Goal: Transaction & Acquisition: Register for event/course

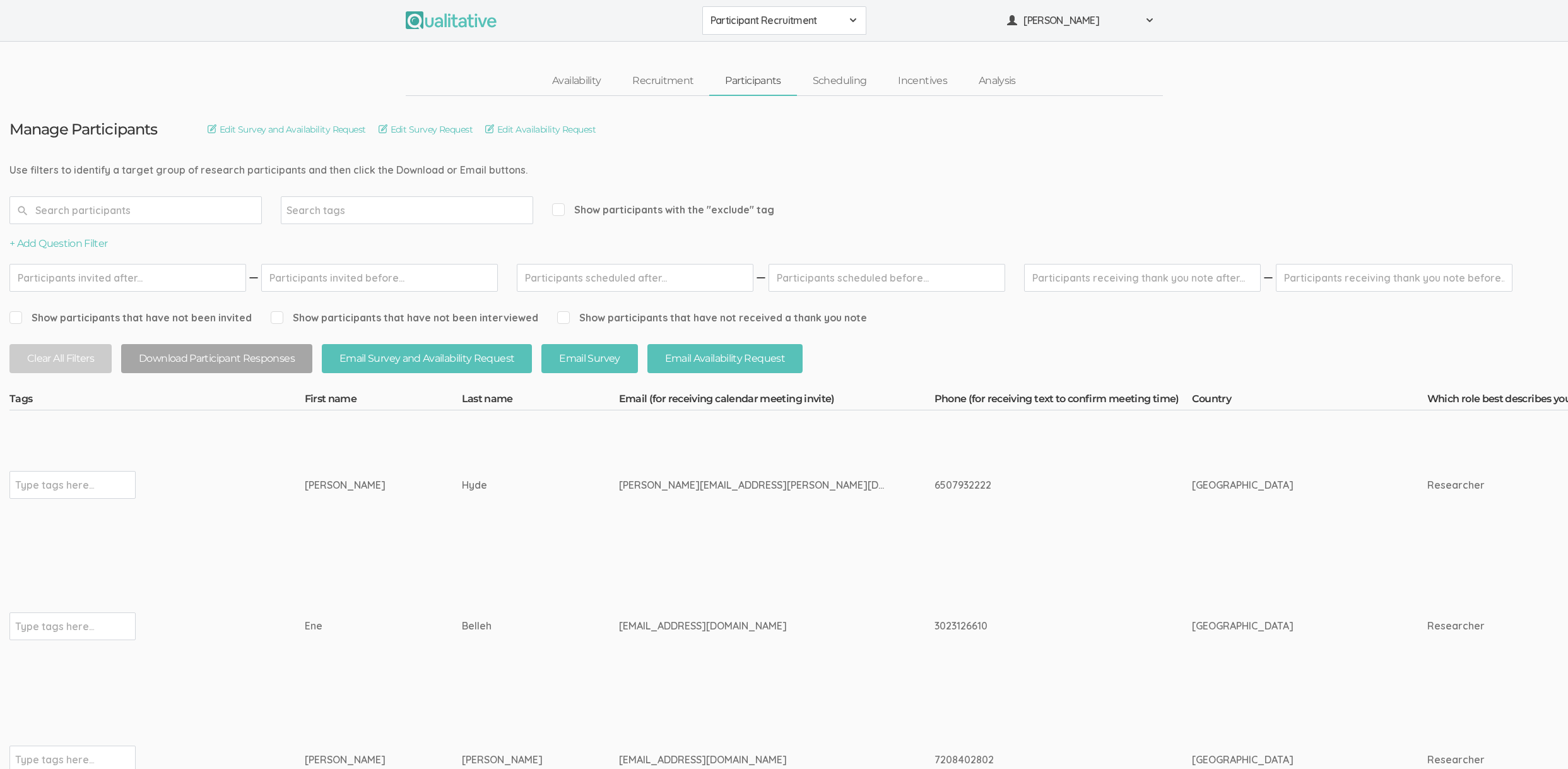
click at [619, 495] on td "david.hyde.1@vanderbilt.edu" at bounding box center [777, 485] width 315 height 149
drag, startPoint x: 431, startPoint y: 172, endPoint x: 217, endPoint y: 176, distance: 214.0
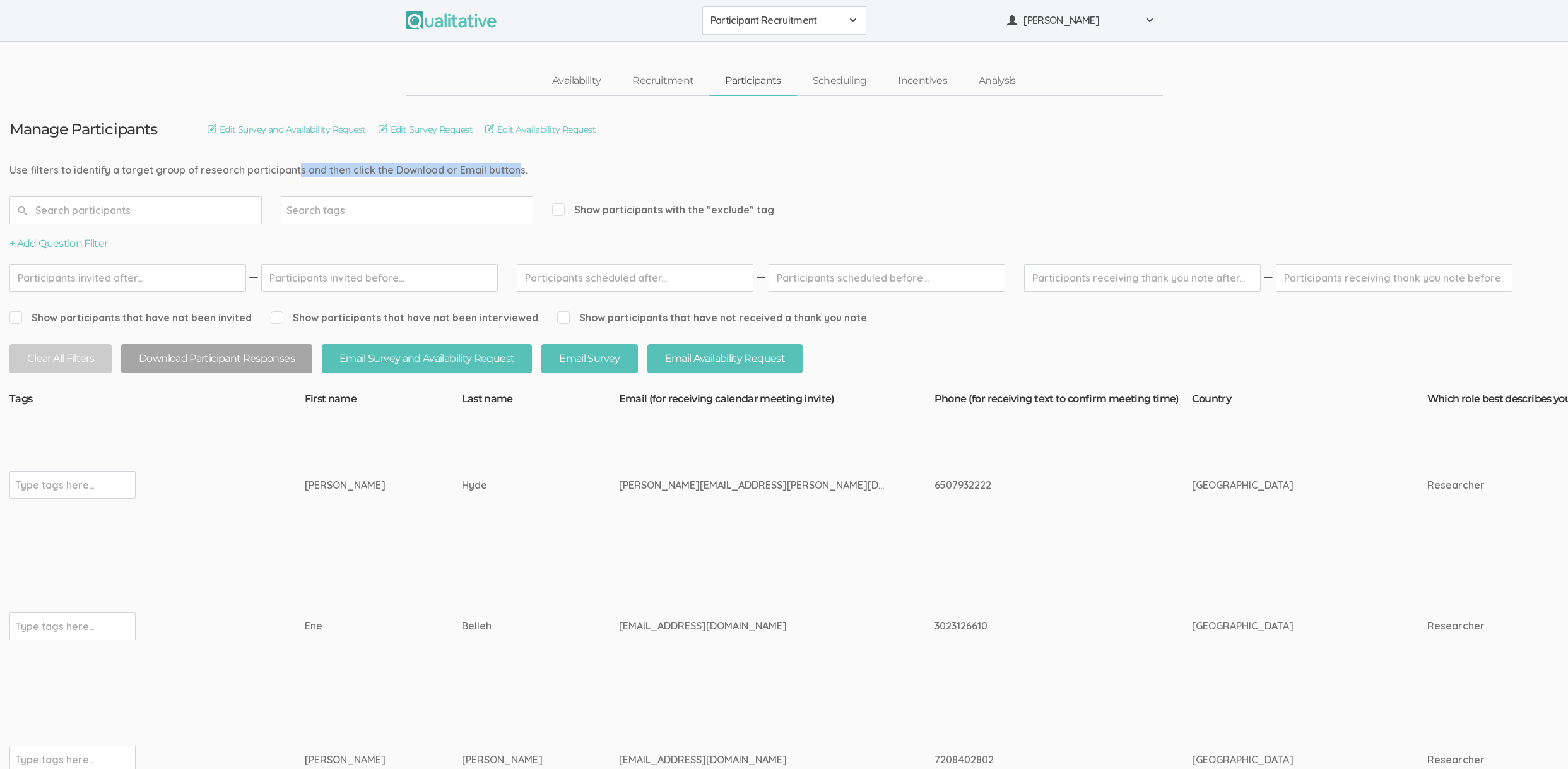
drag, startPoint x: 155, startPoint y: 165, endPoint x: 370, endPoint y: 171, distance: 215.1
drag, startPoint x: 370, startPoint y: 171, endPoint x: 120, endPoint y: 163, distance: 250.1
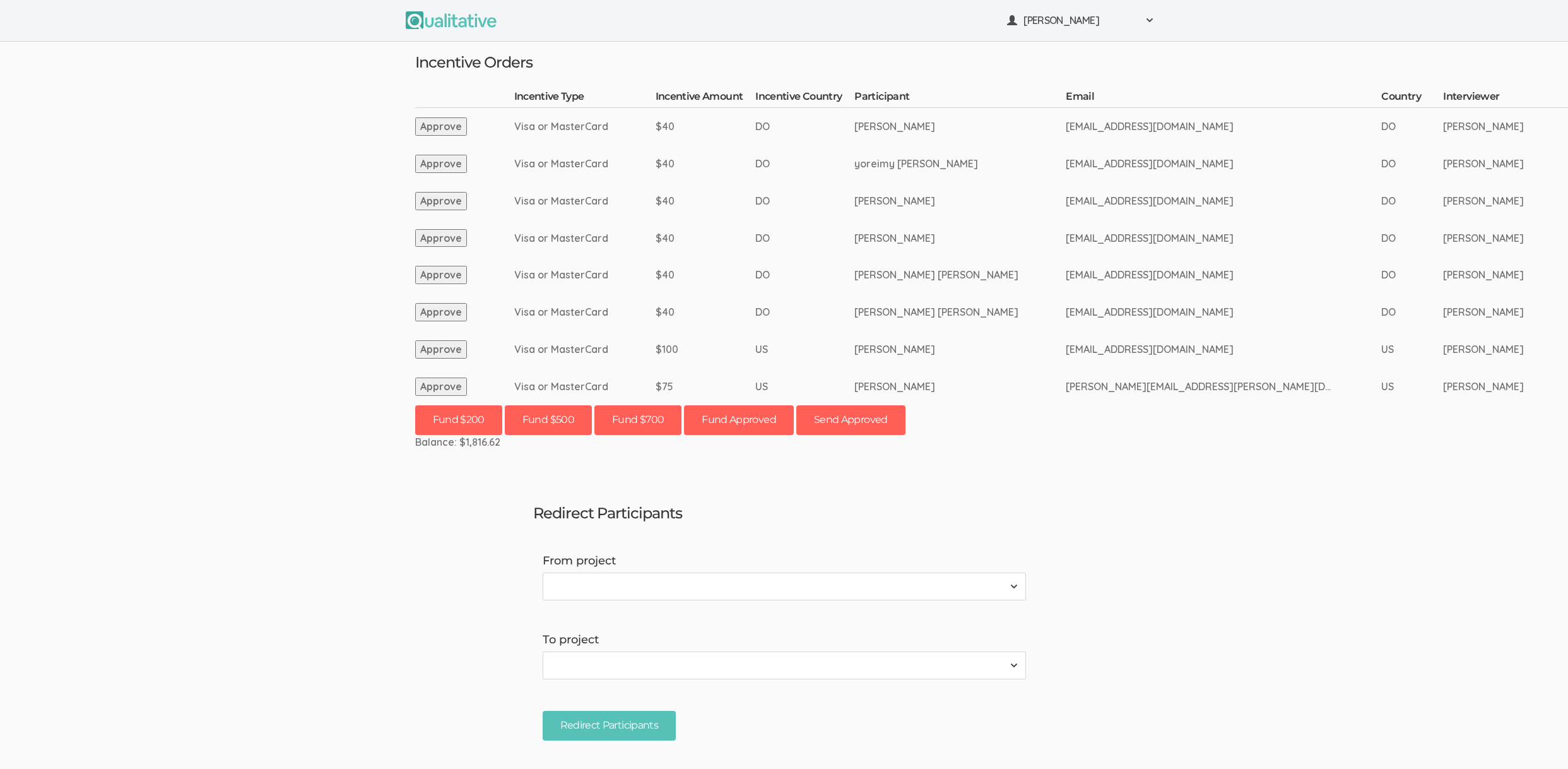
click at [545, 488] on ui-view "Neal Samarakkody Project Workspace Profile Organization Settings" at bounding box center [784, 384] width 1568 height 769
click at [253, 234] on ui-view "Neal Samarakkody Project Workspace Profile Organization Settings" at bounding box center [784, 384] width 1568 height 769
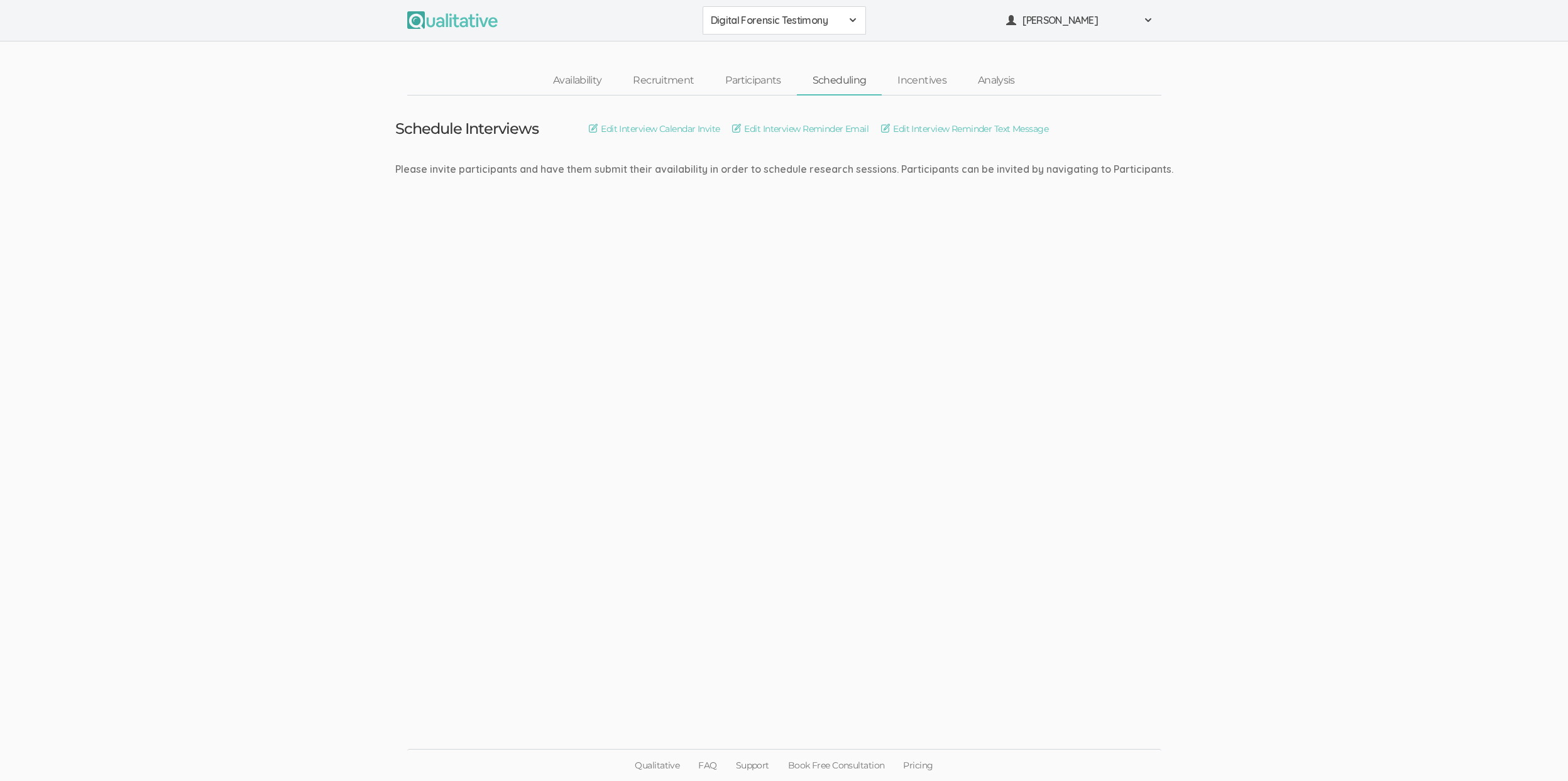
click at [897, 467] on ui-view "Schedule Interviews Edit Interview Calendar Invite Edit Interview Reminder Emai…" at bounding box center [784, 390] width 1568 height 590
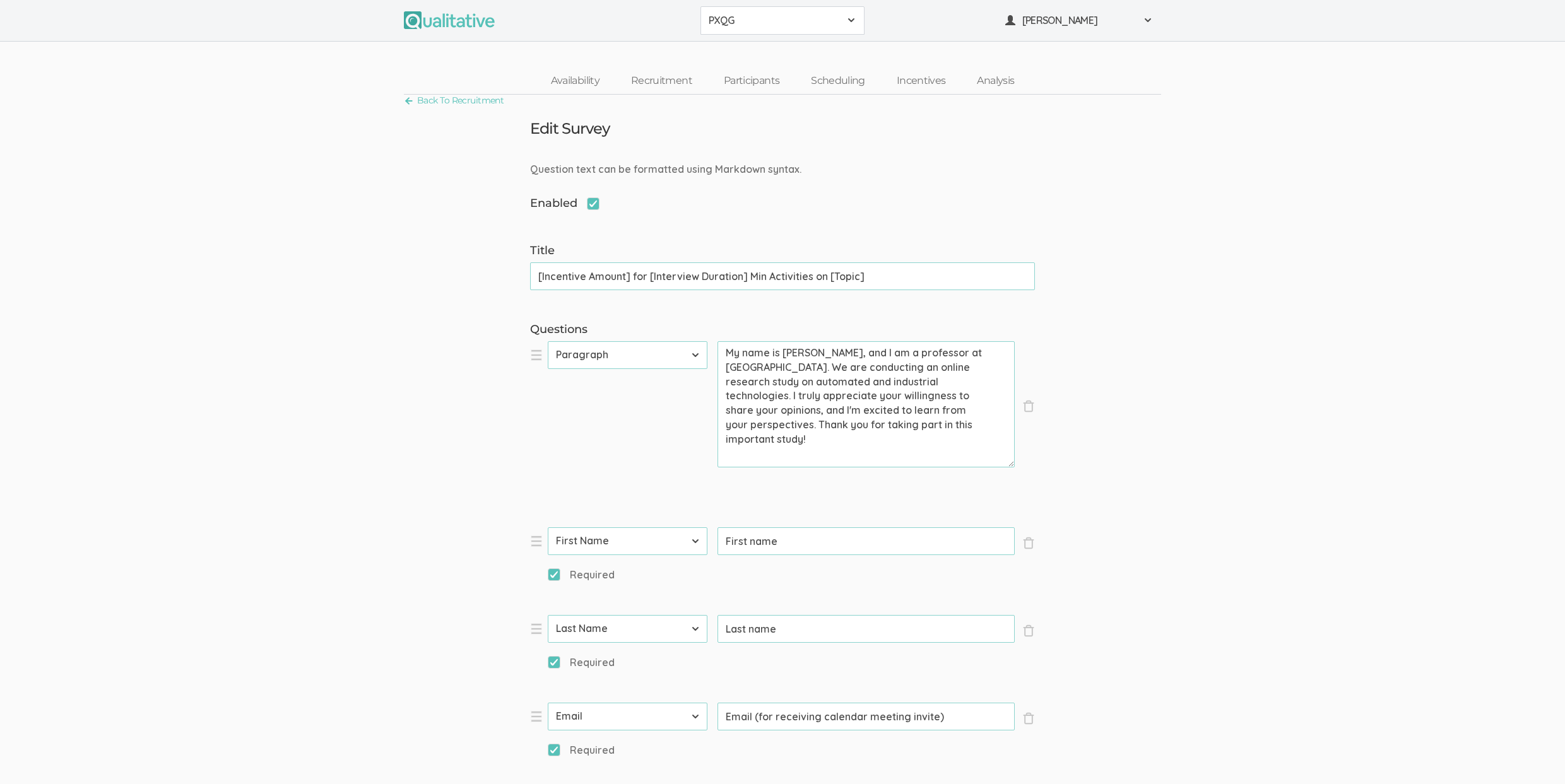
click at [681, 83] on link "Recruitment" at bounding box center [662, 81] width 93 height 27
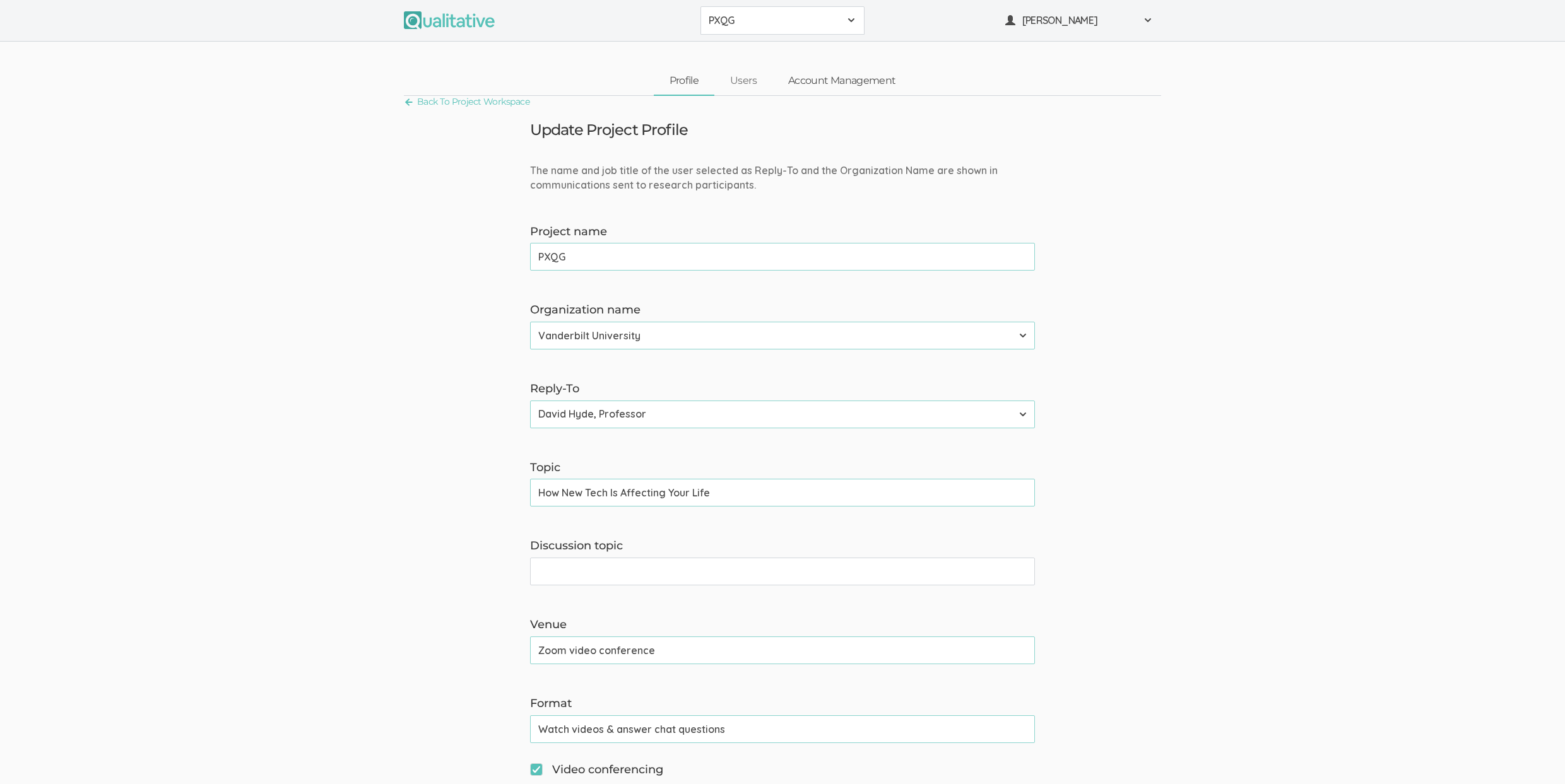
click at [818, 79] on link "Account Management" at bounding box center [841, 81] width 139 height 27
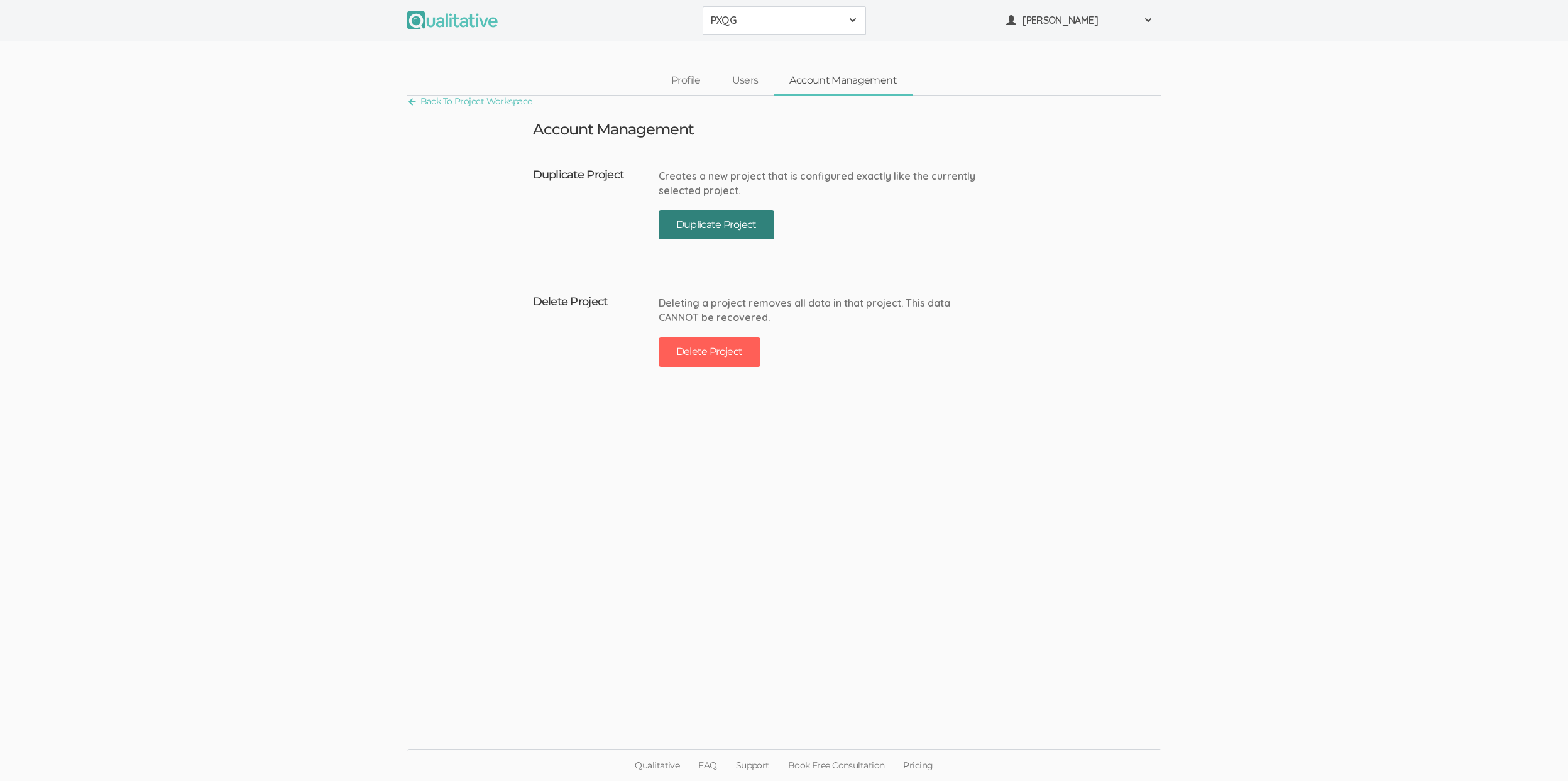
click at [698, 220] on button "Duplicate Project" at bounding box center [716, 225] width 116 height 29
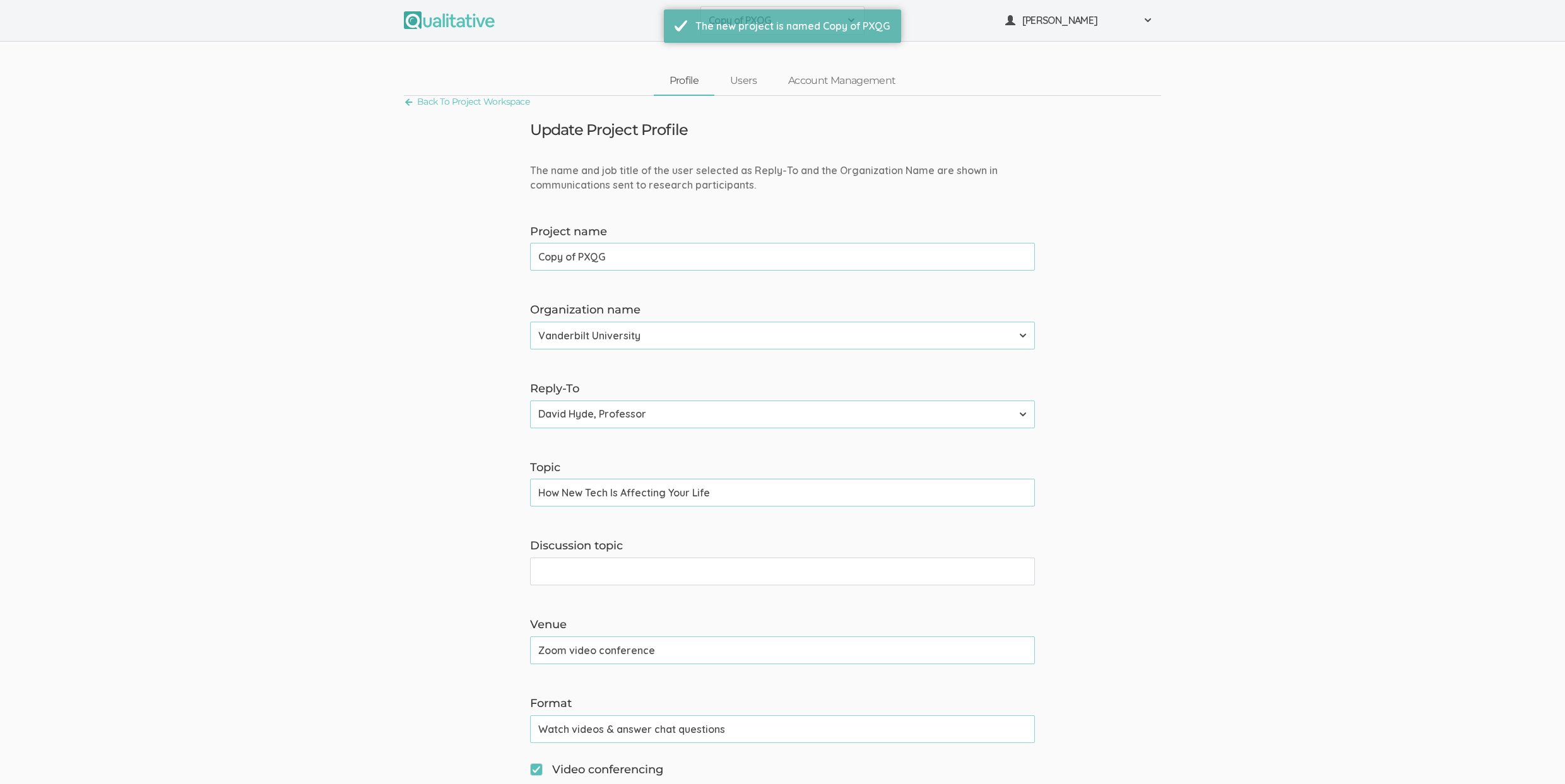
drag, startPoint x: 582, startPoint y: 260, endPoint x: 493, endPoint y: 257, distance: 89.1
click at [493, 257] on form "The name and job title of the user selected as Reply-To and the Organization Na…" at bounding box center [782, 795] width 1565 height 1264
click at [579, 253] on input "Copy of PXQG" at bounding box center [782, 256] width 505 height 28
drag, startPoint x: 579, startPoint y: 254, endPoint x: 470, endPoint y: 249, distance: 109.1
click at [470, 249] on form "The name and job title of the user selected as Reply-To and the Organization Na…" at bounding box center [782, 795] width 1565 height 1264
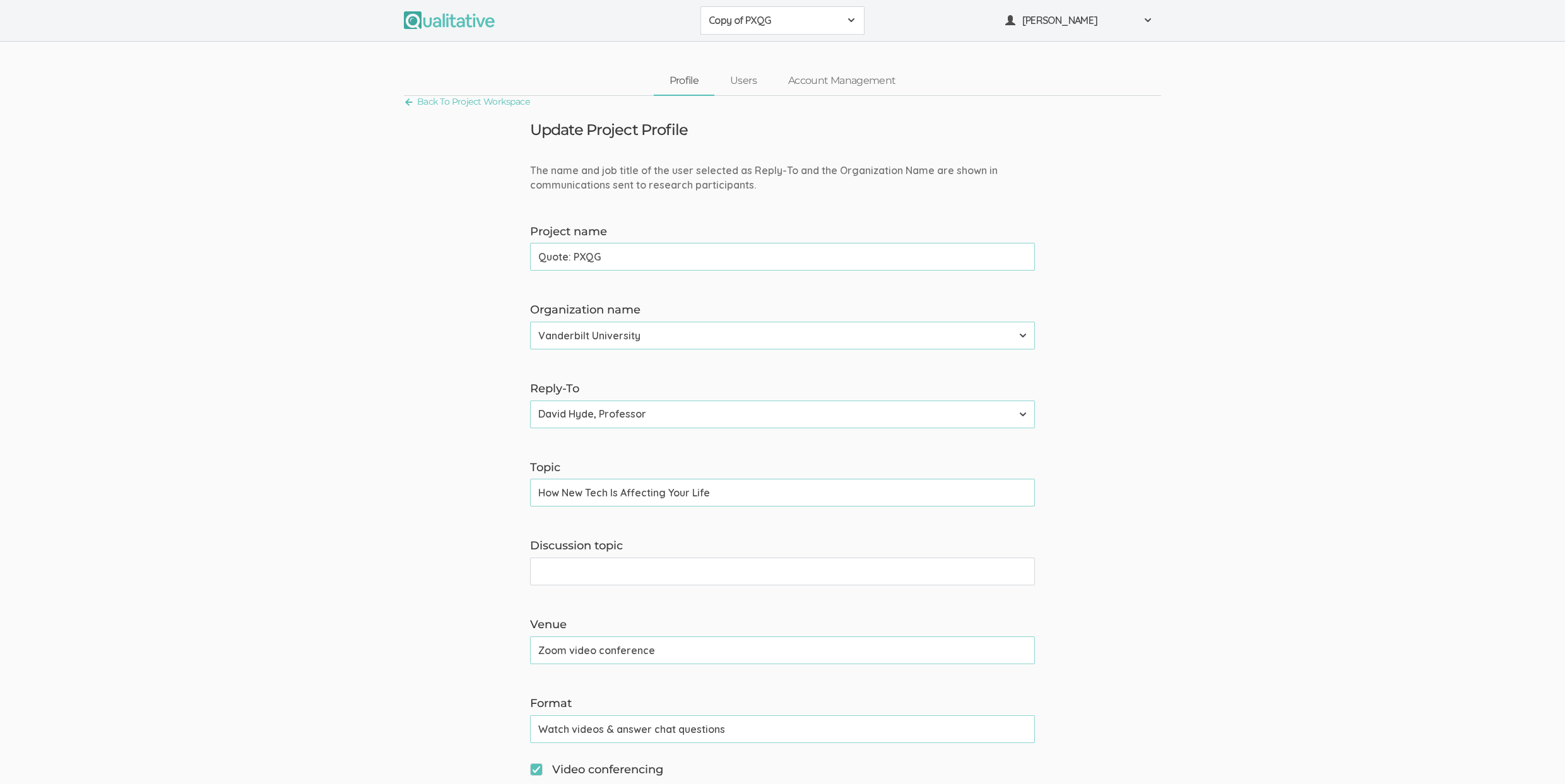
type input "Quote: PXQG"
select select "40"
click at [530, 322] on select "Adler University Alliant International University Bournemouth University Califo…" at bounding box center [782, 335] width 505 height 28
click at [579, 414] on select "Neal Samarakkody, Founder Neal Samarakkody, Founder - Samarakkody Qualitative A…" at bounding box center [782, 414] width 505 height 28
select select "3"
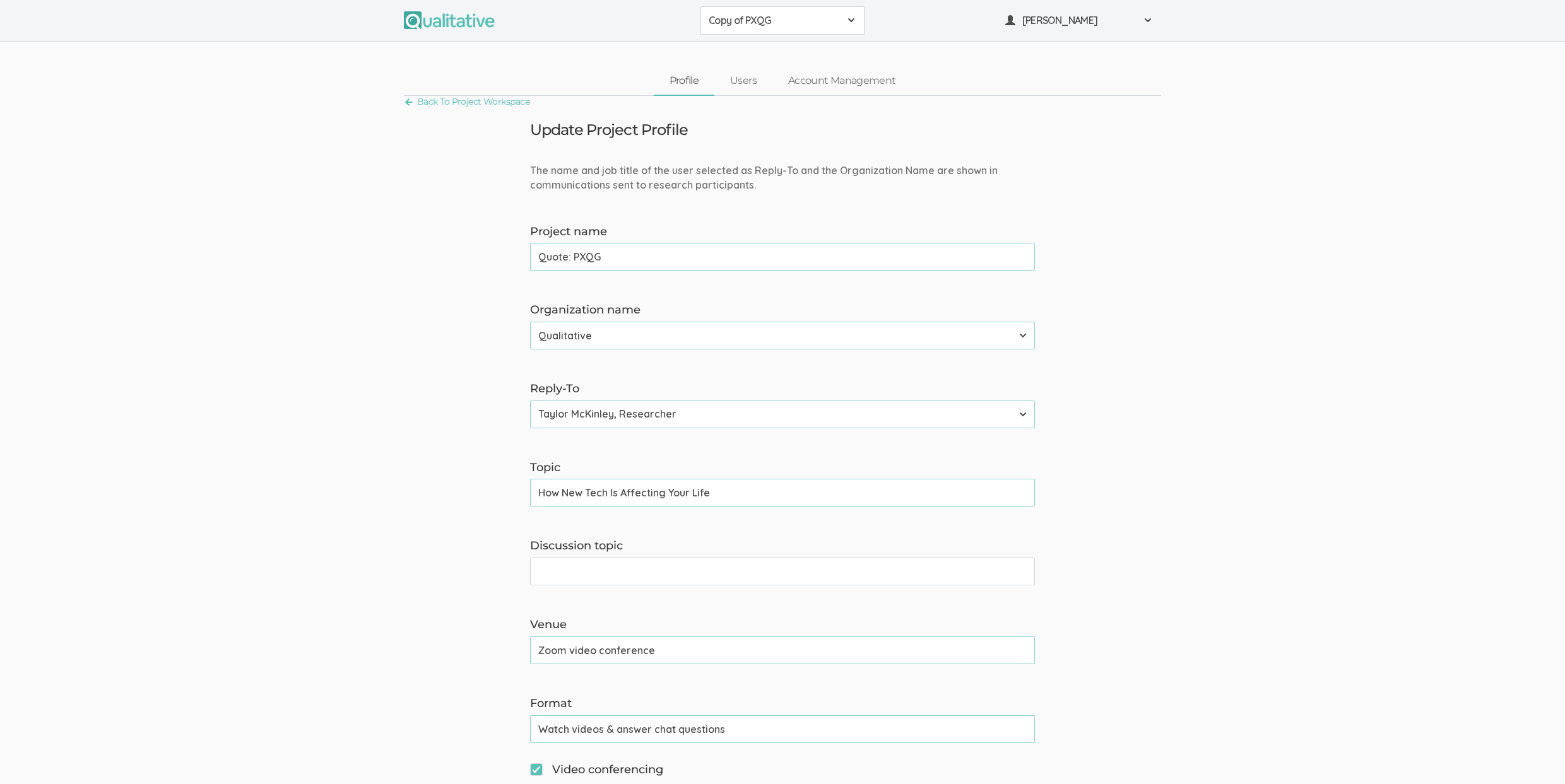
click at [530, 401] on select "Neal Samarakkody, Founder Neal Samarakkody, Founder - Samarakkody Qualitative A…" at bounding box center [782, 414] width 505 height 28
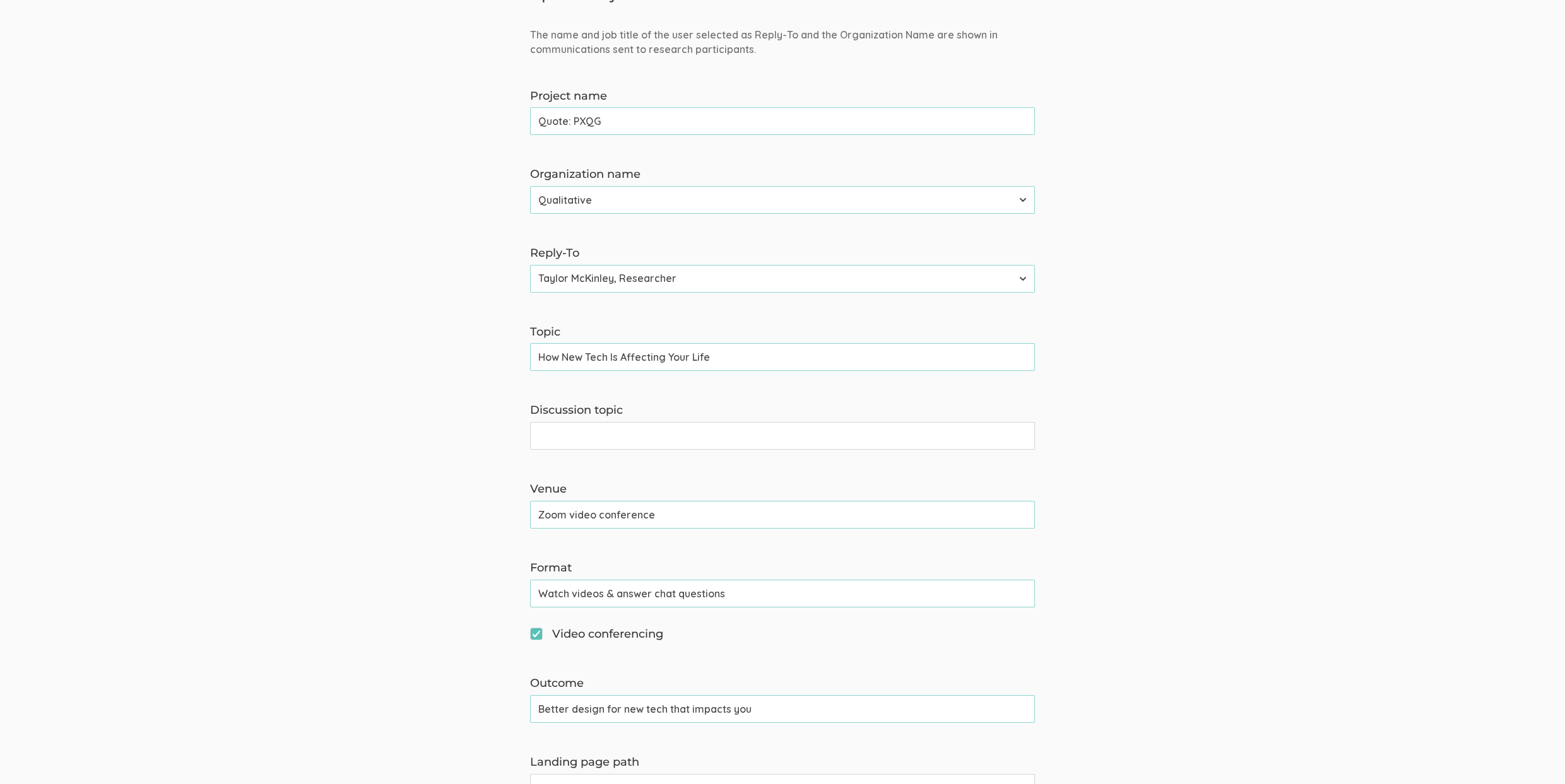
scroll to position [163, 0]
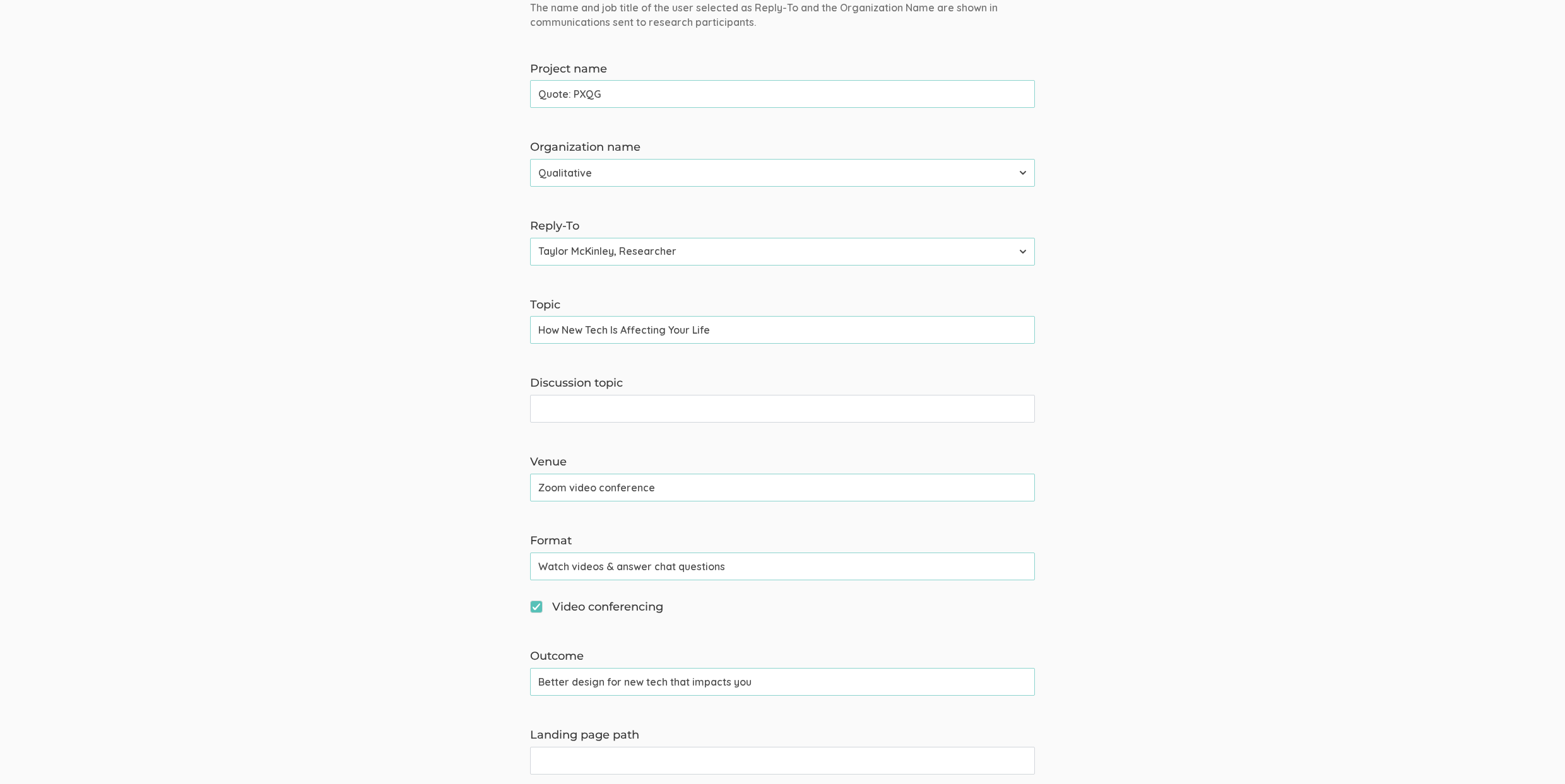
click at [631, 326] on input "How New Tech Is Affecting Your Life" at bounding box center [782, 330] width 505 height 28
click at [565, 407] on input "Discussion topic" at bounding box center [782, 409] width 505 height 28
paste input "How New Tech Is Affecting Your Life"
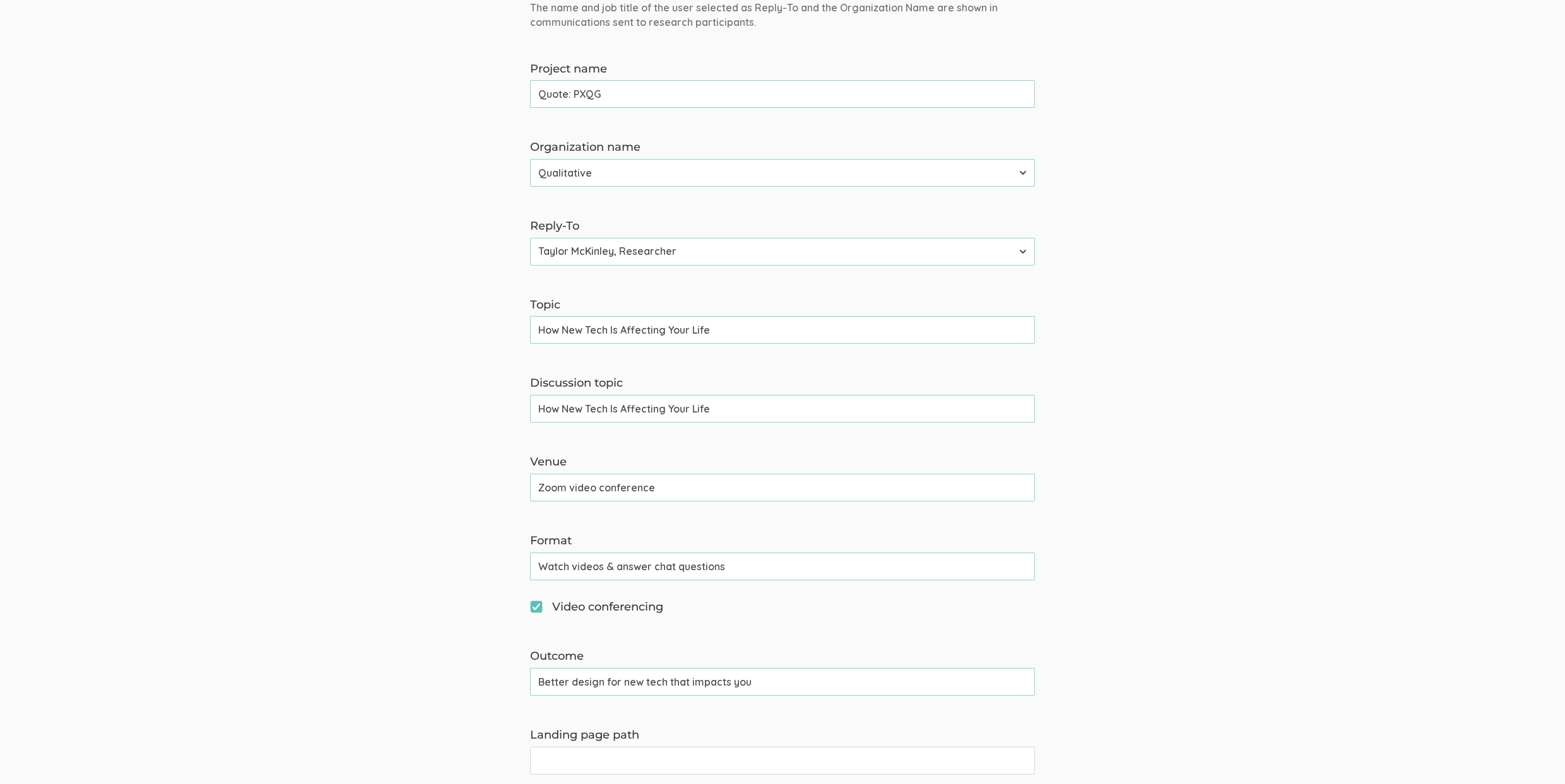
type input "How New Tech Is Affecting Your Life"
click at [381, 531] on form "The name and job title of the user selected as Reply-To and the Organization Na…" at bounding box center [782, 632] width 1565 height 1264
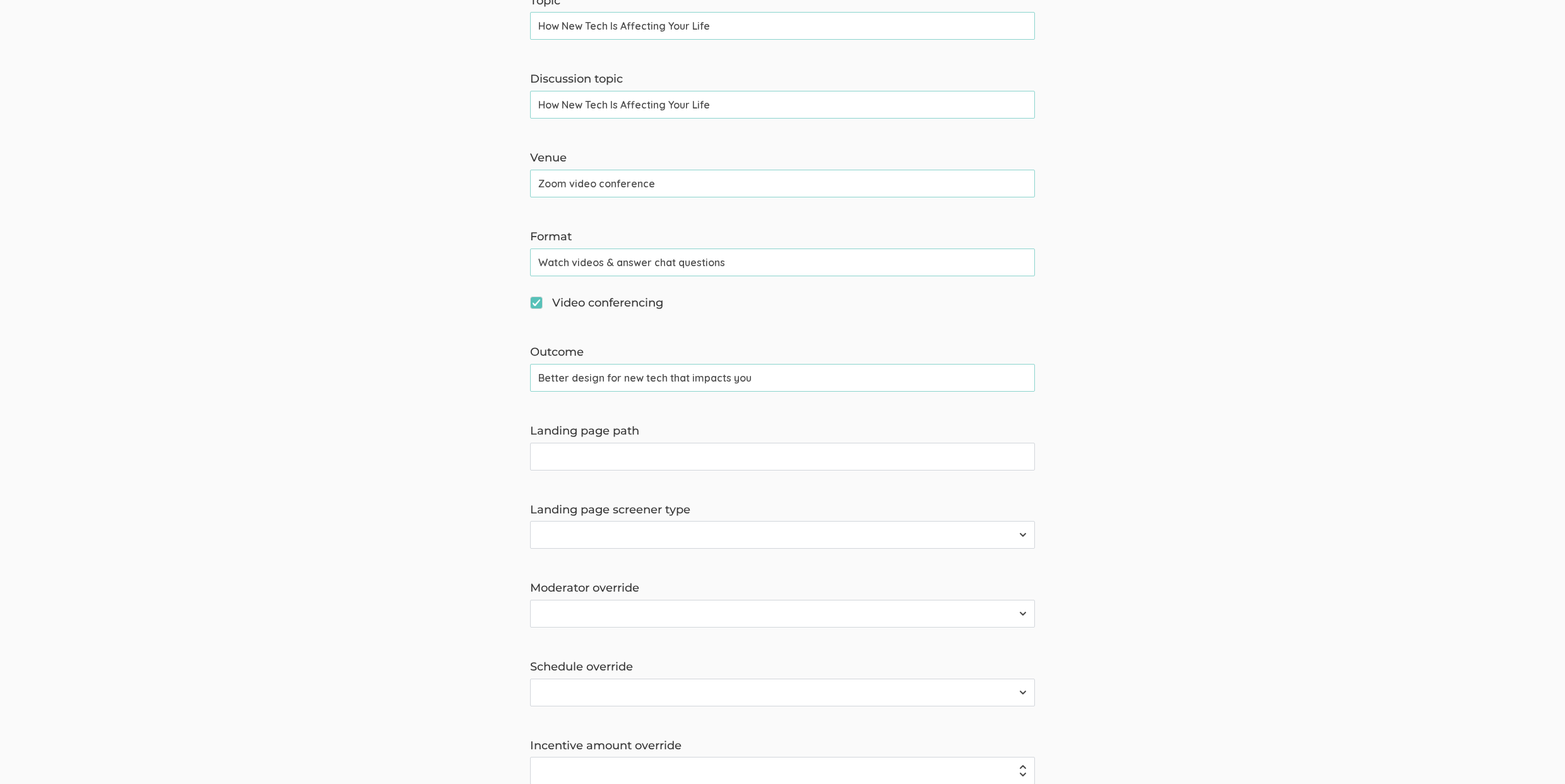
scroll to position [469, 0]
click at [571, 453] on input "Landing page path" at bounding box center [782, 454] width 505 height 28
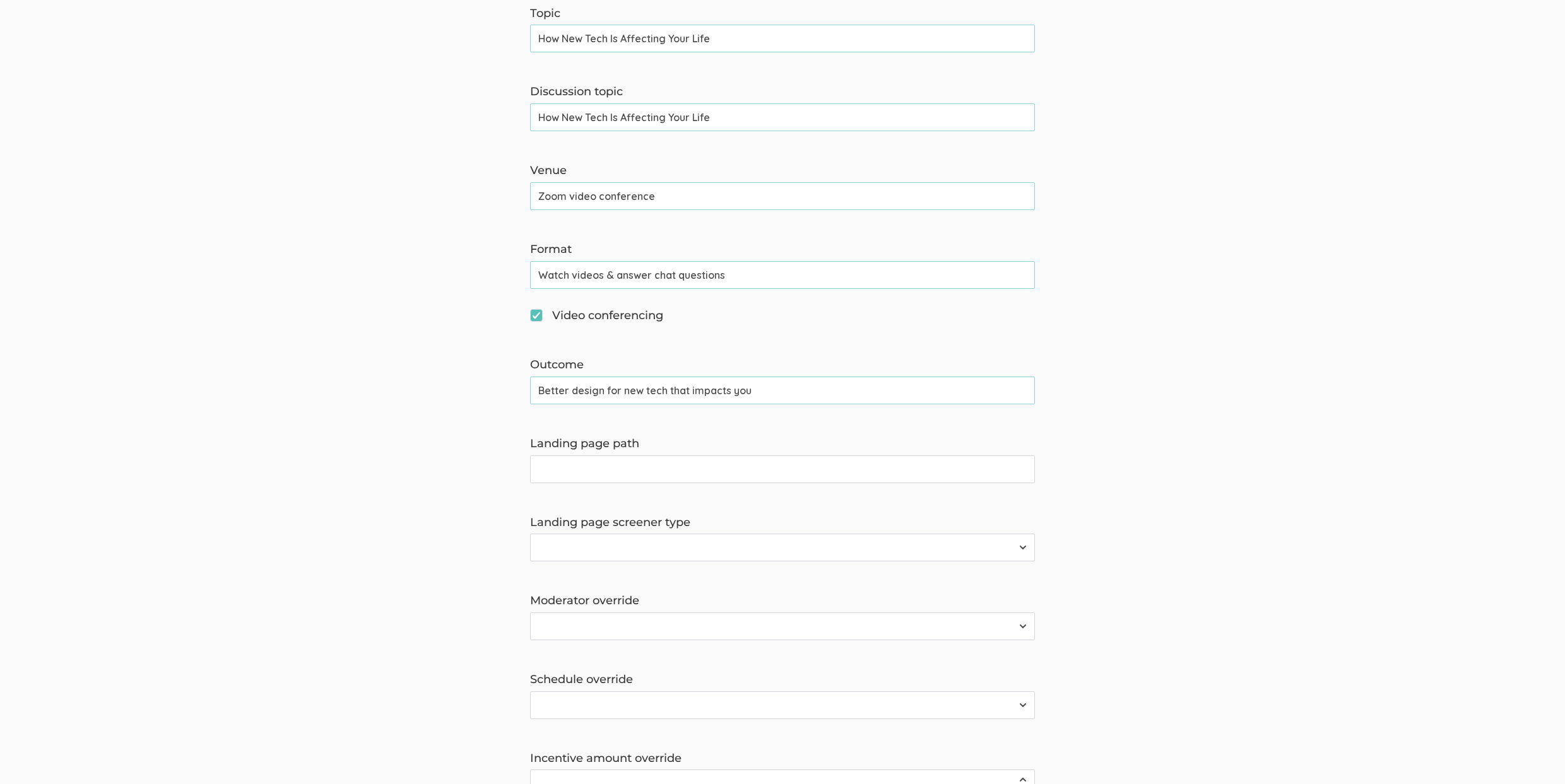
scroll to position [453, 0]
type input "new-tech-impact"
click at [639, 113] on input "How New Tech Is Affecting Your Life" at bounding box center [782, 118] width 505 height 28
click at [663, 557] on select "Survey Survey and Availability Request" at bounding box center [782, 548] width 505 height 28
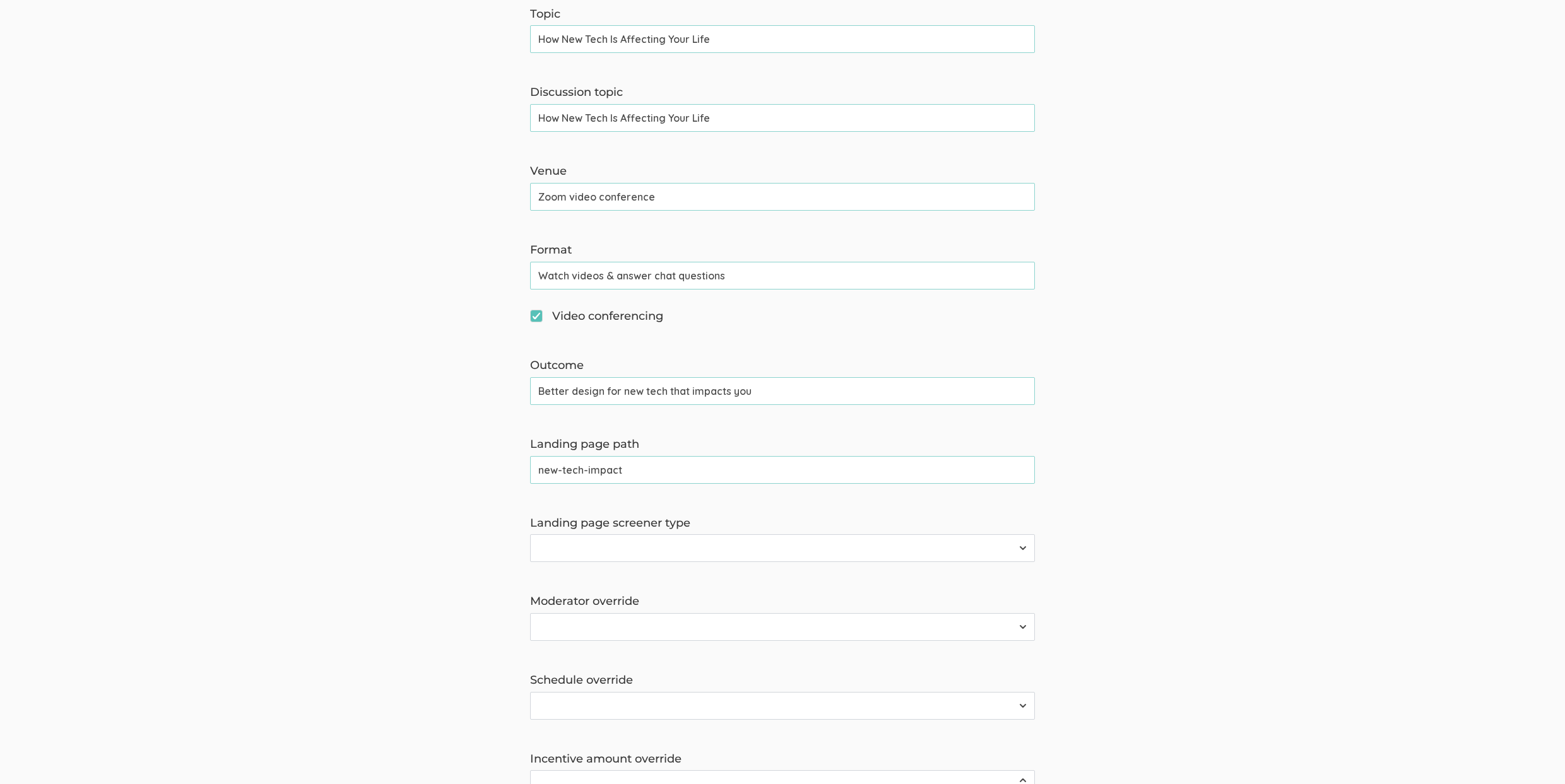
select select "1"
click at [530, 535] on select "Survey Survey and Availability Request" at bounding box center [782, 548] width 505 height 28
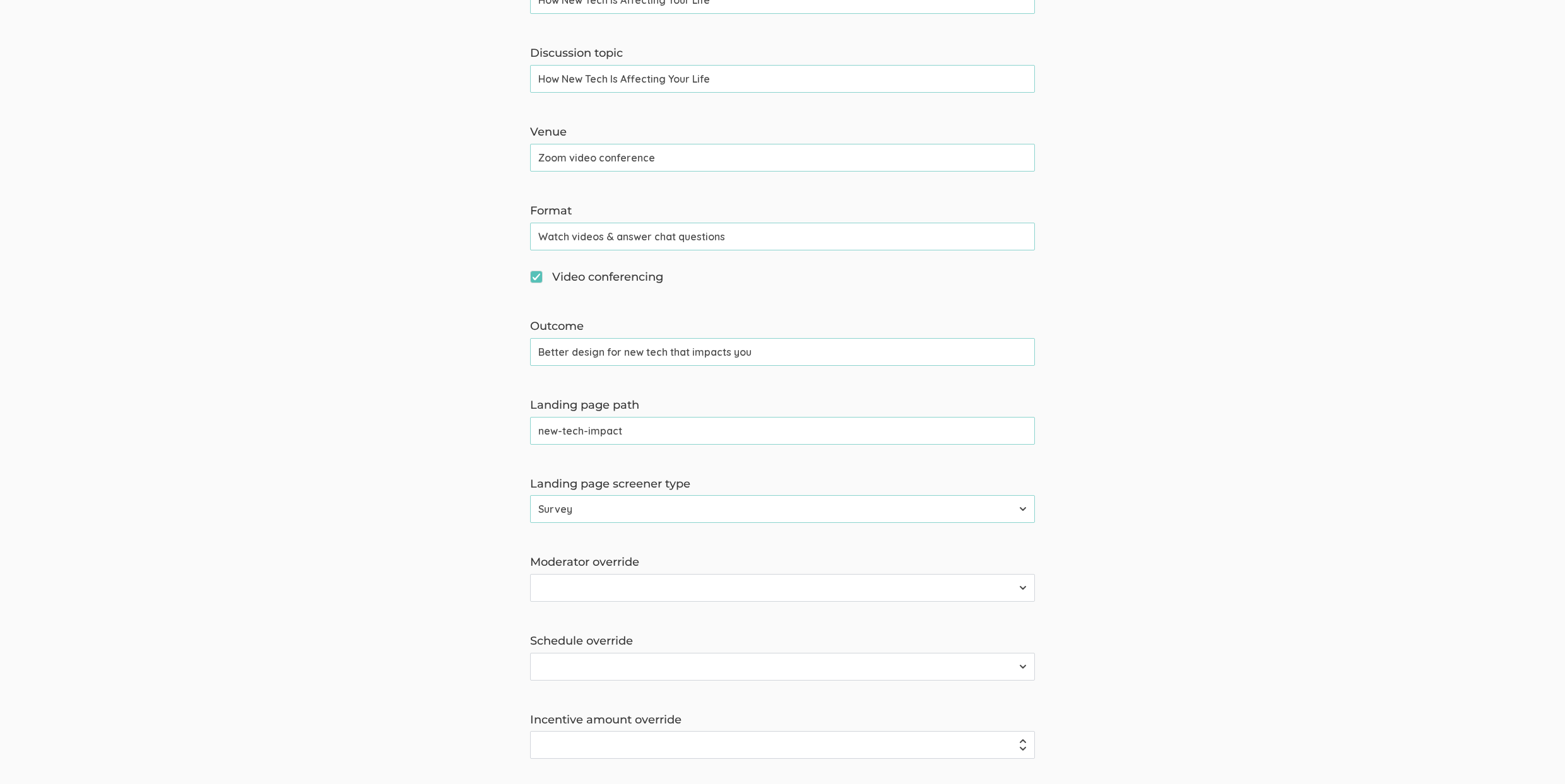
scroll to position [656, 0]
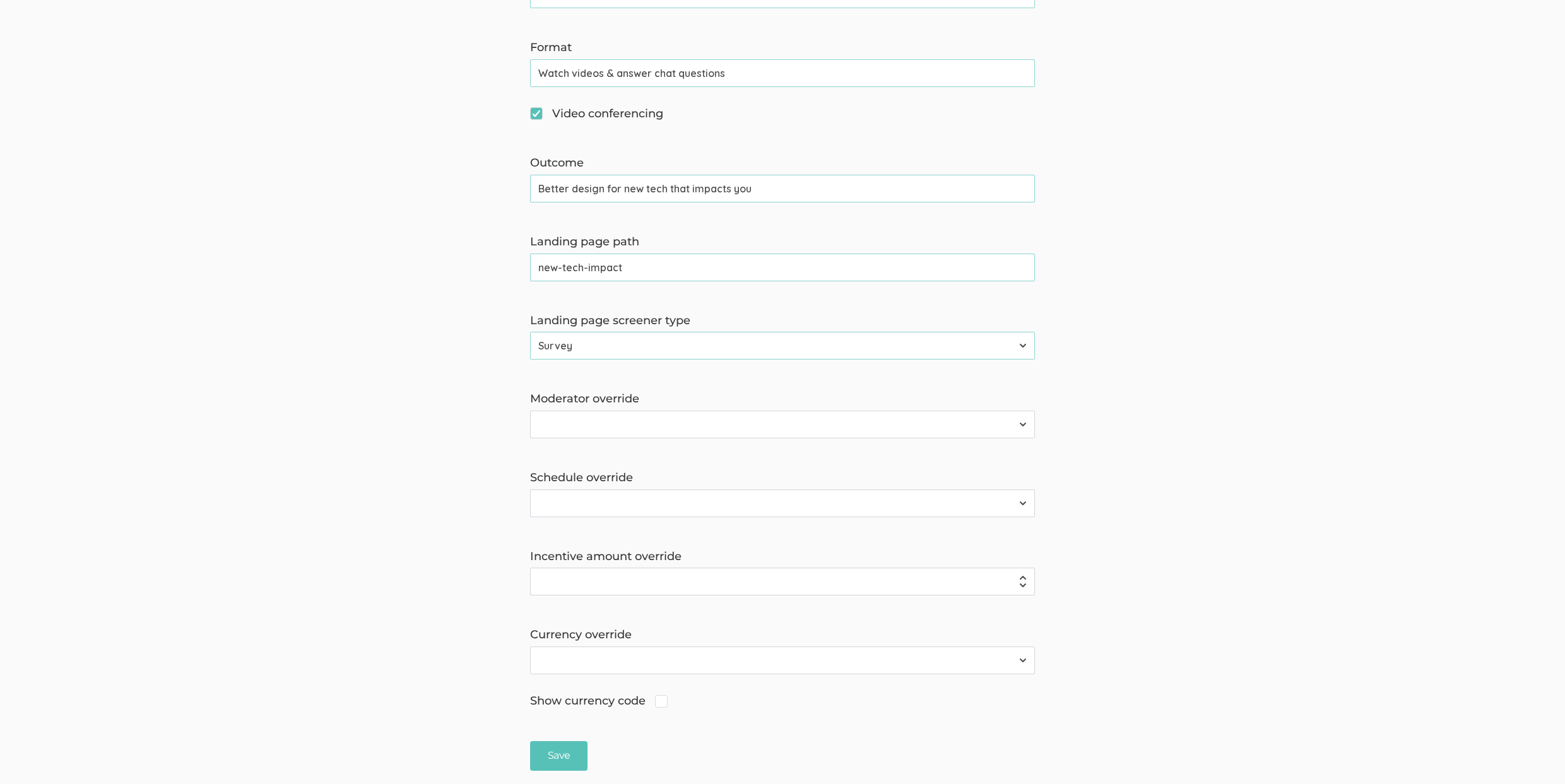
click at [613, 425] on select "2310 FL Elic AAM 2310 FL Elic LTXF 2310 FL Elic WNHF 2310 FL Elicitations AA SO…" at bounding box center [782, 425] width 505 height 28
select select "65"
click at [530, 411] on select "2310 FL Elic AAM 2310 FL Elic LTXF 2310 FL Elic WNHF 2310 FL Elicitations AA SO…" at bounding box center [782, 425] width 505 height 28
click at [577, 511] on select "2310 FL Elic AAM 2310 FL Elic LTXF 2310 FL Elic WNHF 2310 FL Elicitations AA SO…" at bounding box center [782, 504] width 505 height 28
select select "65"
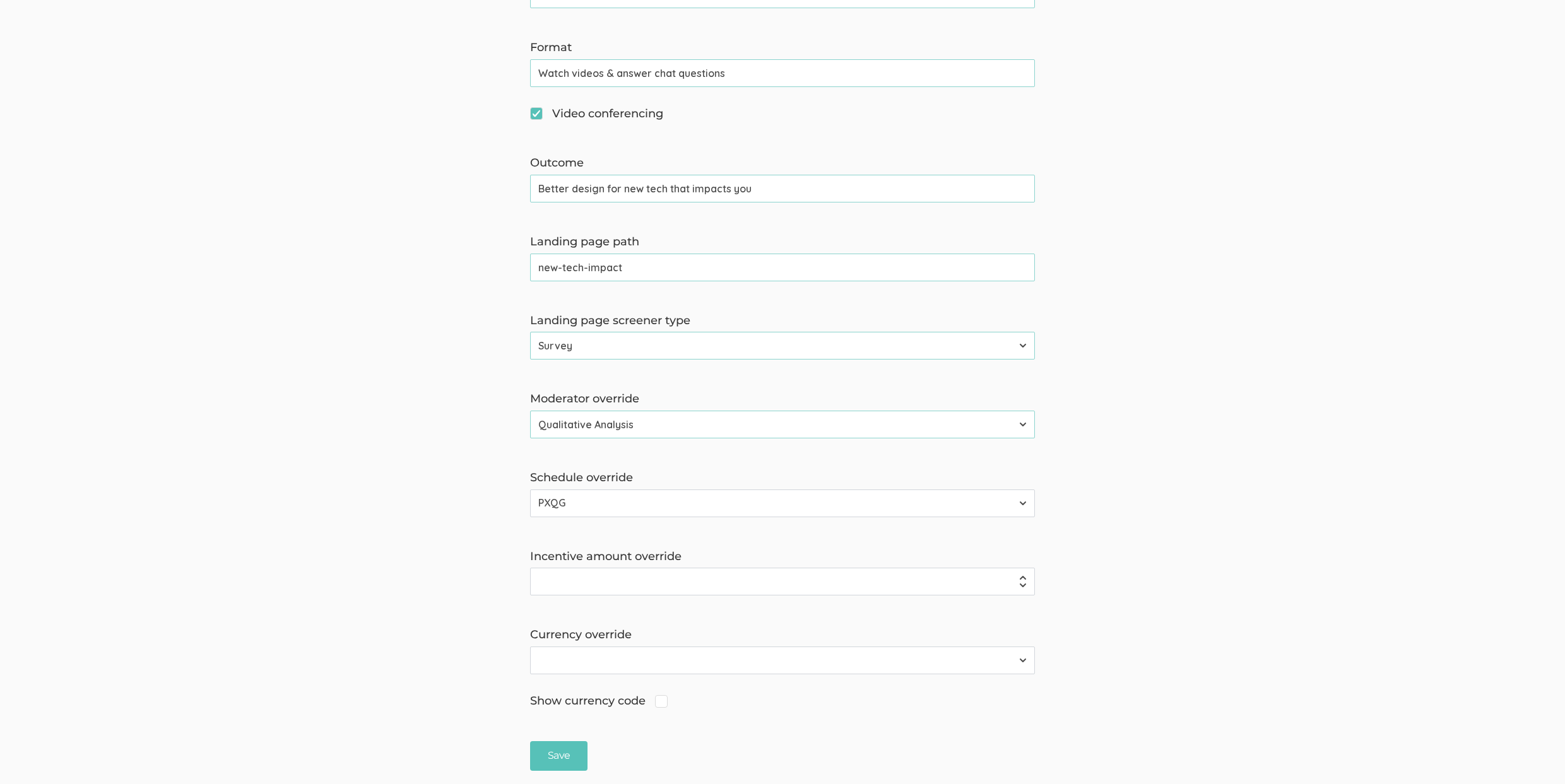
click at [530, 490] on select "2310 FL Elic AAM 2310 FL Elic LTXF 2310 FL Elic WNHF 2310 FL Elicitations AA SO…" at bounding box center [782, 504] width 505 height 28
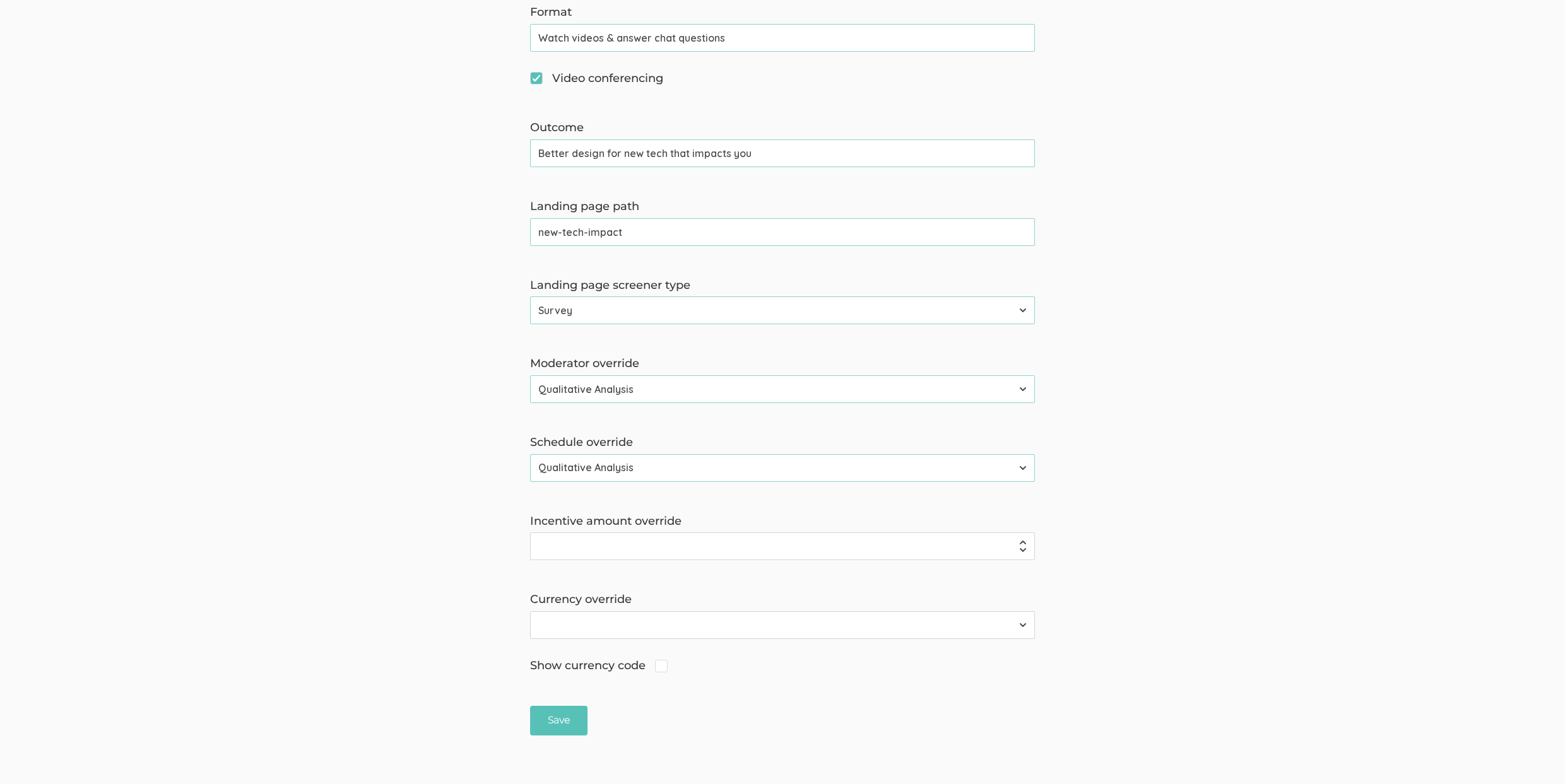
scroll to position [747, 0]
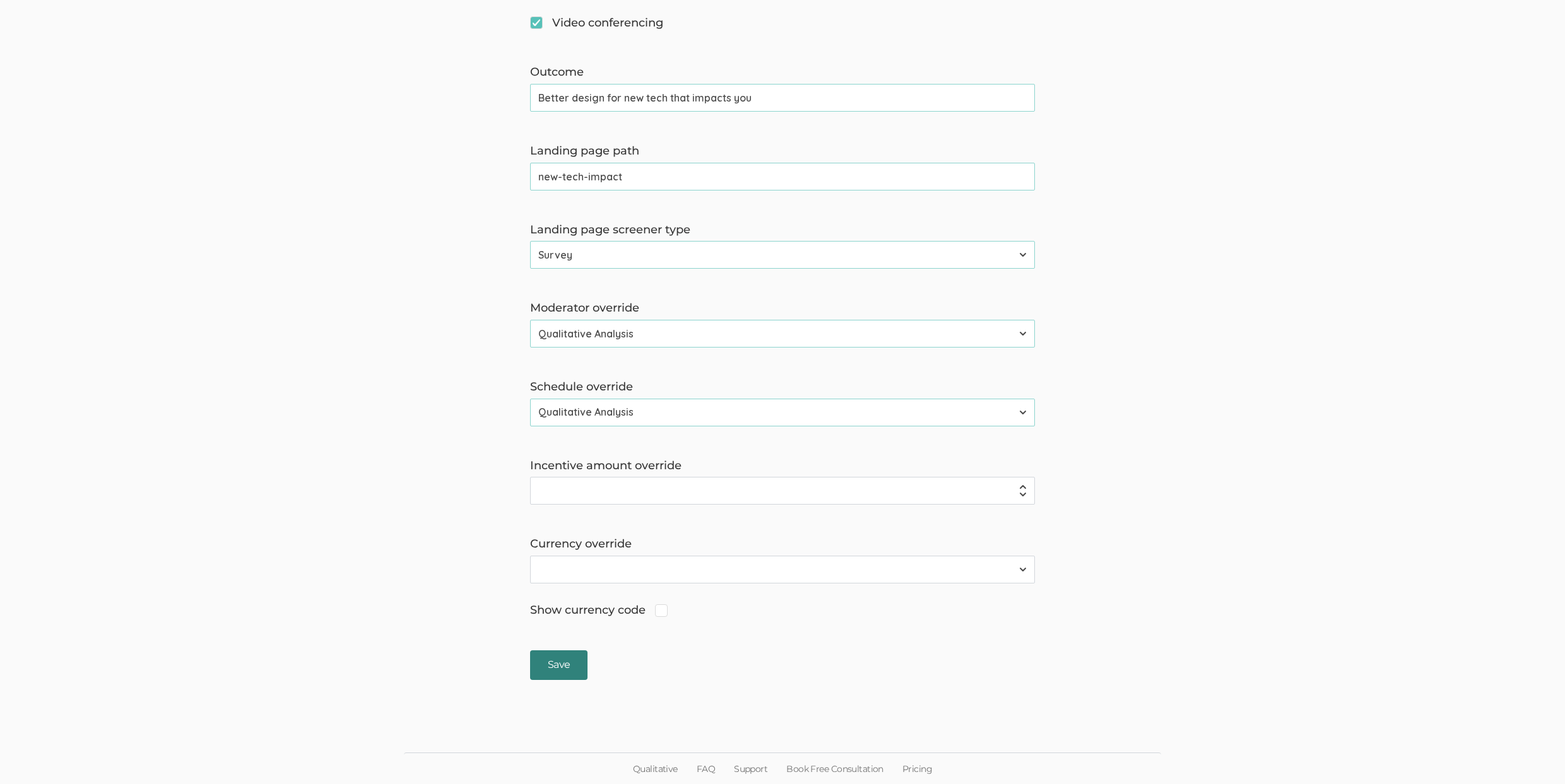
click at [560, 678] on input "Save" at bounding box center [559, 665] width 57 height 29
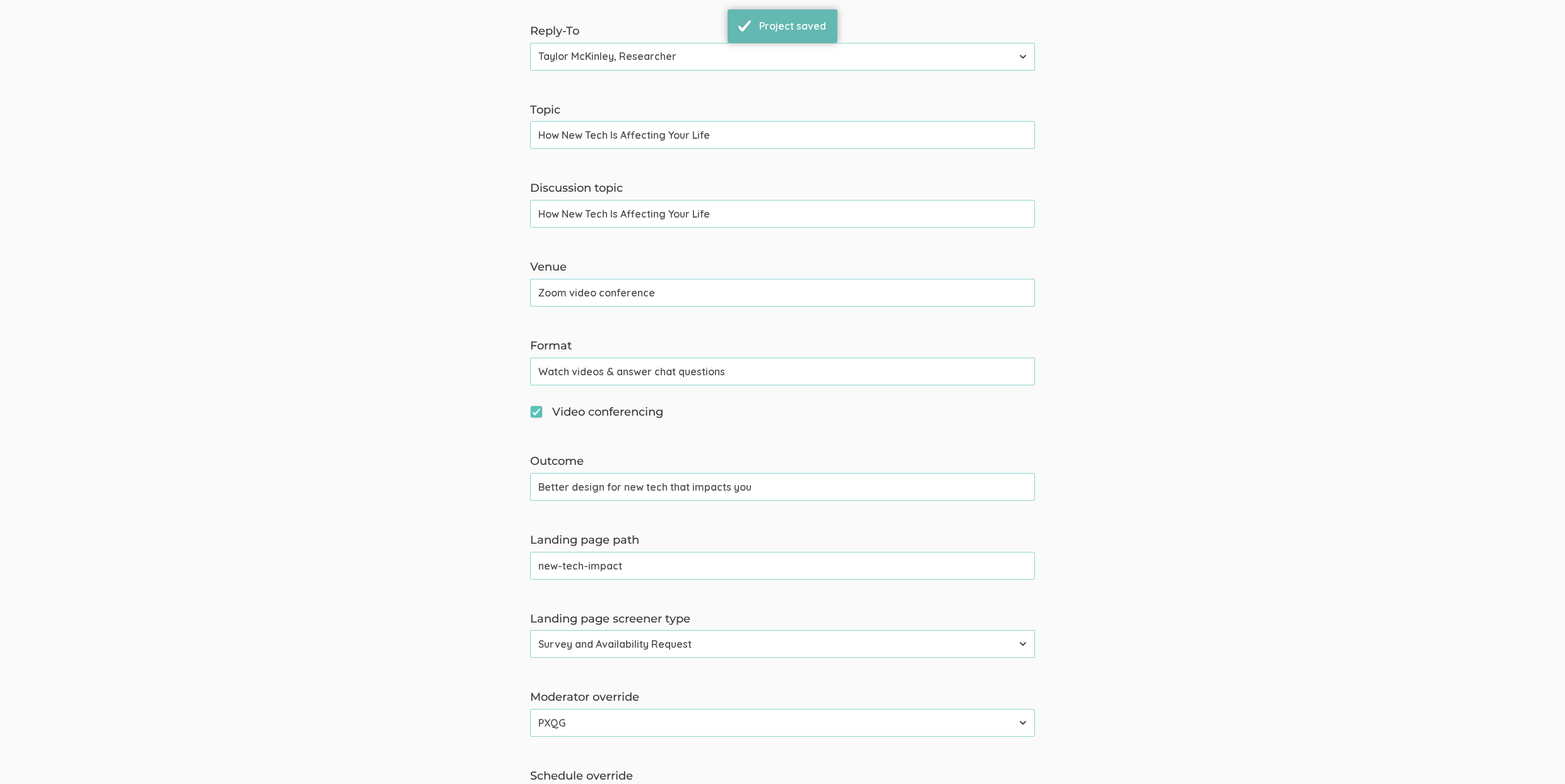
scroll to position [584, 0]
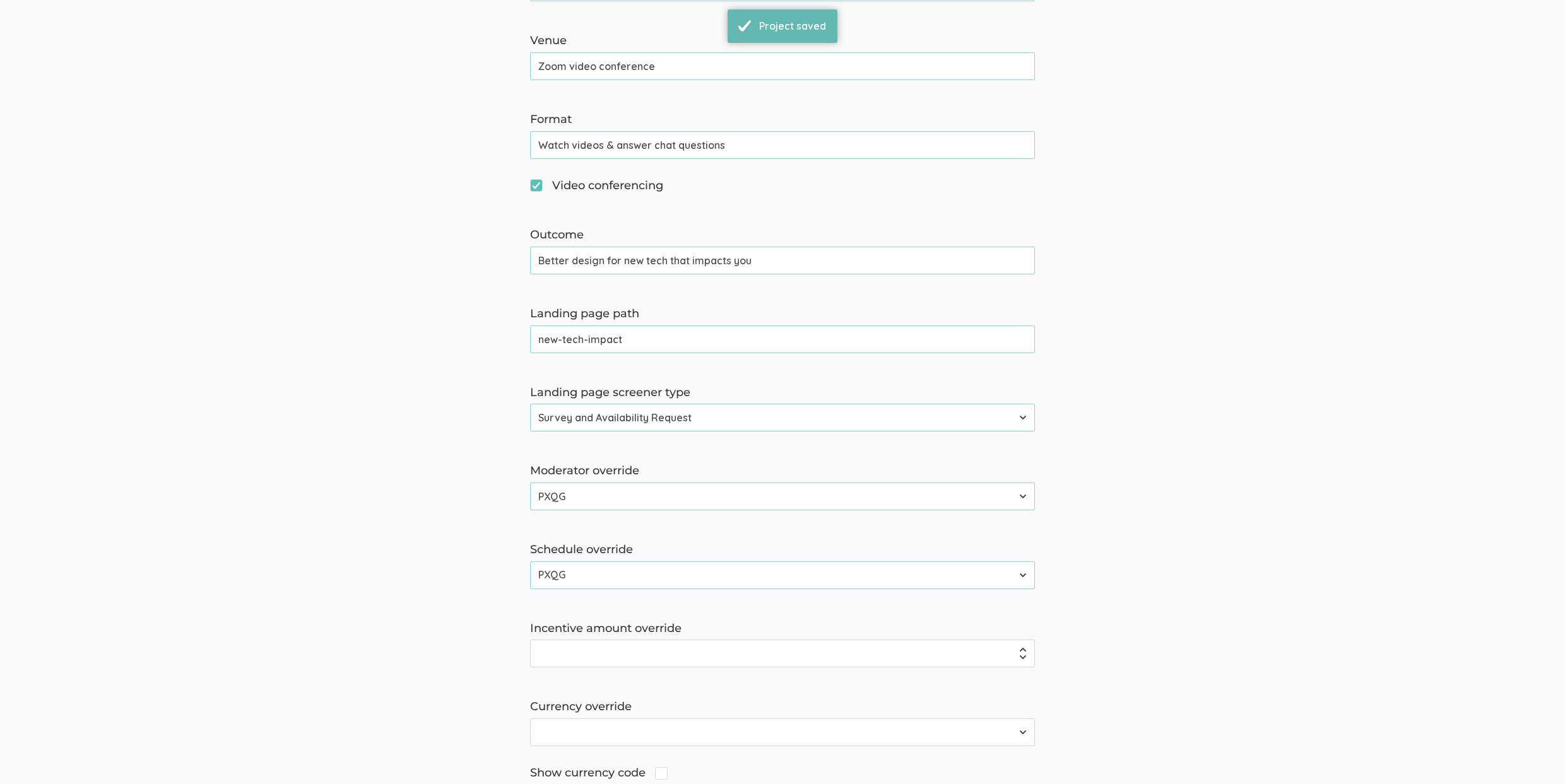
click at [579, 331] on input "new-tech-impact" at bounding box center [782, 339] width 505 height 28
click at [303, 429] on form "The name and job title of the user selected as Reply-To and the Organization Na…" at bounding box center [782, 211] width 1565 height 1264
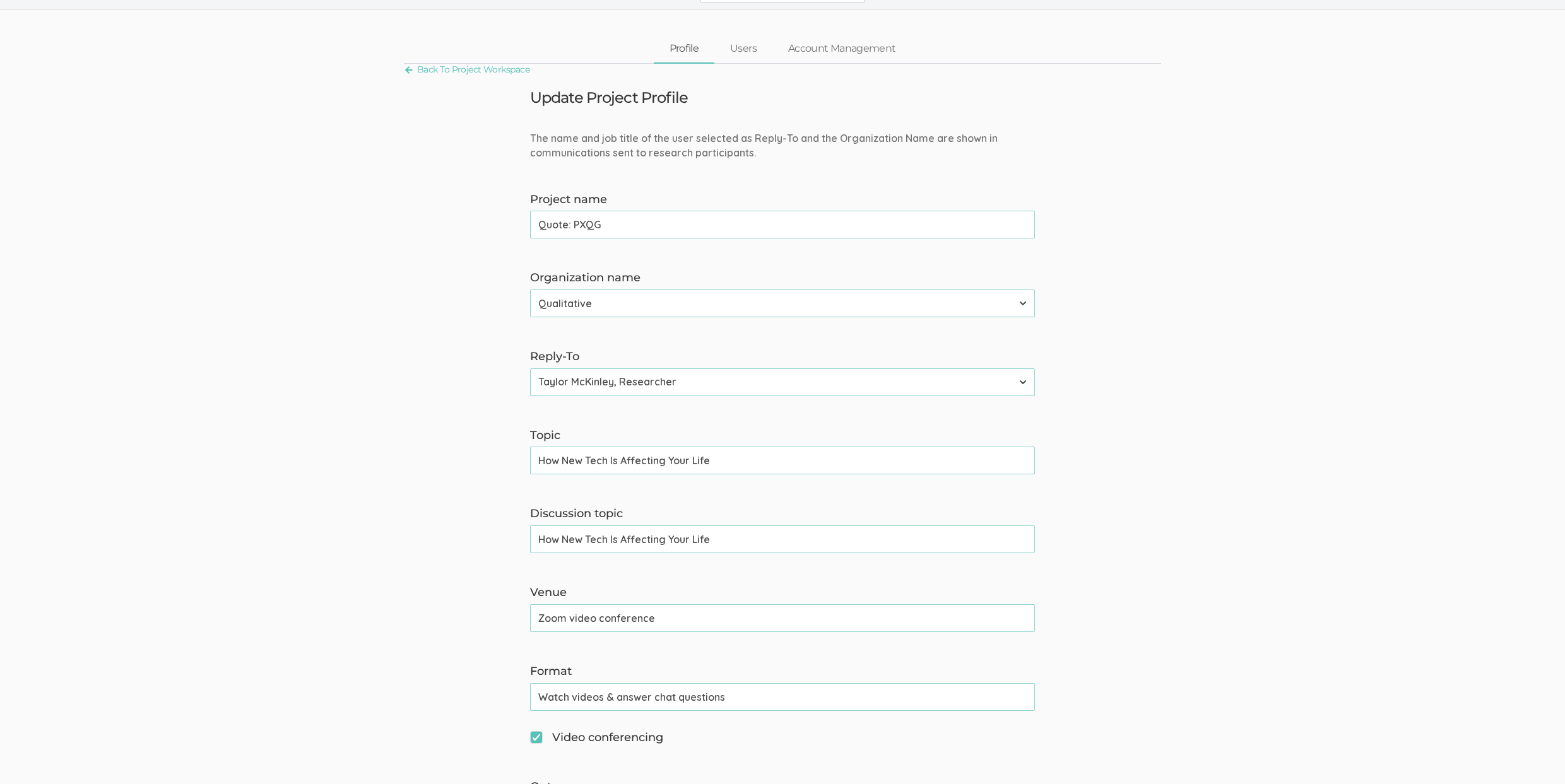
scroll to position [0, 0]
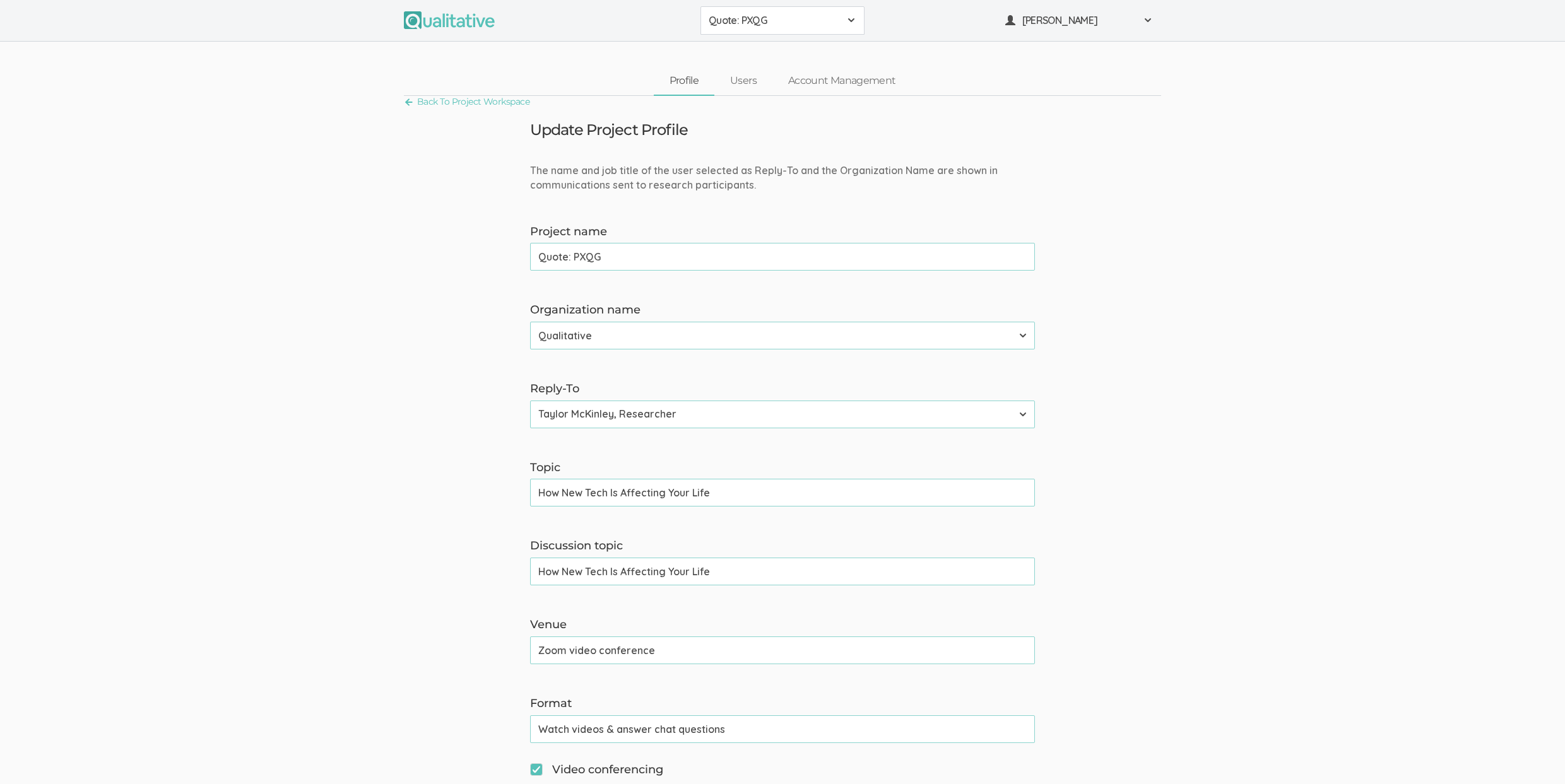
click at [715, 24] on span "Quote: PXQG" at bounding box center [774, 20] width 131 height 15
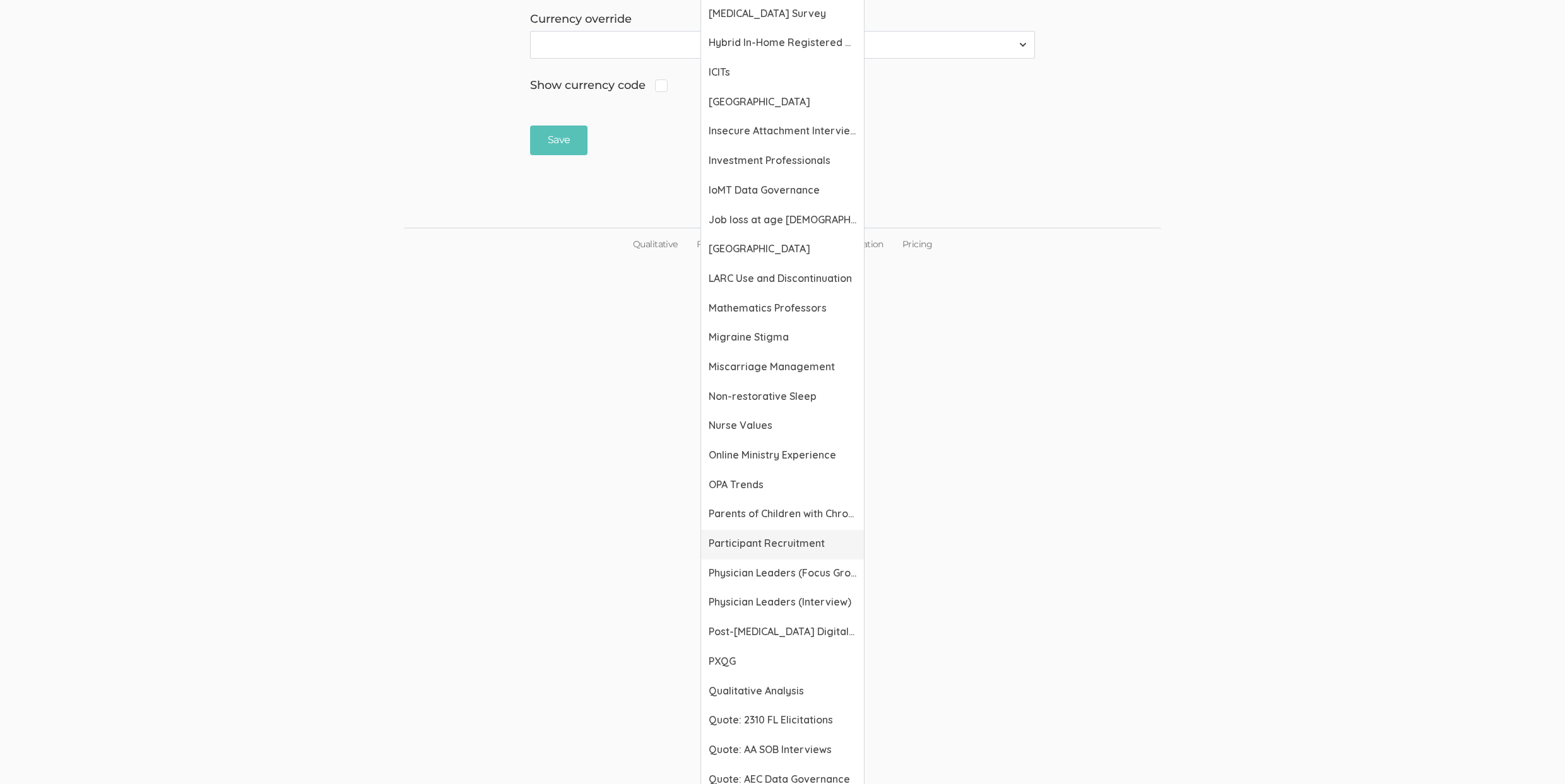
scroll to position [1373, 0]
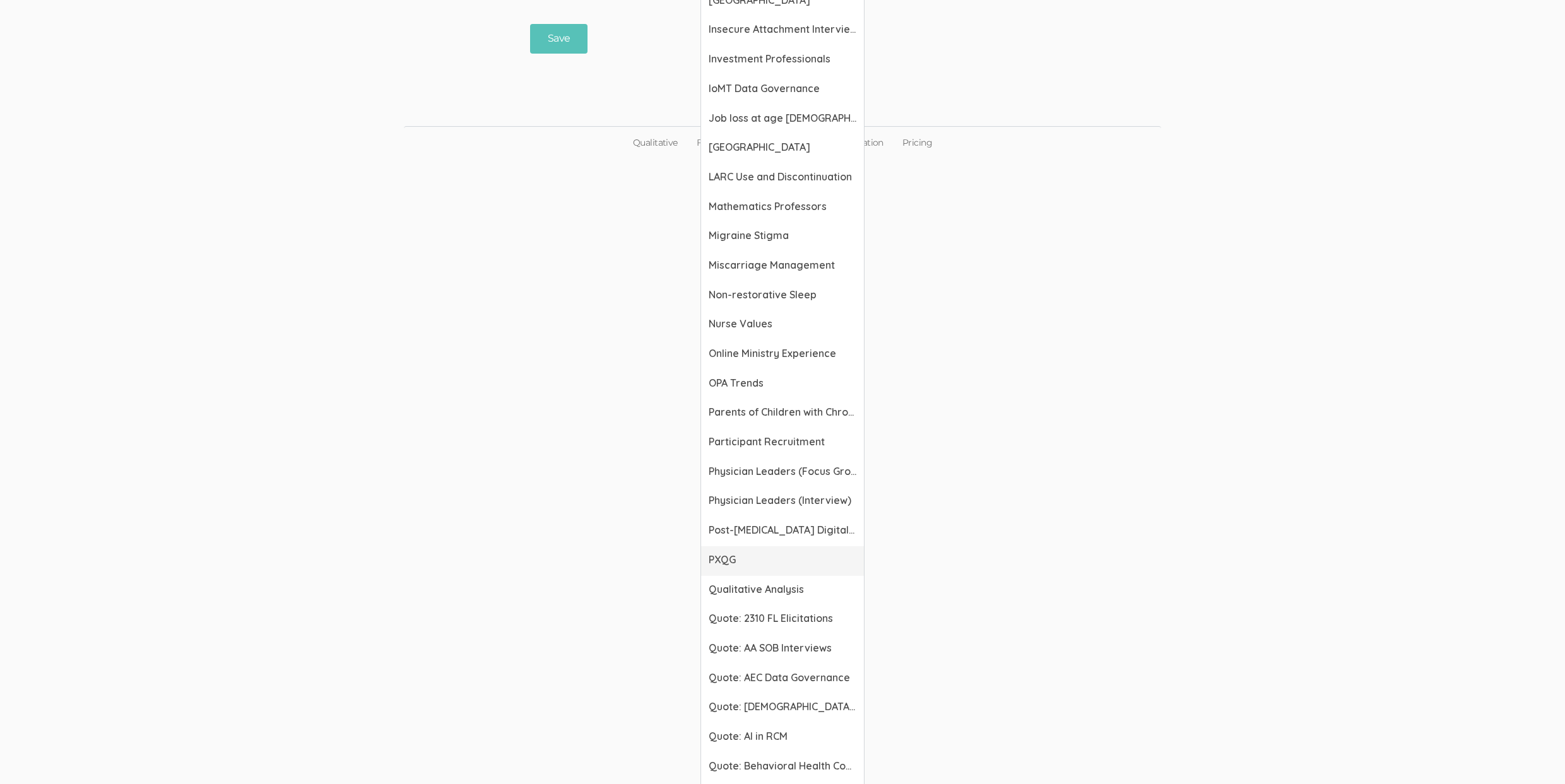
click at [739, 566] on span "PXQG" at bounding box center [782, 559] width 147 height 15
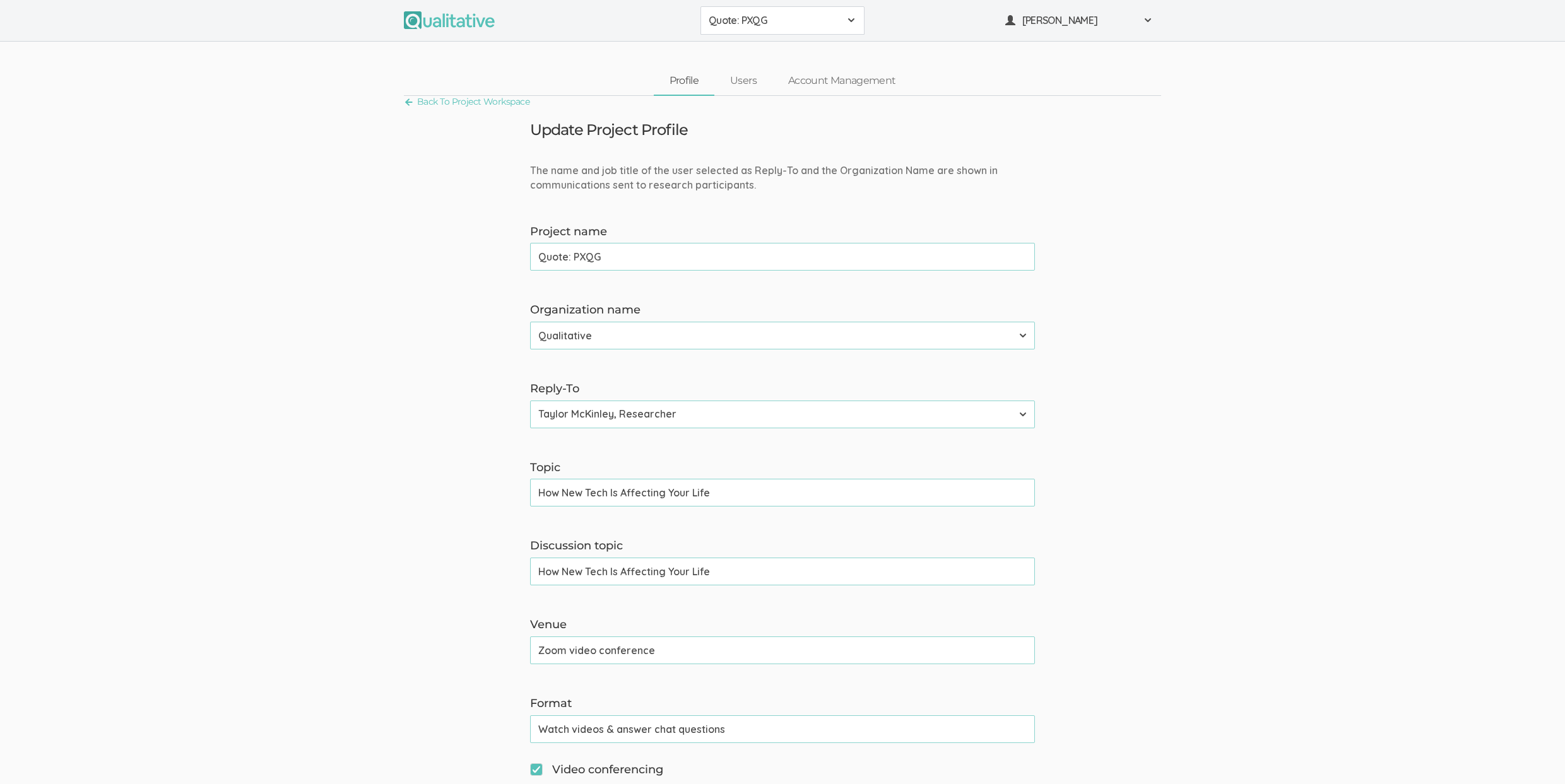
scroll to position [170, 0]
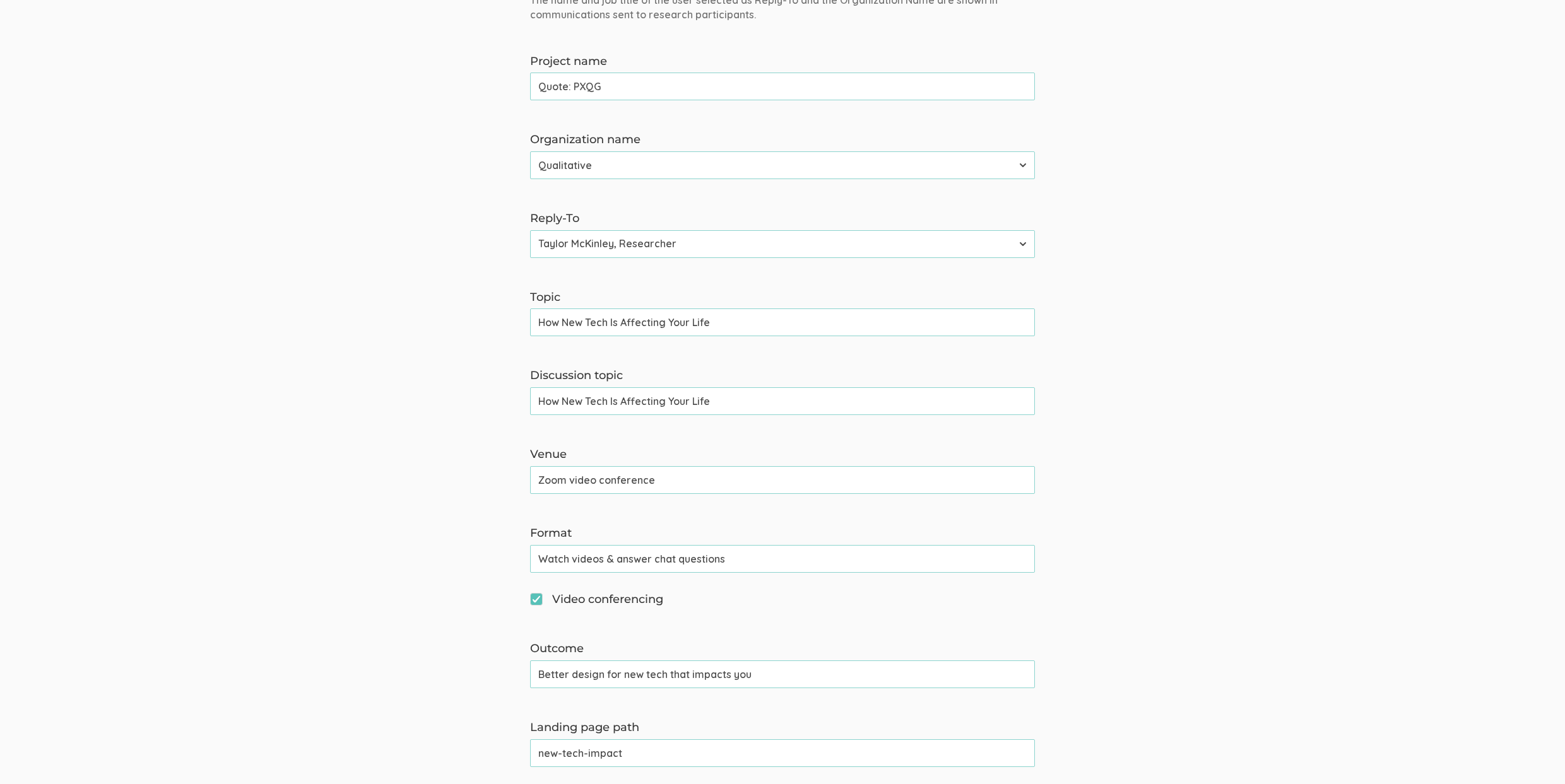
click at [585, 322] on input "How New Tech Is Affecting Your Life" at bounding box center [782, 322] width 505 height 28
type input "How Technology Is Affecting Your Life"
paste input "Technology"
type input "How Technology Is Affecting Your Life"
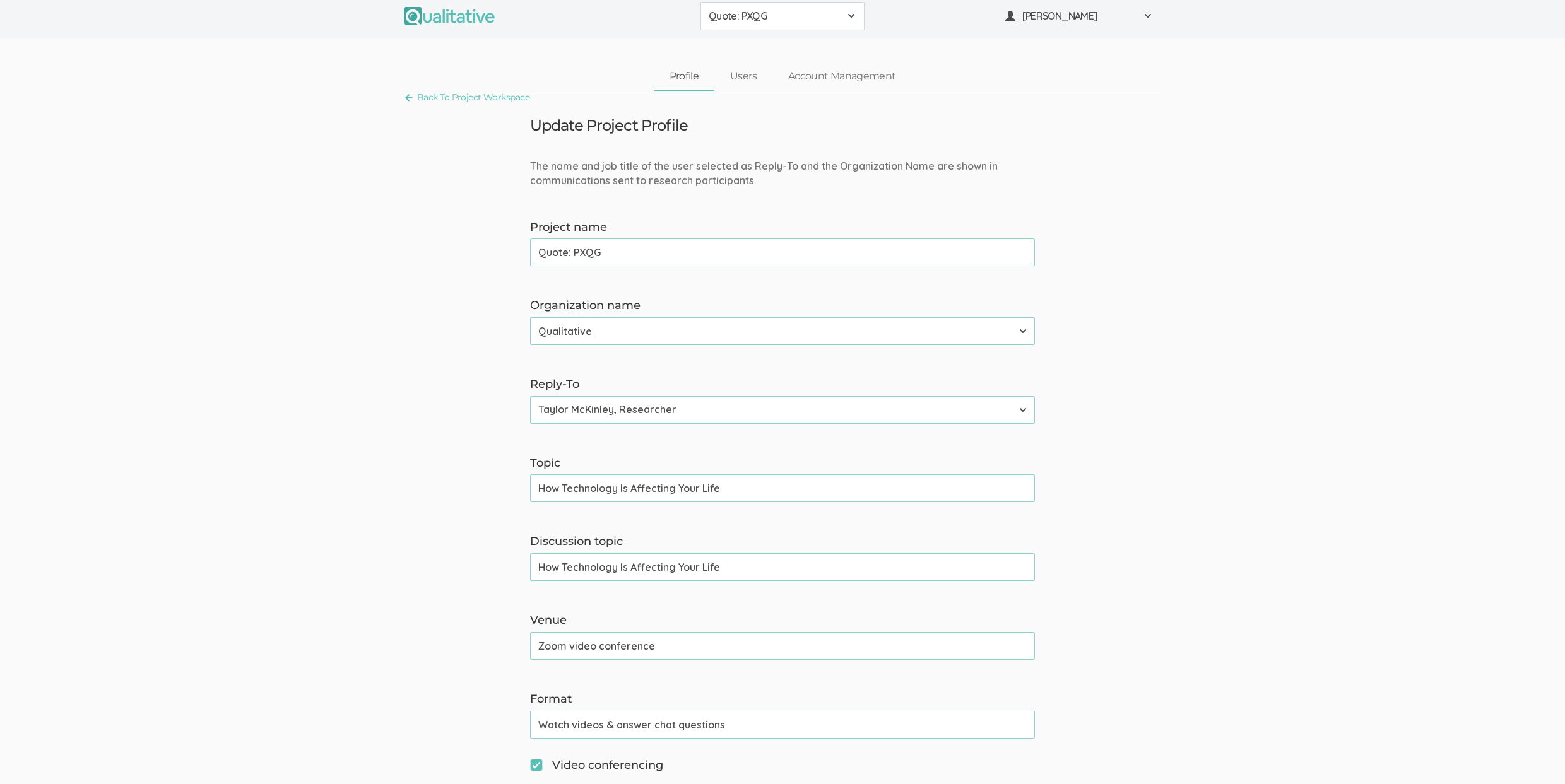
scroll to position [161, 0]
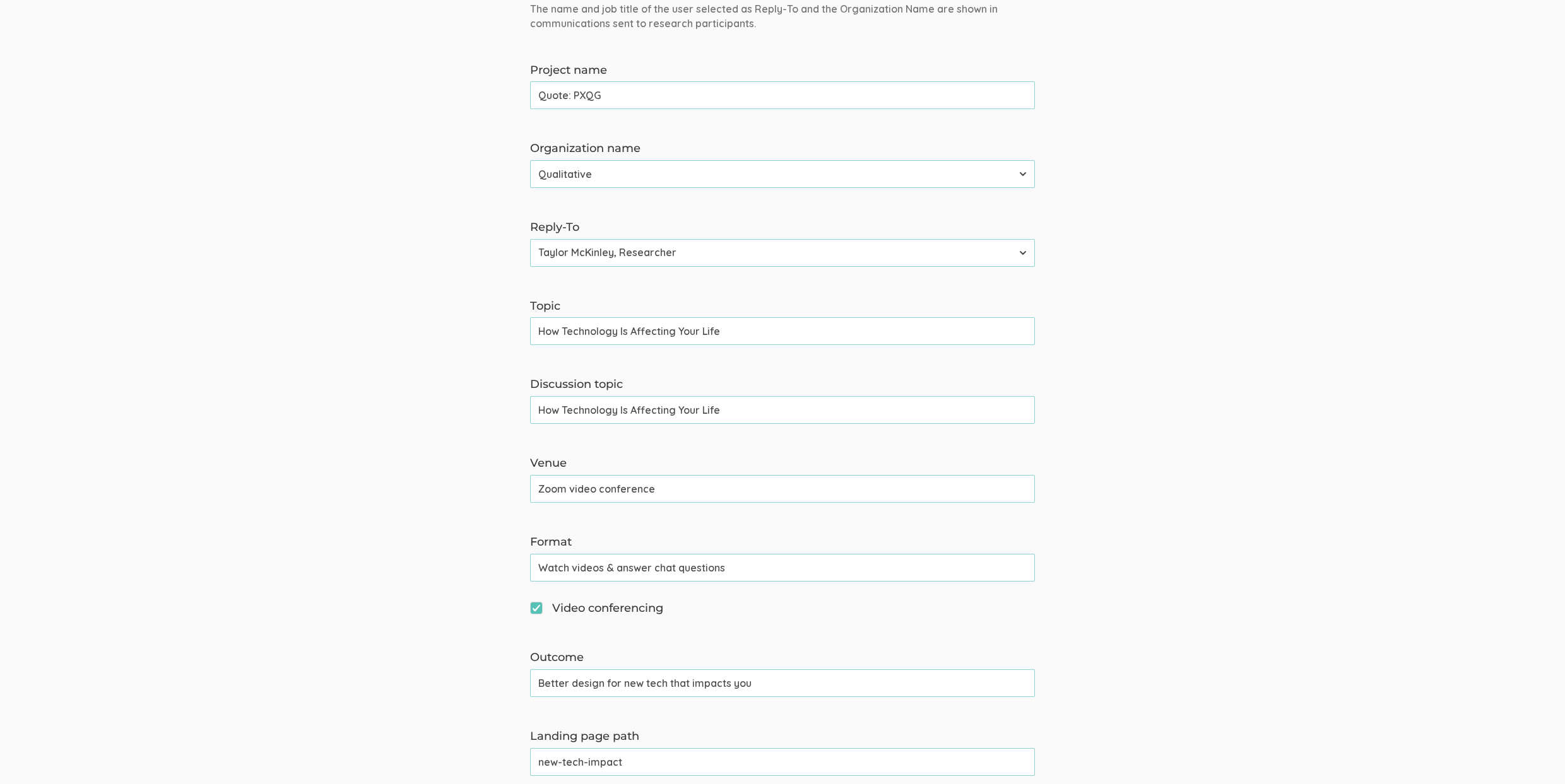
drag, startPoint x: 622, startPoint y: 566, endPoint x: 680, endPoint y: 586, distance: 61.4
click at [622, 566] on input "Watch videos & answer chat questions" at bounding box center [782, 568] width 505 height 28
type input "Watch videos & Answer chat questions"
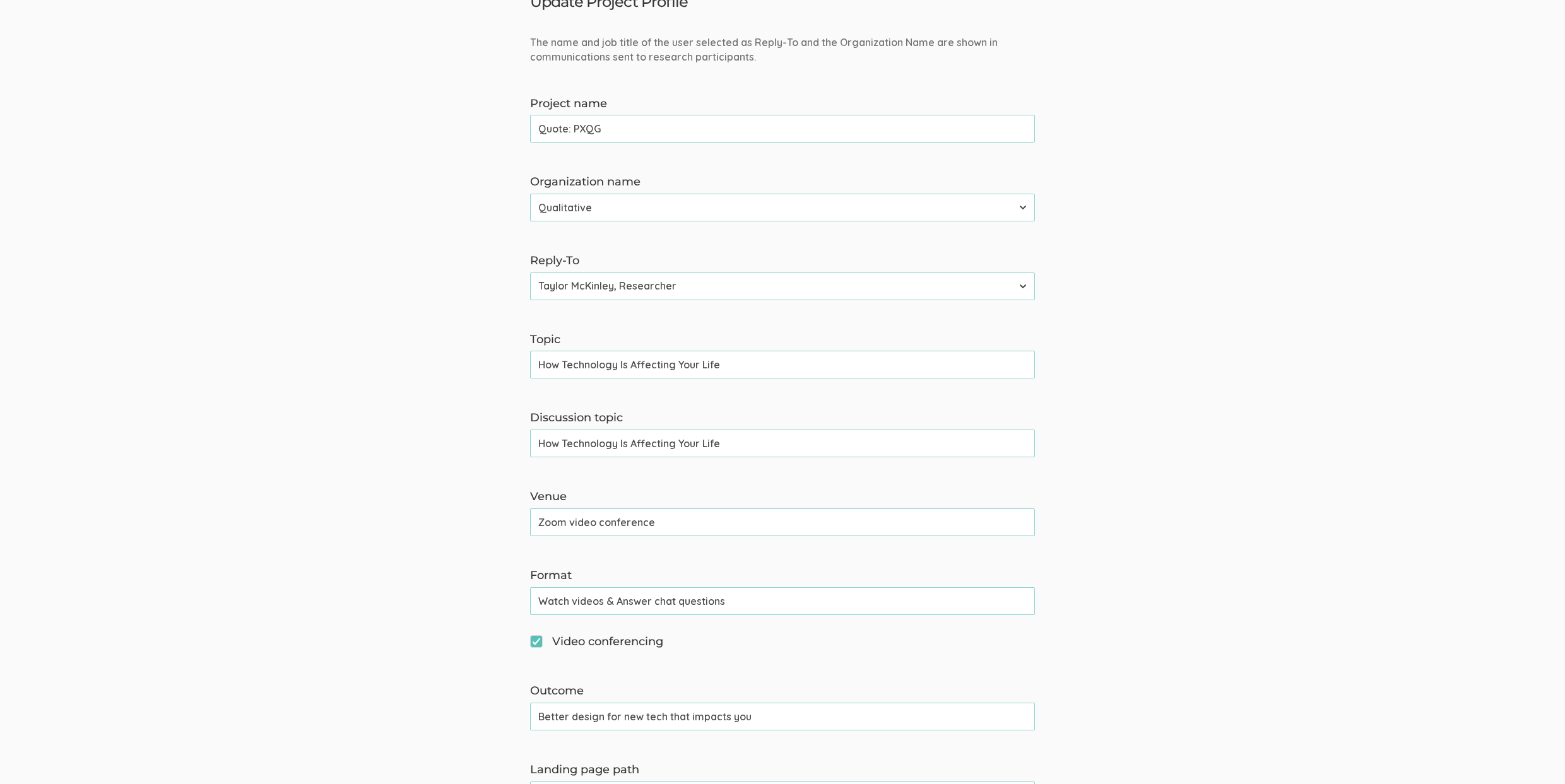
scroll to position [215, 0]
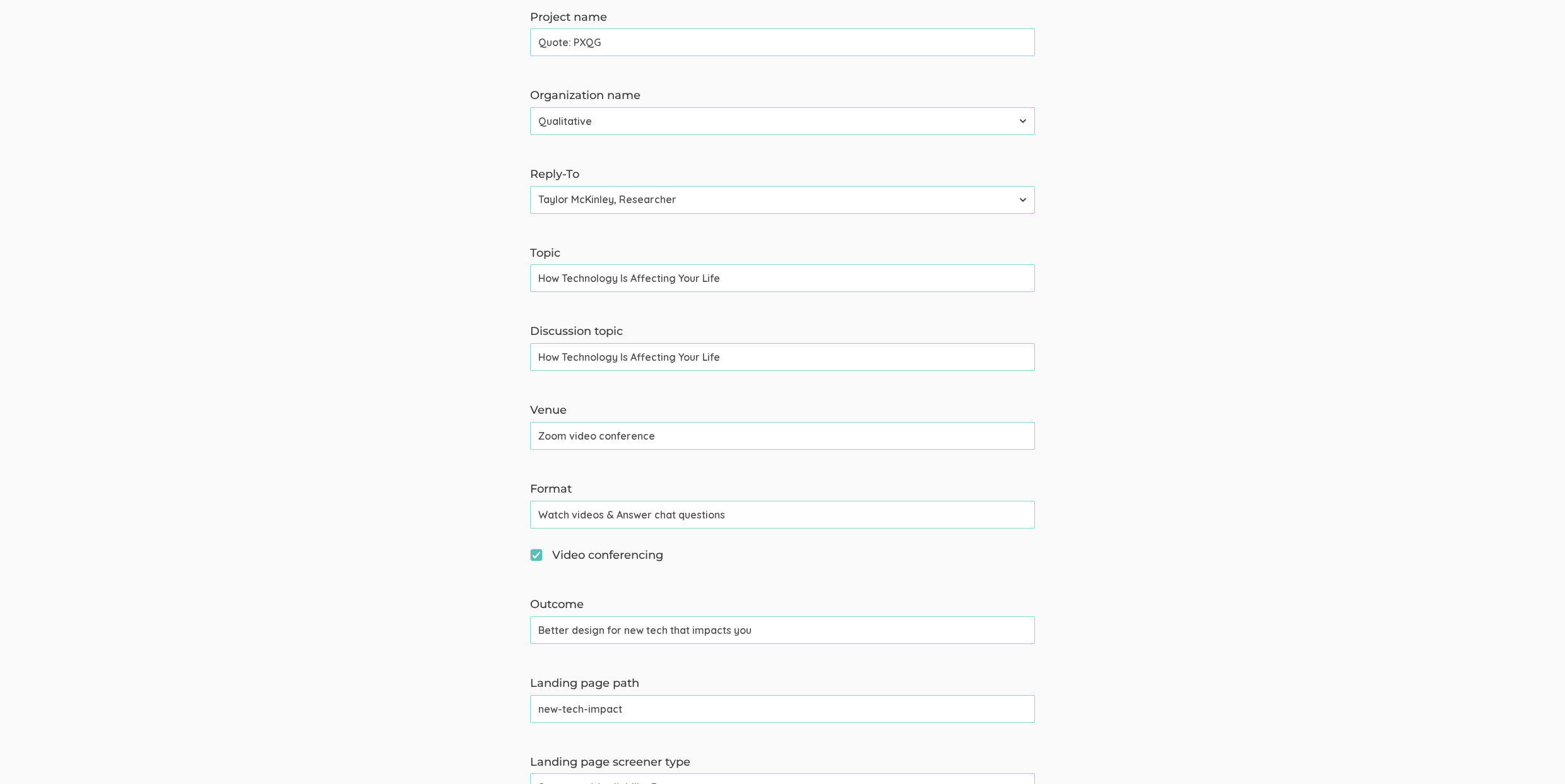
click at [647, 621] on input "Better design for new tech that impacts you" at bounding box center [782, 630] width 505 height 28
paste input "technology"
type input "Better design for technology that impacts you"
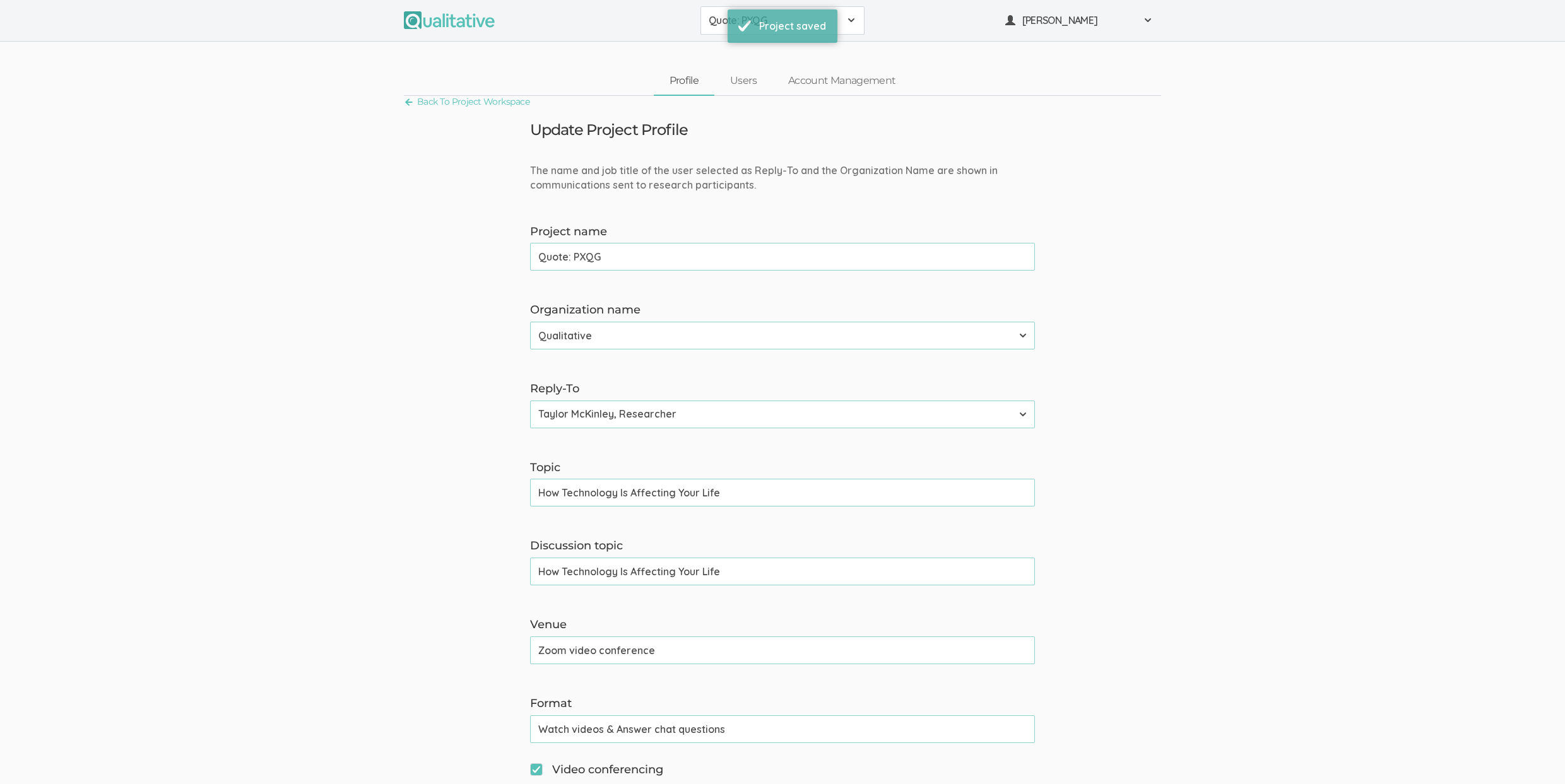
scroll to position [747, 0]
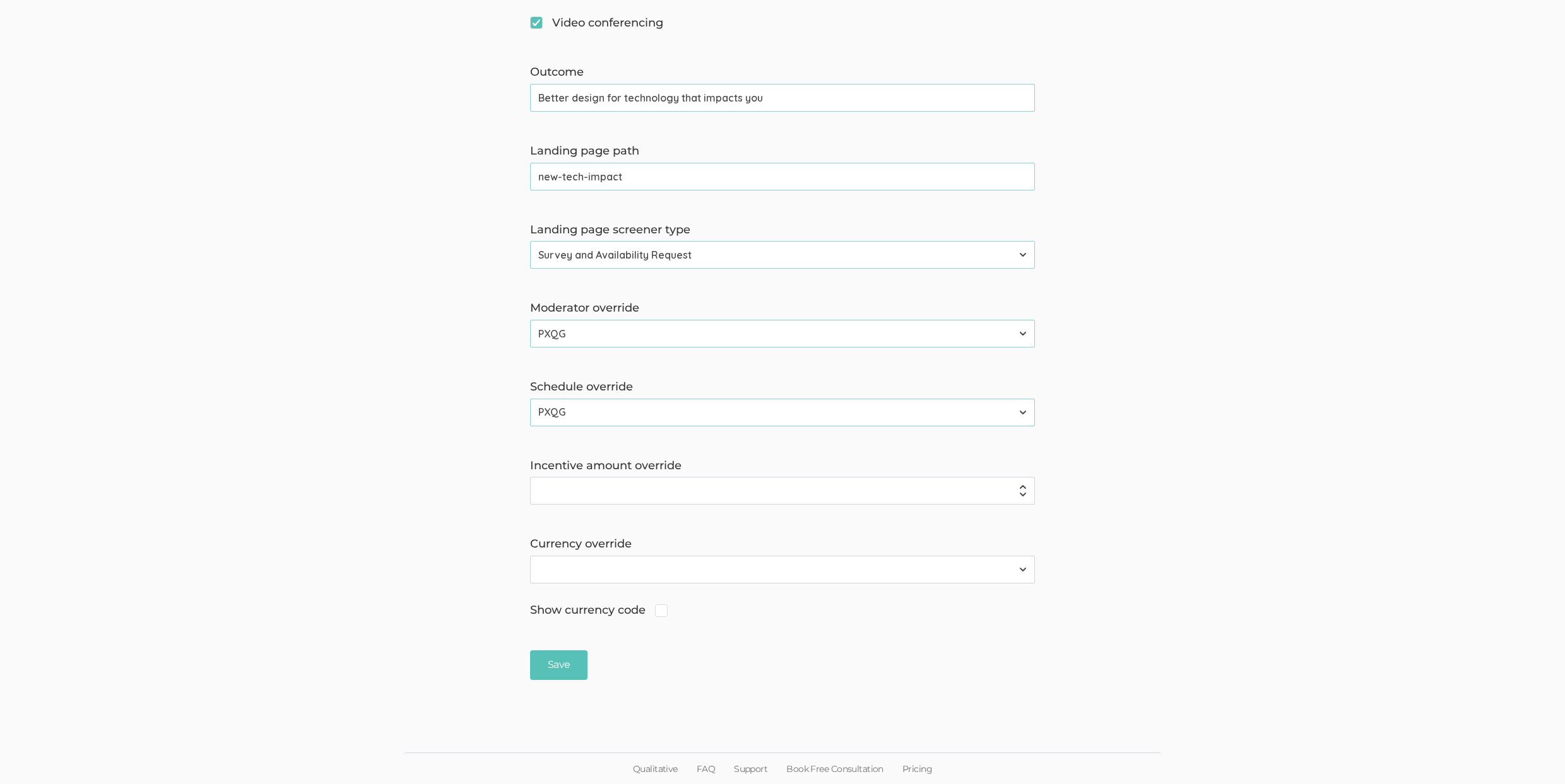
click at [562, 176] on input "new-tech-impact" at bounding box center [782, 177] width 505 height 28
type input "technology-impact"
click at [530, 650] on input "Save" at bounding box center [559, 665] width 57 height 29
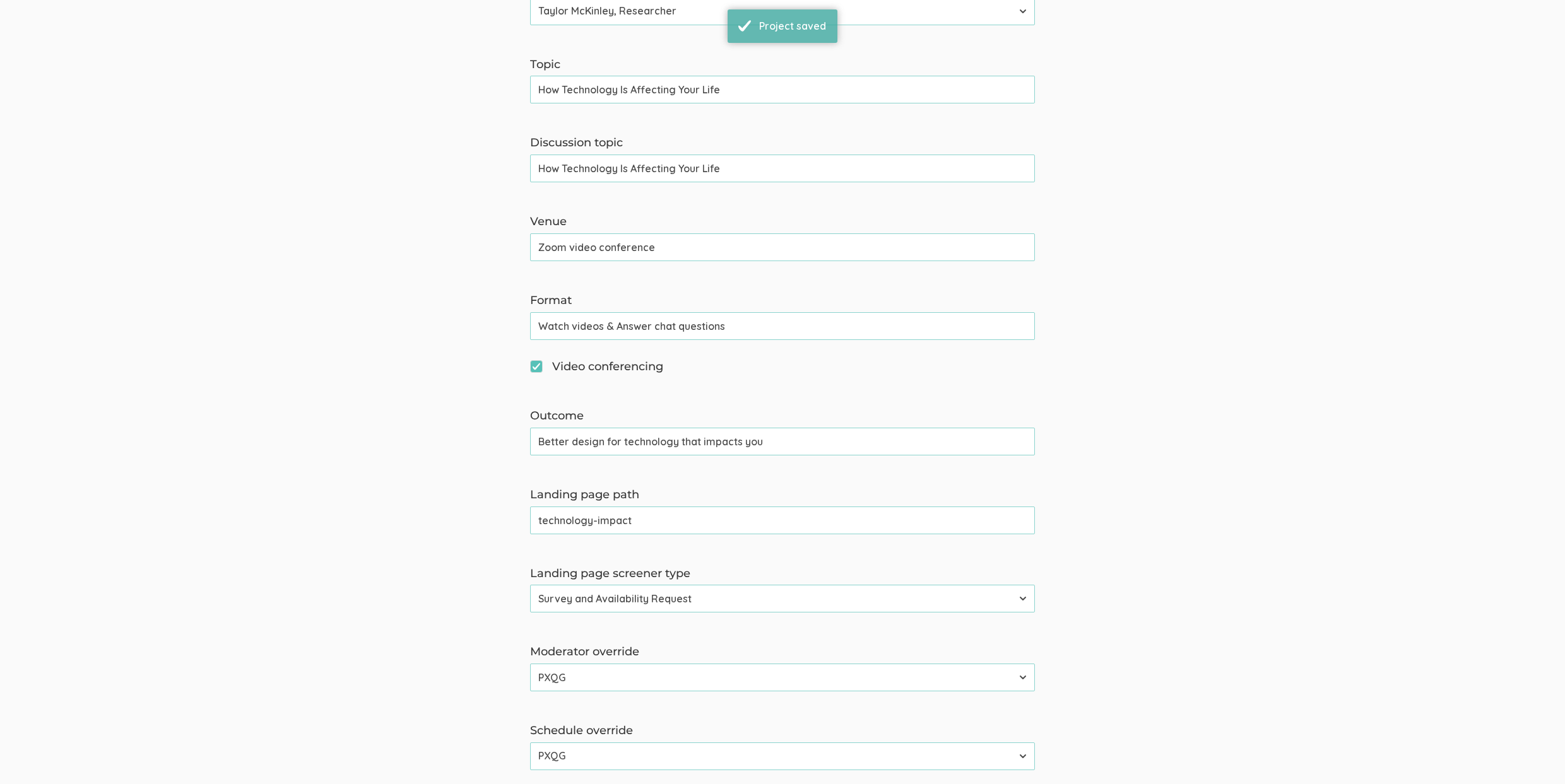
scroll to position [411, 0]
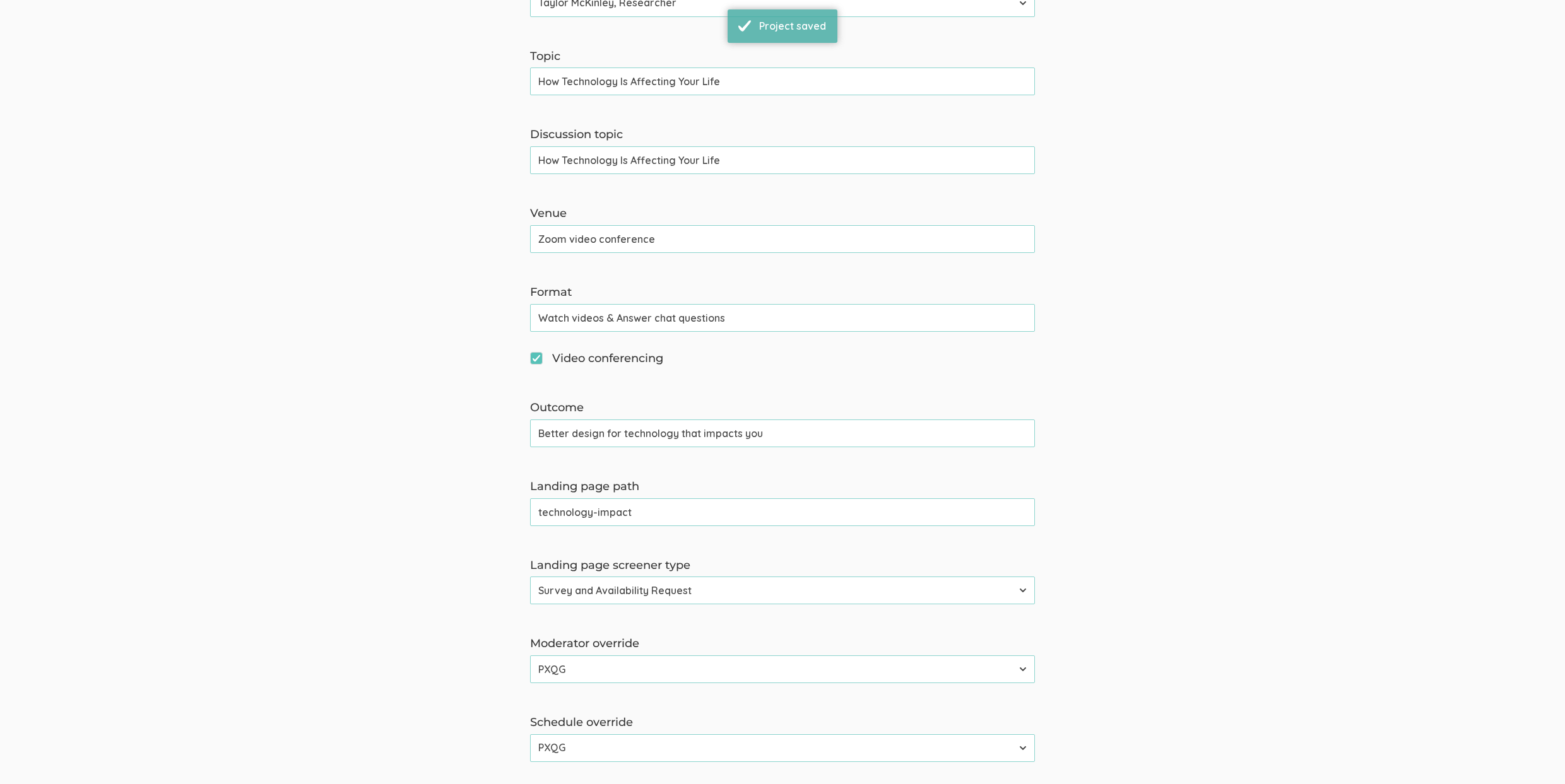
click at [622, 432] on input "Better design for technology that impacts you" at bounding box center [782, 433] width 505 height 28
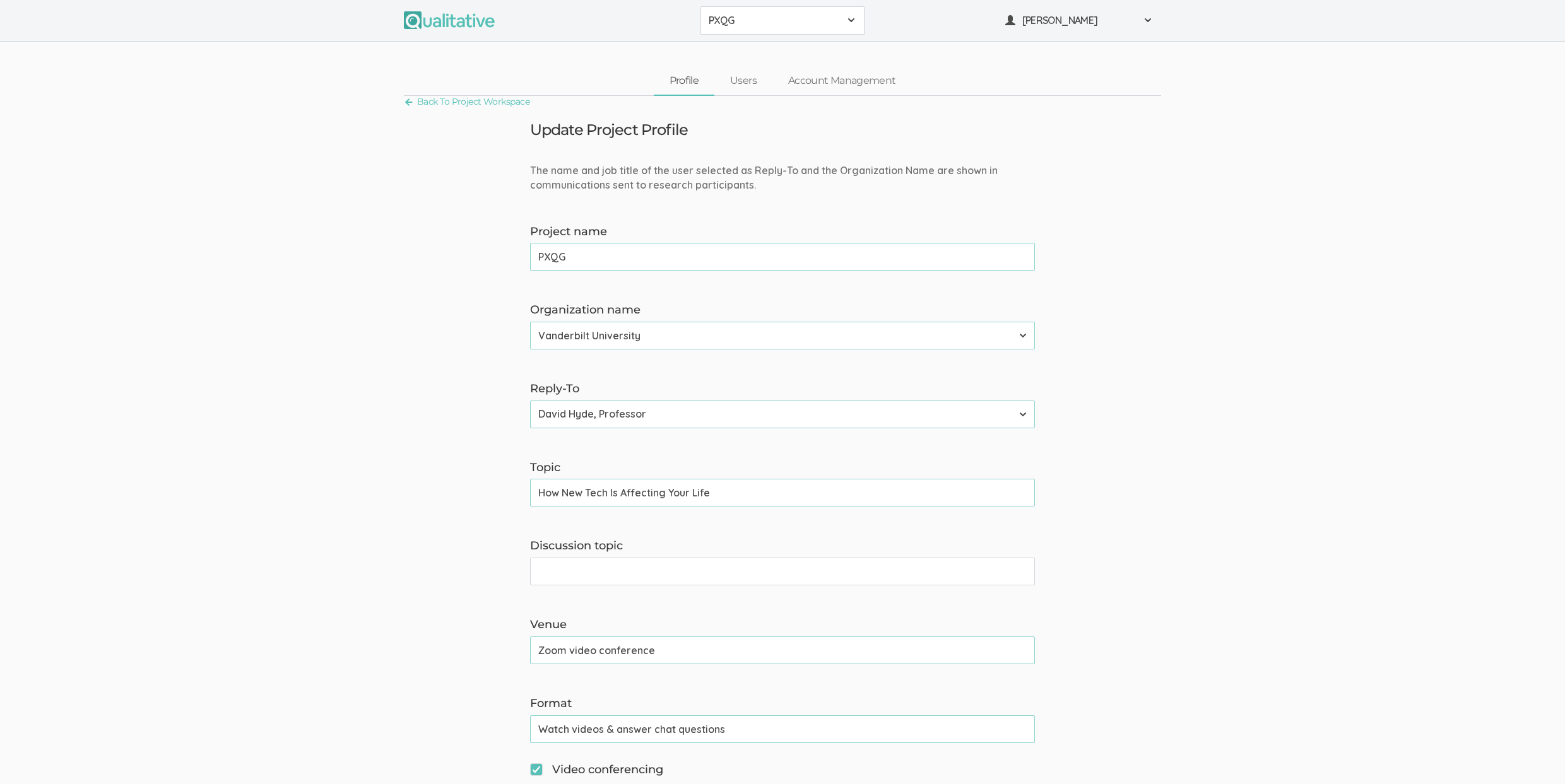
click at [694, 488] on input "How New Tech Is Affecting Your Life" at bounding box center [782, 493] width 505 height 28
paste input "Technology"
type input "How Technology Is Affecting Your Life"
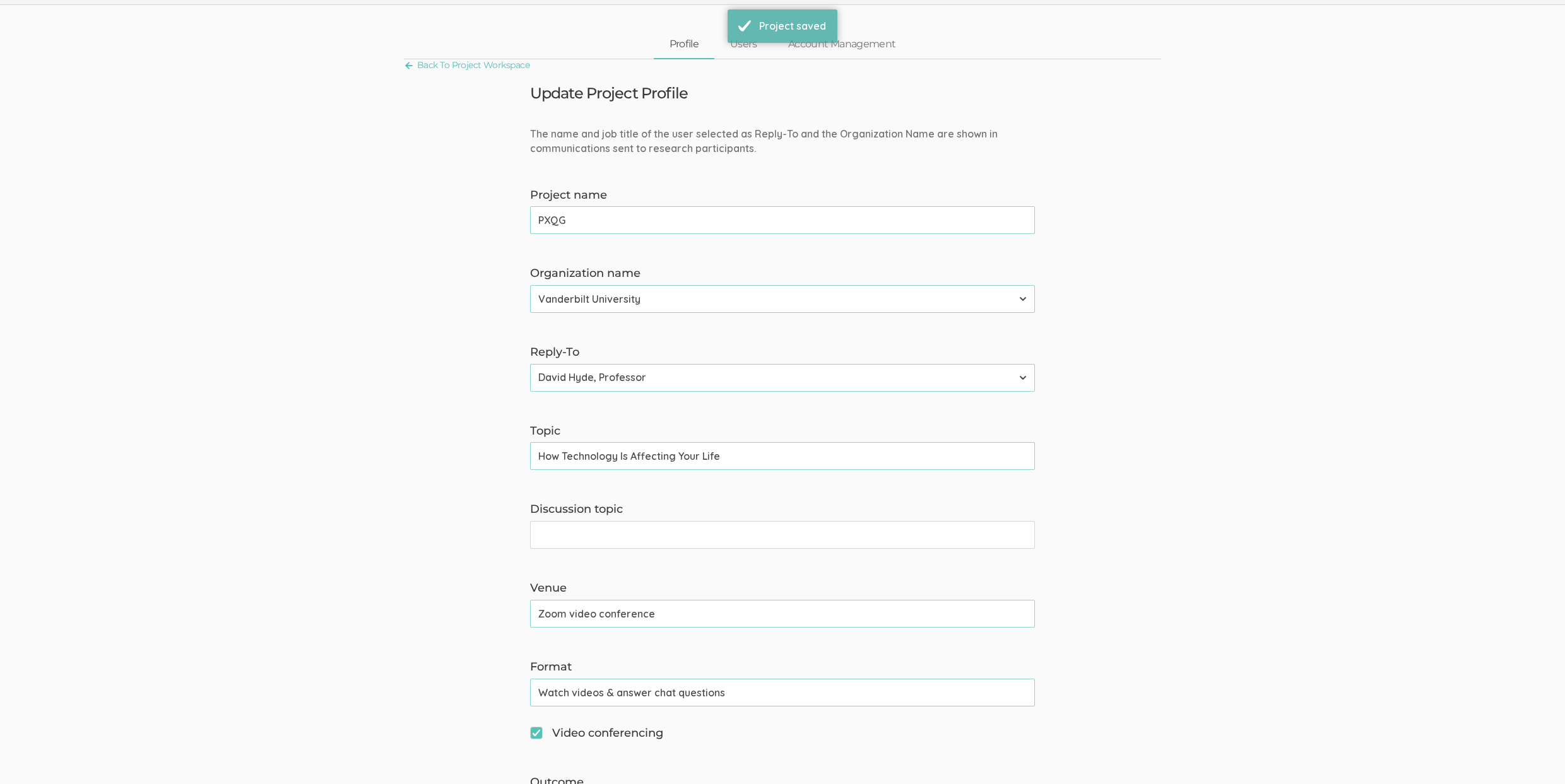
scroll to position [39, 0]
click at [669, 680] on input "Watch videos & answer chat questions" at bounding box center [782, 690] width 505 height 28
paste input "A"
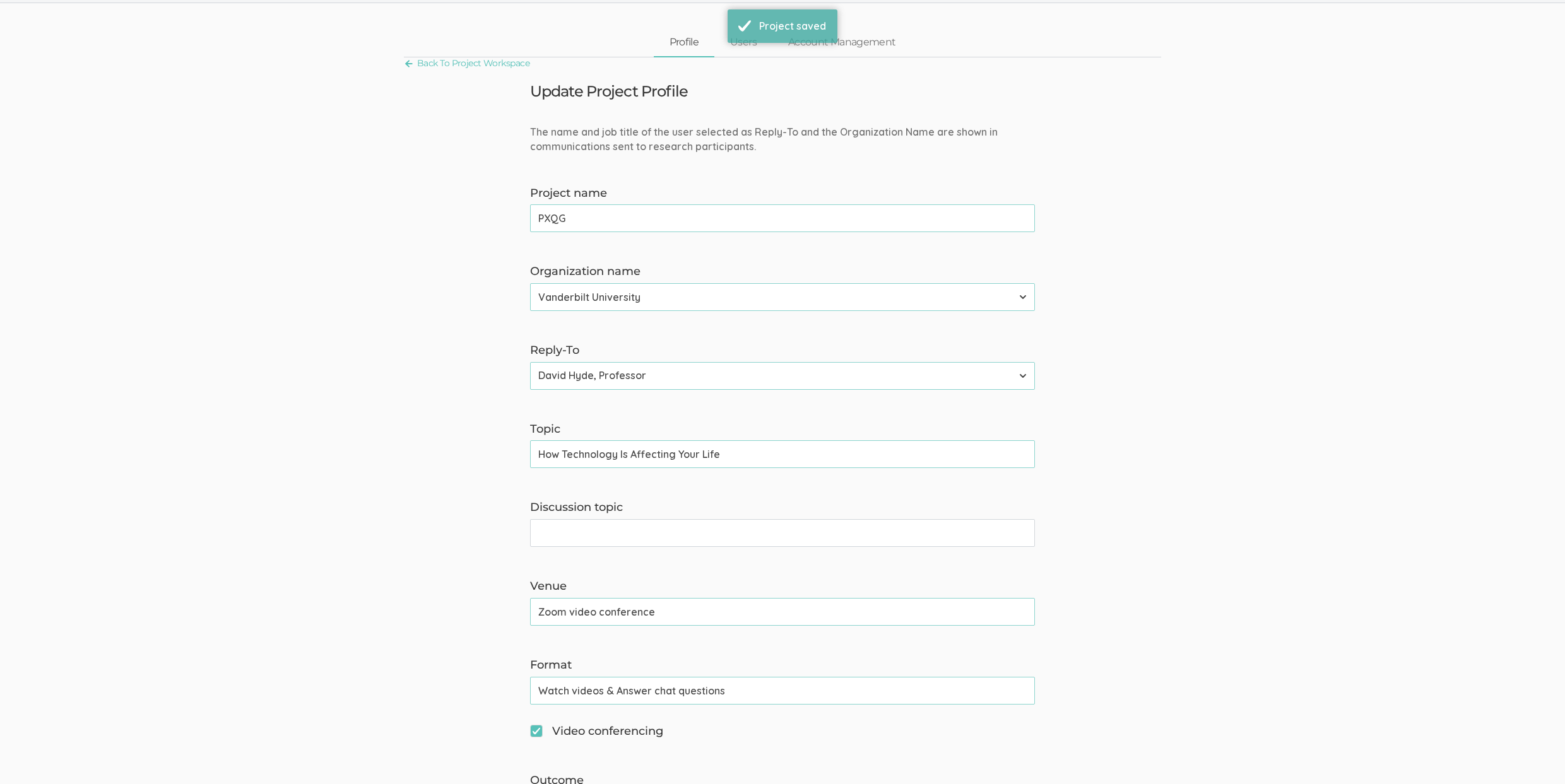
type input "Watch videos & Answer chat questions"
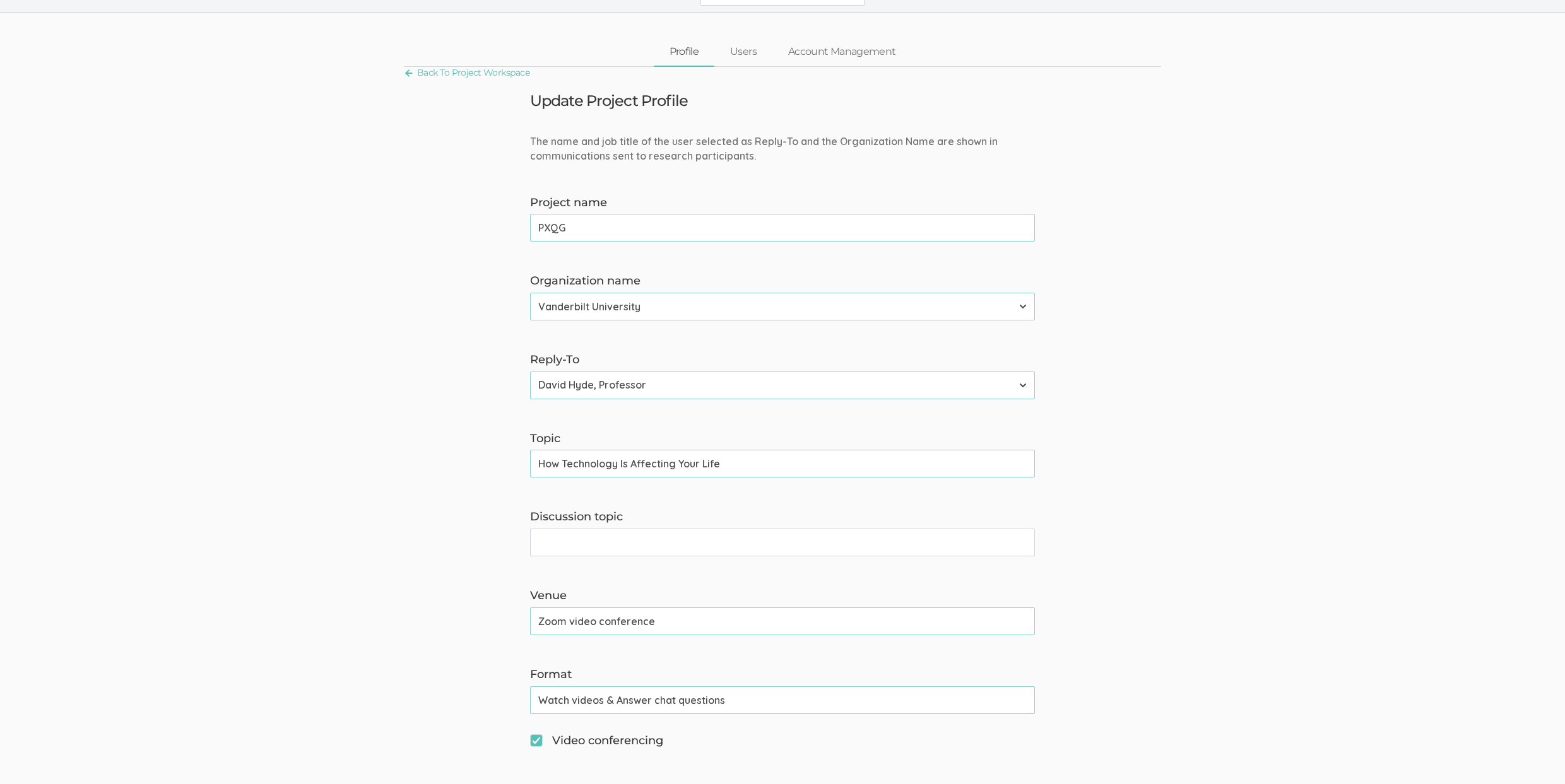
scroll to position [174, 0]
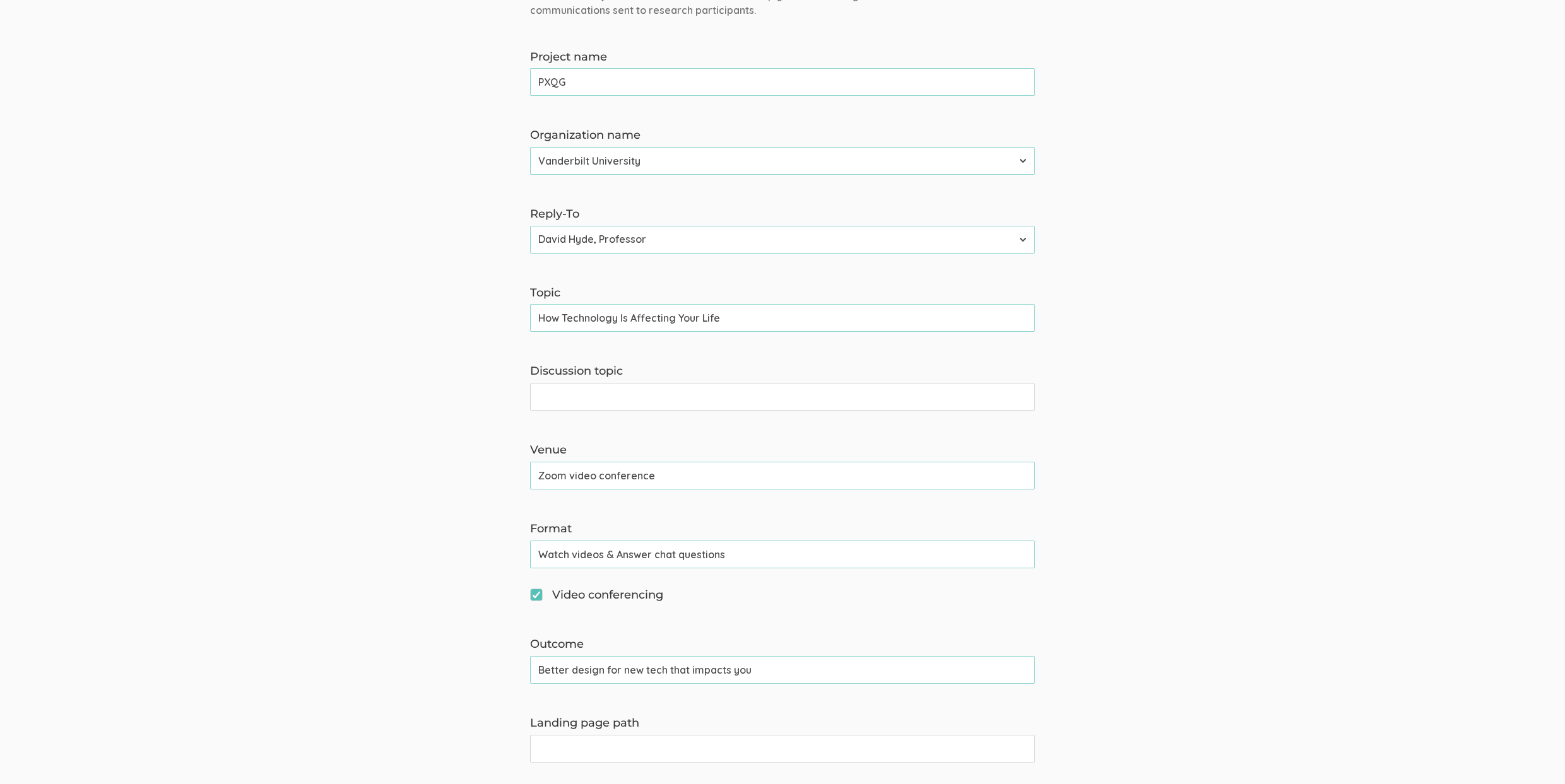
click at [619, 671] on input "Better design for new tech that impacts you" at bounding box center [782, 670] width 505 height 28
type input "Better design for technology that impacts you"
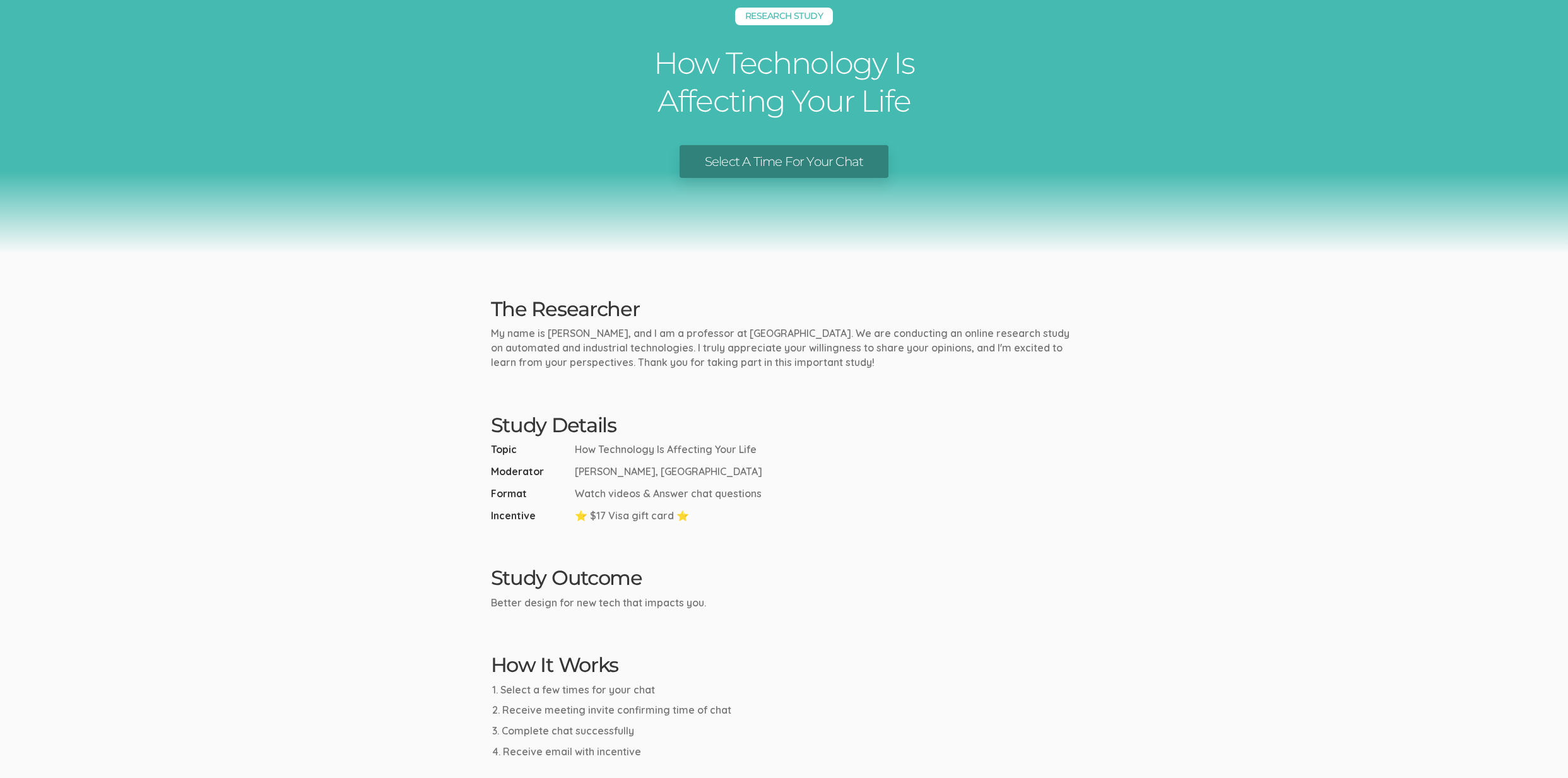
scroll to position [52, 0]
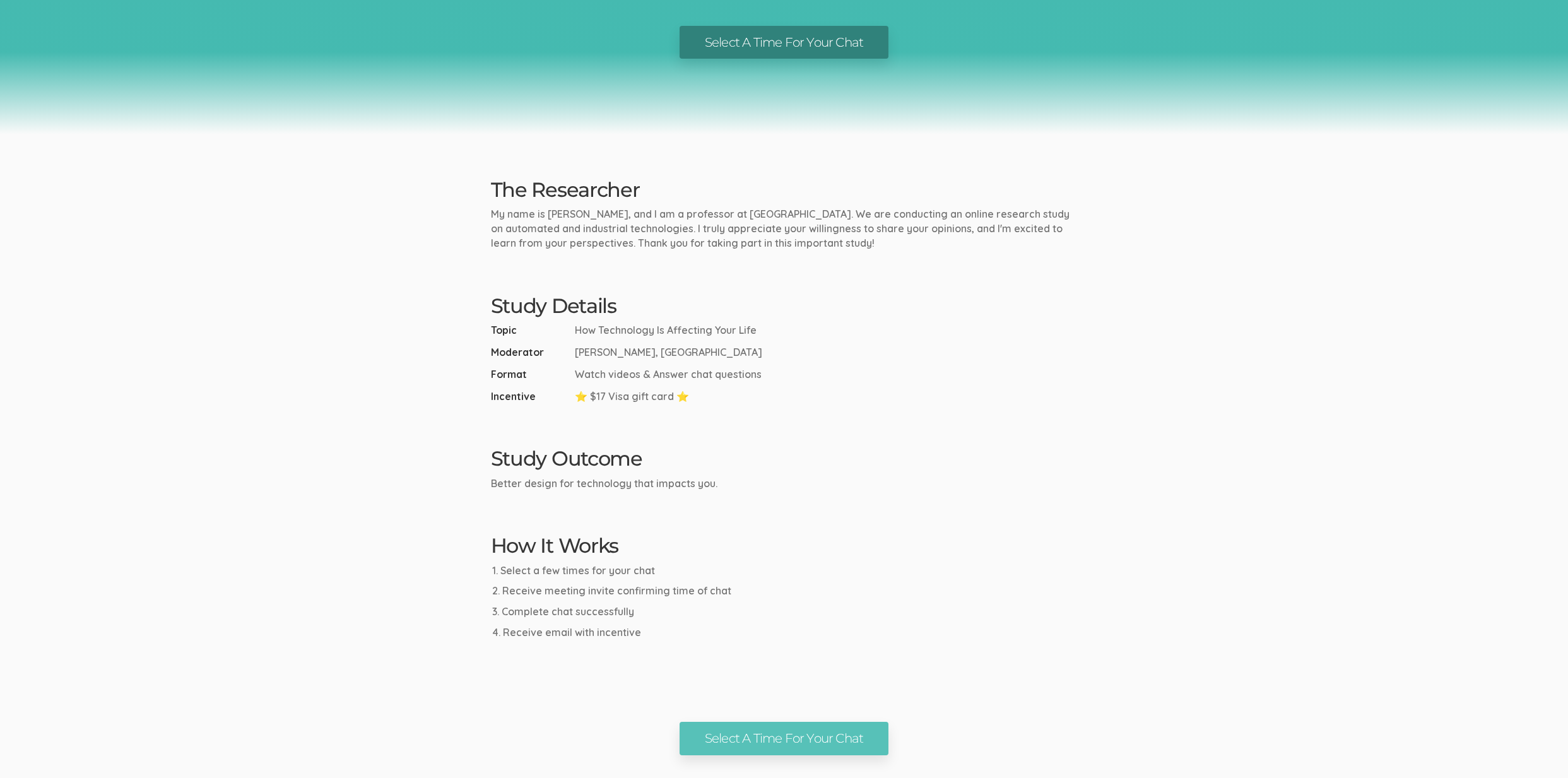
scroll to position [168, 0]
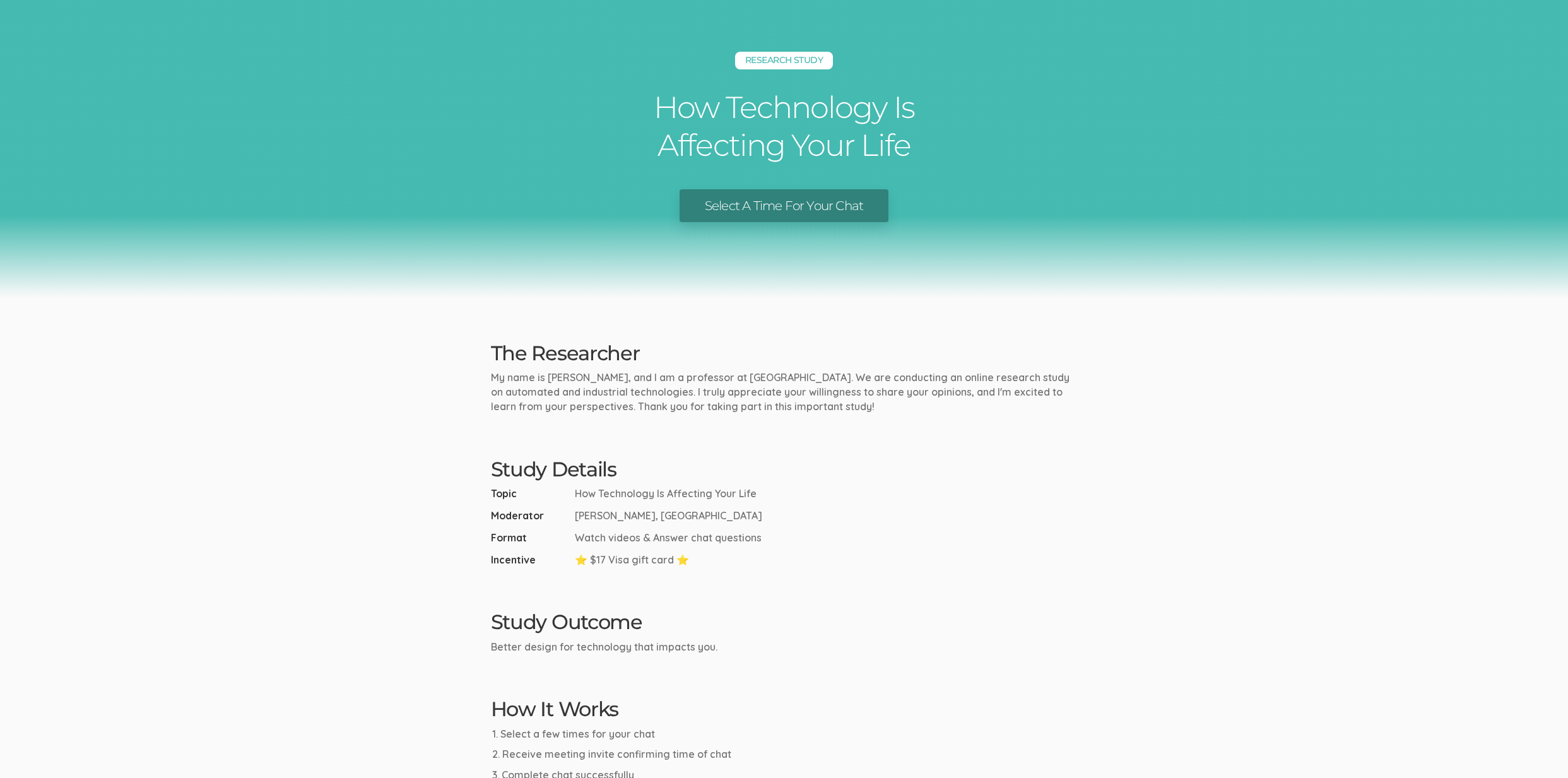
scroll to position [134, 0]
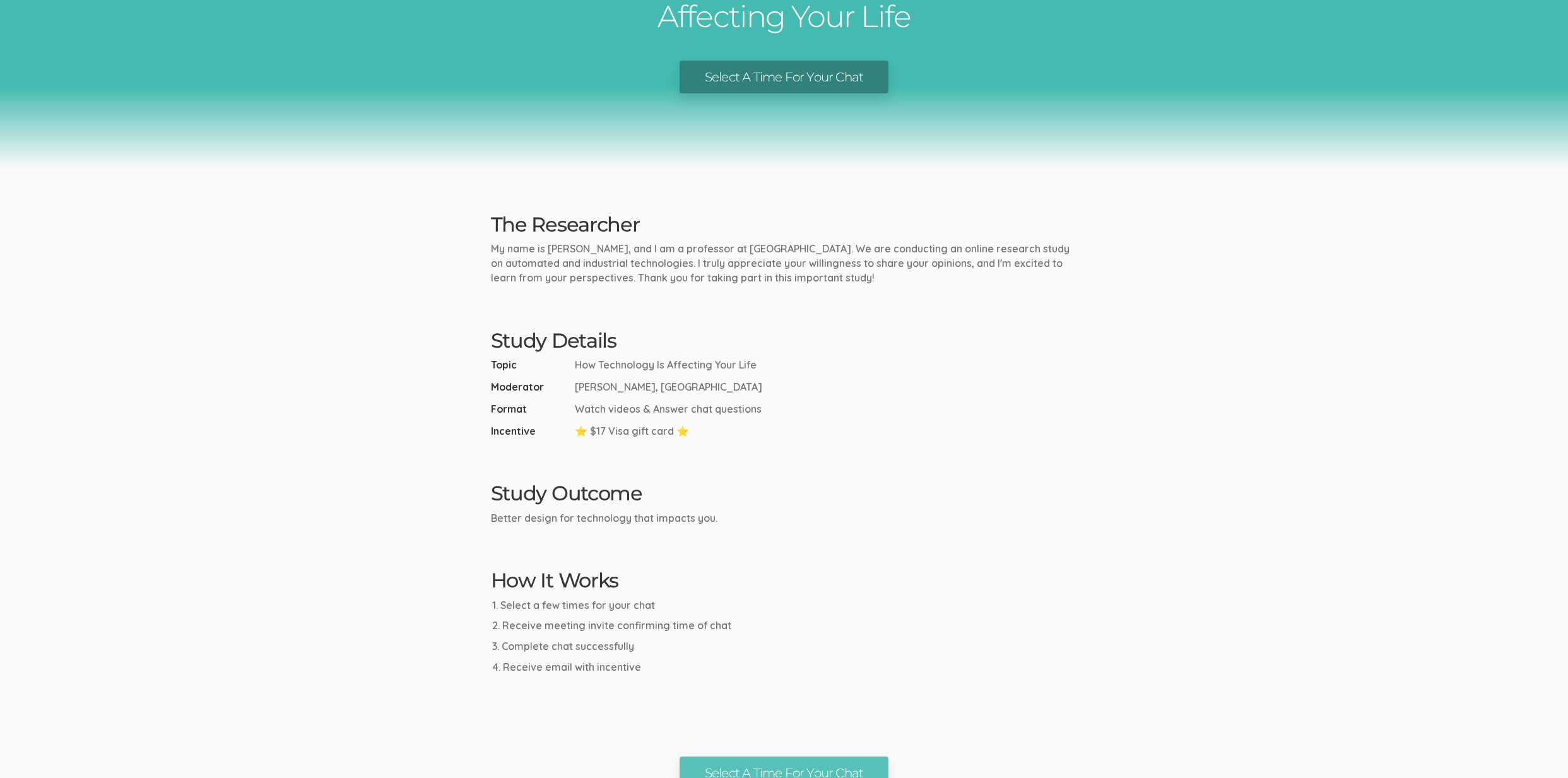
click at [339, 452] on ui-view "Research Study How Technology Is Affecting Your Life Select A Time For Your Cha…" at bounding box center [784, 328] width 1568 height 924
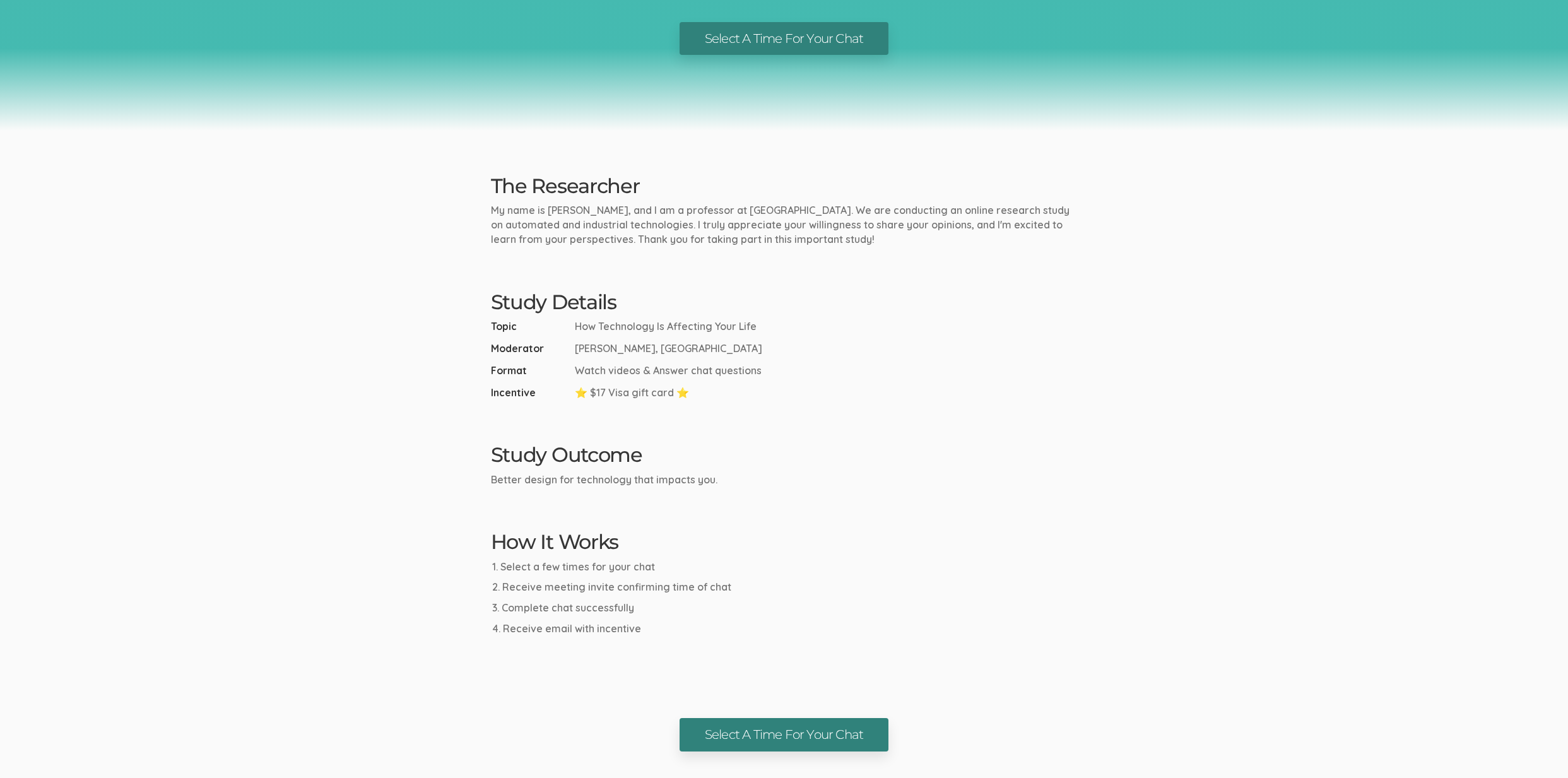
scroll to position [173, 0]
click at [798, 735] on link "Select A Time For Your Chat" at bounding box center [784, 734] width 208 height 33
click at [370, 239] on ui-view "Research Study How Technology Is Affecting Your Life Select A Time For Your Cha…" at bounding box center [784, 289] width 1568 height 924
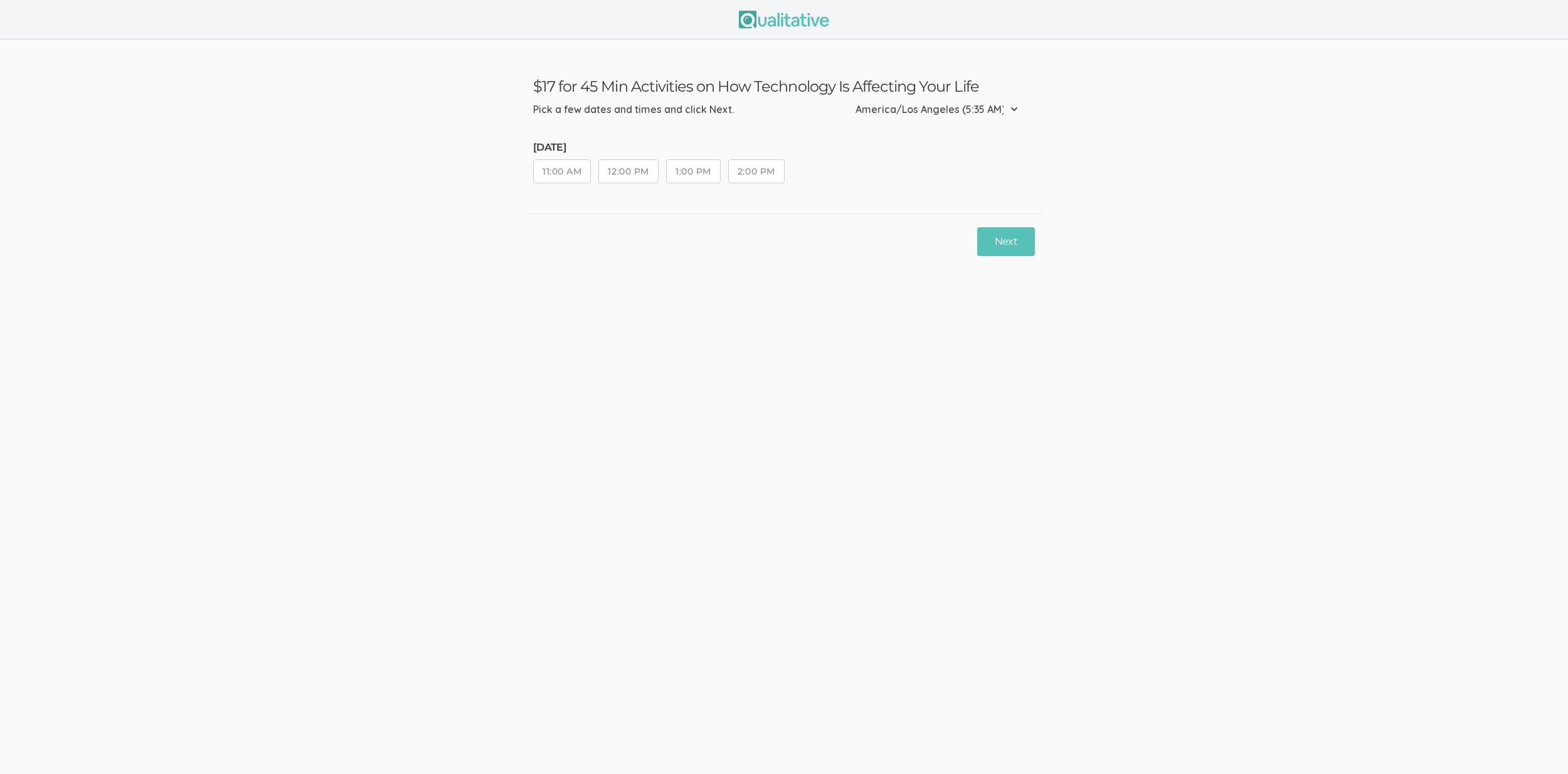
click at [560, 446] on ui-view "$17 for 45 Min Activities on How Technology Is Affecting Your Life Pick a few d…" at bounding box center [784, 387] width 1568 height 774
click at [391, 504] on ui-view "$17 for 45 Min Activities on How Technology Is Affecting Your Life Pick a few d…" at bounding box center [784, 387] width 1568 height 774
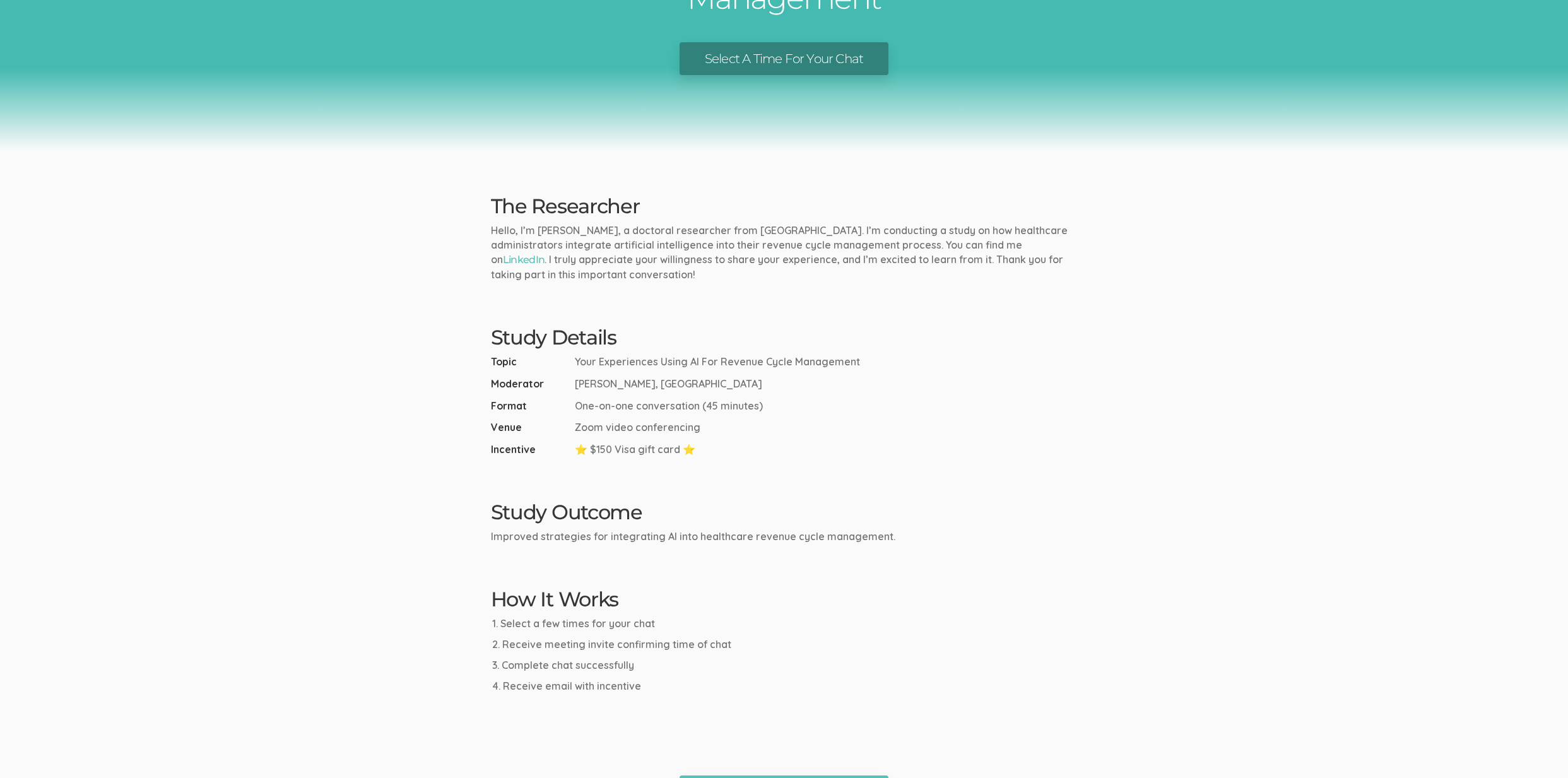
scroll to position [154, 0]
click at [367, 500] on ui-view "Research Study AI In Revenue Cycle Management Select A Time For Your Chat The R…" at bounding box center [784, 325] width 1568 height 960
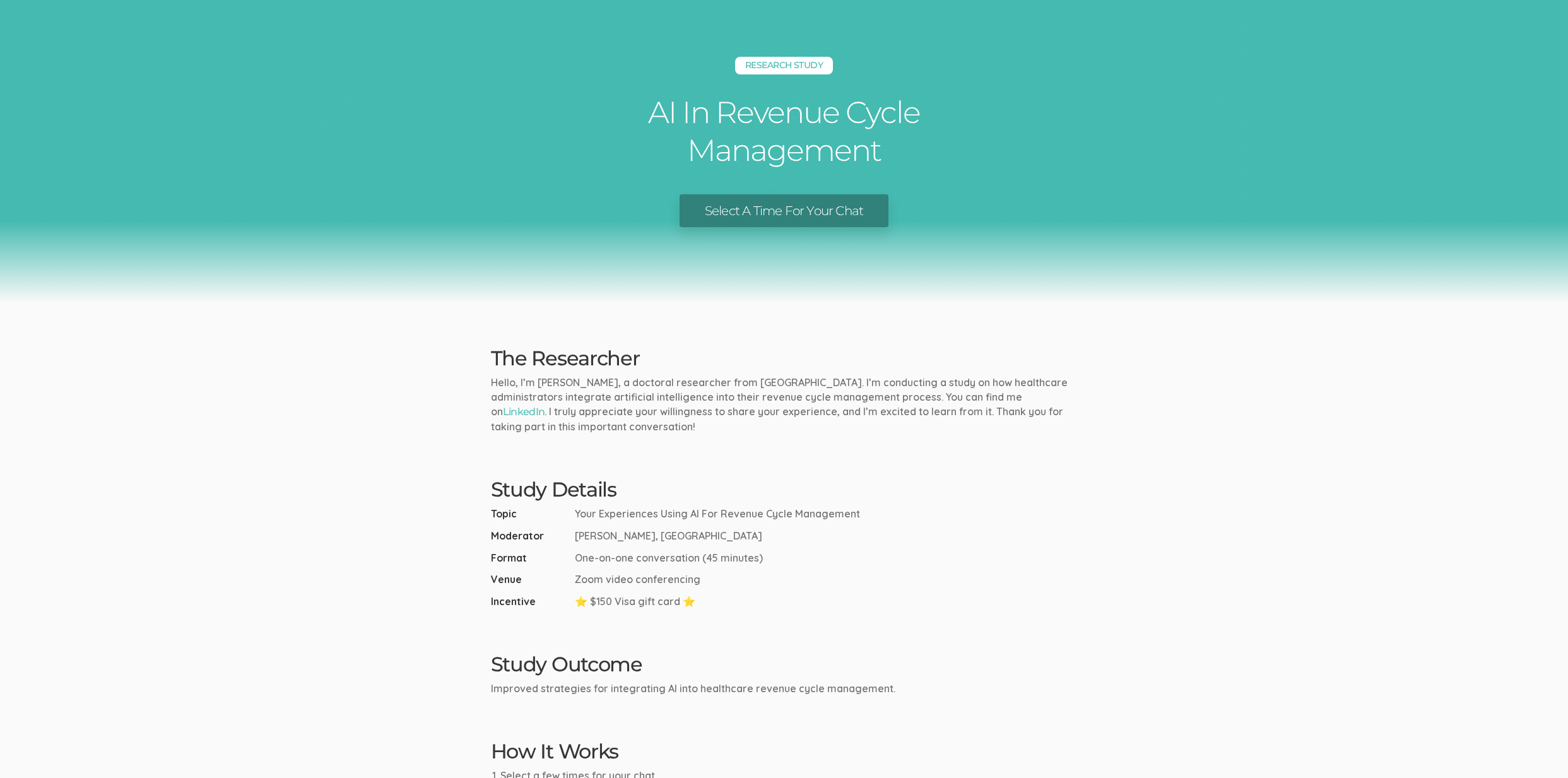
click at [352, 508] on ui-view "Research Study AI In Revenue Cycle Management Select A Time For Your Chat The R…" at bounding box center [784, 480] width 1568 height 960
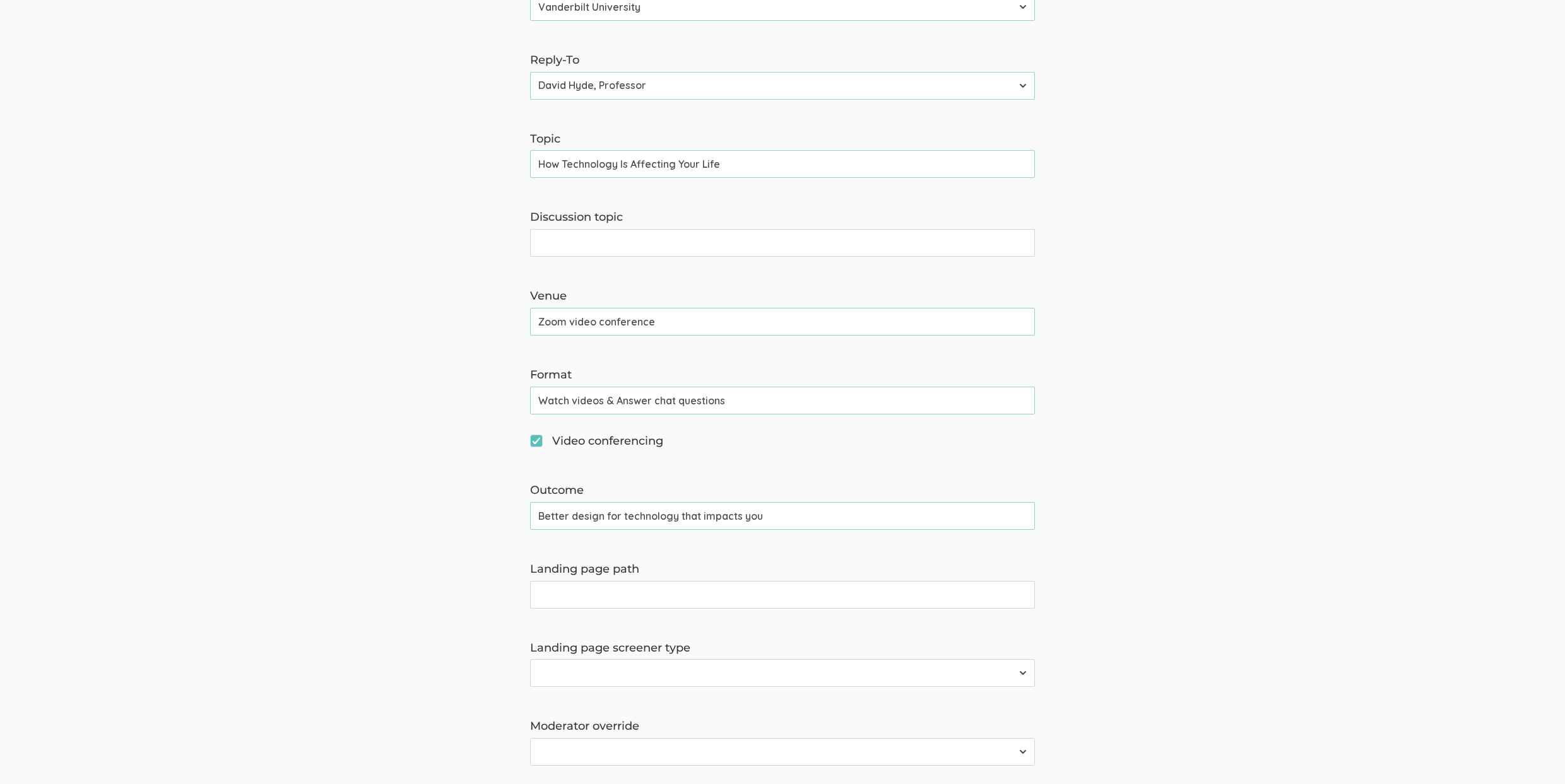
scroll to position [415, 0]
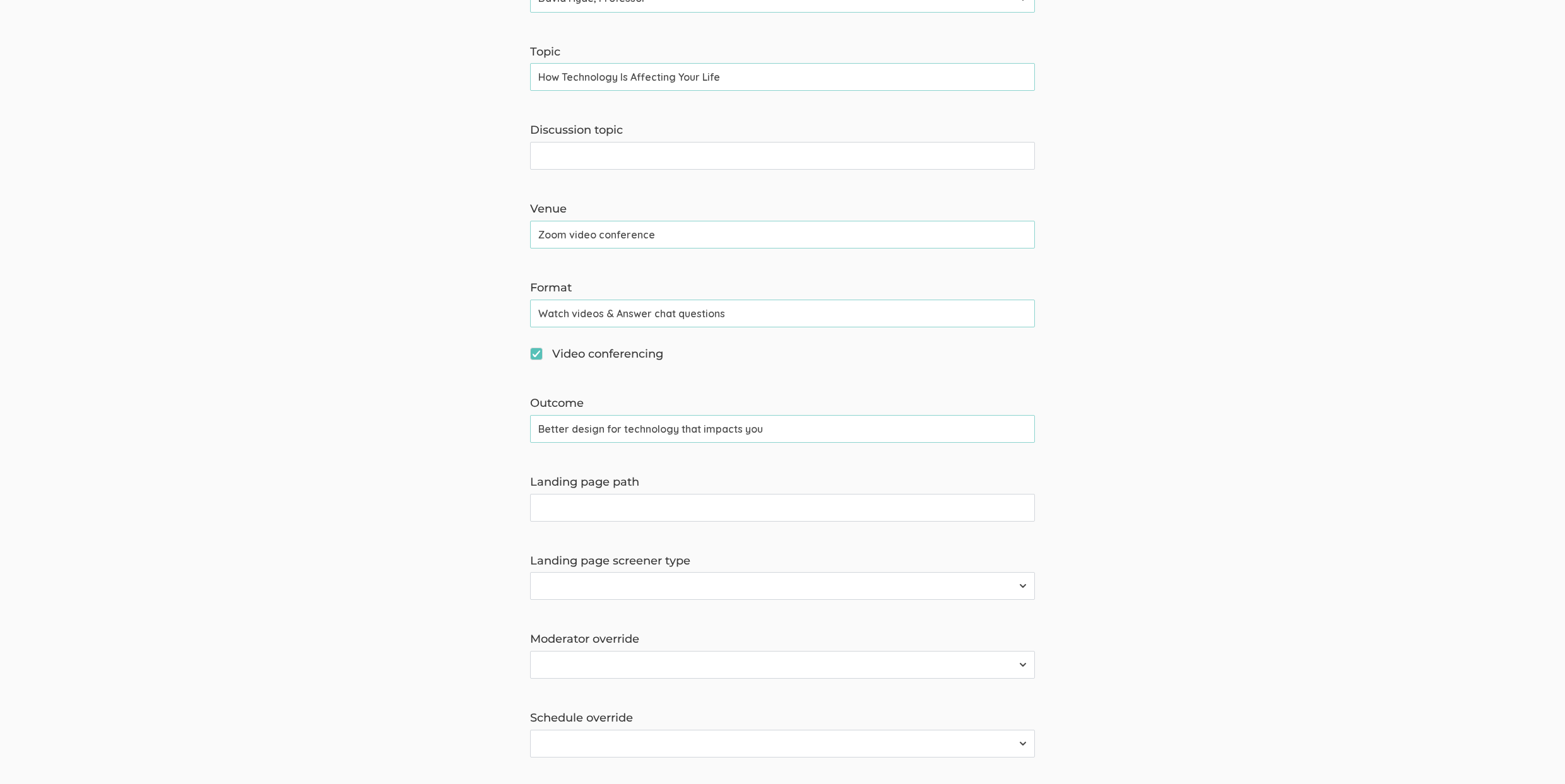
click at [639, 314] on input "Watch videos & Answer chat questions" at bounding box center [782, 314] width 505 height 28
click at [87, 607] on form "The name and job title of the user selected as Reply-To and the Organization Na…" at bounding box center [782, 379] width 1565 height 1264
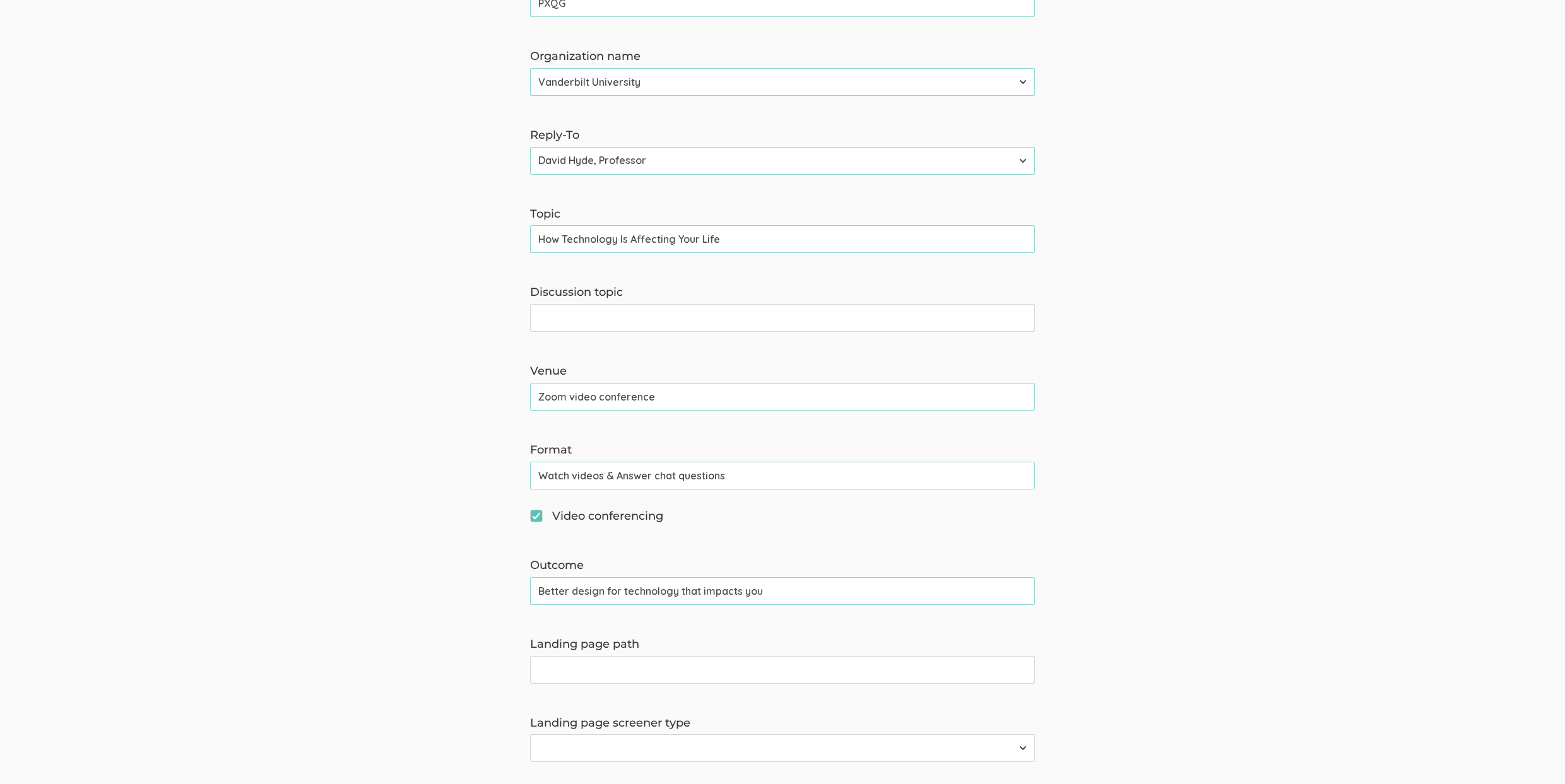
scroll to position [294, 0]
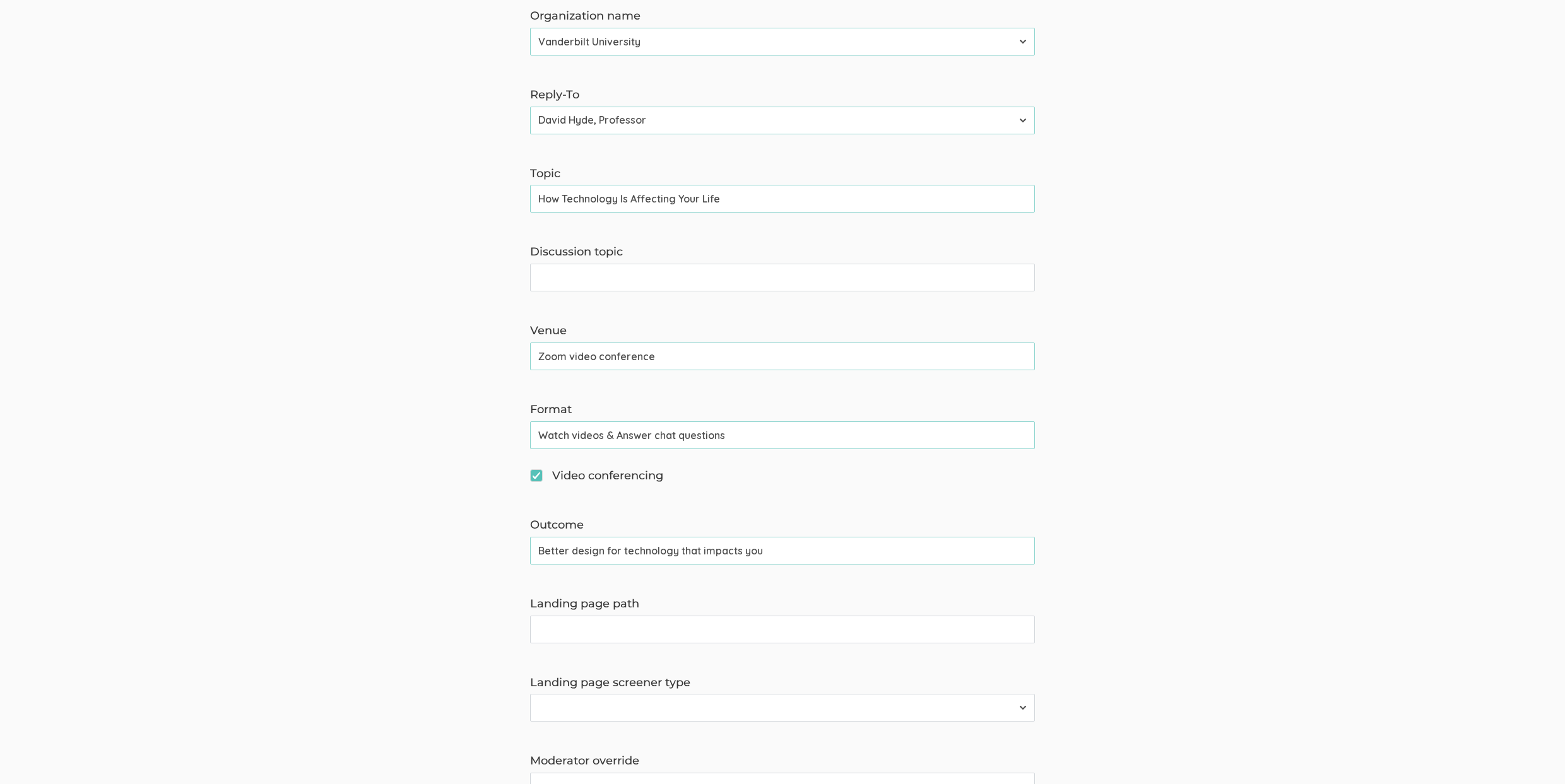
click at [650, 552] on input "Better design for technology that impacts you" at bounding box center [782, 551] width 505 height 28
paste input "he t"
type input "Better design for the technology that impacts you"
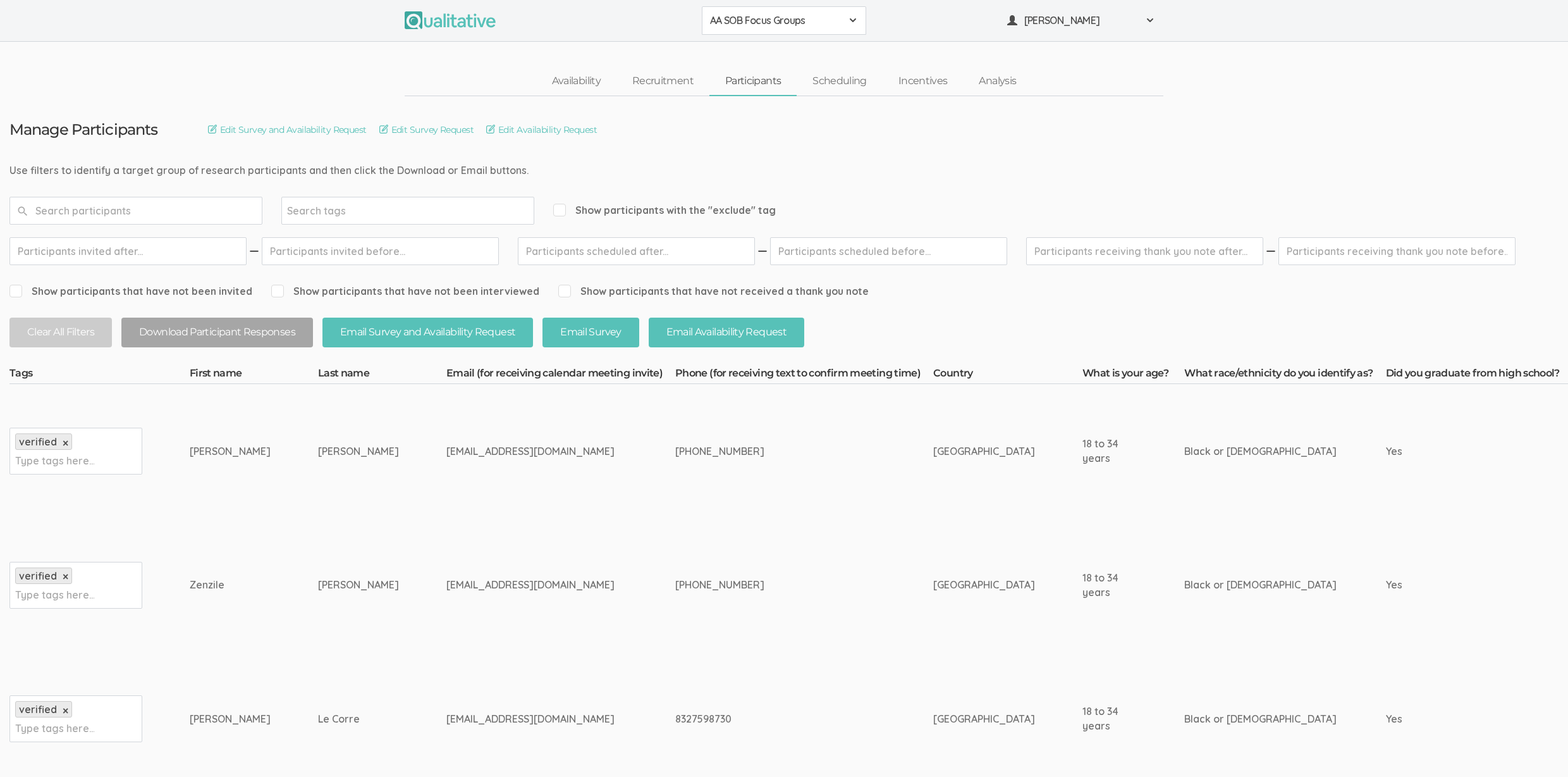
click at [328, 476] on td "[PERSON_NAME]" at bounding box center [381, 451] width 128 height 134
click at [828, 78] on link "Scheduling" at bounding box center [840, 81] width 86 height 27
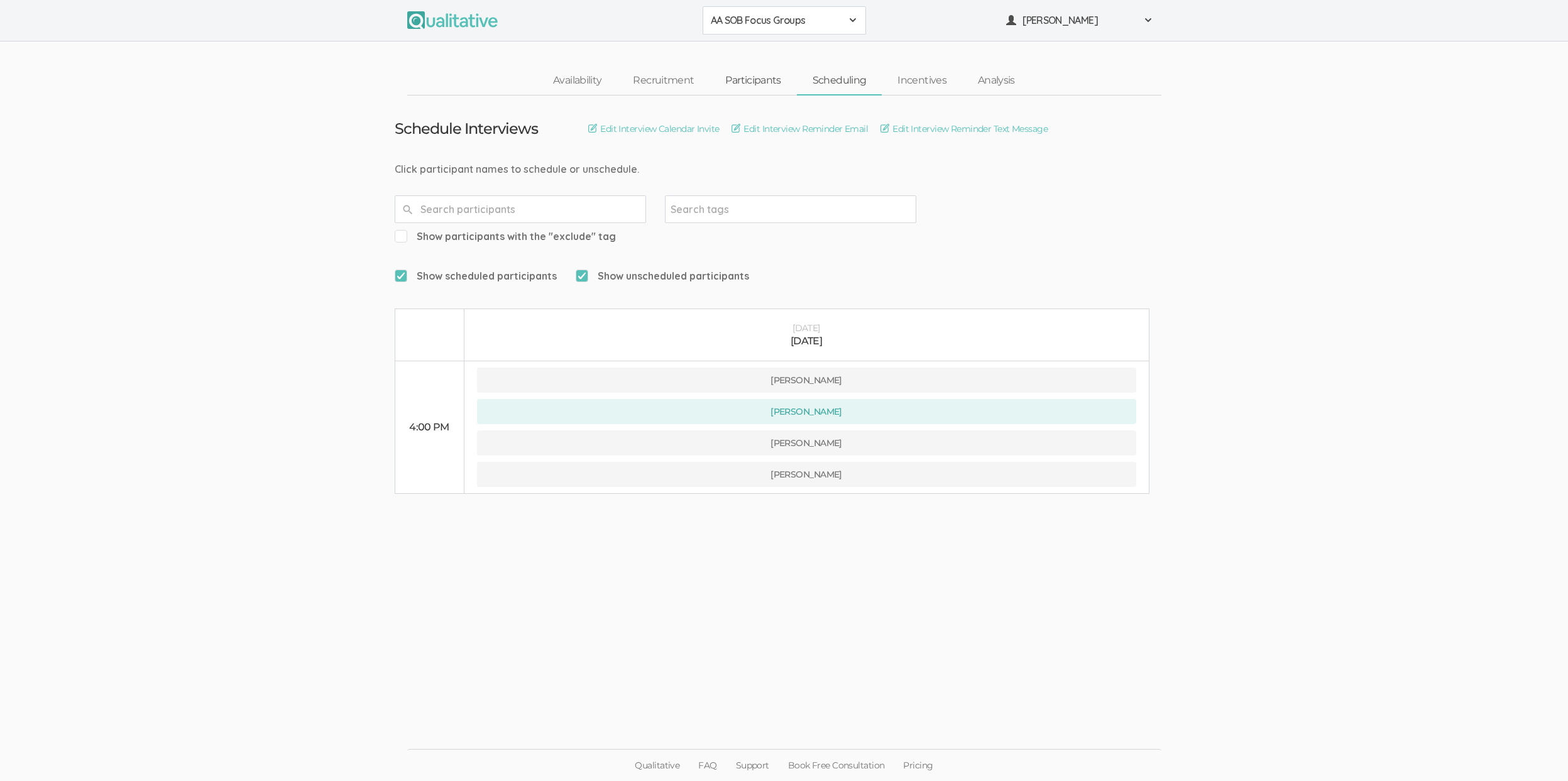
click at [739, 83] on link "Participants" at bounding box center [753, 80] width 86 height 27
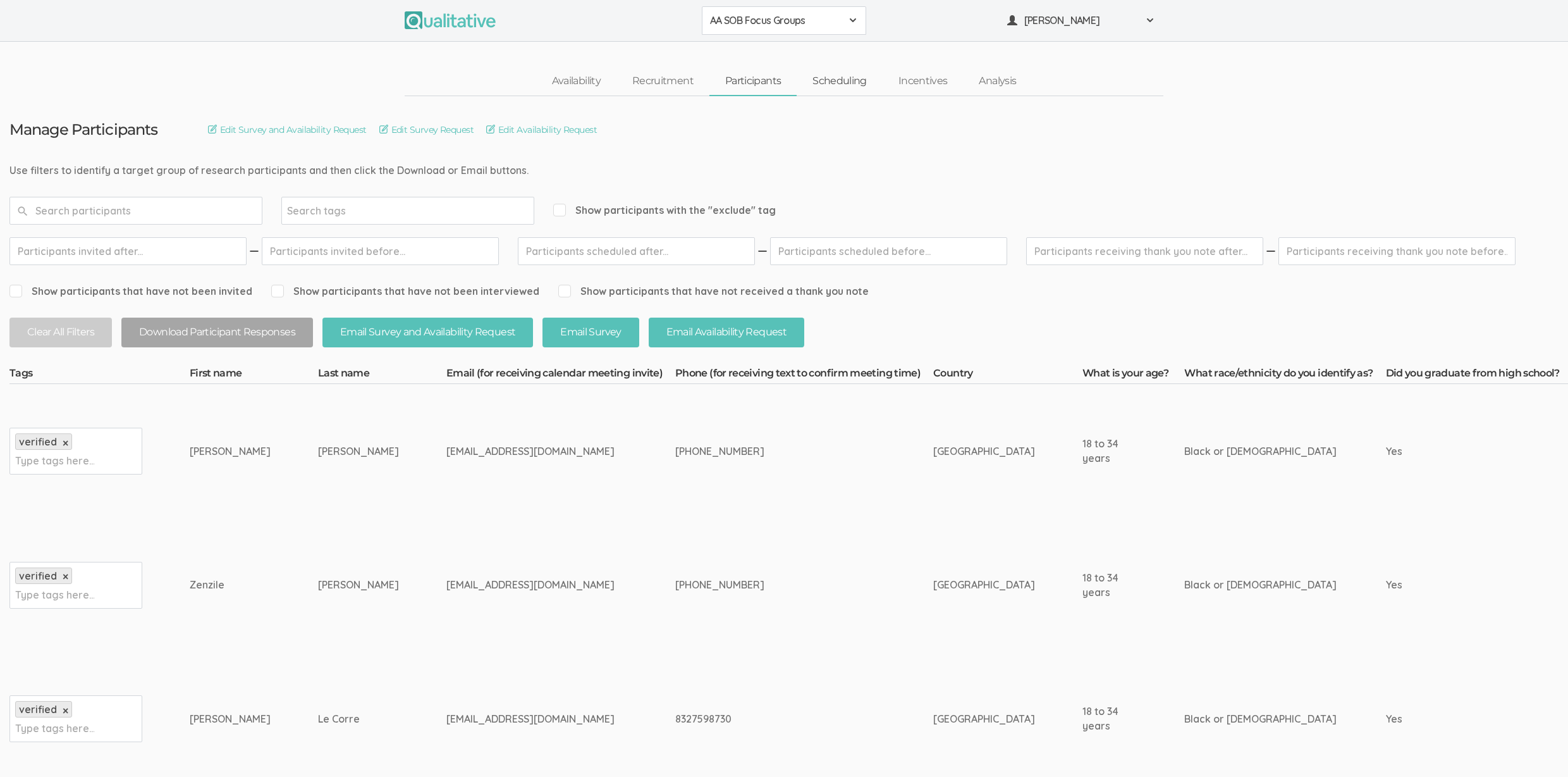
click at [841, 71] on link "Scheduling" at bounding box center [840, 81] width 86 height 27
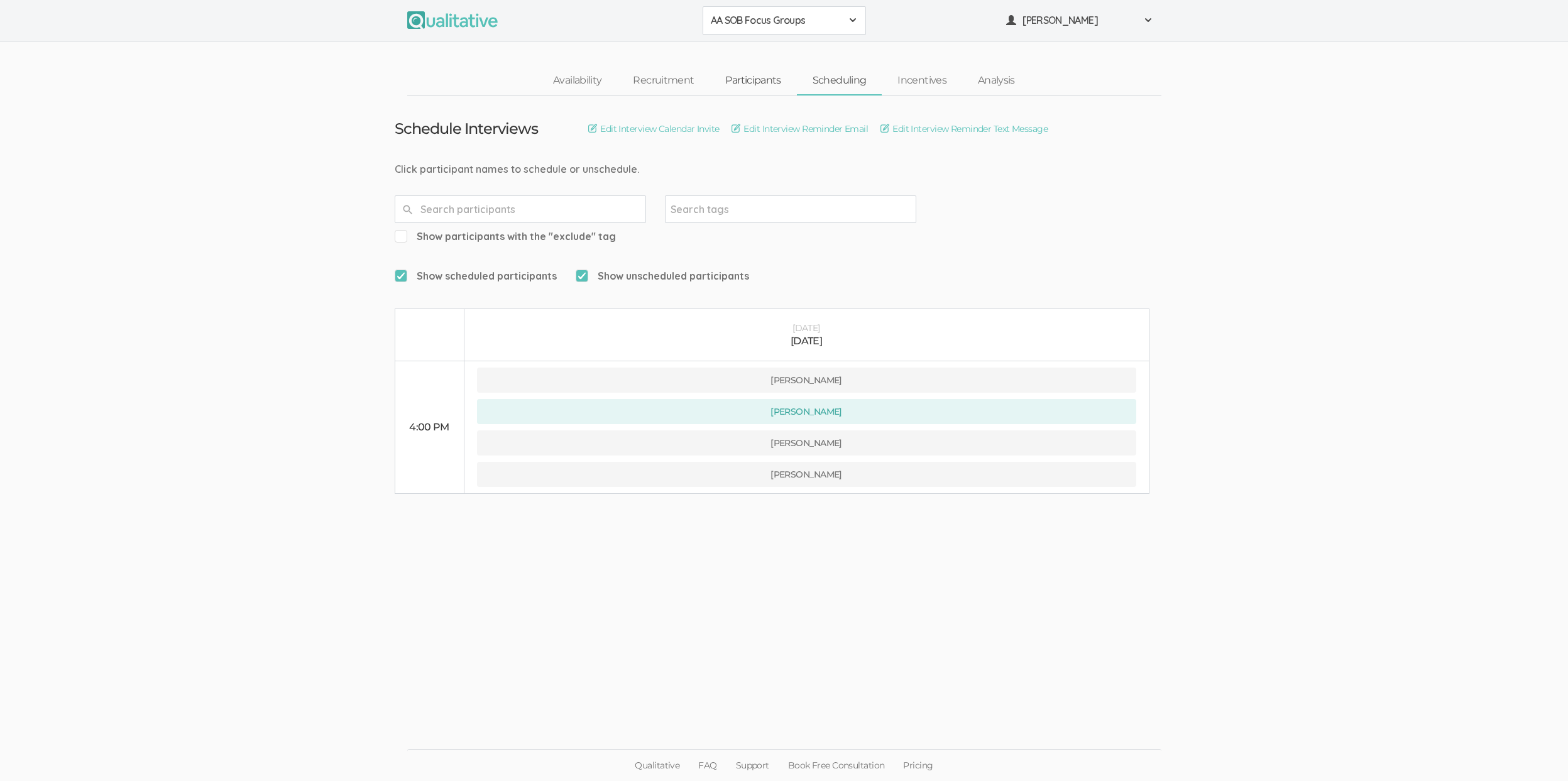
click at [755, 74] on link "Participants" at bounding box center [753, 80] width 86 height 27
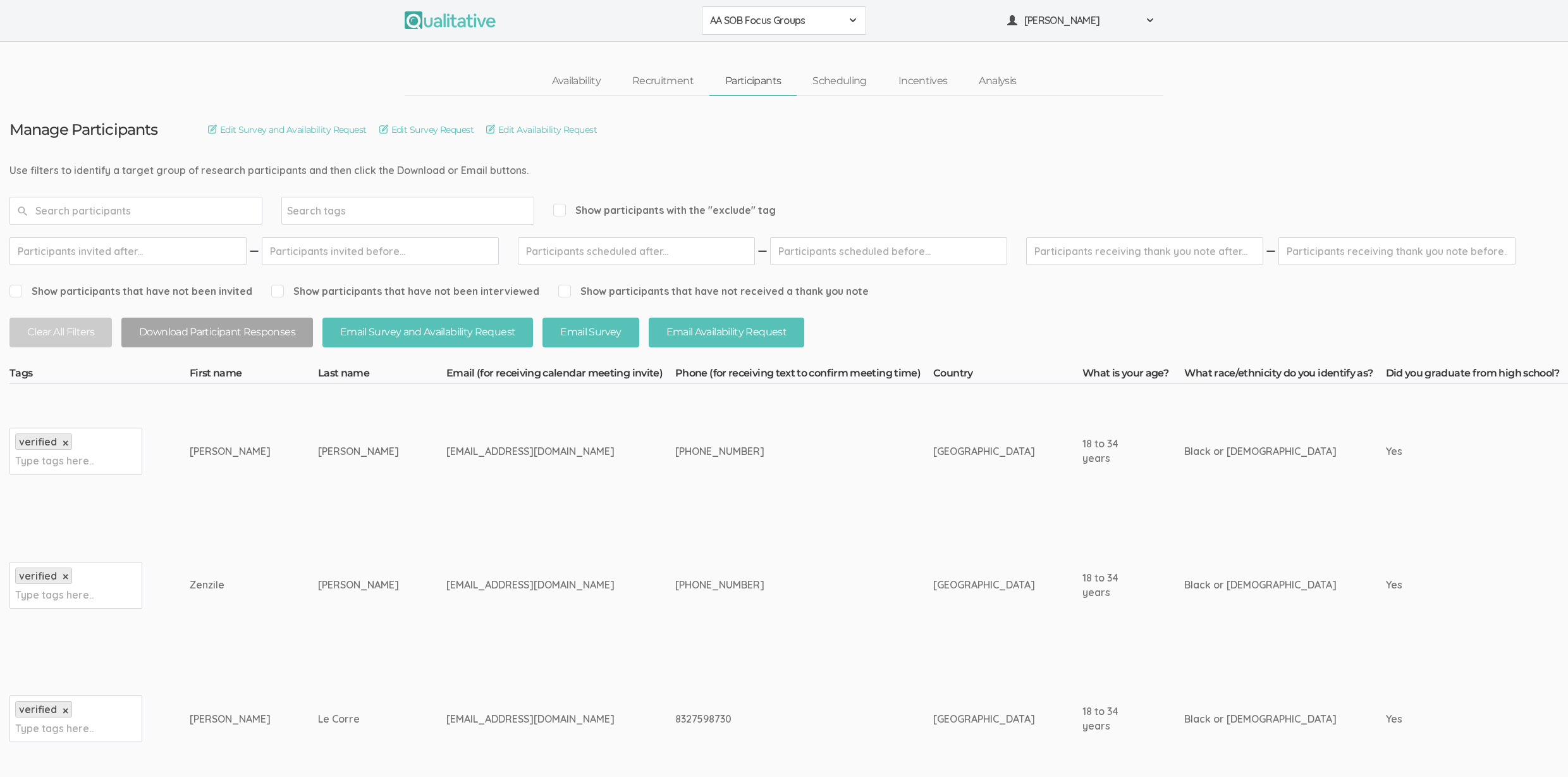
click at [280, 70] on div "Availability Recruitment Participants Scheduling Incentives Analysis" at bounding box center [784, 81] width 1568 height 29
click at [330, 453] on td "Woods" at bounding box center [381, 451] width 128 height 134
click at [447, 451] on div "meganwoods.e@gmail.com" at bounding box center [537, 451] width 182 height 15
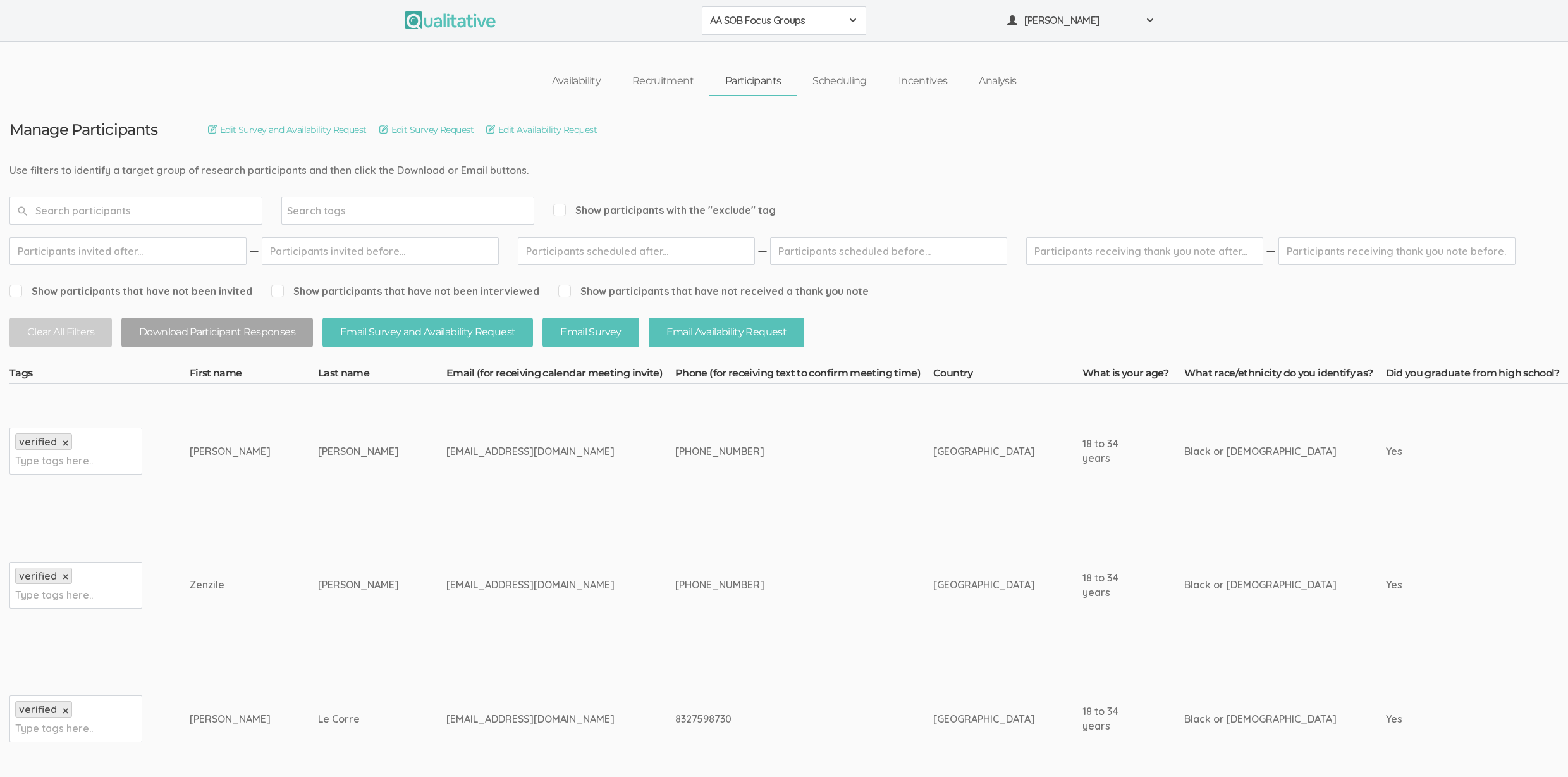
copy tr "meganwoods.e@gmail.com"
click at [842, 84] on link "Scheduling" at bounding box center [840, 81] width 86 height 27
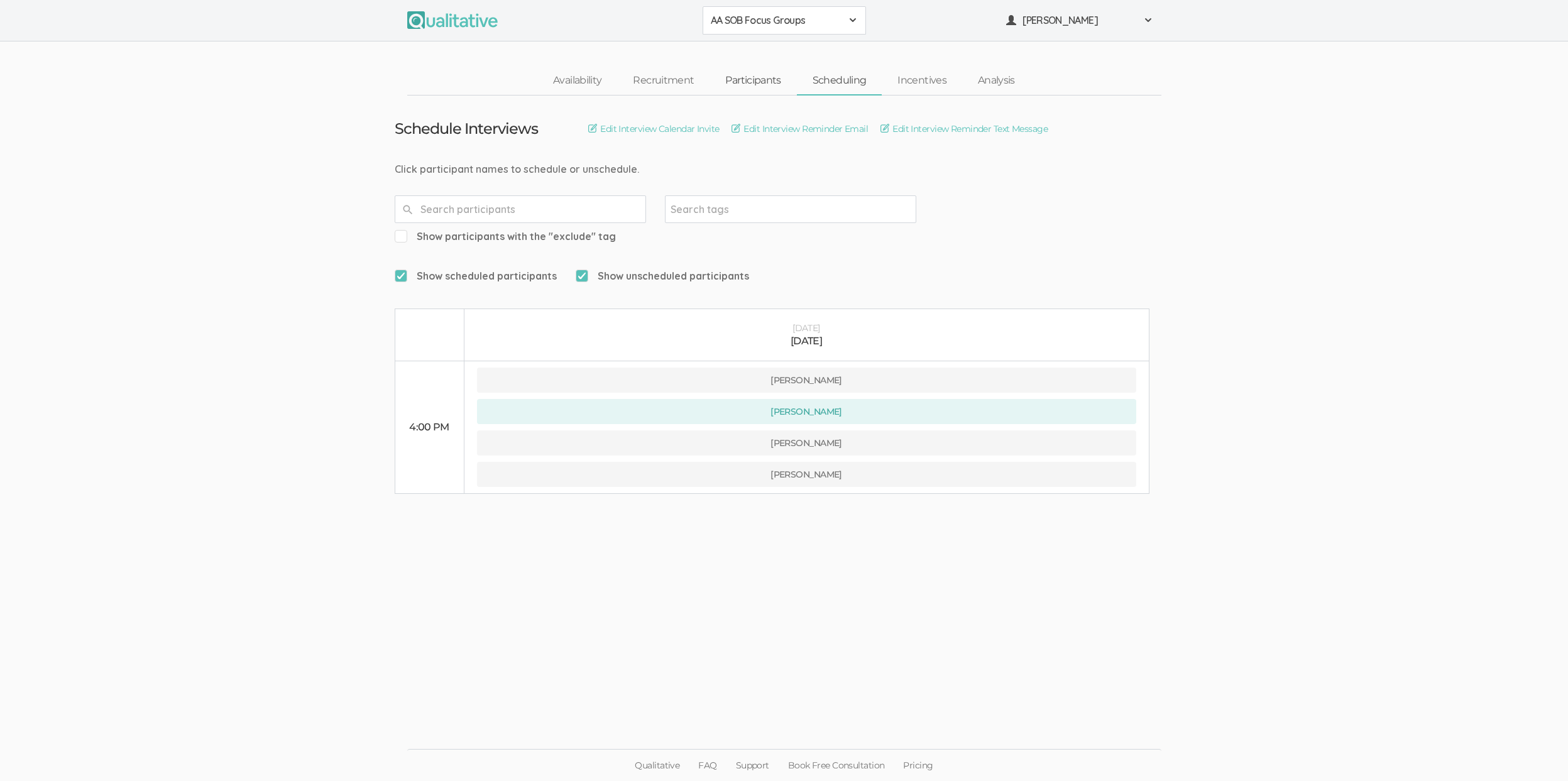
click at [765, 83] on link "Participants" at bounding box center [753, 80] width 86 height 27
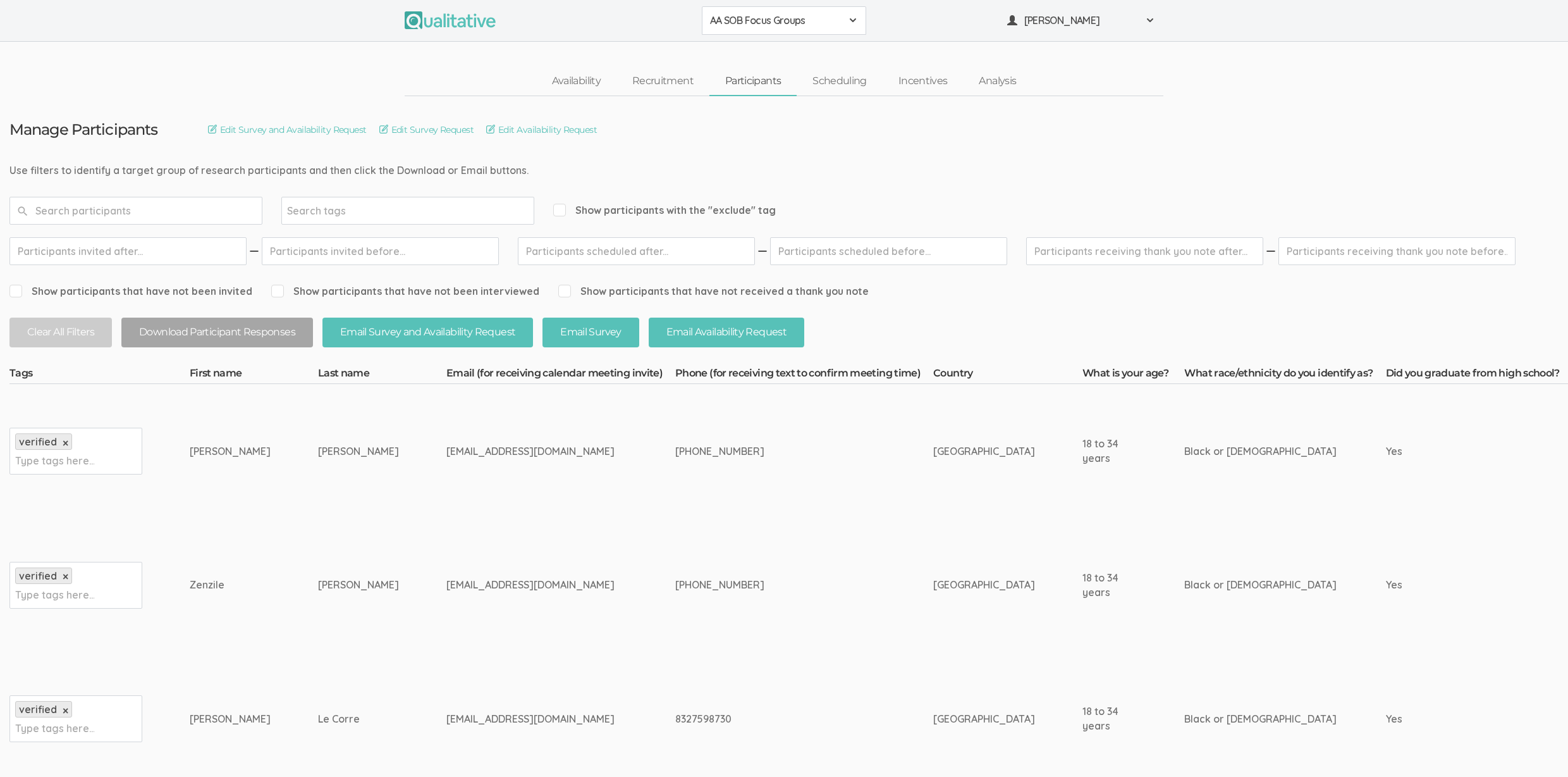
click at [447, 587] on div "zenzilefoster@gmail.com" at bounding box center [537, 584] width 182 height 15
copy tr "zenzilefoster@gmail.com"
click at [447, 721] on div "lecorrerosemarie@gmail.com" at bounding box center [537, 719] width 182 height 15
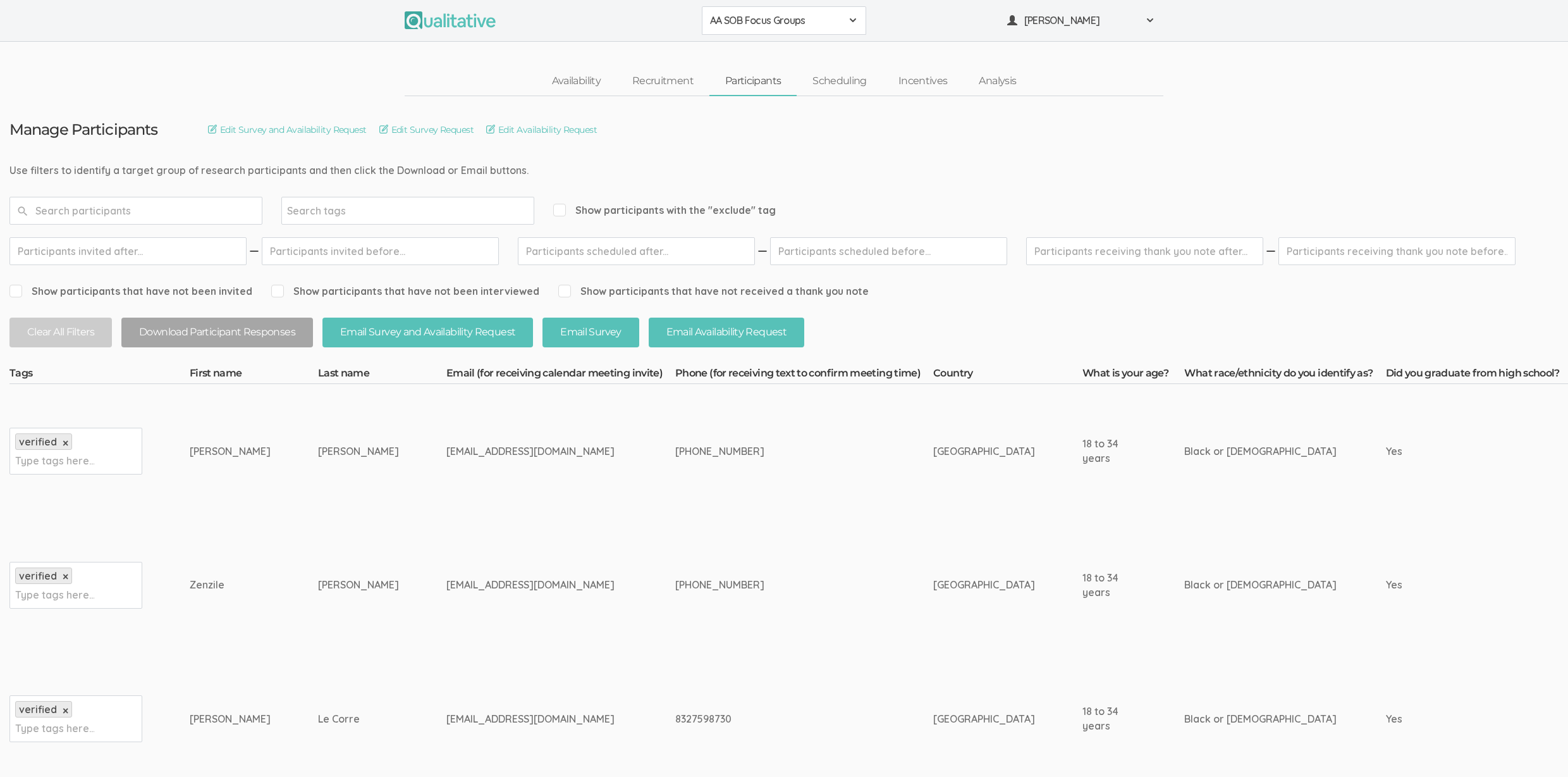
click at [447, 721] on div "lecorrerosemarie@gmail.com" at bounding box center [537, 719] width 182 height 15
copy tr "lecorrerosemarie@gmail.com"
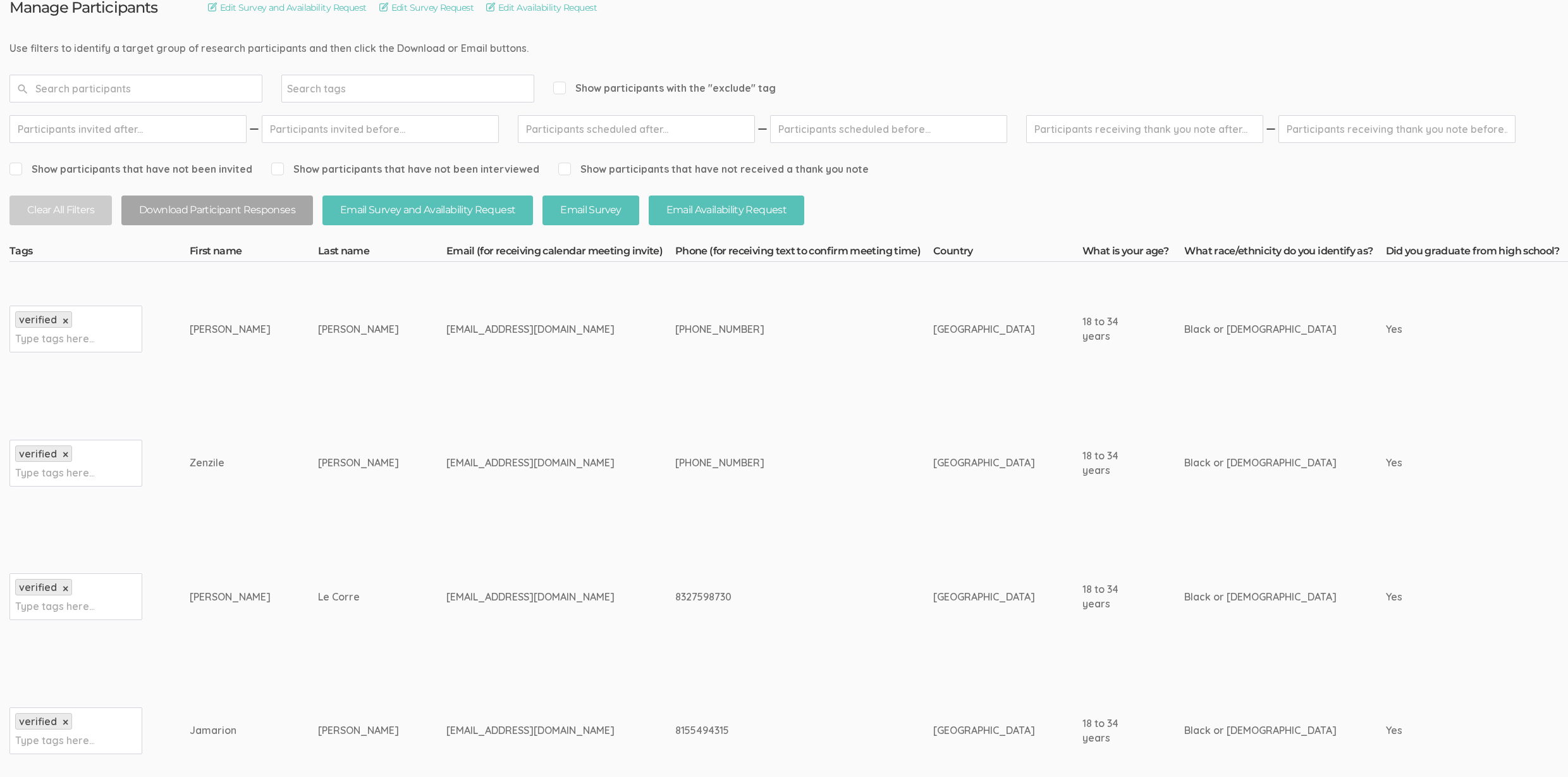
scroll to position [126, 0]
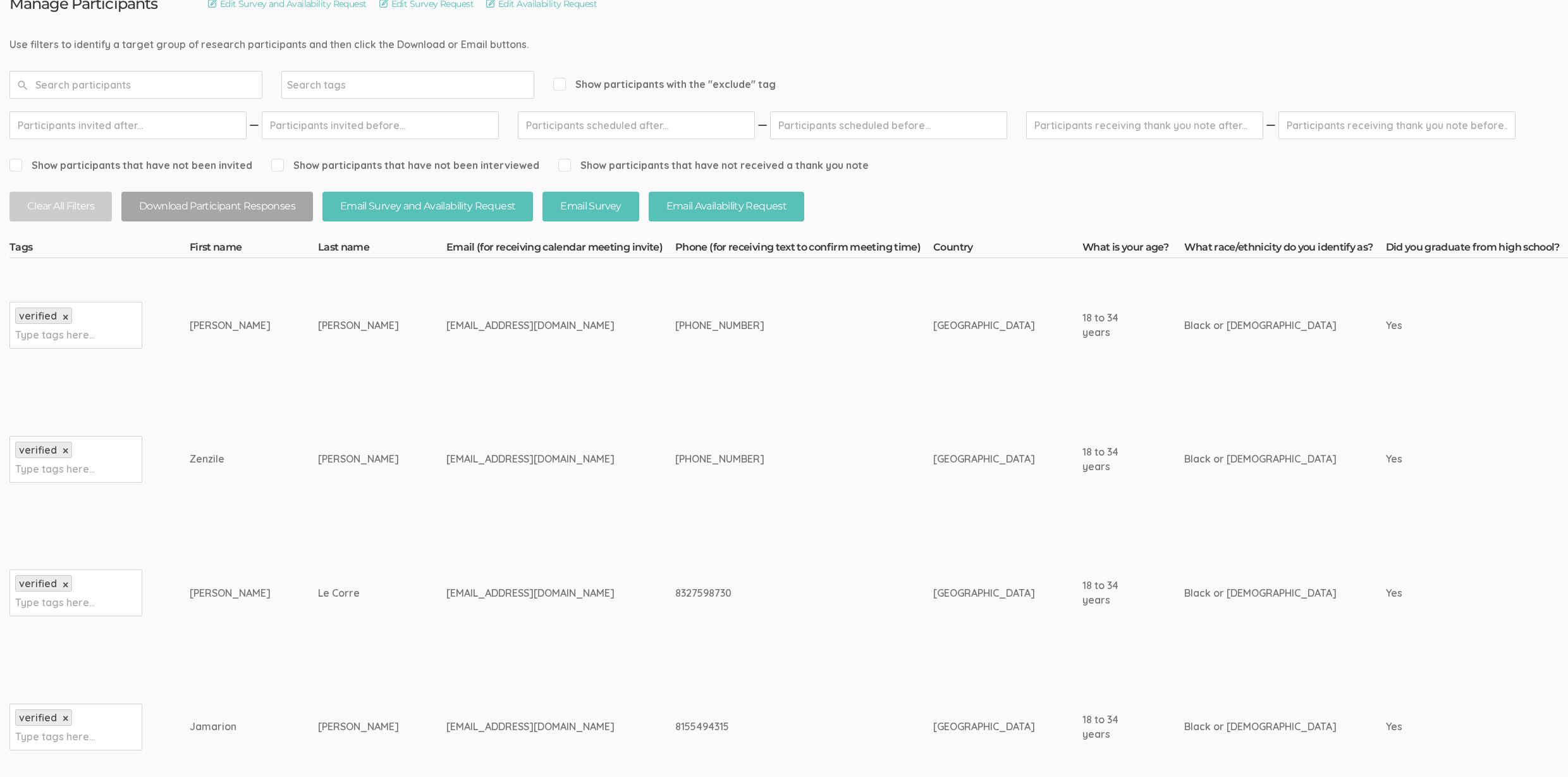
click at [447, 728] on div "jjcalvin3310@gmail.com" at bounding box center [537, 726] width 182 height 15
copy tr "jjcalvin3310@gmail.com"
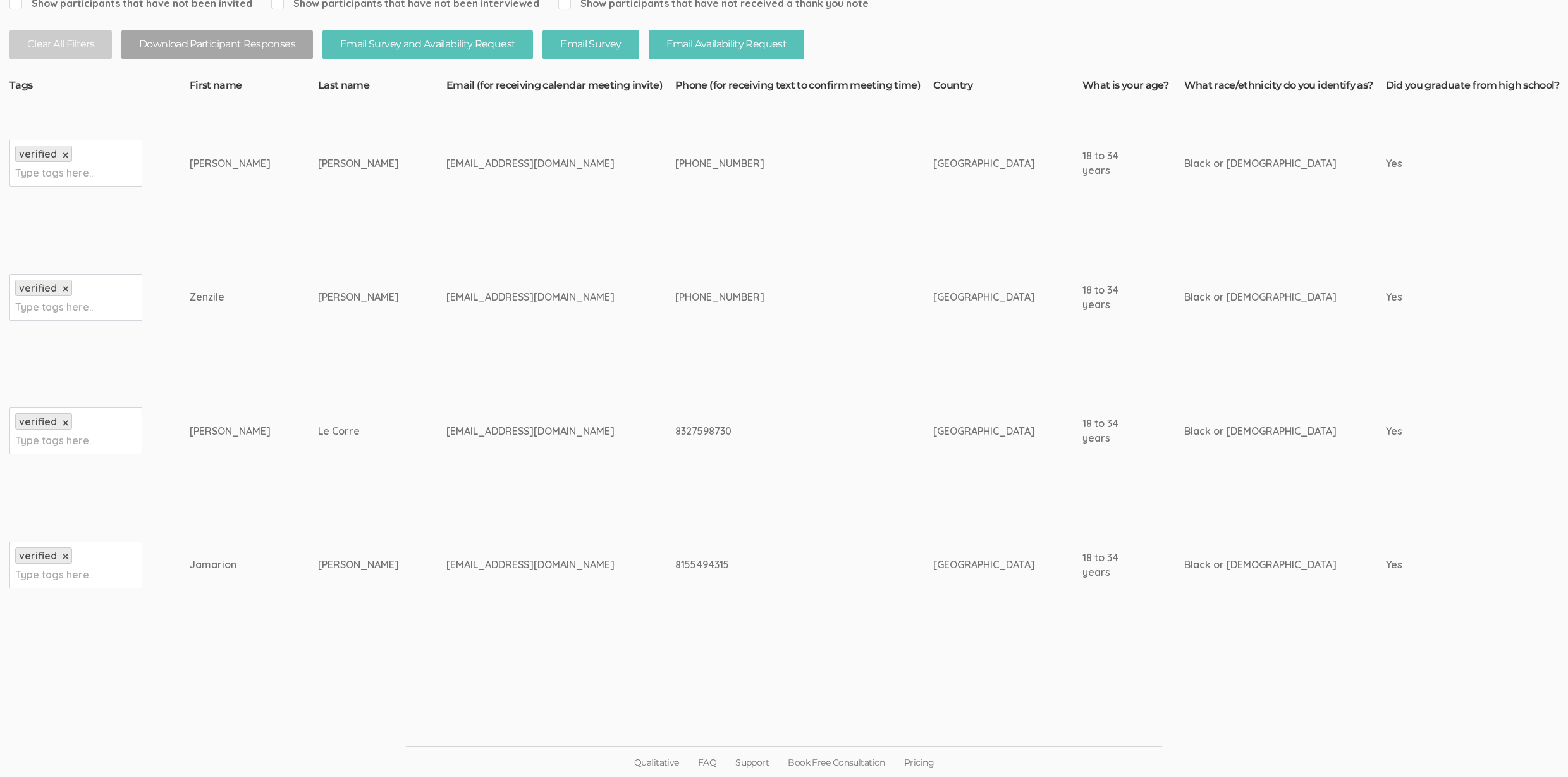
scroll to position [285, 0]
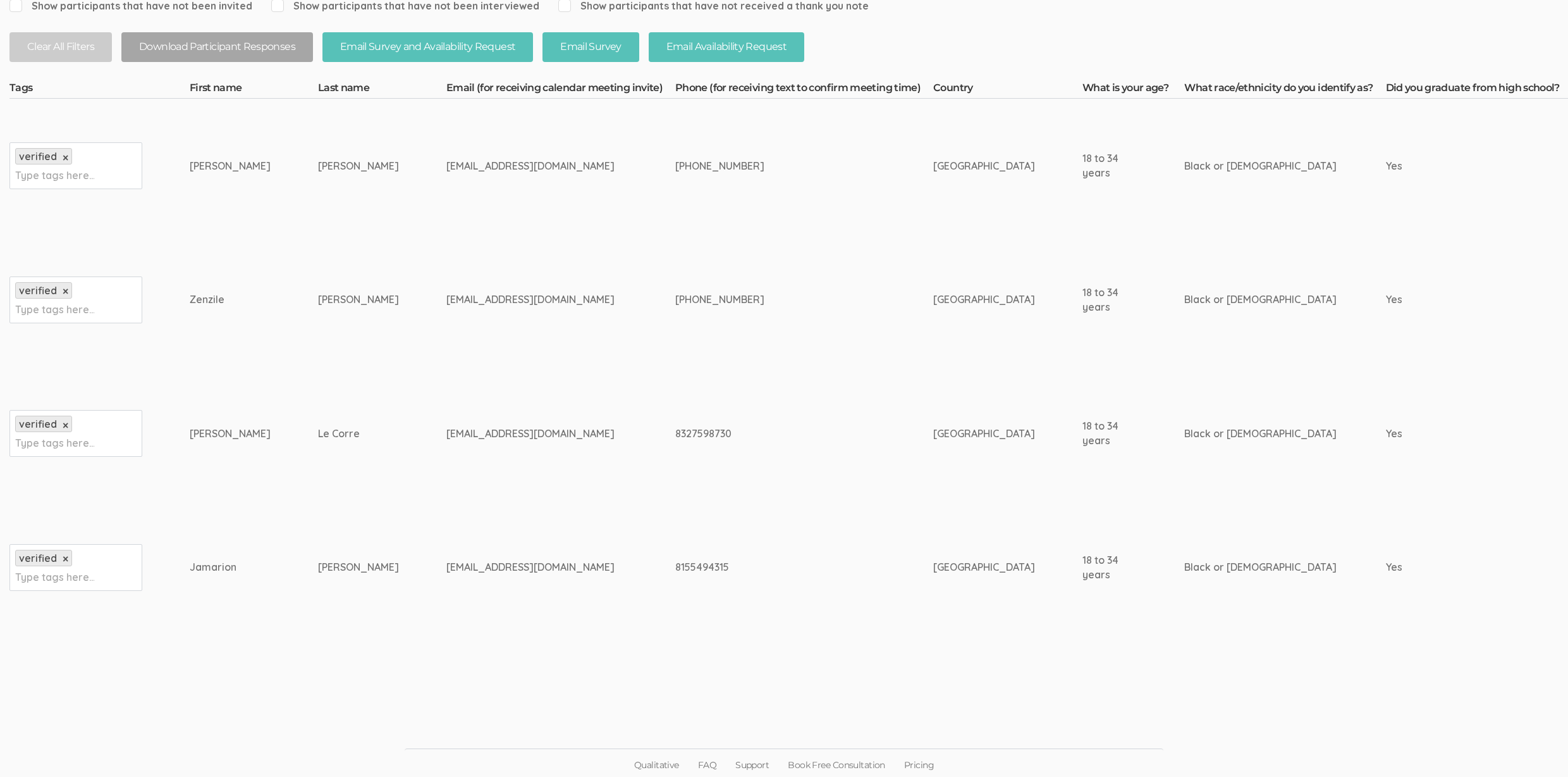
click at [262, 479] on td "Rose-Marie" at bounding box center [253, 434] width 128 height 134
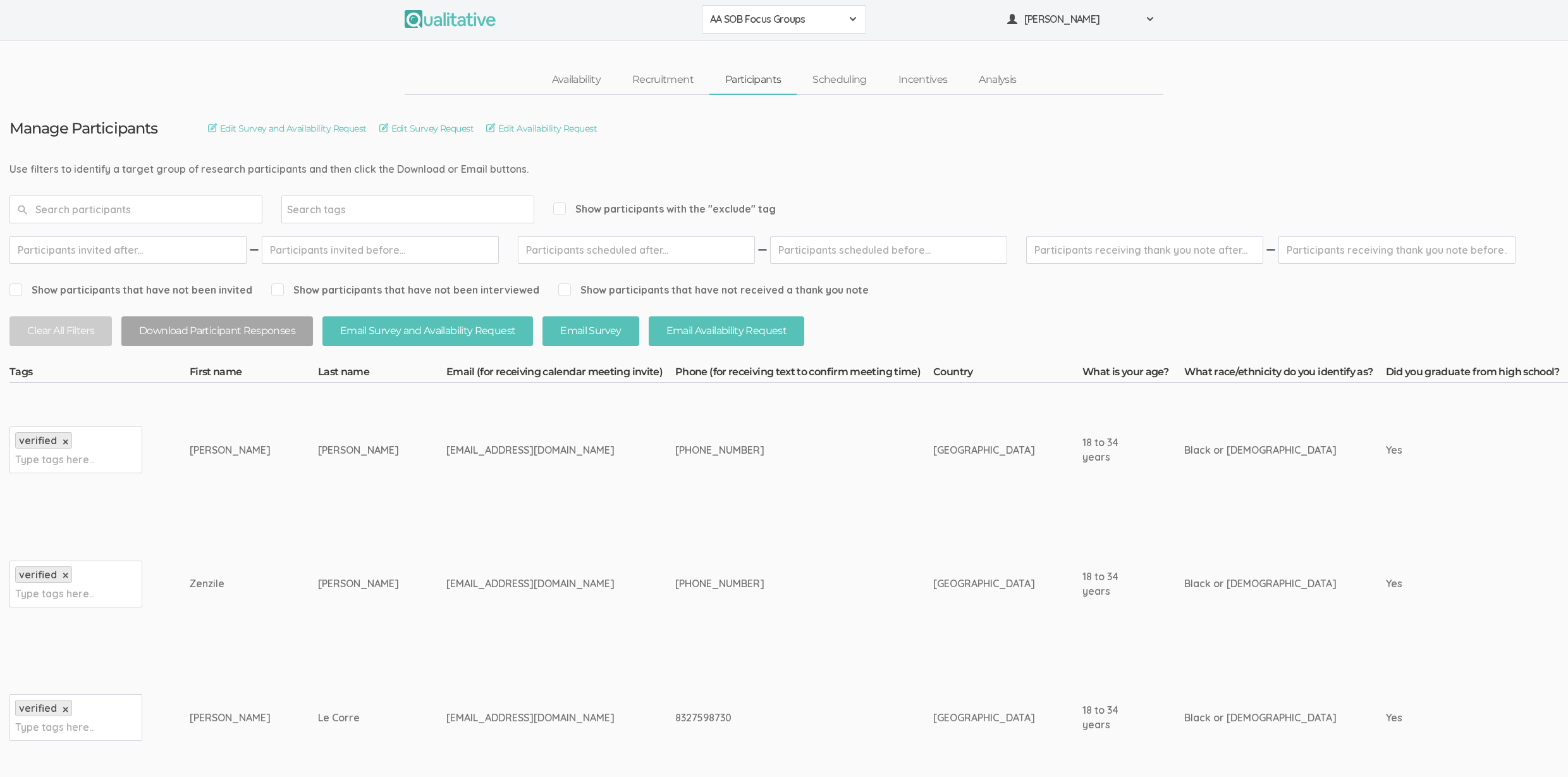
scroll to position [0, 0]
click at [828, 76] on link "Scheduling" at bounding box center [840, 81] width 86 height 27
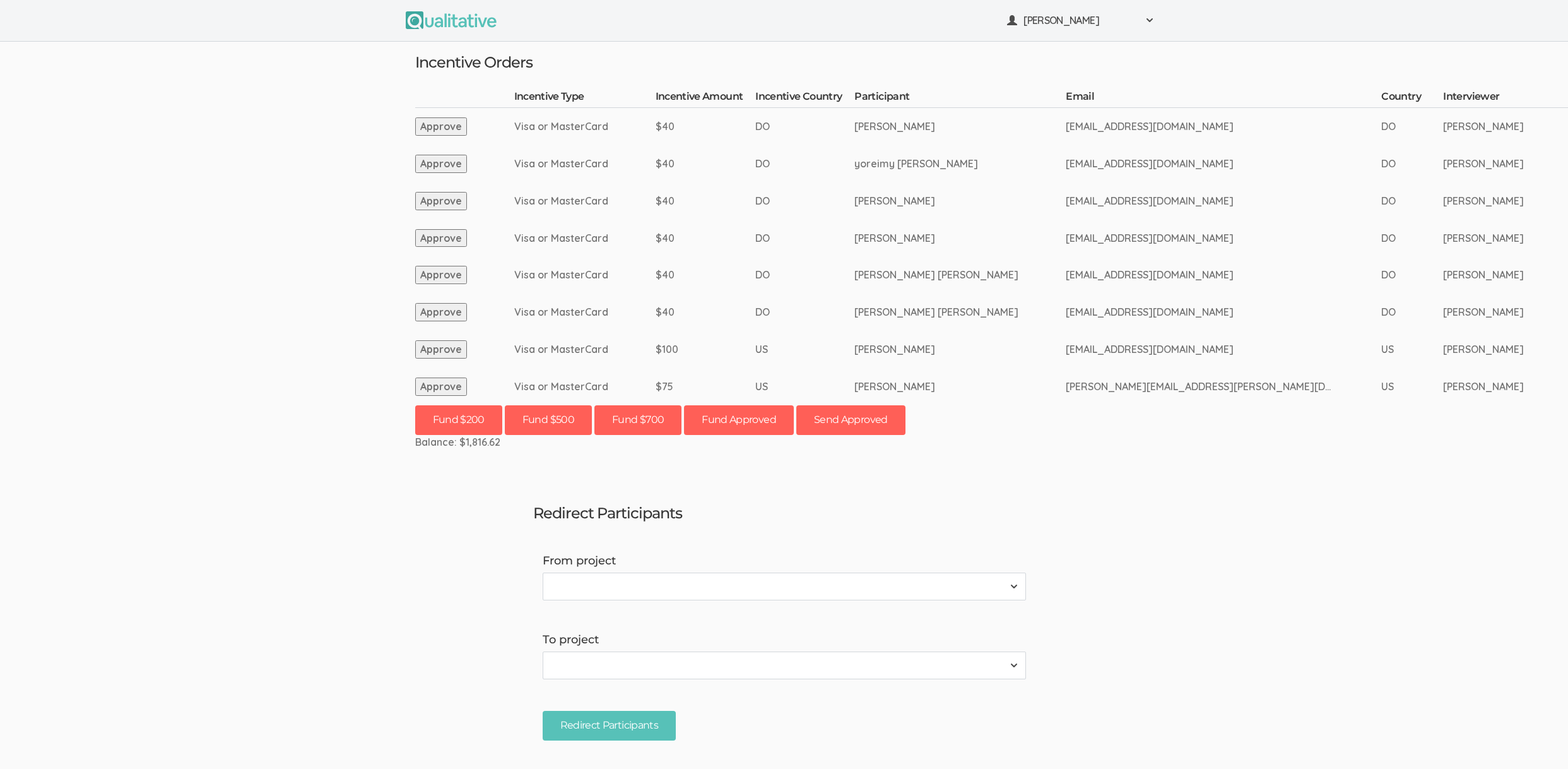
click at [236, 383] on ui-view "[PERSON_NAME] Project Workspace Profile Organization Settings" at bounding box center [784, 384] width 1568 height 769
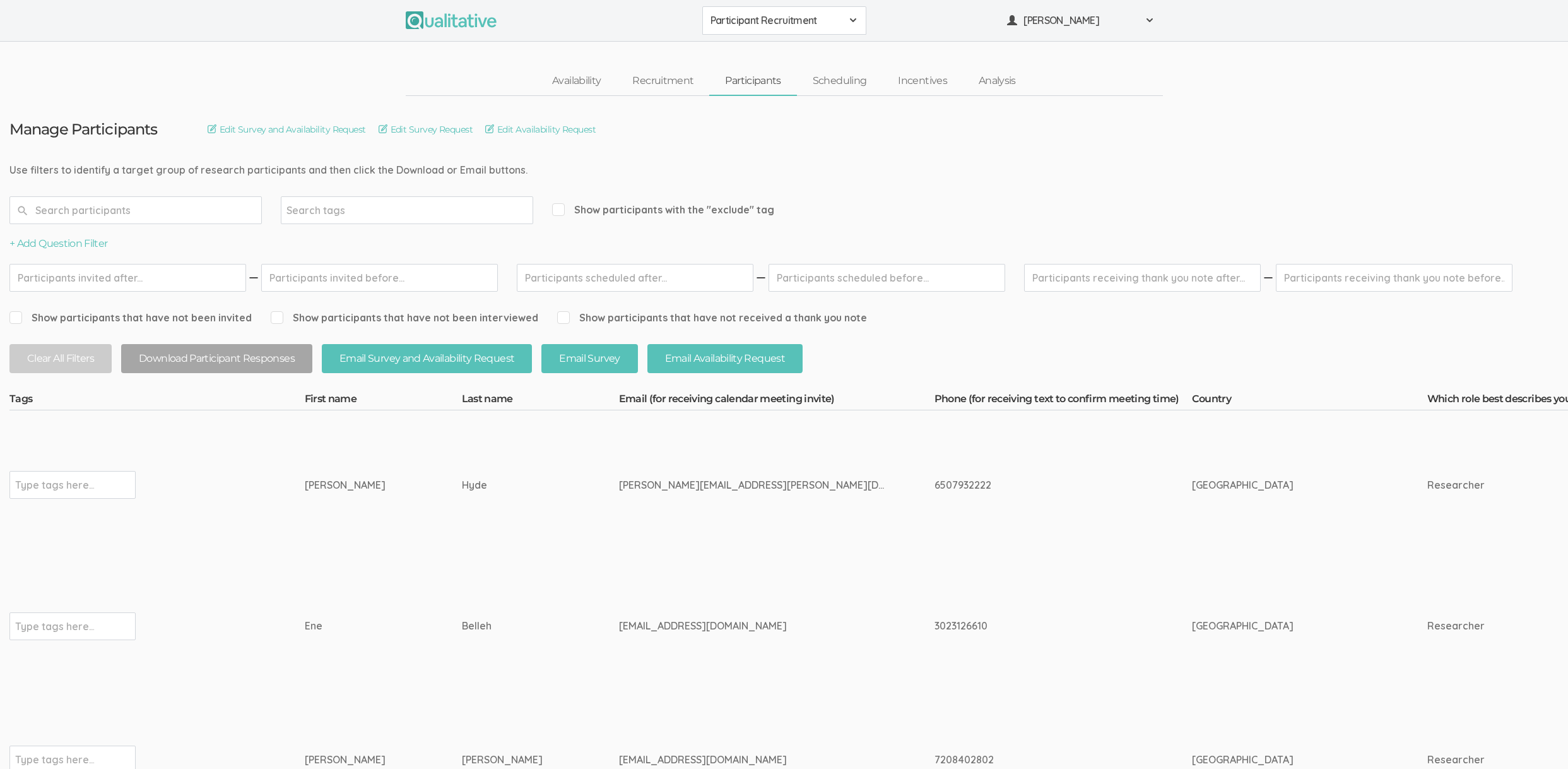
drag, startPoint x: 425, startPoint y: 169, endPoint x: 317, endPoint y: 165, distance: 108.1
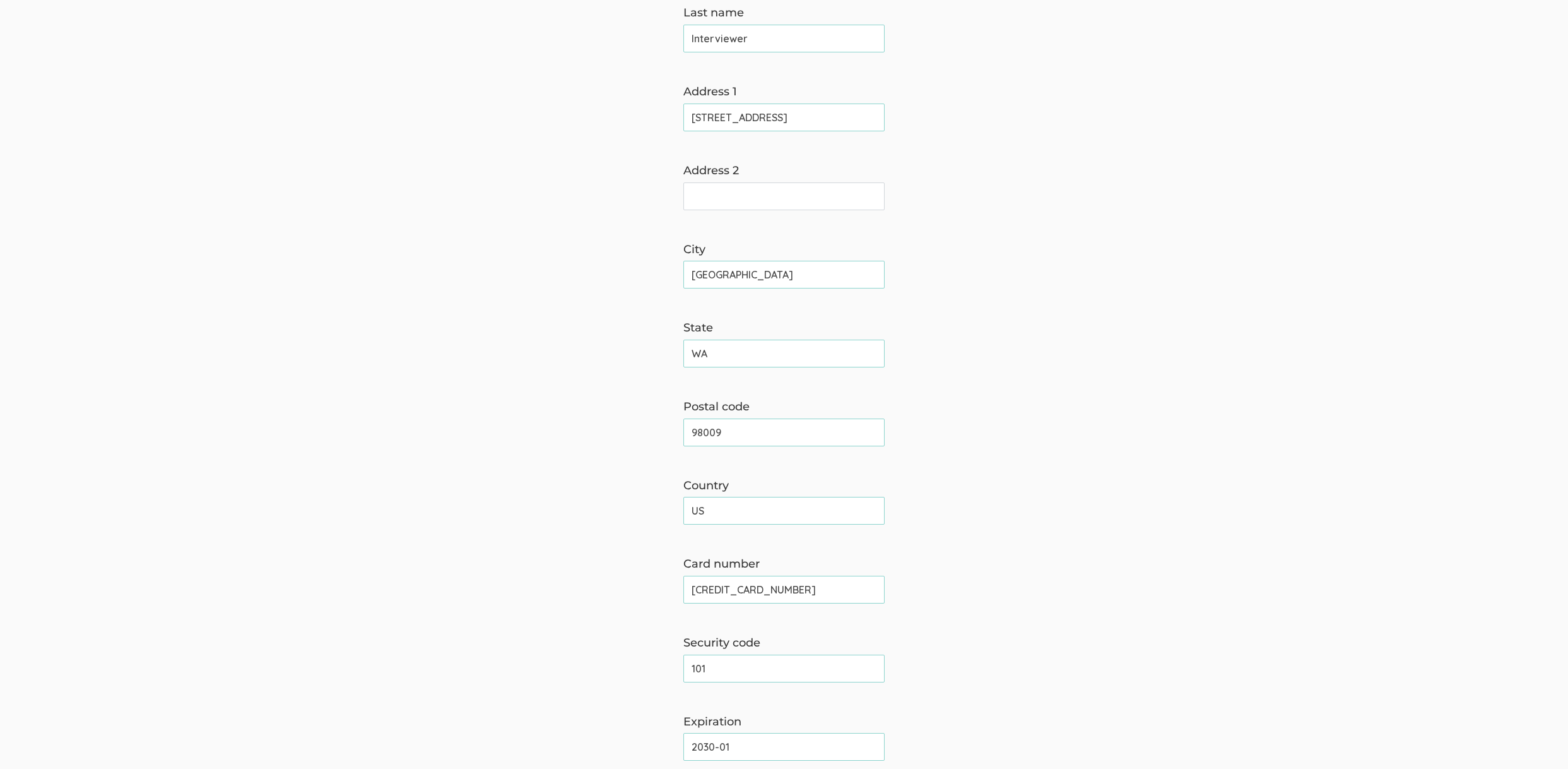
scroll to position [2689, 0]
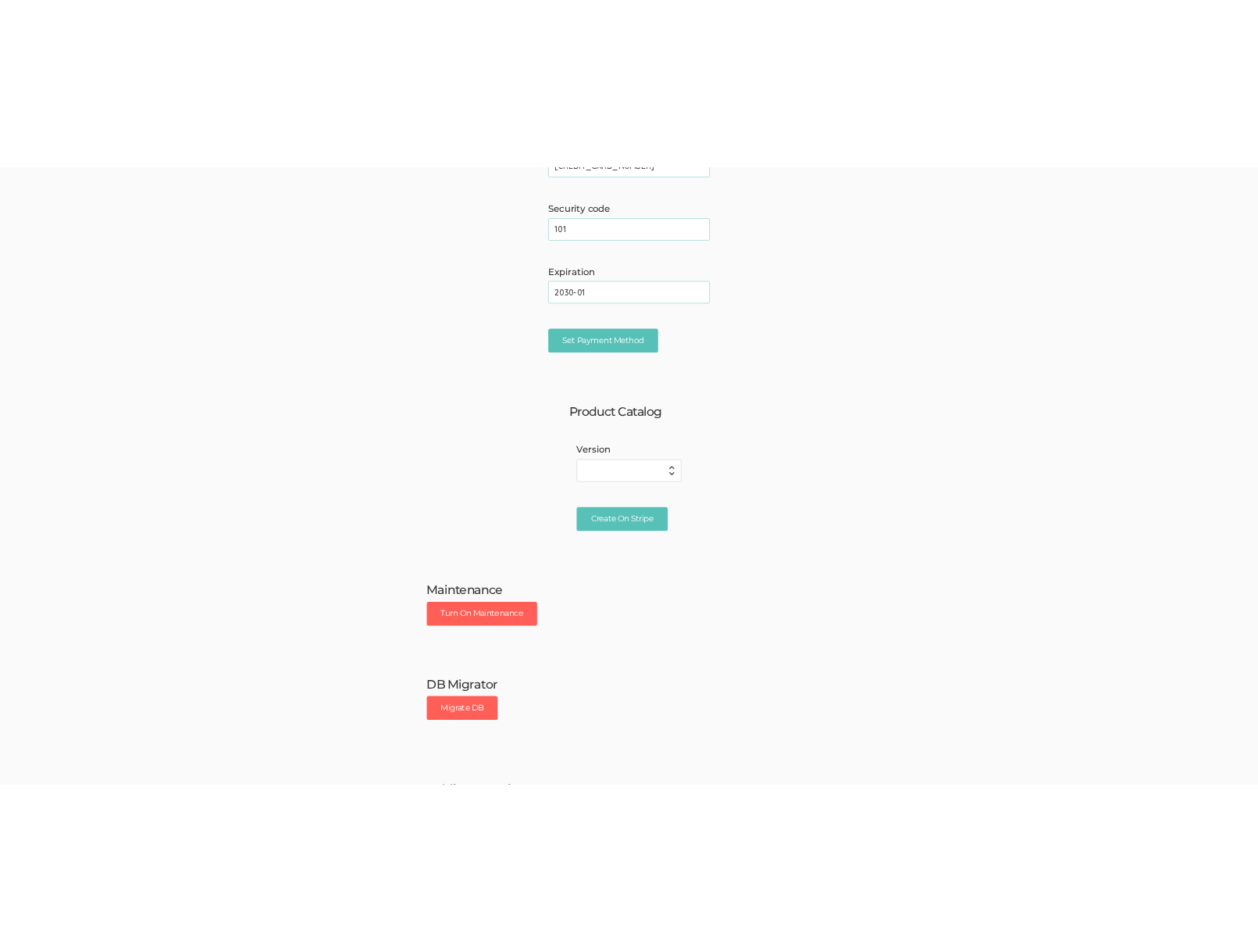
scroll to position [2796, 0]
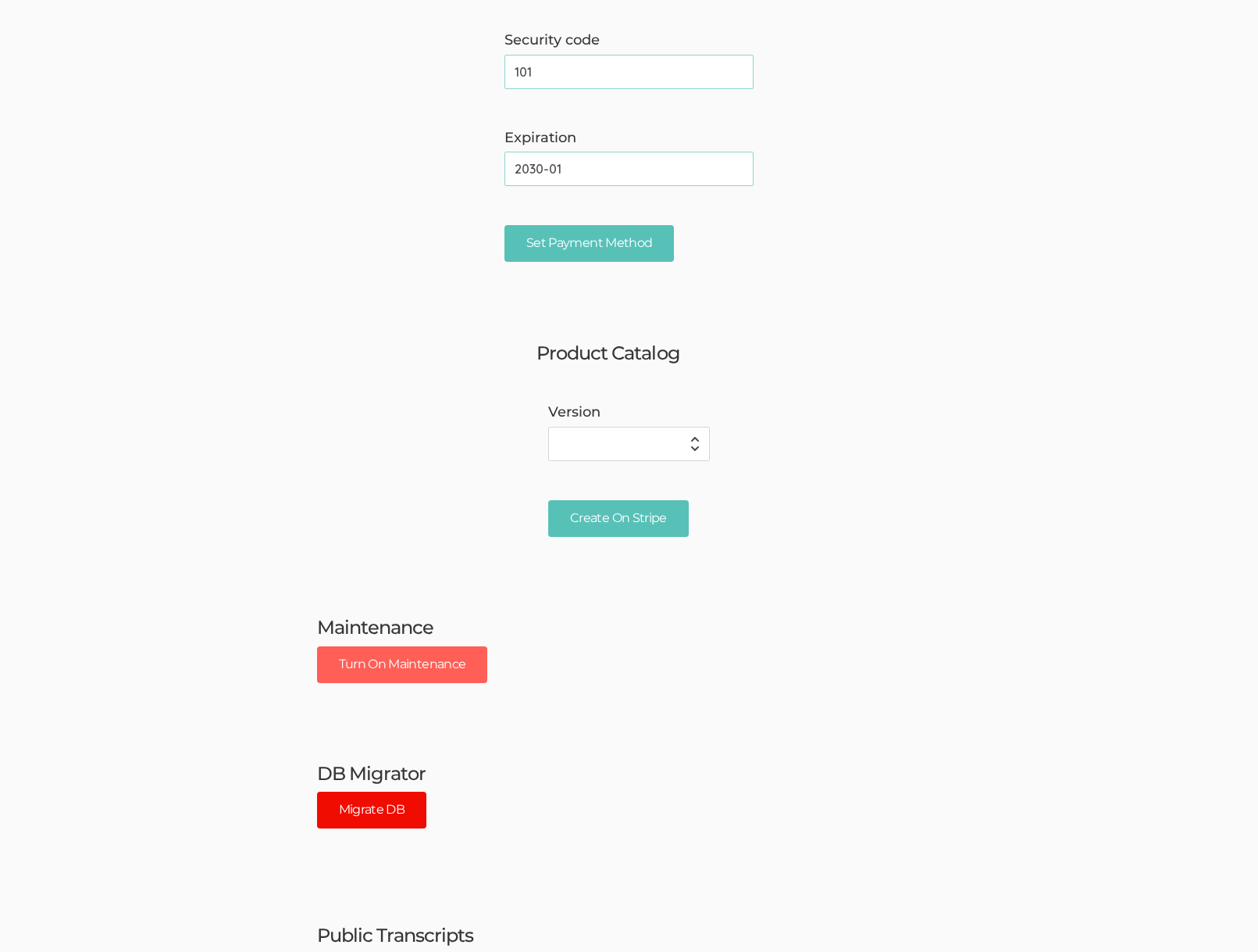
click at [410, 805] on button "Migrate DB" at bounding box center [372, 810] width 110 height 36
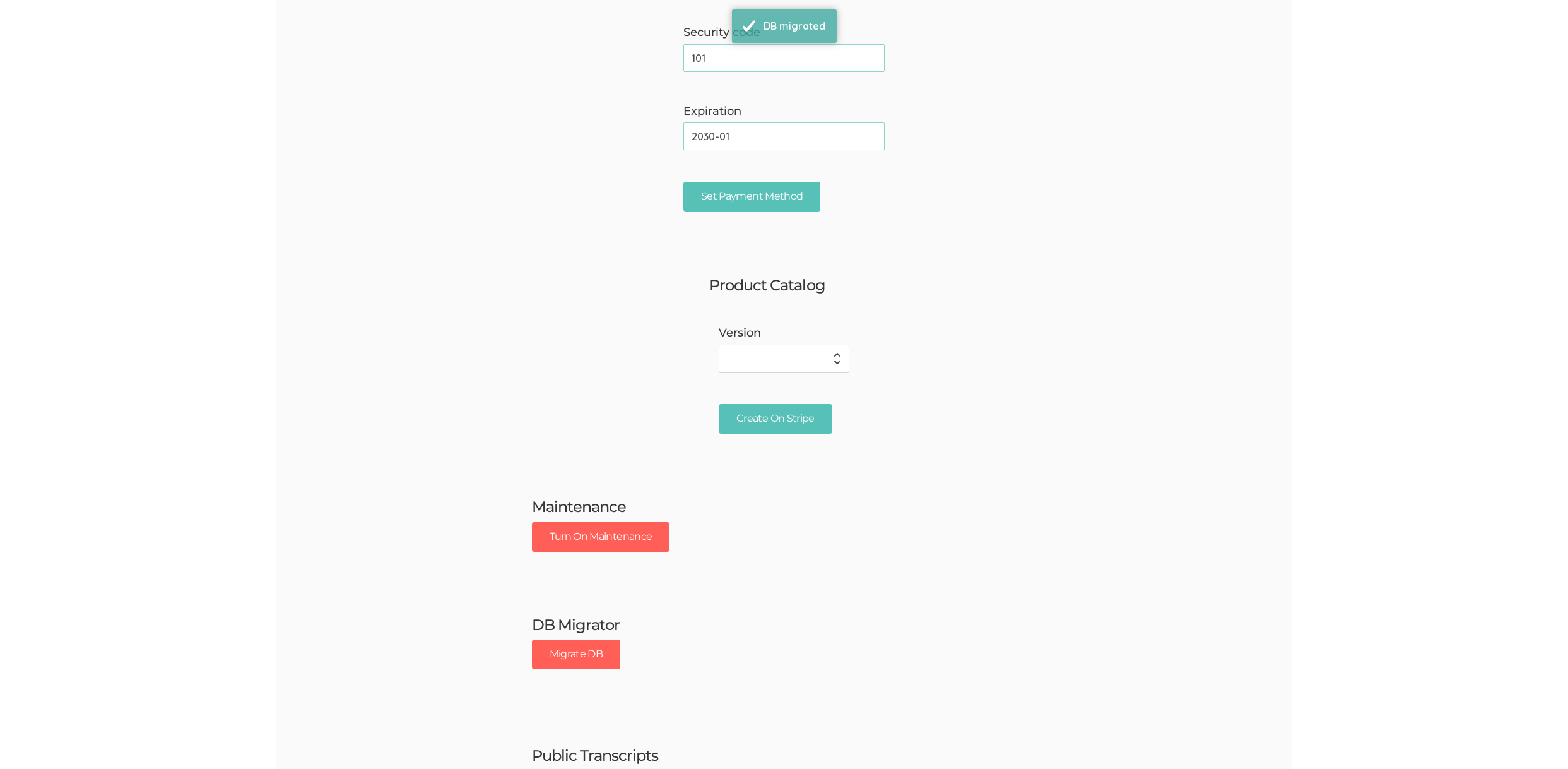
scroll to position [0, 0]
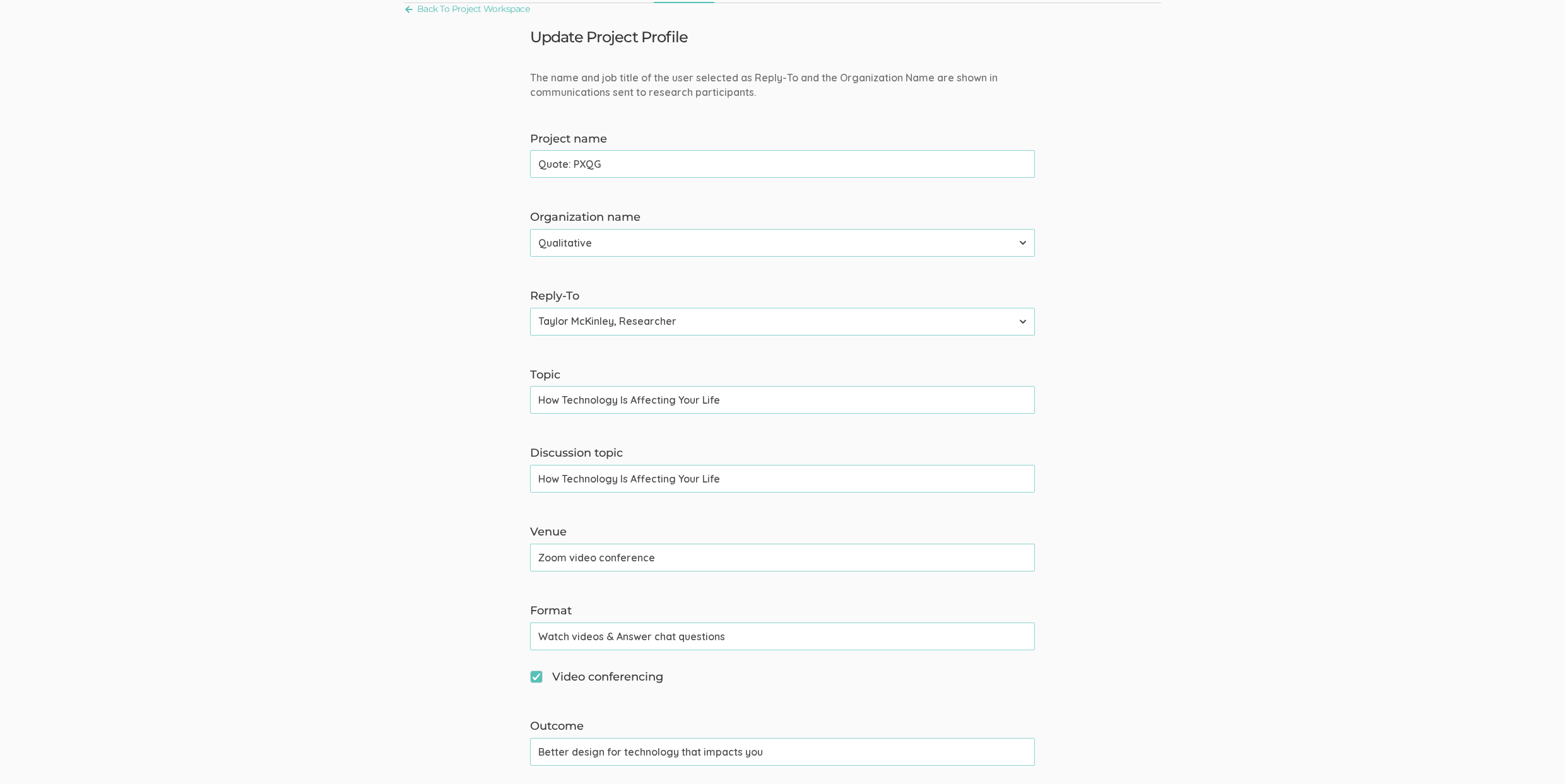
scroll to position [169, 0]
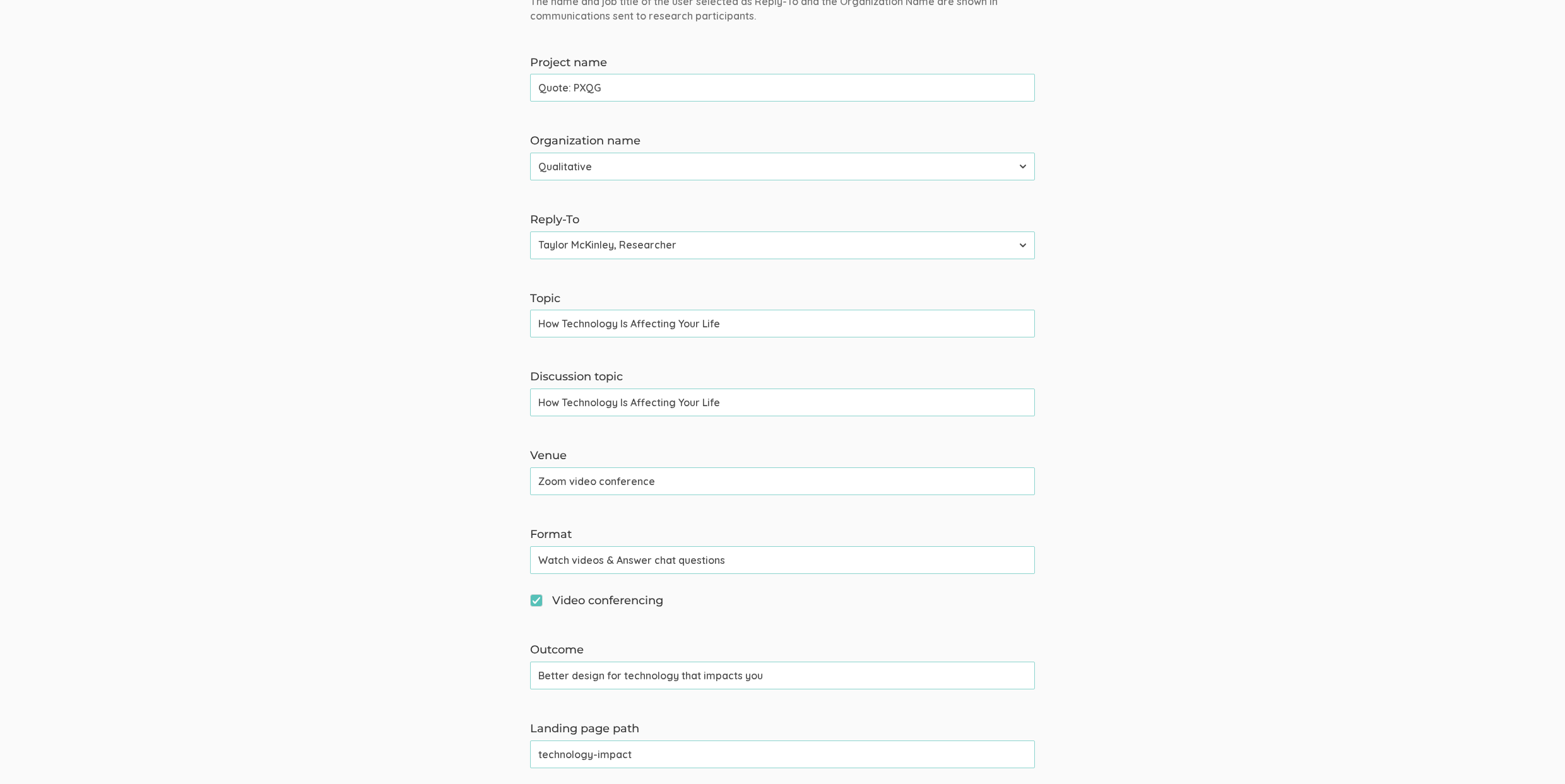
click at [619, 676] on input "Better design for technology that impacts you" at bounding box center [782, 676] width 505 height 28
type input "Better design for the technology that impacts you"
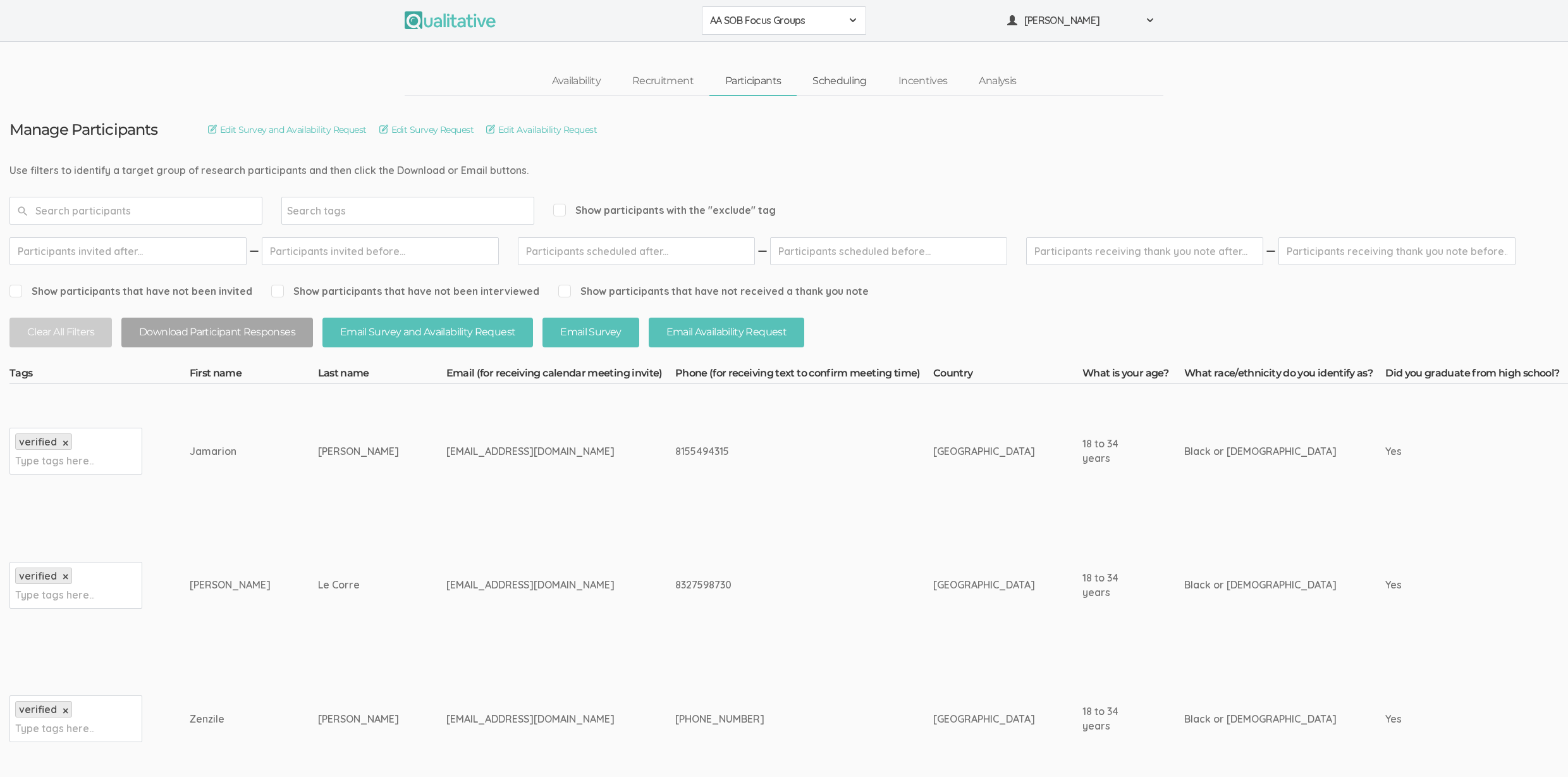
click at [828, 76] on link "Scheduling" at bounding box center [840, 81] width 86 height 27
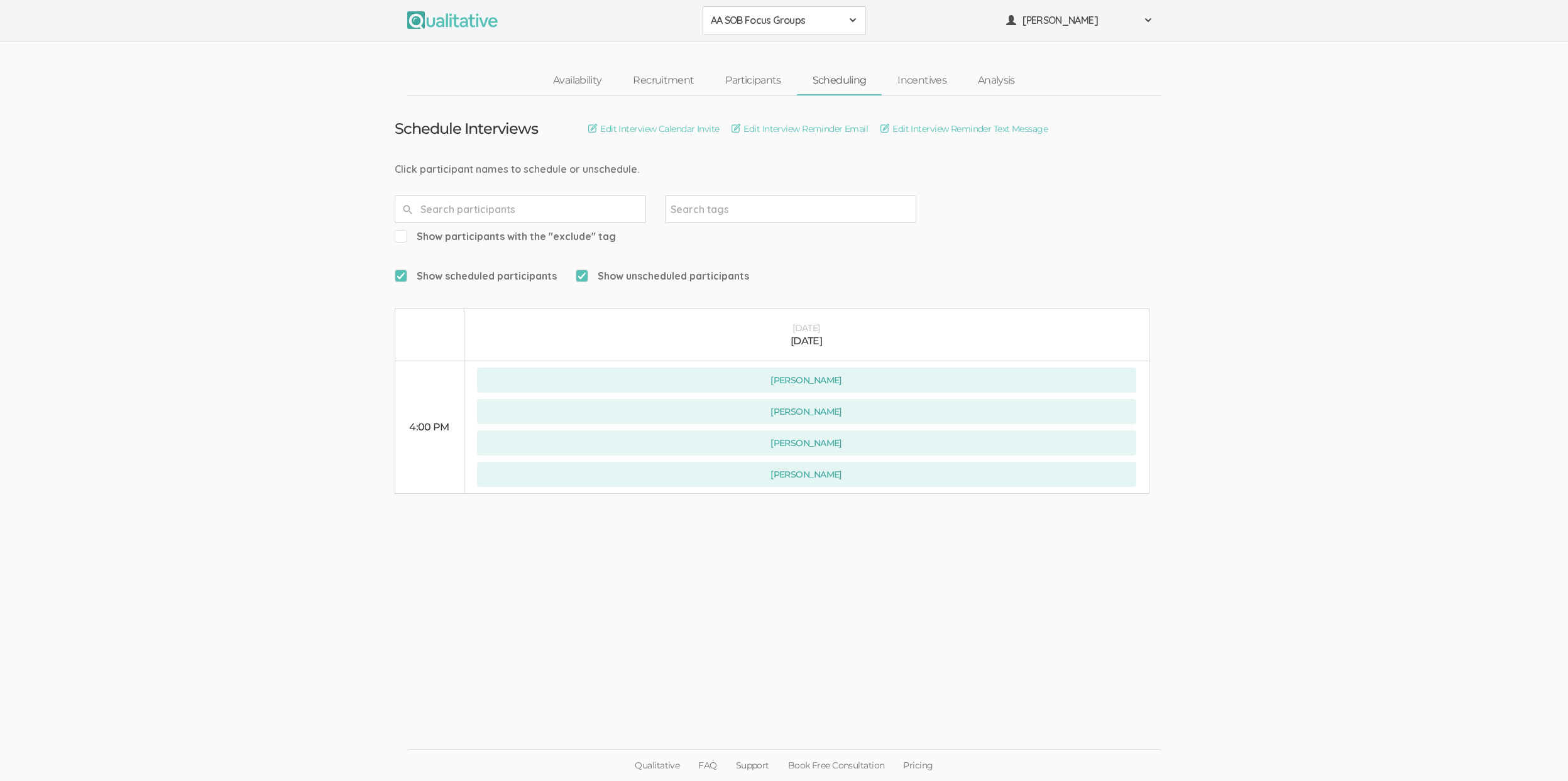
click at [167, 134] on ui-view "Schedule Interviews Edit Interview Calendar Invite Edit Interview Reminder Emai…" at bounding box center [784, 390] width 1568 height 590
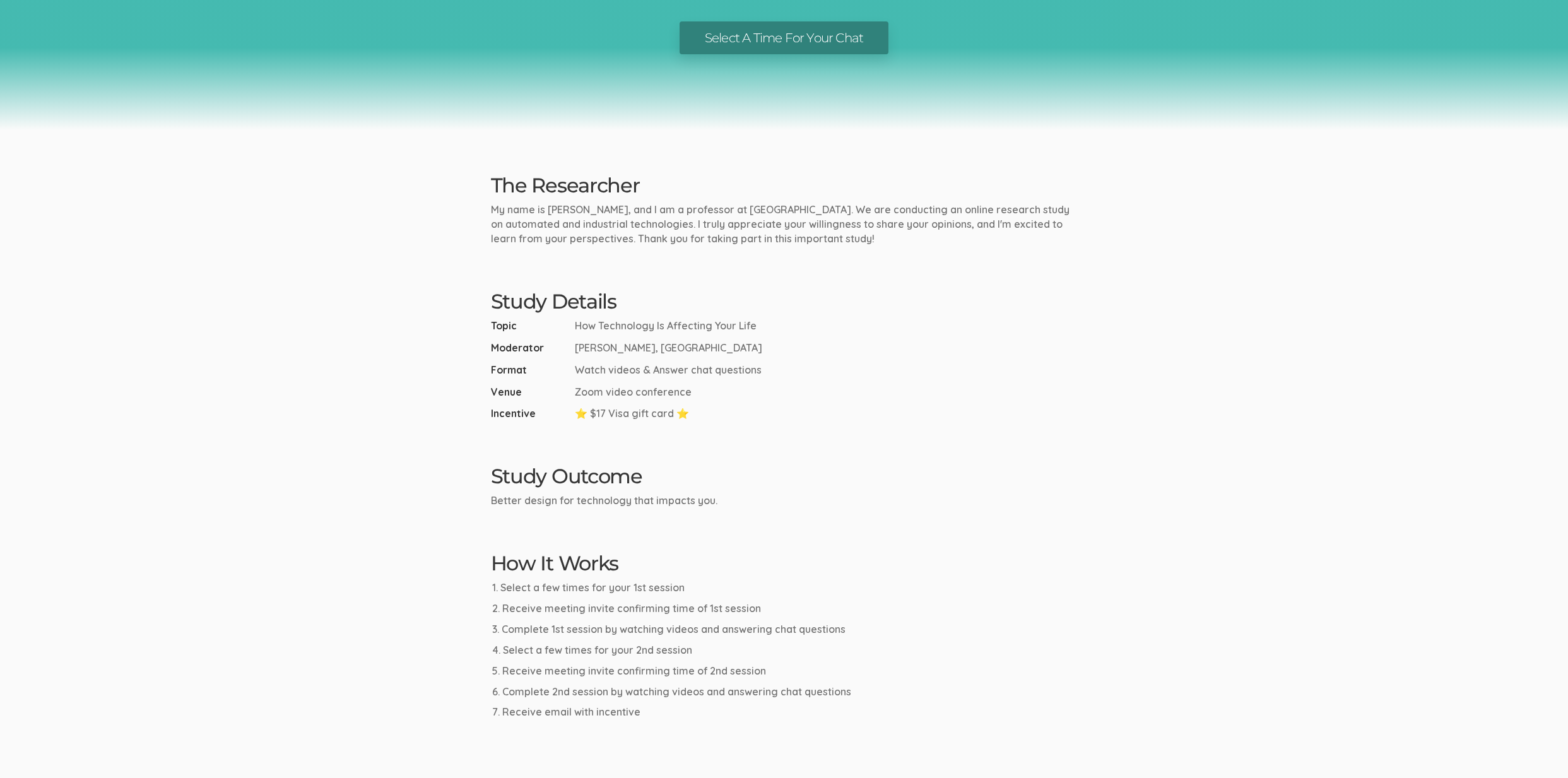
drag, startPoint x: 324, startPoint y: 167, endPoint x: 328, endPoint y: 153, distance: 14.6
click at [326, 161] on ui-view "Research Study How Technology Is Affecting Your Life Select A Time For Your Cha…" at bounding box center [784, 331] width 1568 height 1007
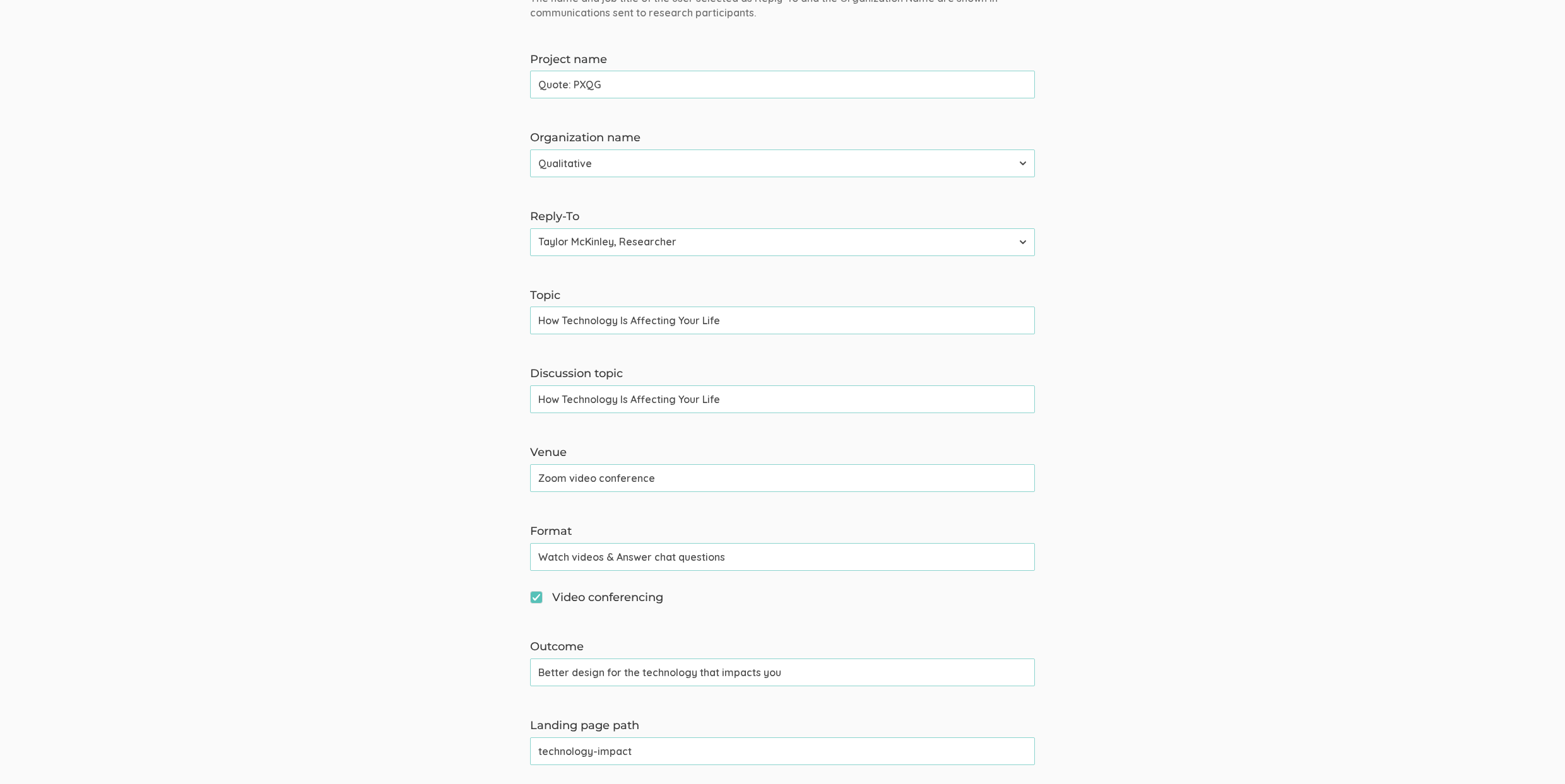
scroll to position [310, 0]
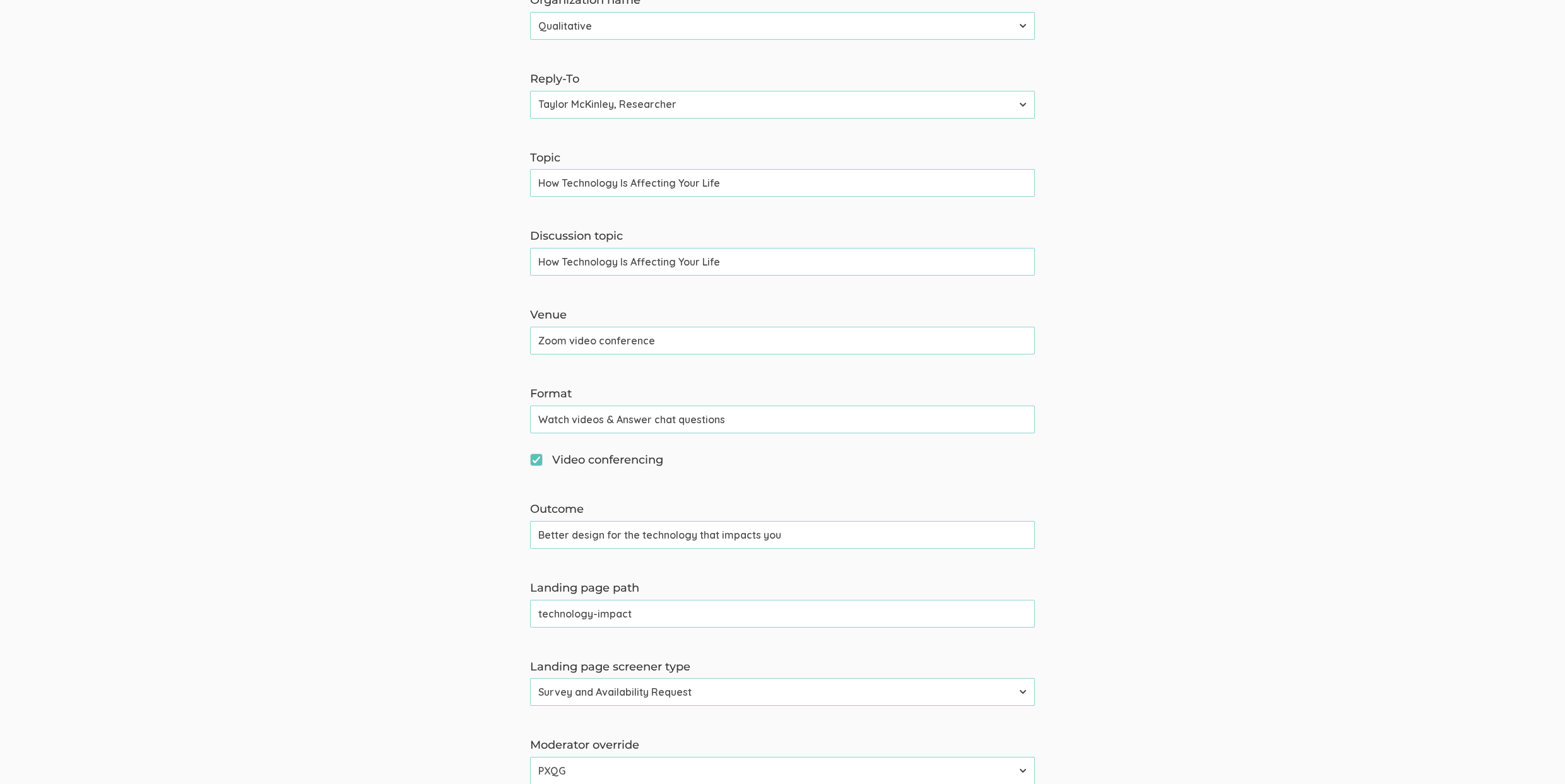
click at [632, 617] on input "technology-impact" at bounding box center [782, 614] width 505 height 28
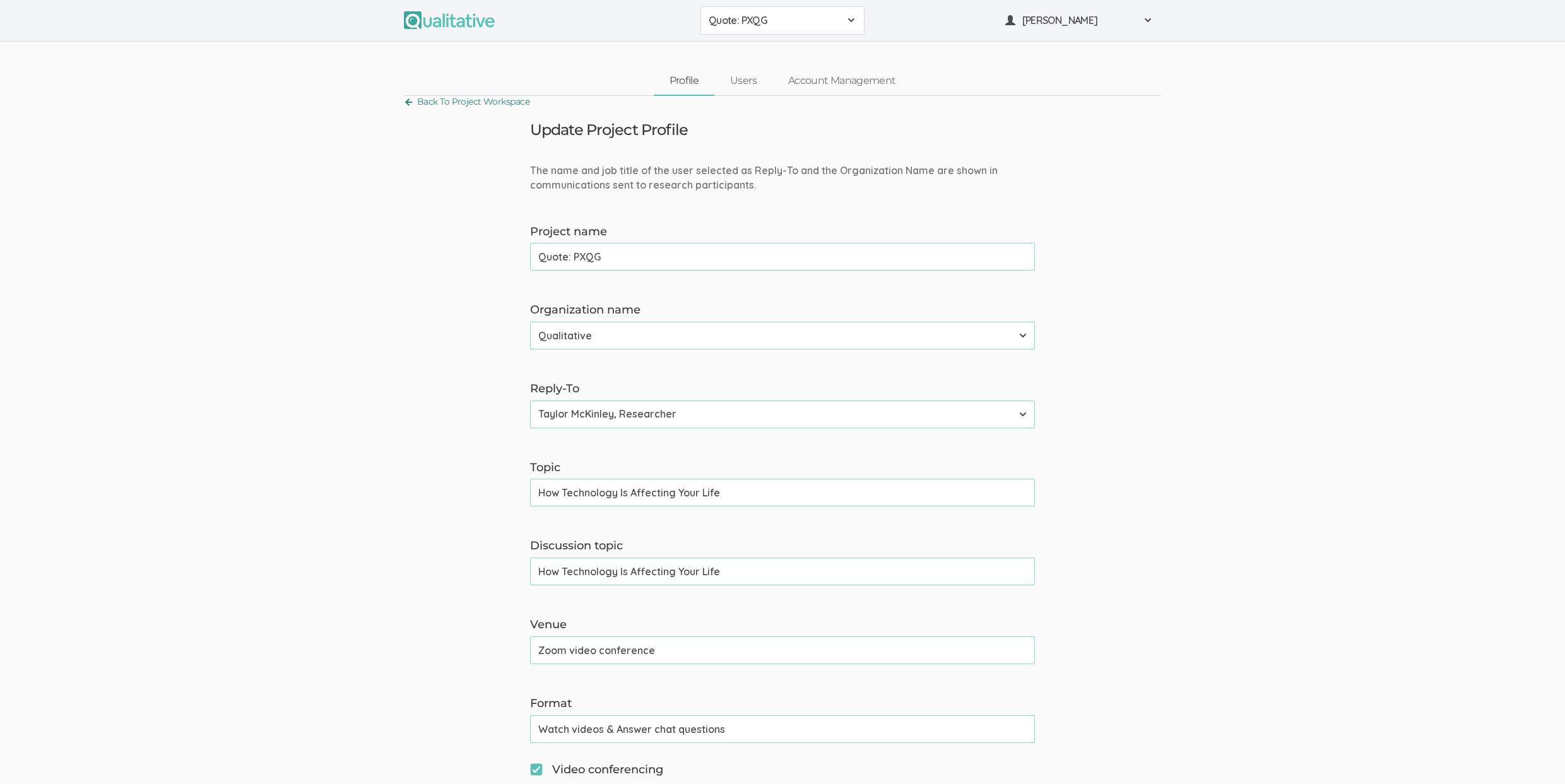
click at [489, 98] on link "Back To Project Workspace" at bounding box center [467, 101] width 126 height 17
click at [144, 412] on form "The name and job title of the user selected as Reply-To and the Organization Na…" at bounding box center [782, 795] width 1565 height 1264
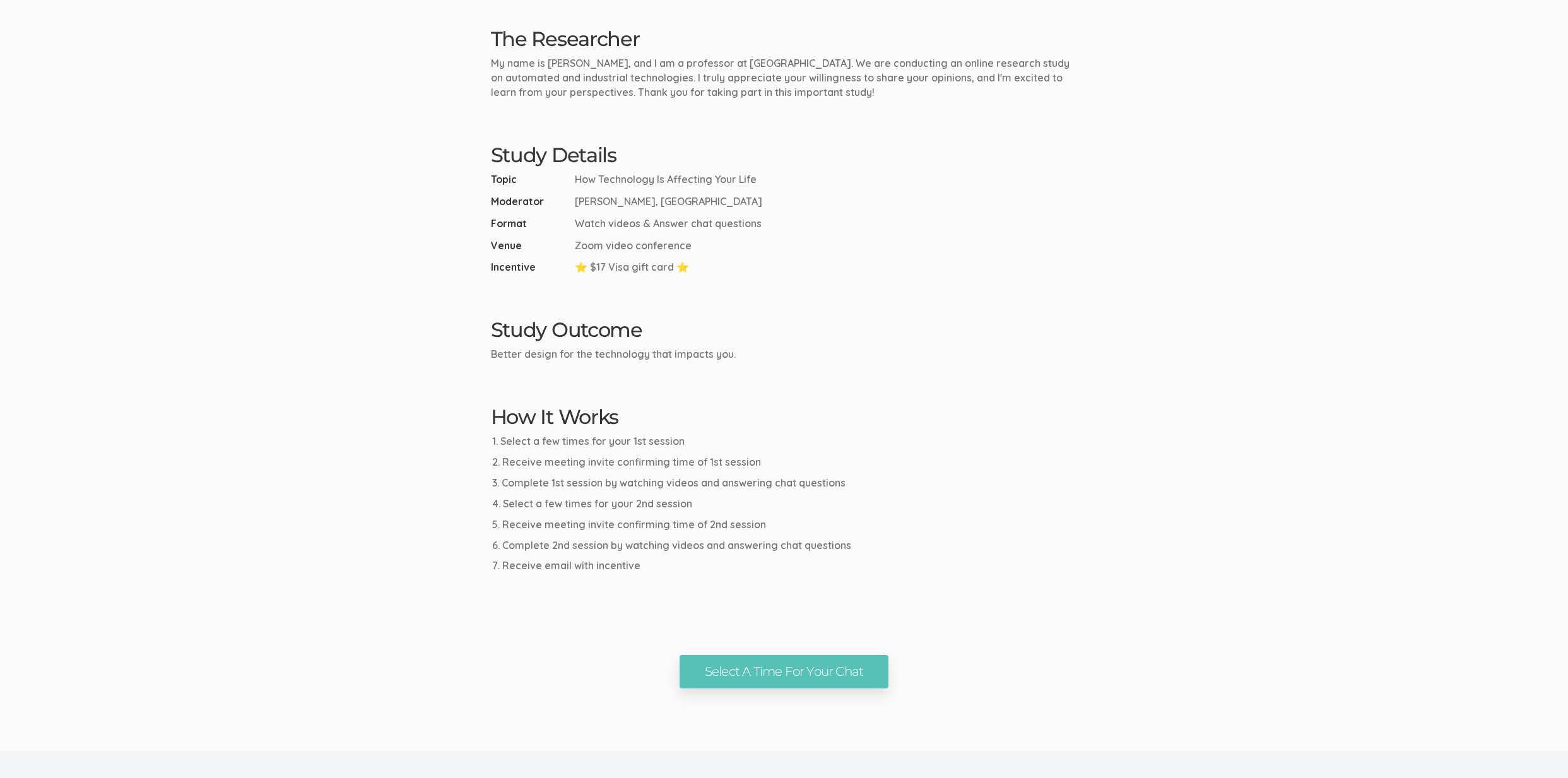
scroll to position [434, 0]
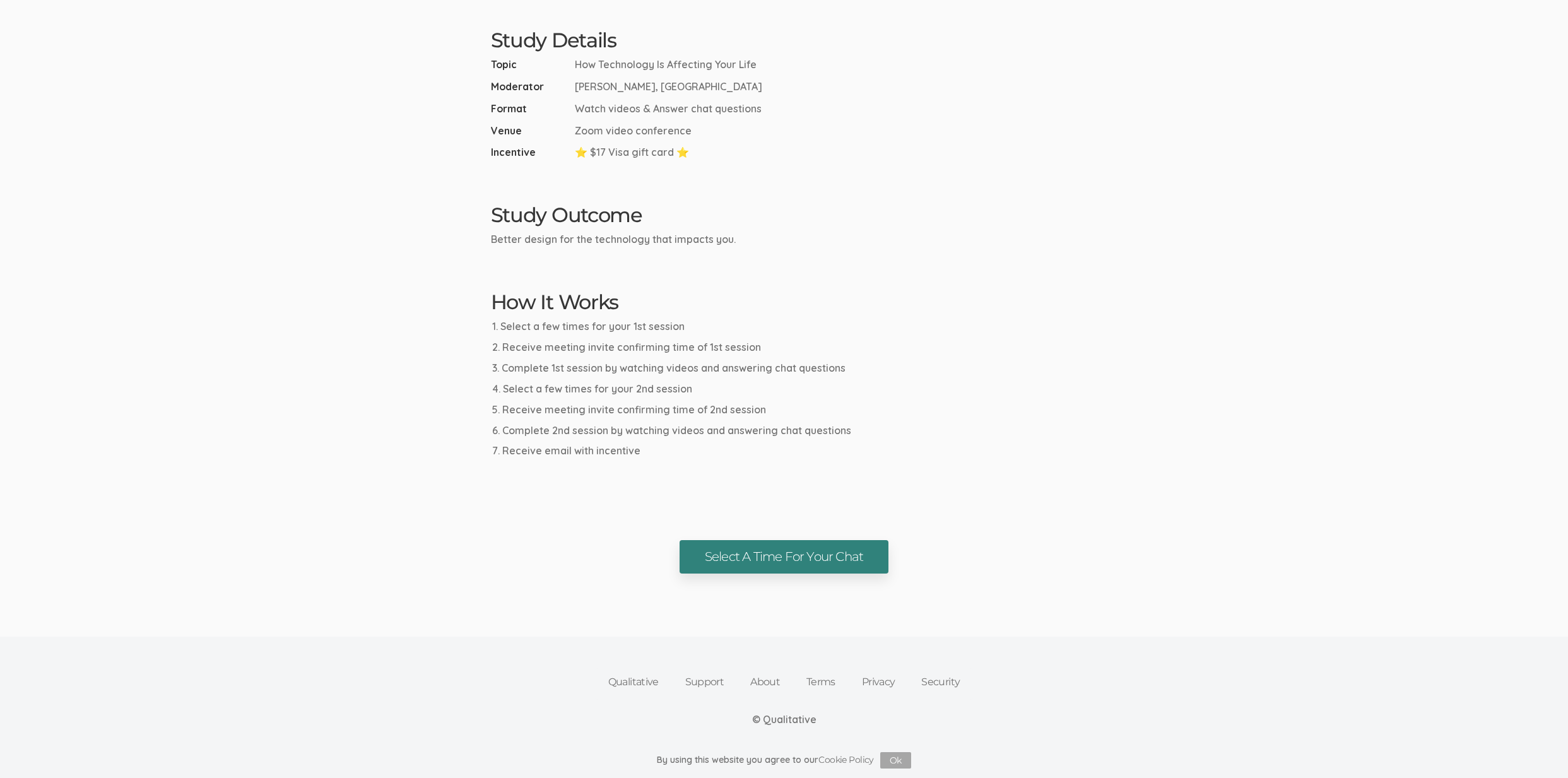
click at [804, 546] on link "Select A Time For Your Chat" at bounding box center [784, 556] width 208 height 33
click at [833, 270] on ui-view "Research Study How Technology Is Affecting Your Life Select A Time For Your Cha…" at bounding box center [784, 70] width 1568 height 1007
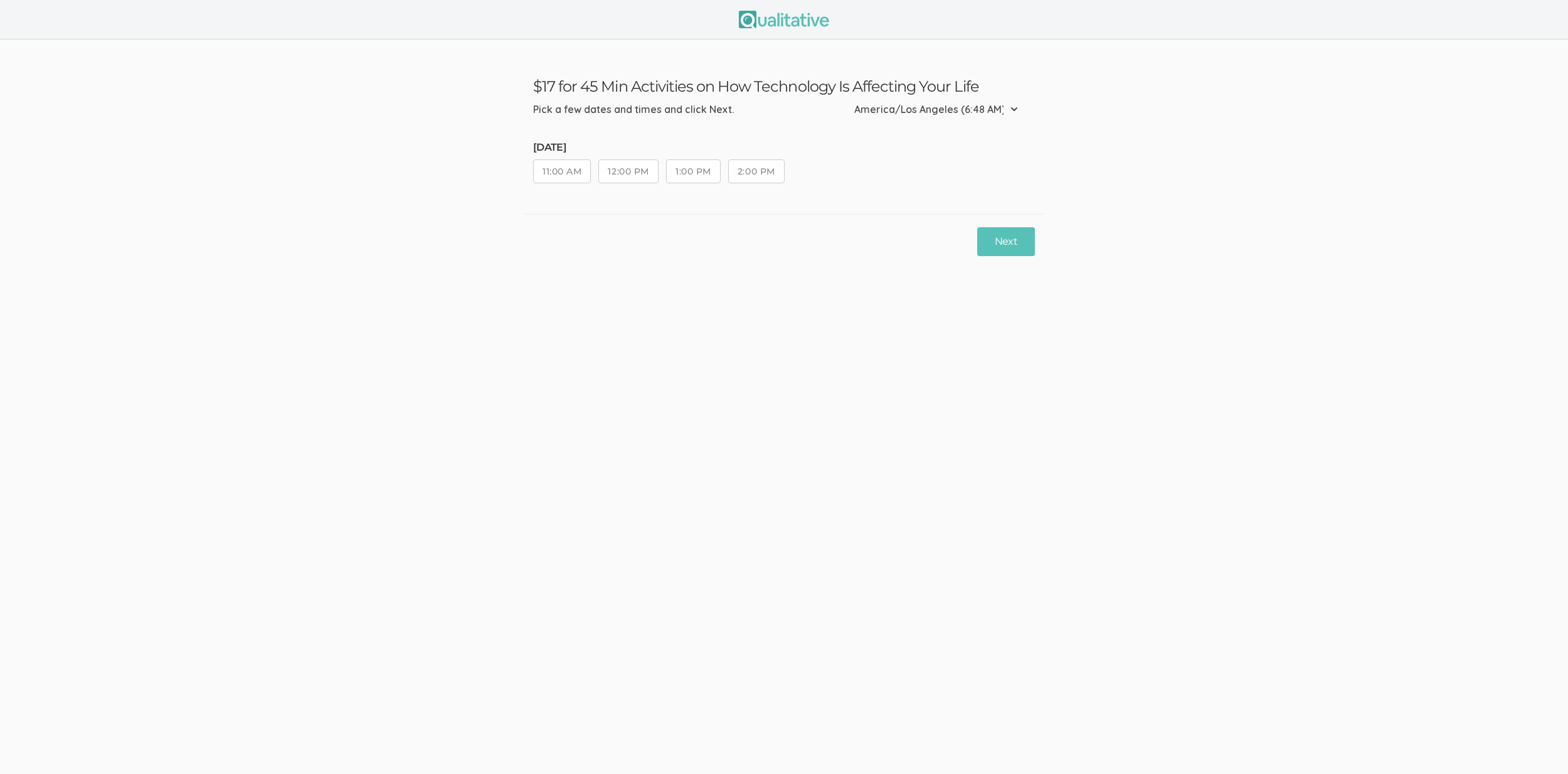
click at [762, 175] on button "2:00 PM" at bounding box center [756, 171] width 56 height 24
click at [971, 246] on div "Next" at bounding box center [784, 241] width 521 height 56
click at [986, 245] on button "Next" at bounding box center [1006, 242] width 58 height 29
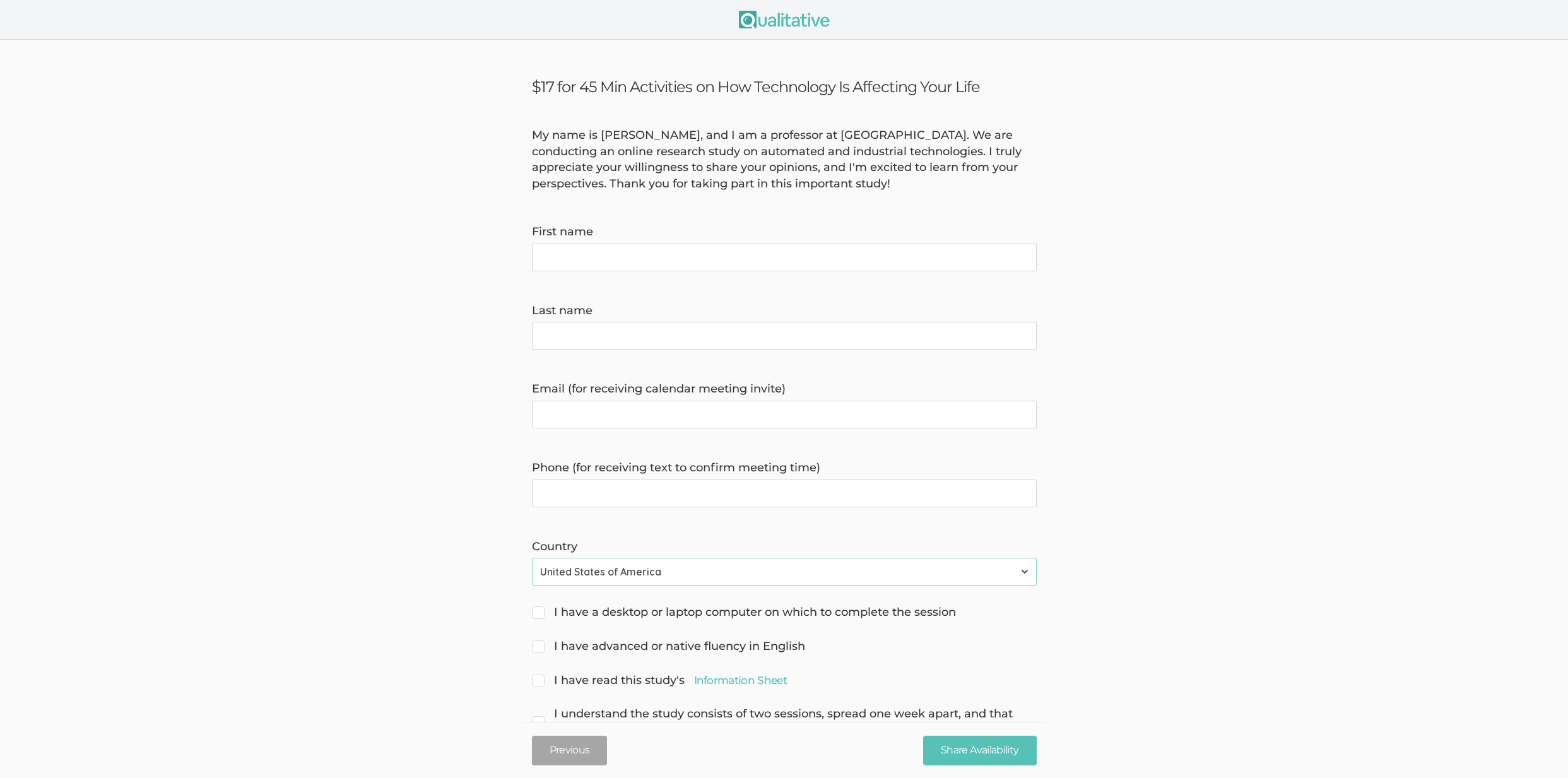
click at [1170, 378] on form "My name is David Hyde, and I am a professor at Vanderbilt University. We are co…" at bounding box center [784, 432] width 1568 height 611
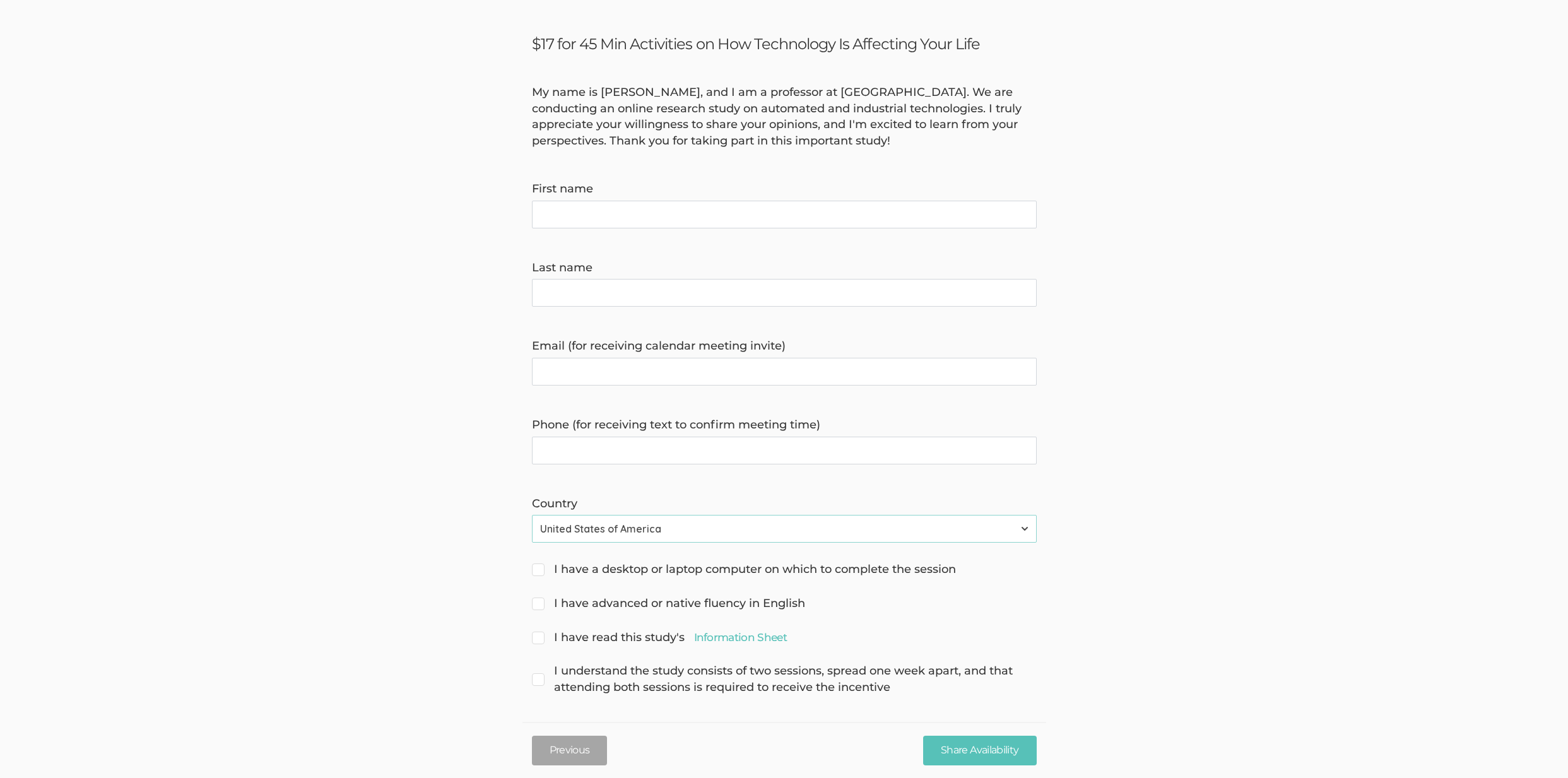
scroll to position [49, 0]
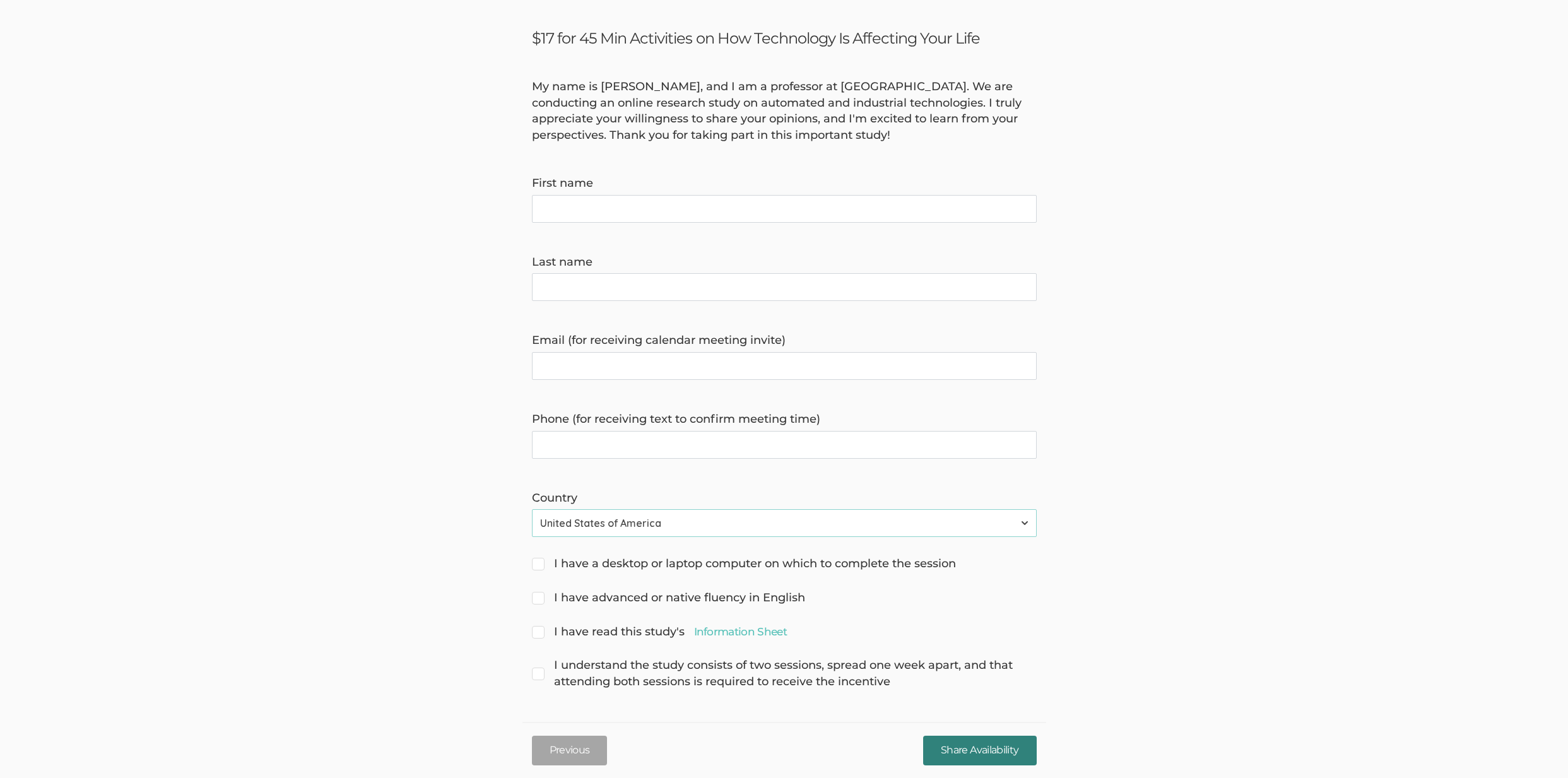
click at [972, 742] on input "Share Availability" at bounding box center [980, 750] width 113 height 29
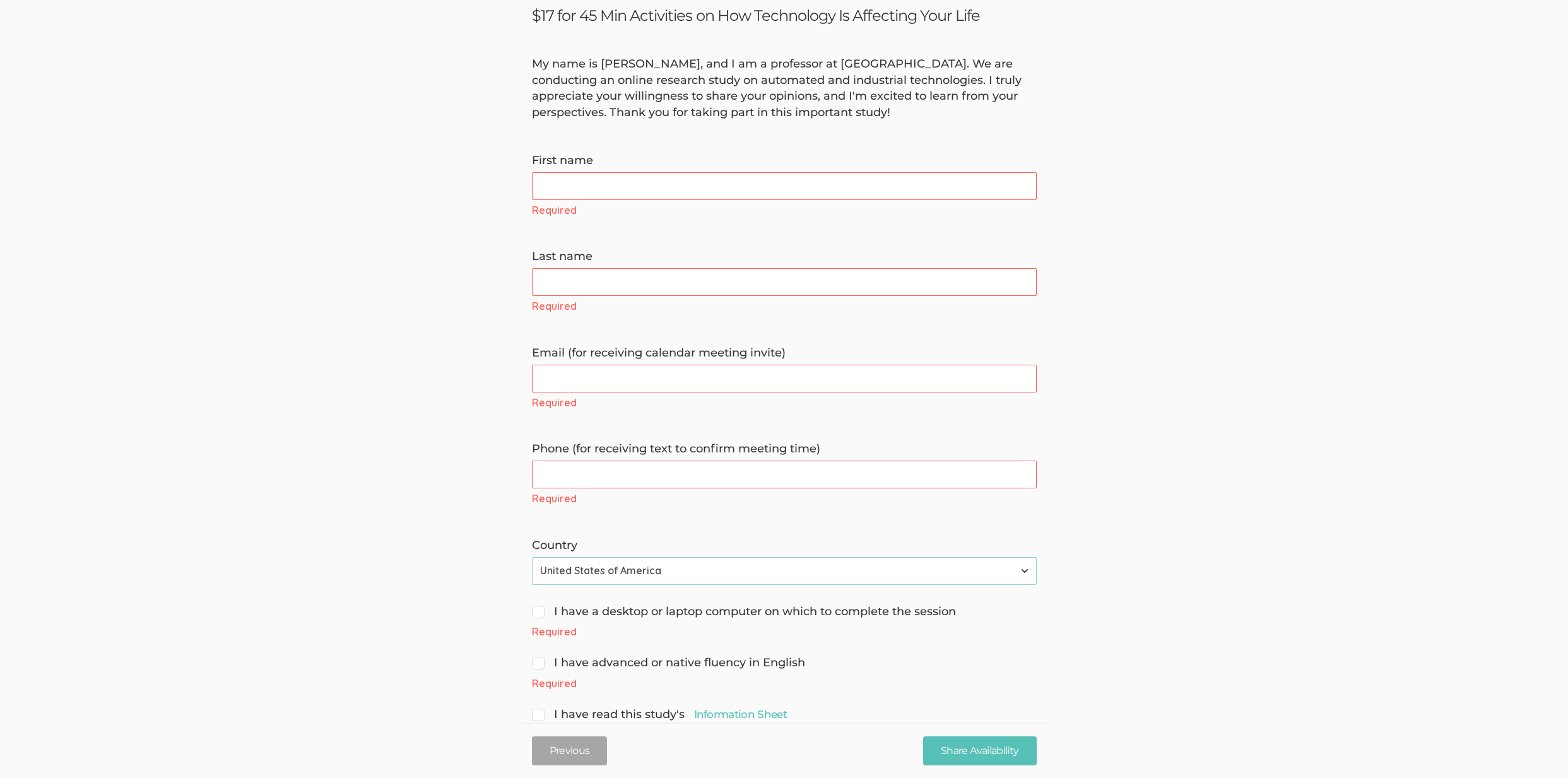
scroll to position [0, 0]
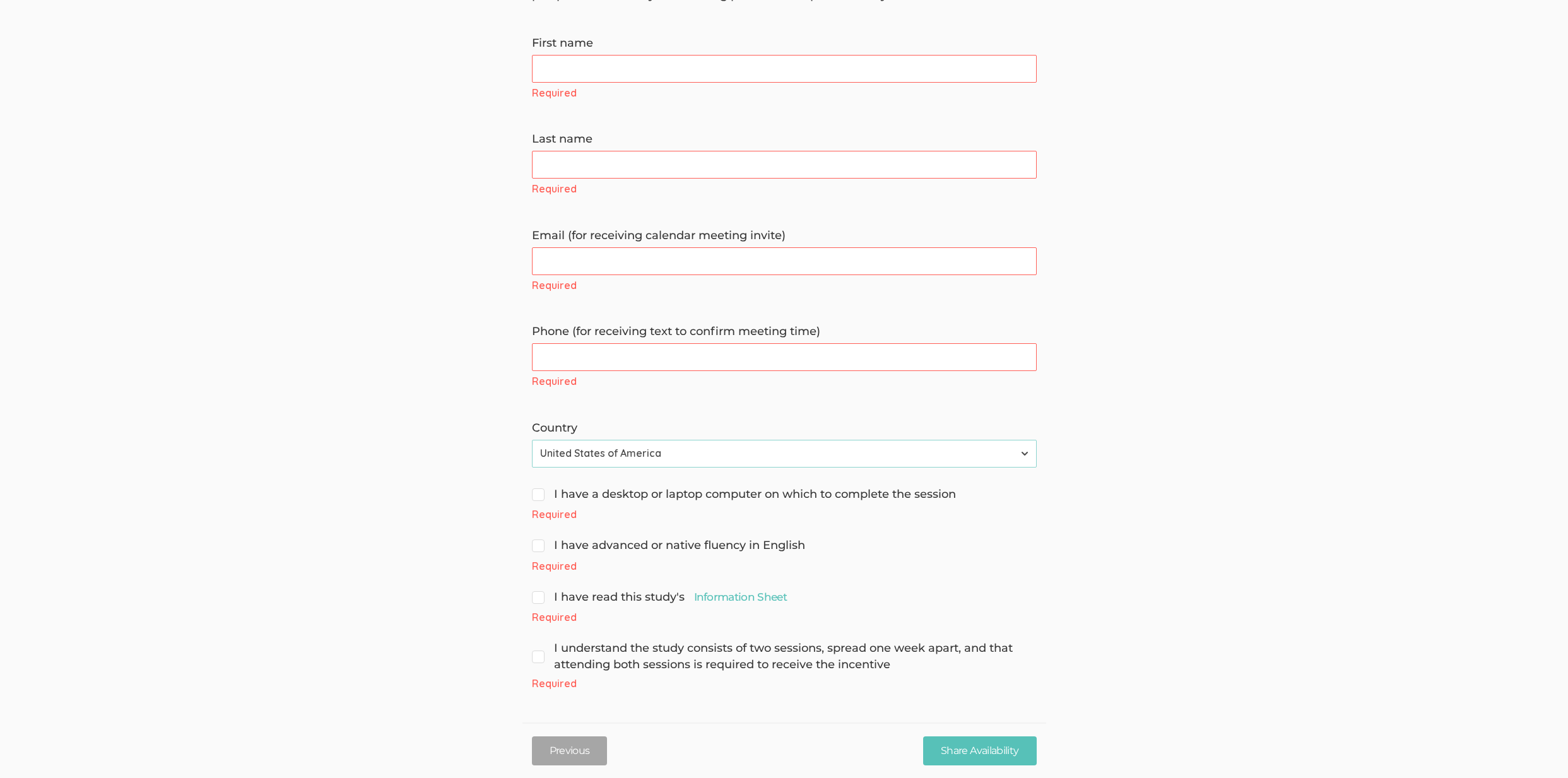
click at [622, 593] on span "I have read this study's Information Sheet" at bounding box center [659, 597] width 255 height 16
click at [540, 593] on input "I have read this study's Information Sheet" at bounding box center [536, 596] width 9 height 9
checkbox input "true"
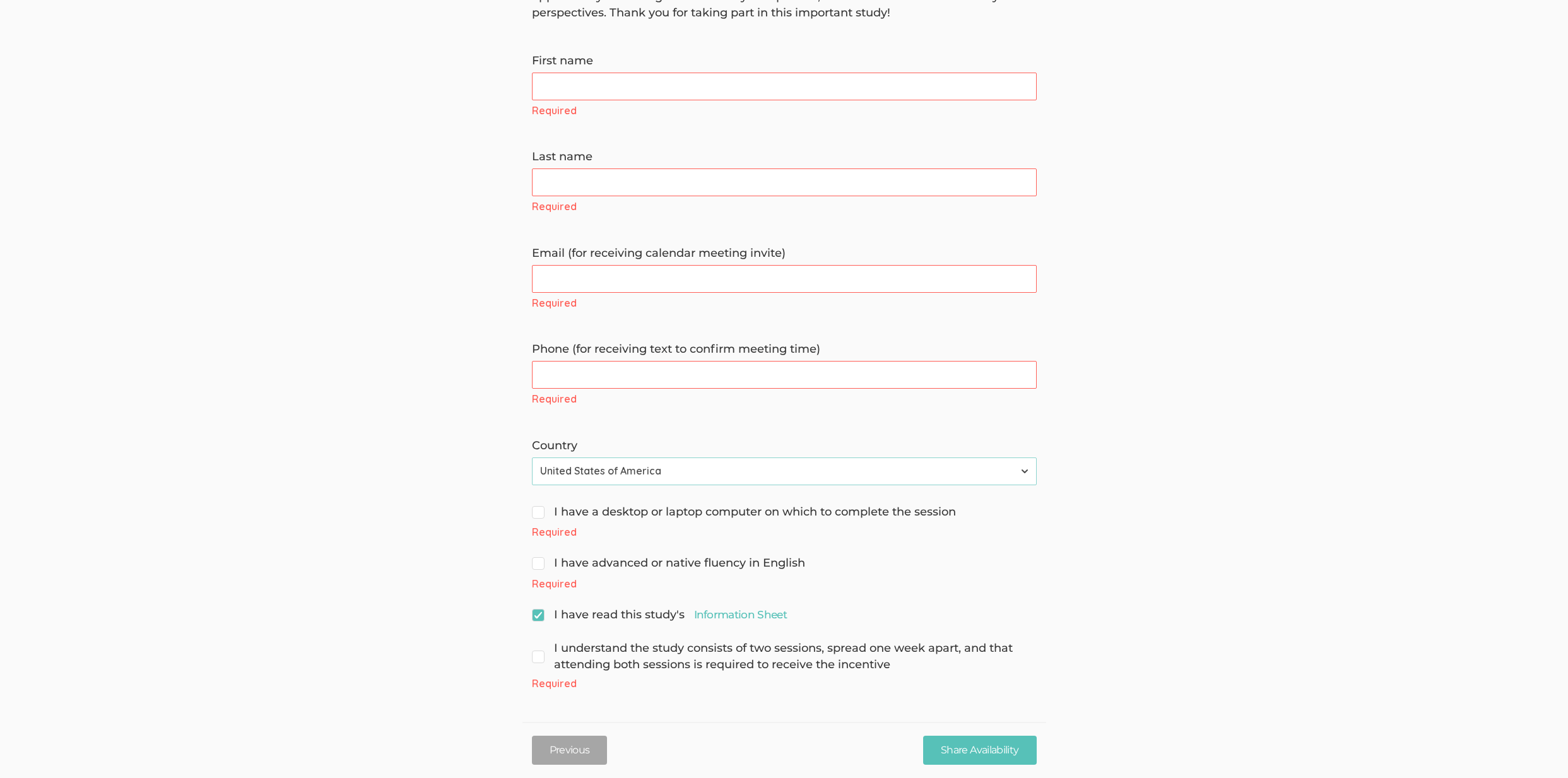
click at [636, 562] on span "I have advanced or native fluency in English" at bounding box center [668, 563] width 273 height 16
click at [676, 514] on span "I have a desktop or laptop computer on which to complete the session" at bounding box center [743, 511] width 424 height 16
click at [540, 514] on input "I have a desktop or laptop computer on which to complete the session" at bounding box center [536, 511] width 9 height 9
checkbox input "true"
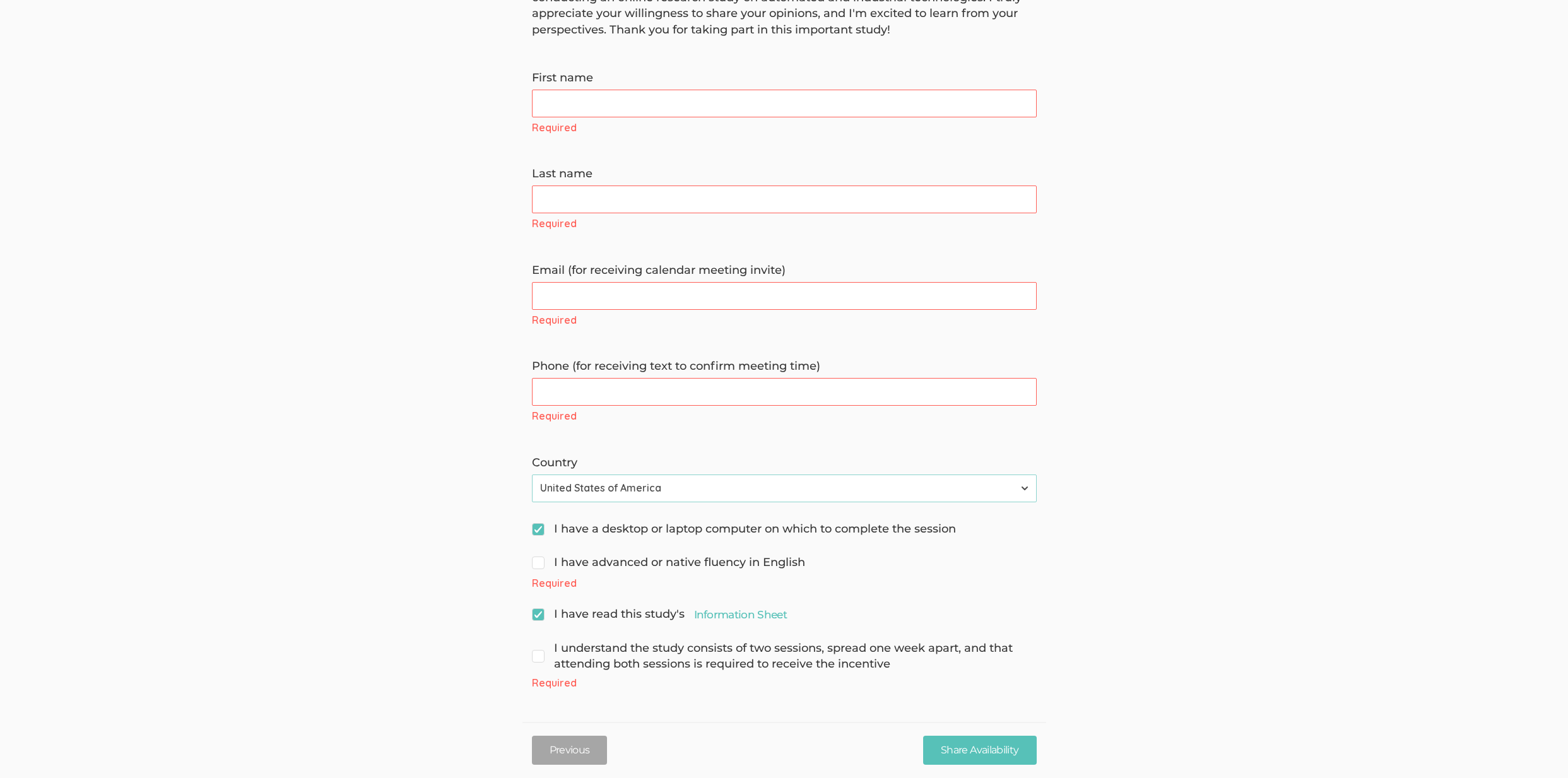
click at [650, 556] on span "I have advanced or native fluency in English" at bounding box center [668, 563] width 273 height 16
click at [540, 557] on input "I have advanced or native fluency in English" at bounding box center [536, 561] width 9 height 9
checkbox input "true"
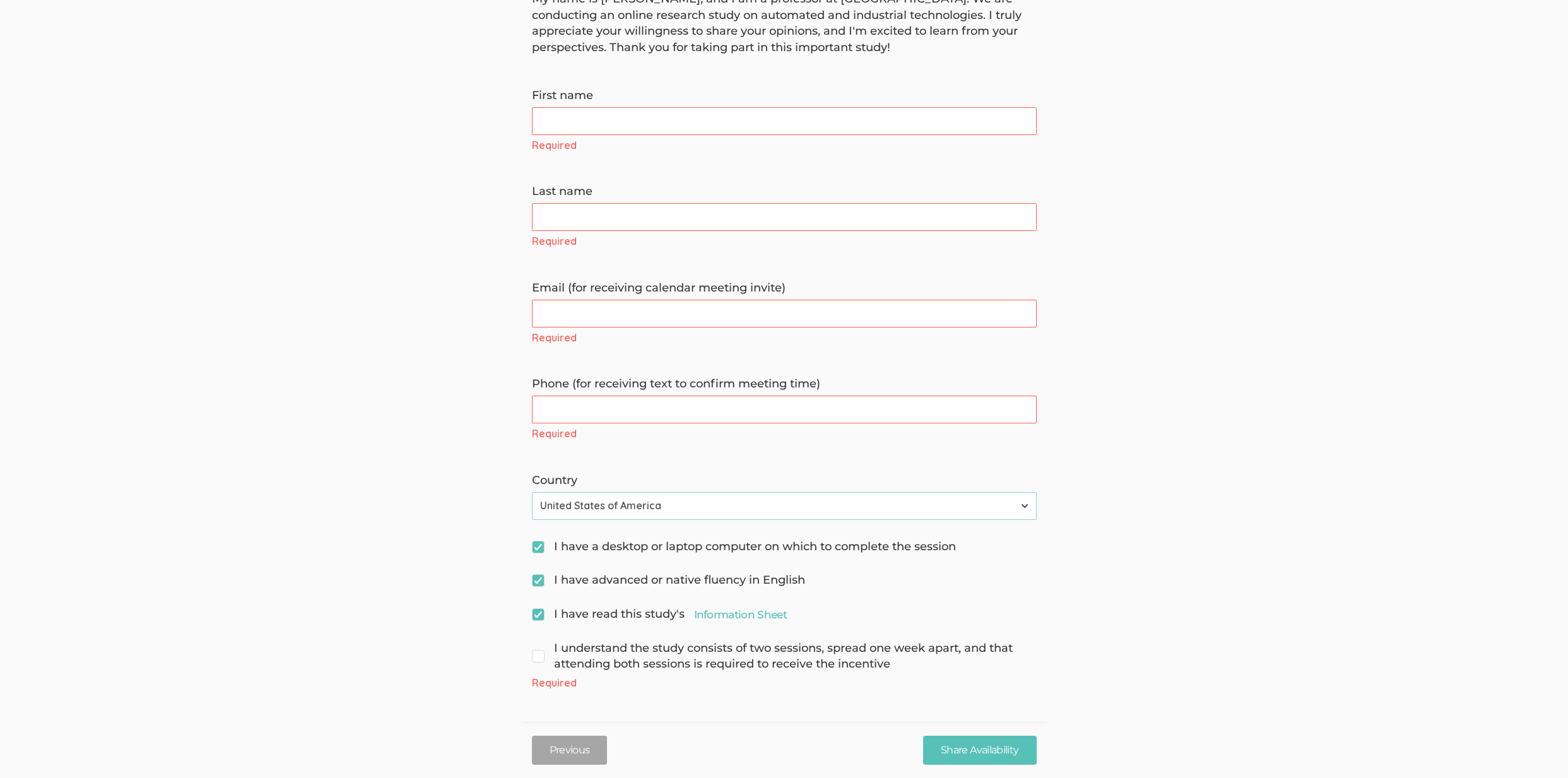
click at [622, 650] on span "I understand the study consists of two sessions, spread one week apart, and tha…" at bounding box center [784, 656] width 505 height 33
click at [540, 650] on input "I understand the study consists of two sessions, spread one week apart, and tha…" at bounding box center [536, 647] width 9 height 9
checkbox input "true"
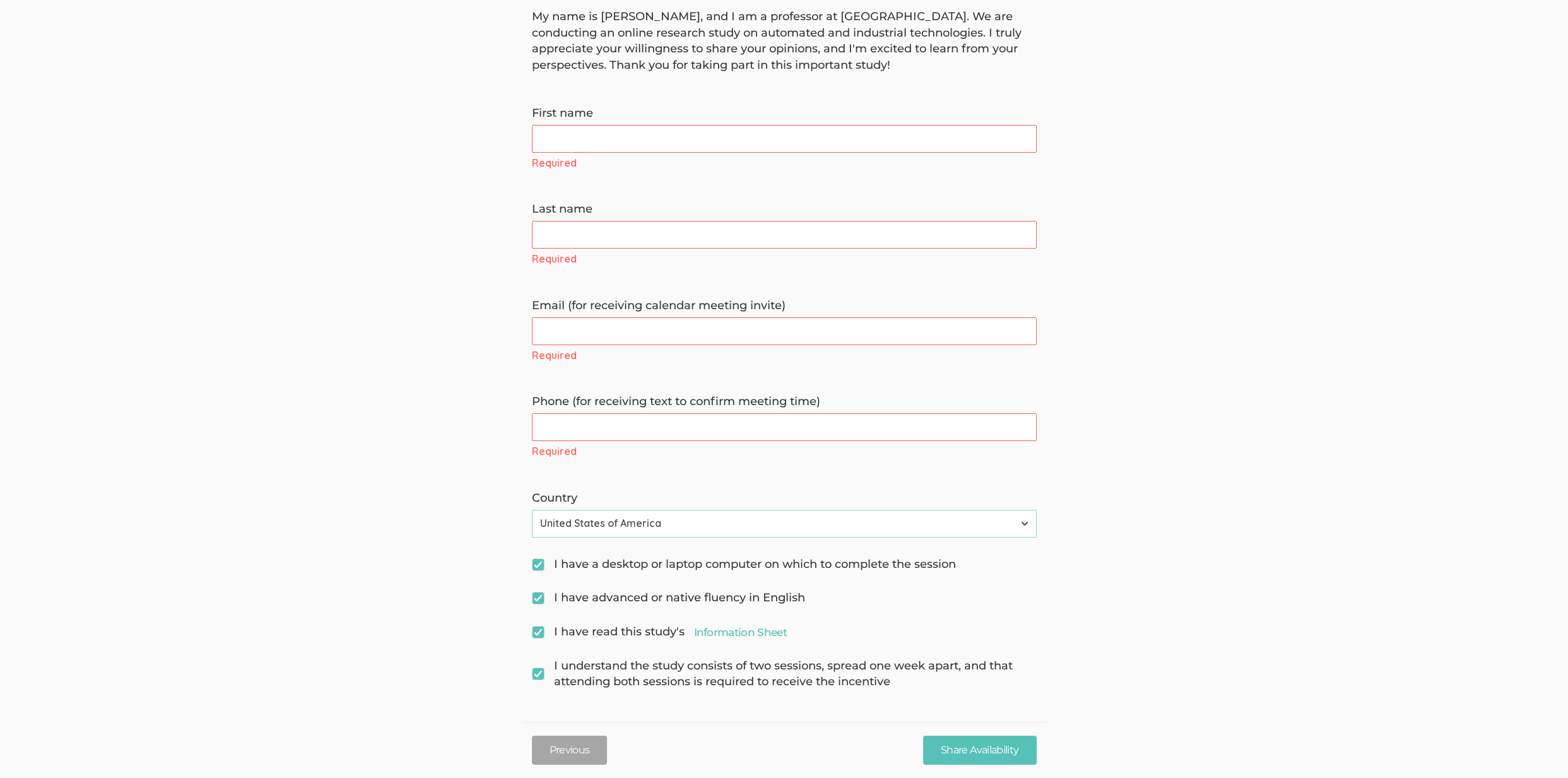
click at [994, 443] on div "Phone (for receiving text to confirm meeting time) (error) Required" at bounding box center [784, 426] width 524 height 65
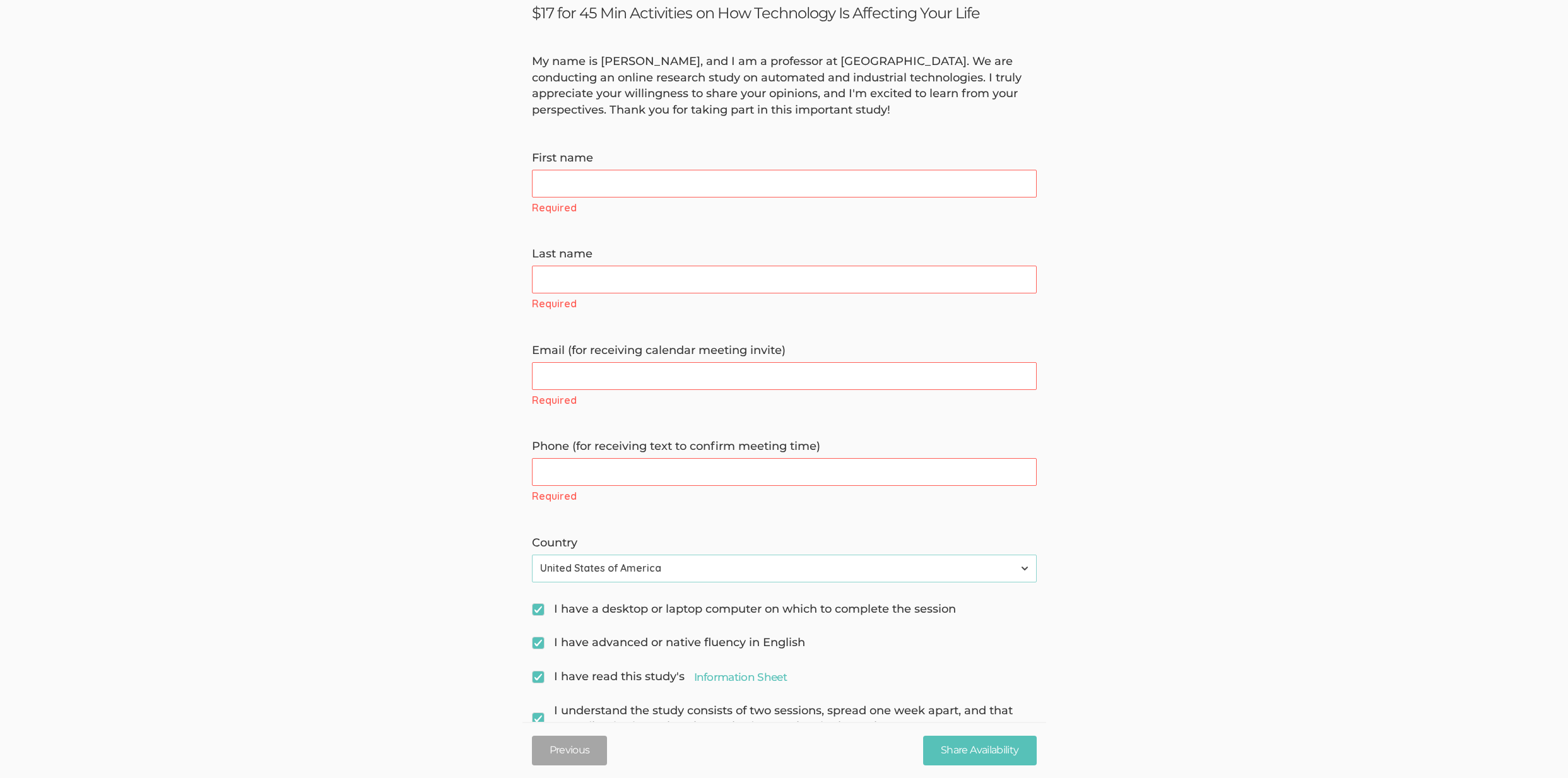
scroll to position [0, 0]
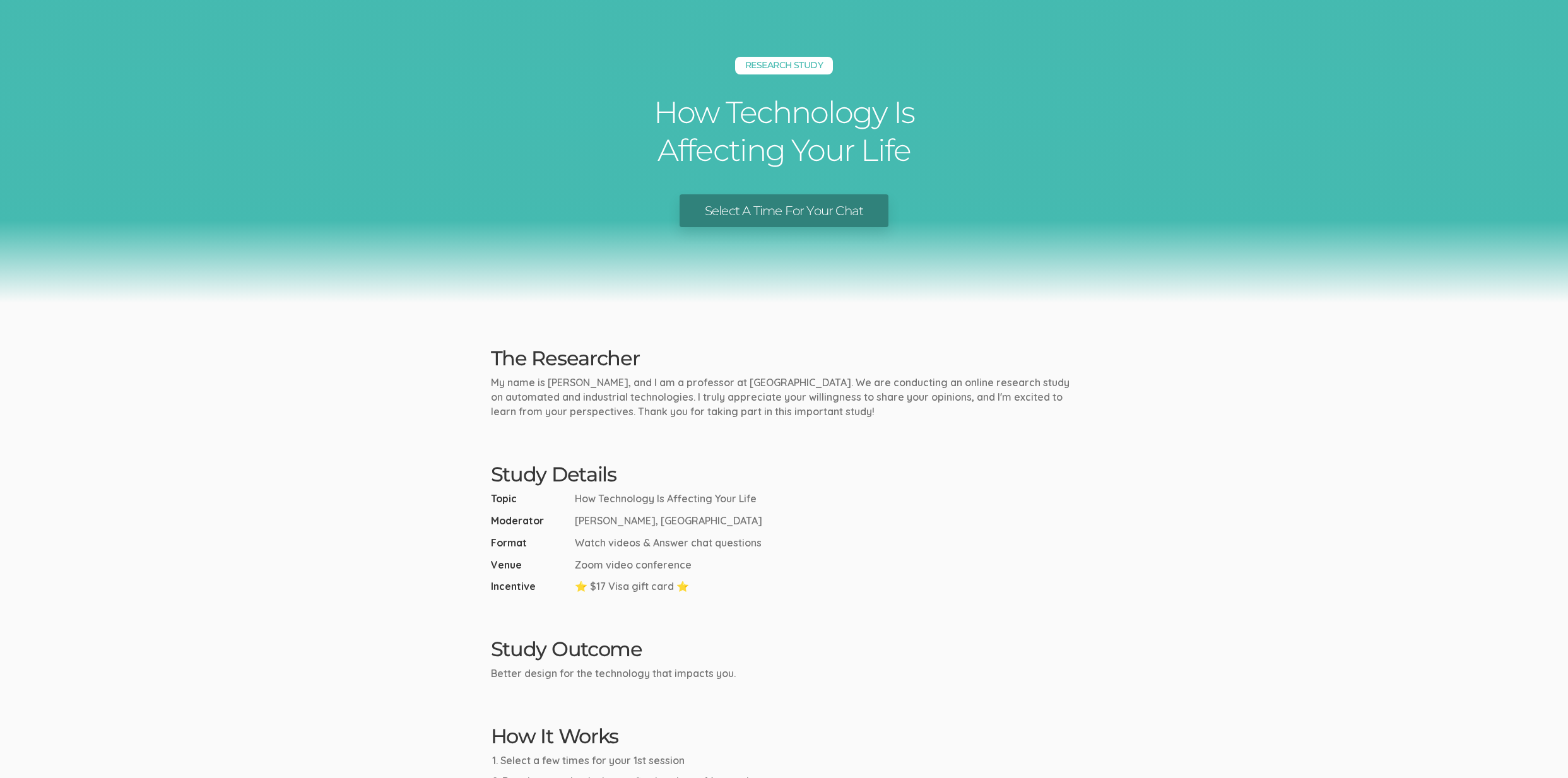
click at [425, 457] on ui-view "Research Study How Technology Is Affecting Your Life Select A Time For Your Cha…" at bounding box center [784, 504] width 1568 height 1007
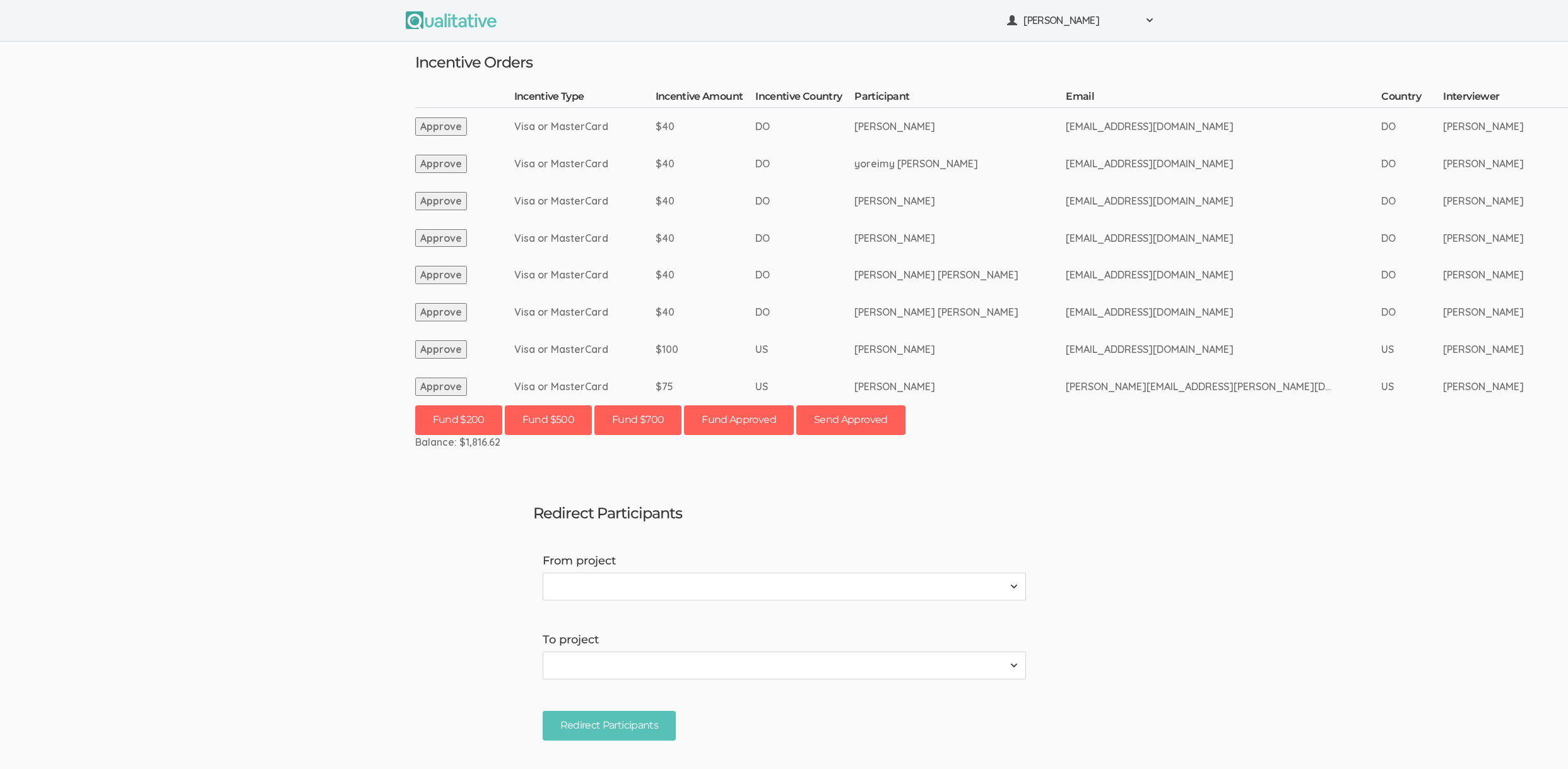
click at [560, 450] on ui-view "[PERSON_NAME] Project Workspace Profile Organization Settings" at bounding box center [784, 384] width 1568 height 769
click at [100, 238] on ui-view "[PERSON_NAME] Project Workspace Profile Organization Settings" at bounding box center [784, 384] width 1568 height 769
click at [132, 402] on ui-view "[PERSON_NAME] Project Workspace Profile Organization Settings" at bounding box center [784, 384] width 1568 height 769
click at [134, 294] on ui-view "Neal Samarakkody Project Workspace Profile Organization Settings" at bounding box center [784, 384] width 1568 height 769
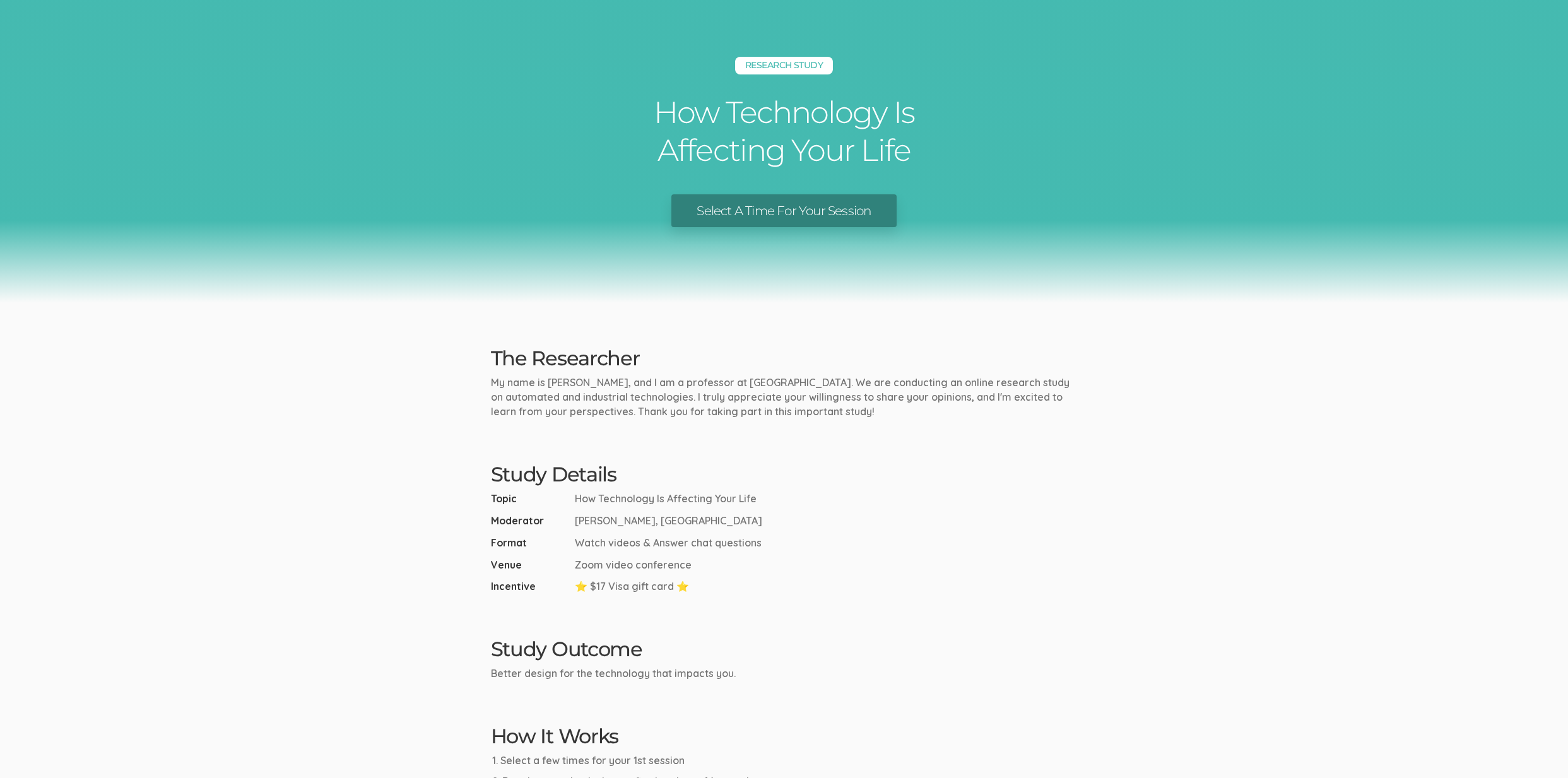
click at [342, 625] on ui-view "Research Study How Technology Is Affecting Your Life Select A Time For Your Ses…" at bounding box center [784, 504] width 1568 height 1007
click at [781, 215] on link "Select A Time For Your Session" at bounding box center [784, 211] width 225 height 33
click at [612, 463] on h2 "Study Details" at bounding box center [784, 474] width 587 height 22
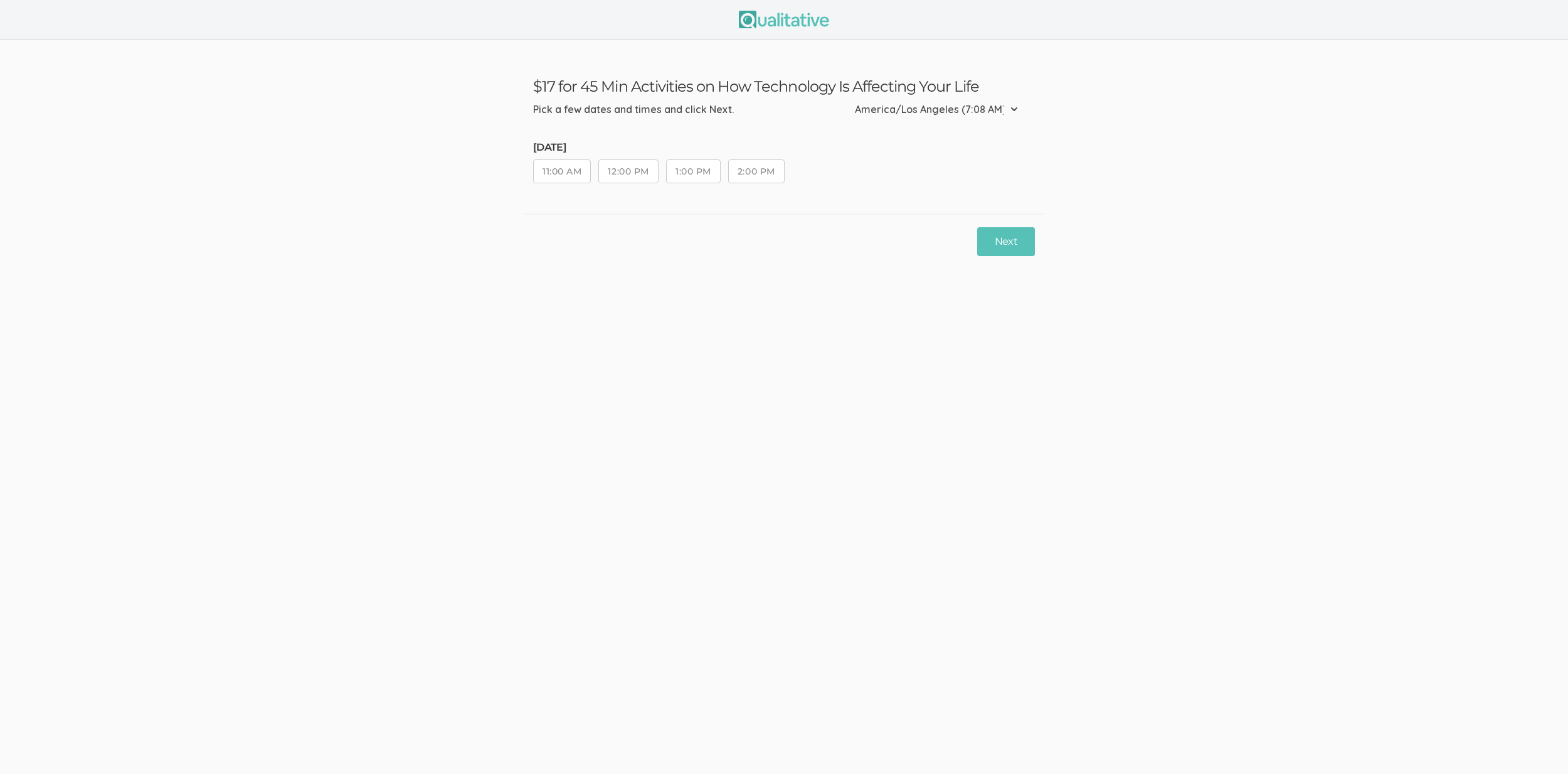
click at [624, 175] on button "12:00 PM" at bounding box center [628, 171] width 59 height 24
click at [1016, 242] on button "Next" at bounding box center [1006, 242] width 58 height 29
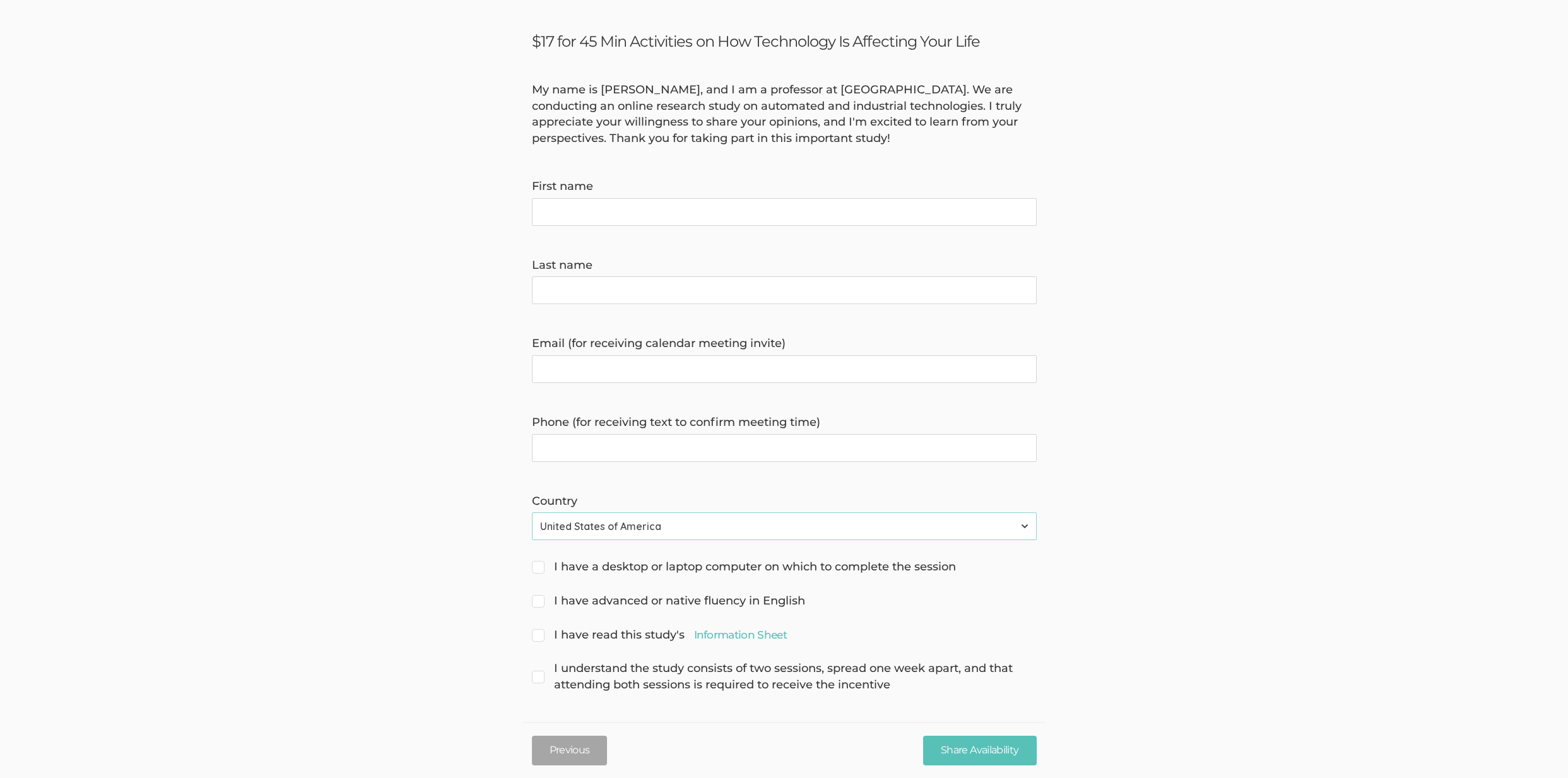
scroll to position [49, 0]
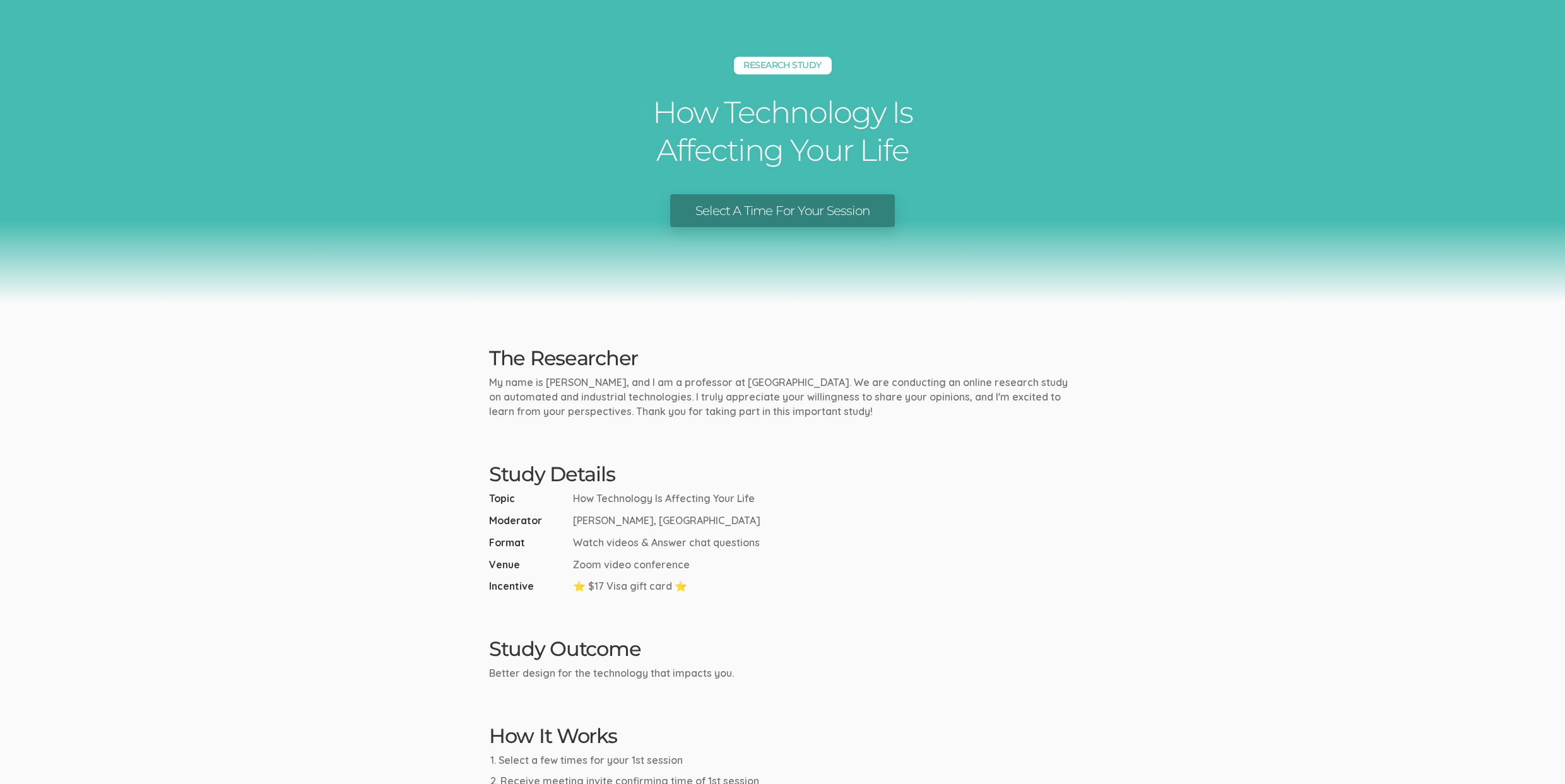
drag, startPoint x: 764, startPoint y: 541, endPoint x: 572, endPoint y: 542, distance: 192.0
click at [572, 542] on li "Format Watch videos & Answer chat questions" at bounding box center [782, 542] width 587 height 15
copy span "Watch videos & Answer chat questions"
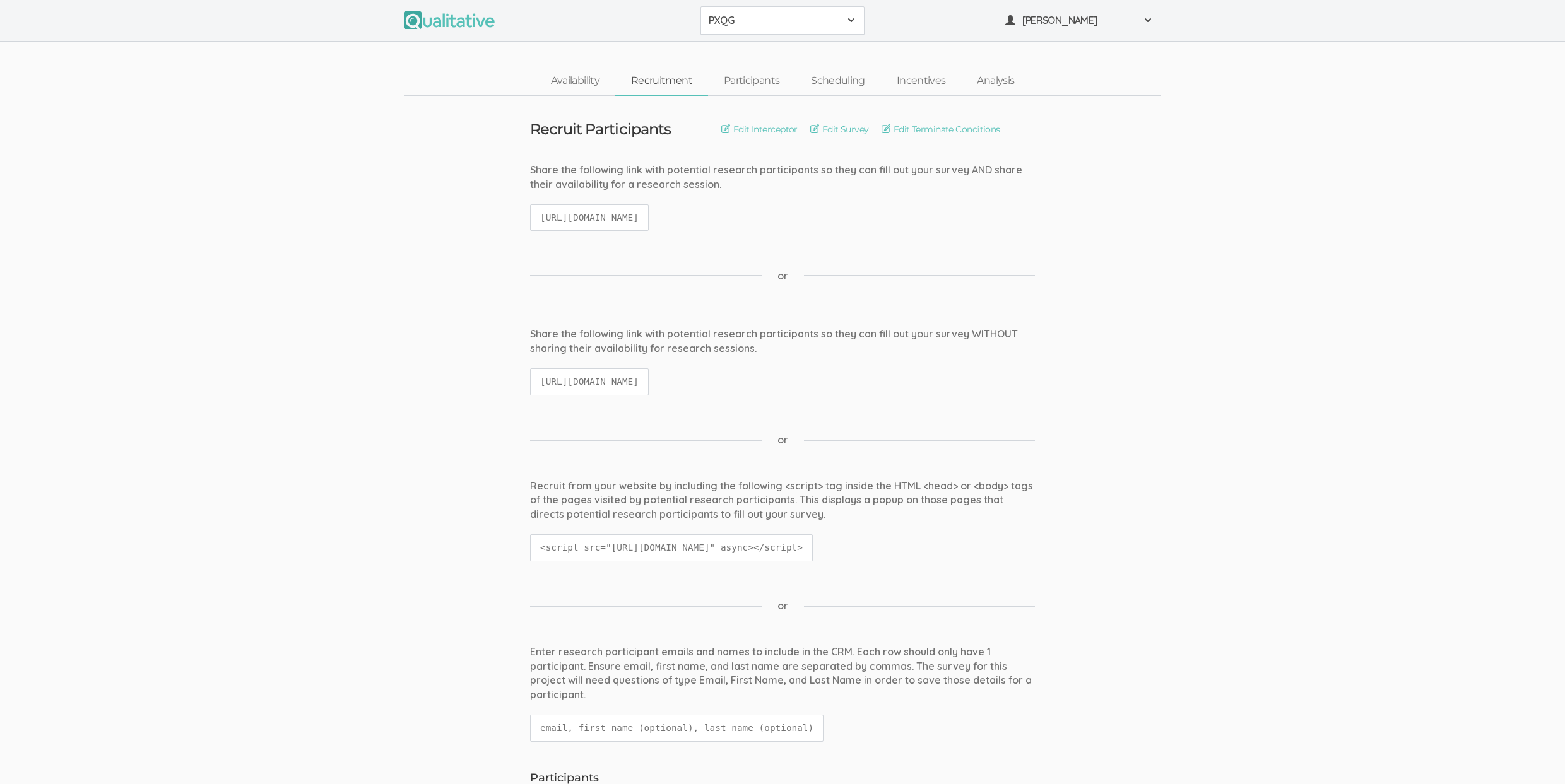
click at [755, 18] on span "PXQG" at bounding box center [774, 20] width 131 height 15
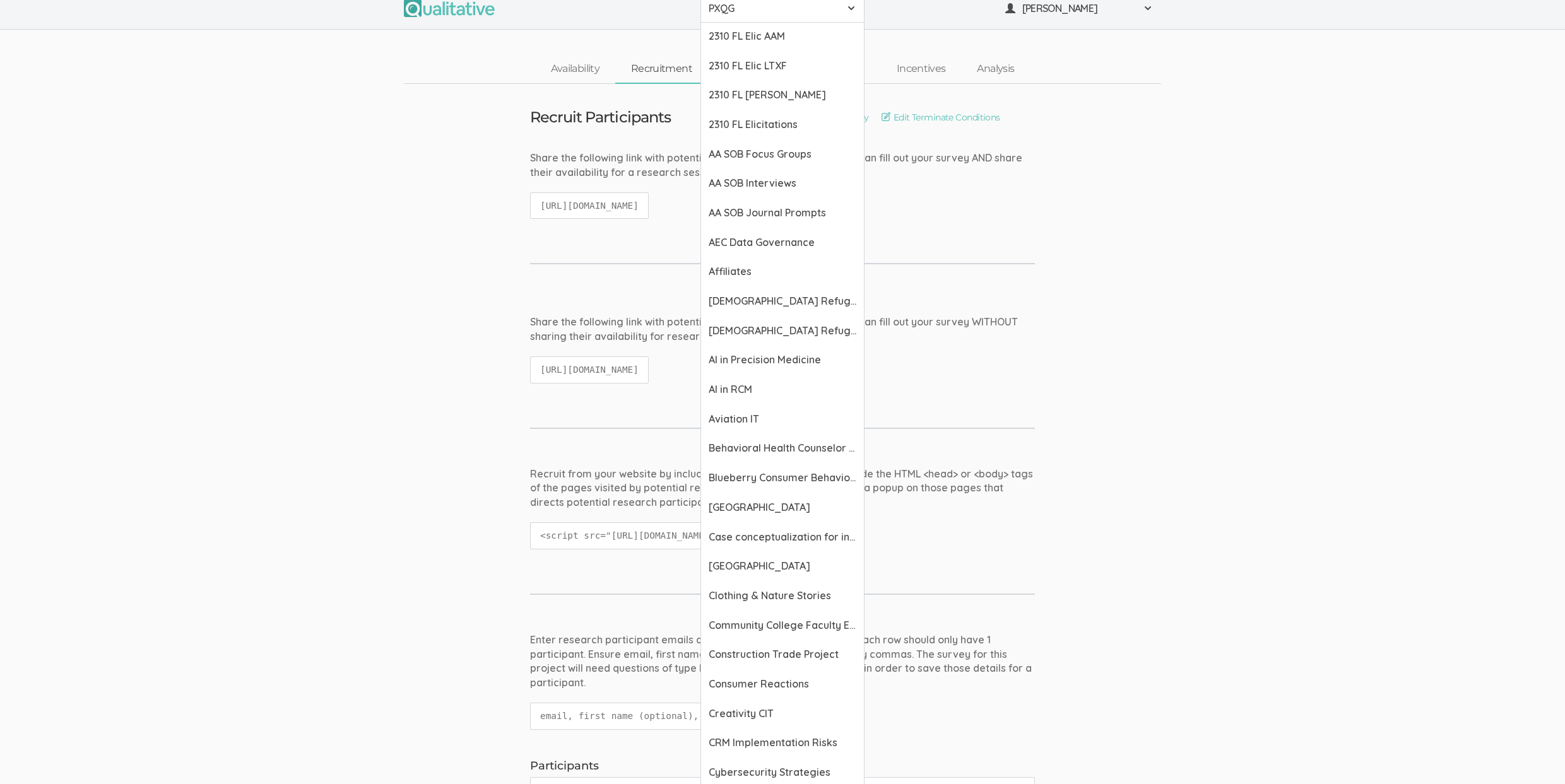
scroll to position [12, 0]
click at [567, 500] on div "Recruit from your website by including the following <script> tag inside the HT…" at bounding box center [782, 488] width 505 height 43
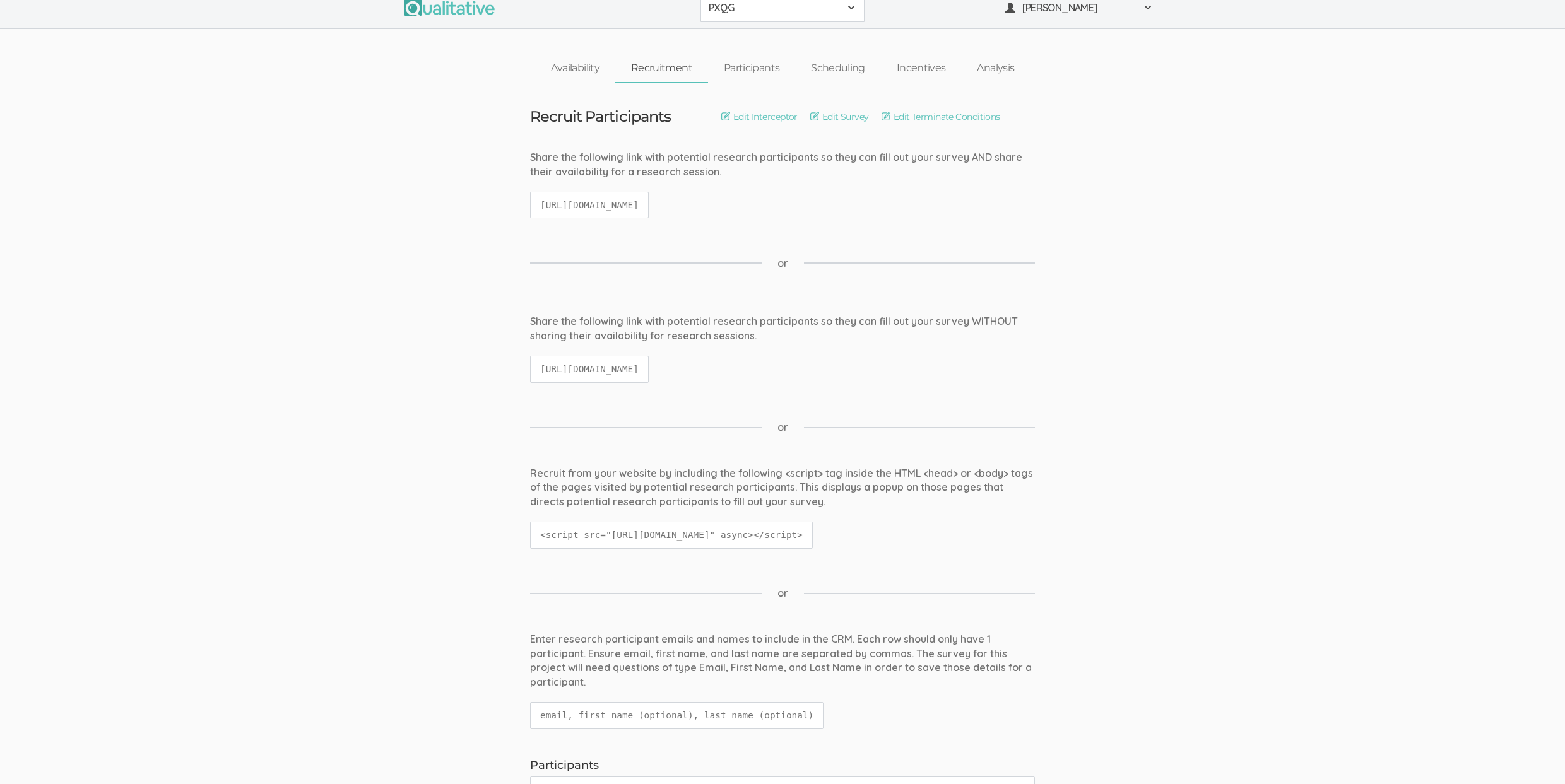
drag, startPoint x: 743, startPoint y: 12, endPoint x: 743, endPoint y: 22, distance: 10.0
click at [743, 13] on span "PXQG" at bounding box center [774, 8] width 131 height 15
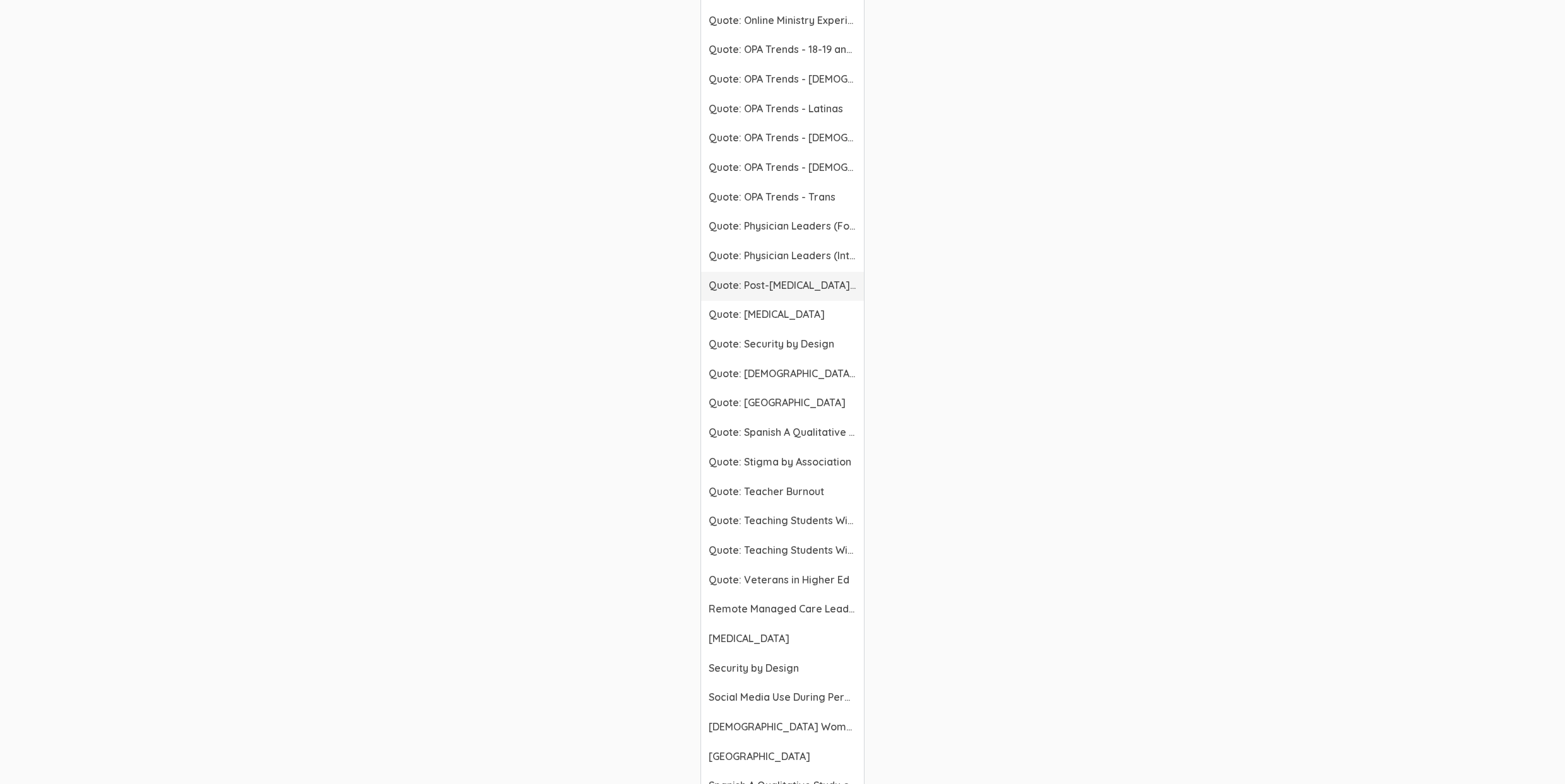
scroll to position [3358, 0]
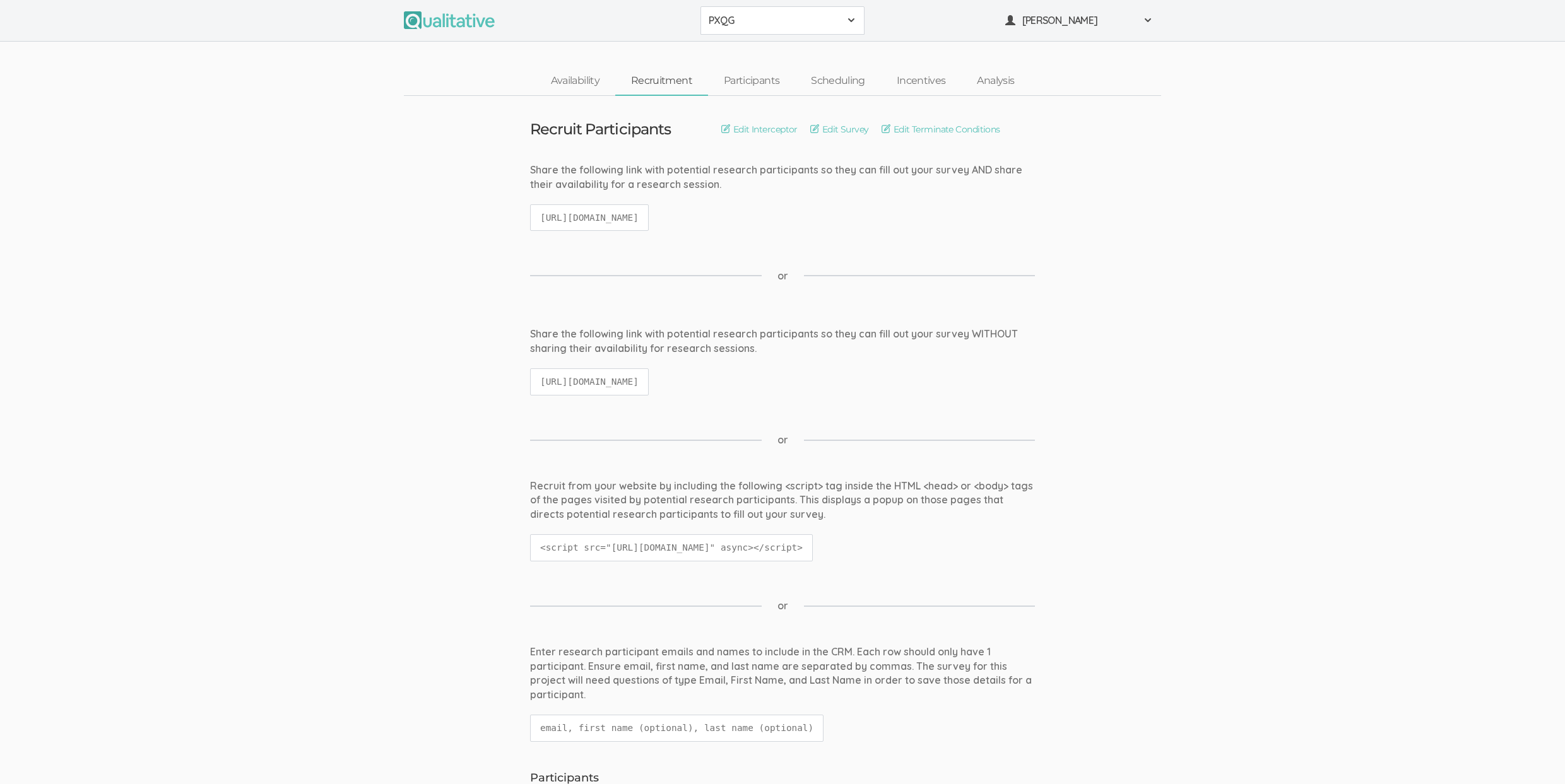
click at [802, 26] on span "PXQG" at bounding box center [774, 20] width 131 height 15
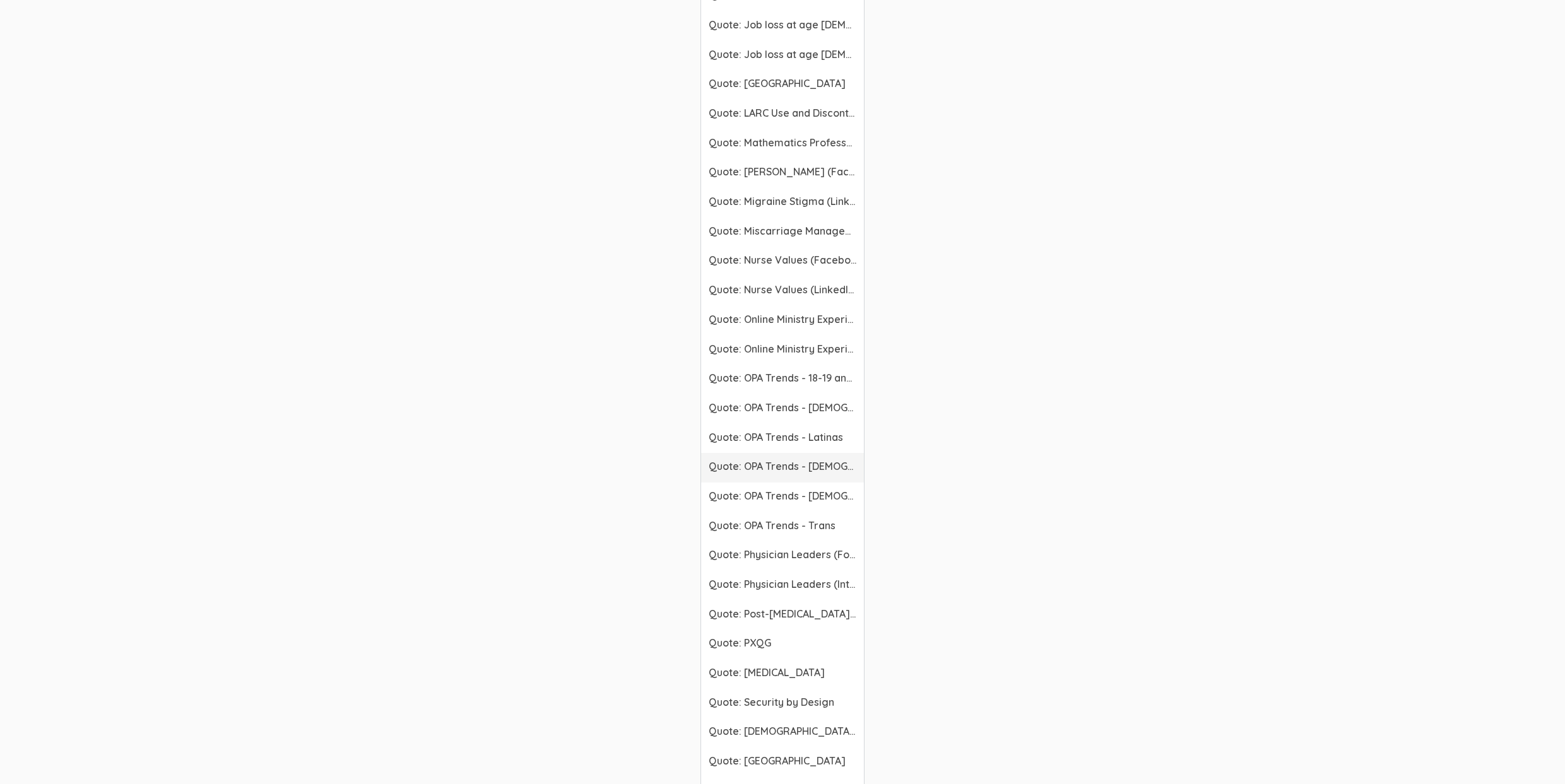
scroll to position [3151, 0]
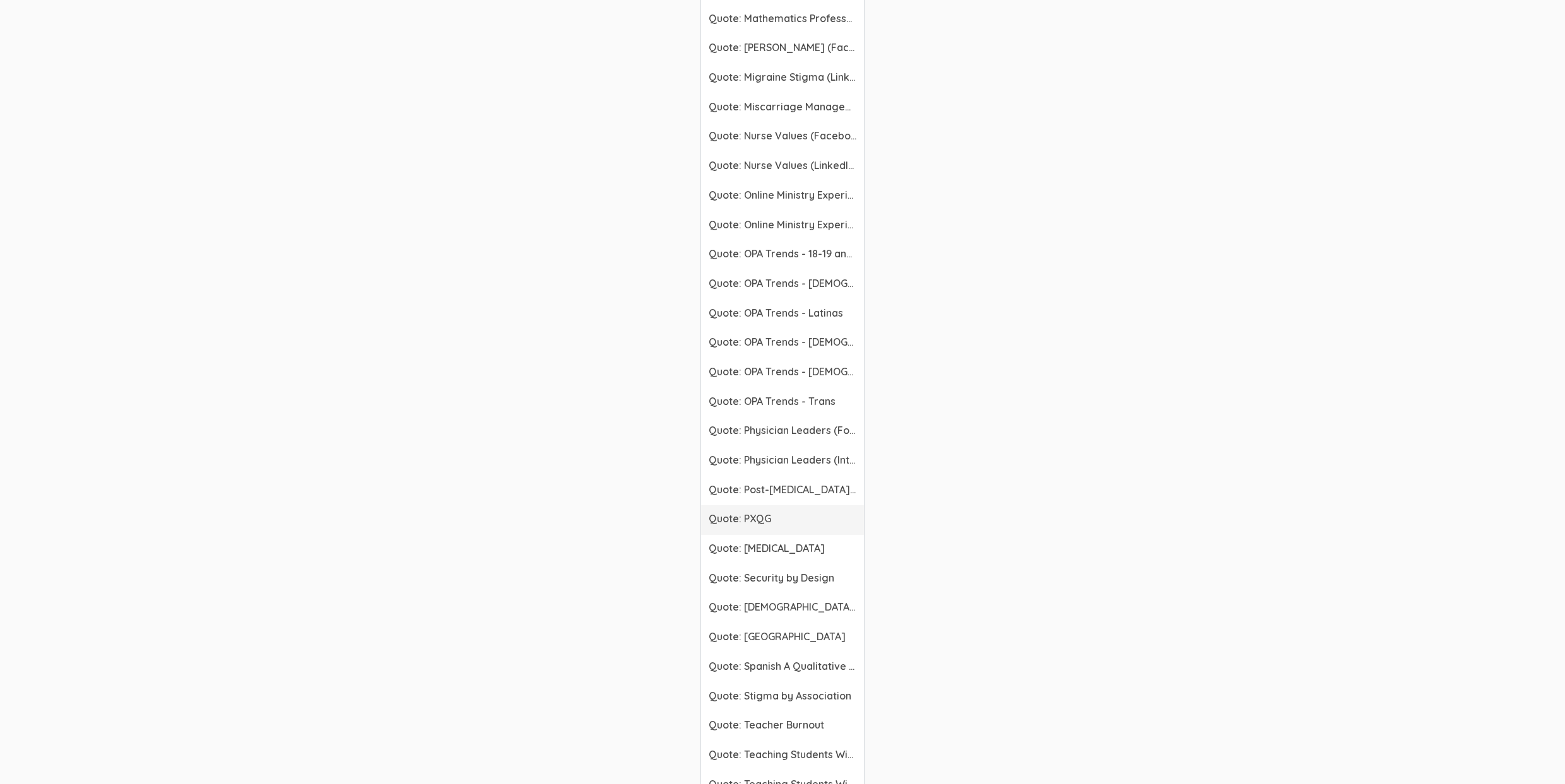
click at [781, 518] on span "Quote: PXQG" at bounding box center [782, 518] width 147 height 15
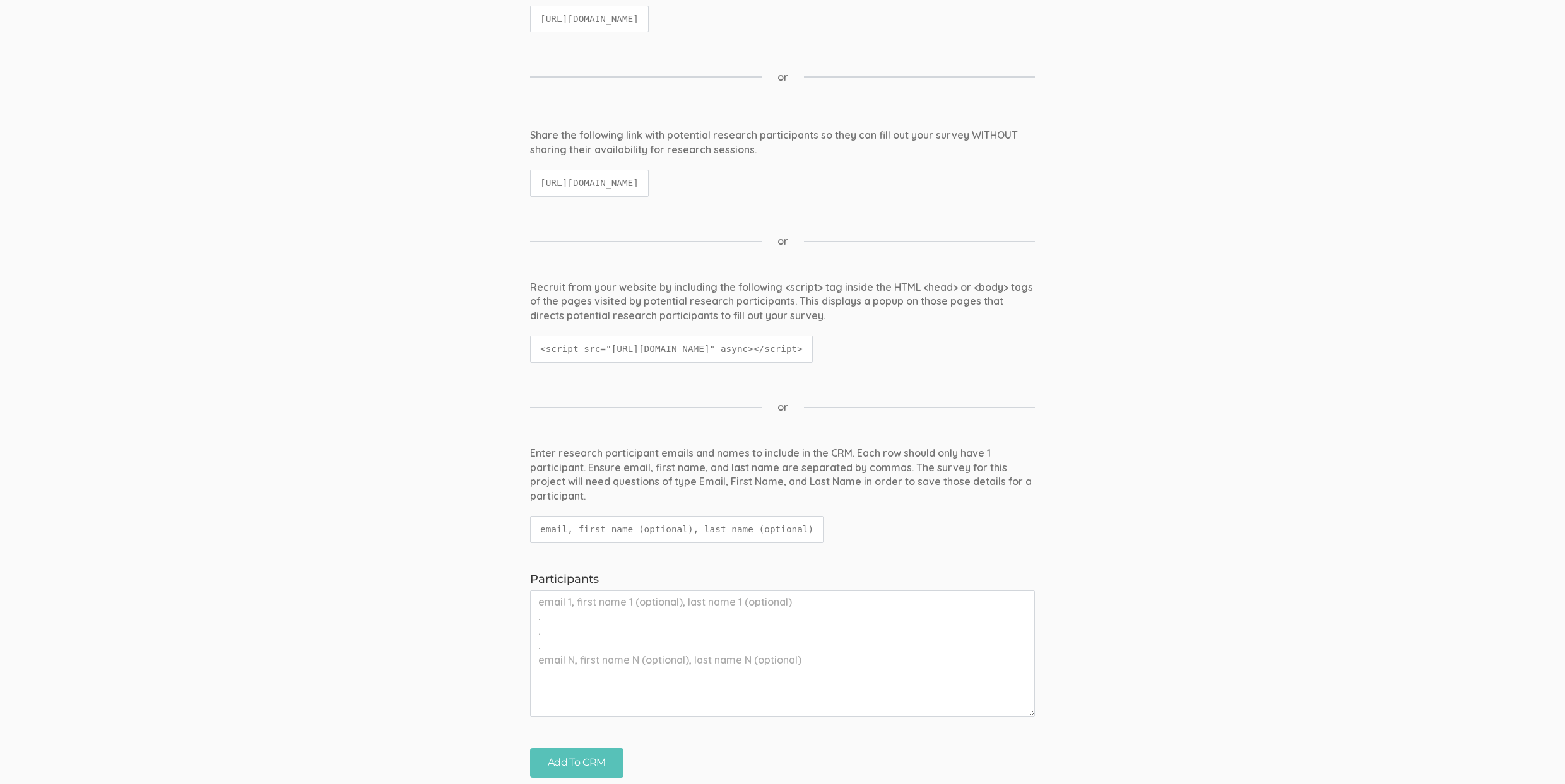
scroll to position [0, 0]
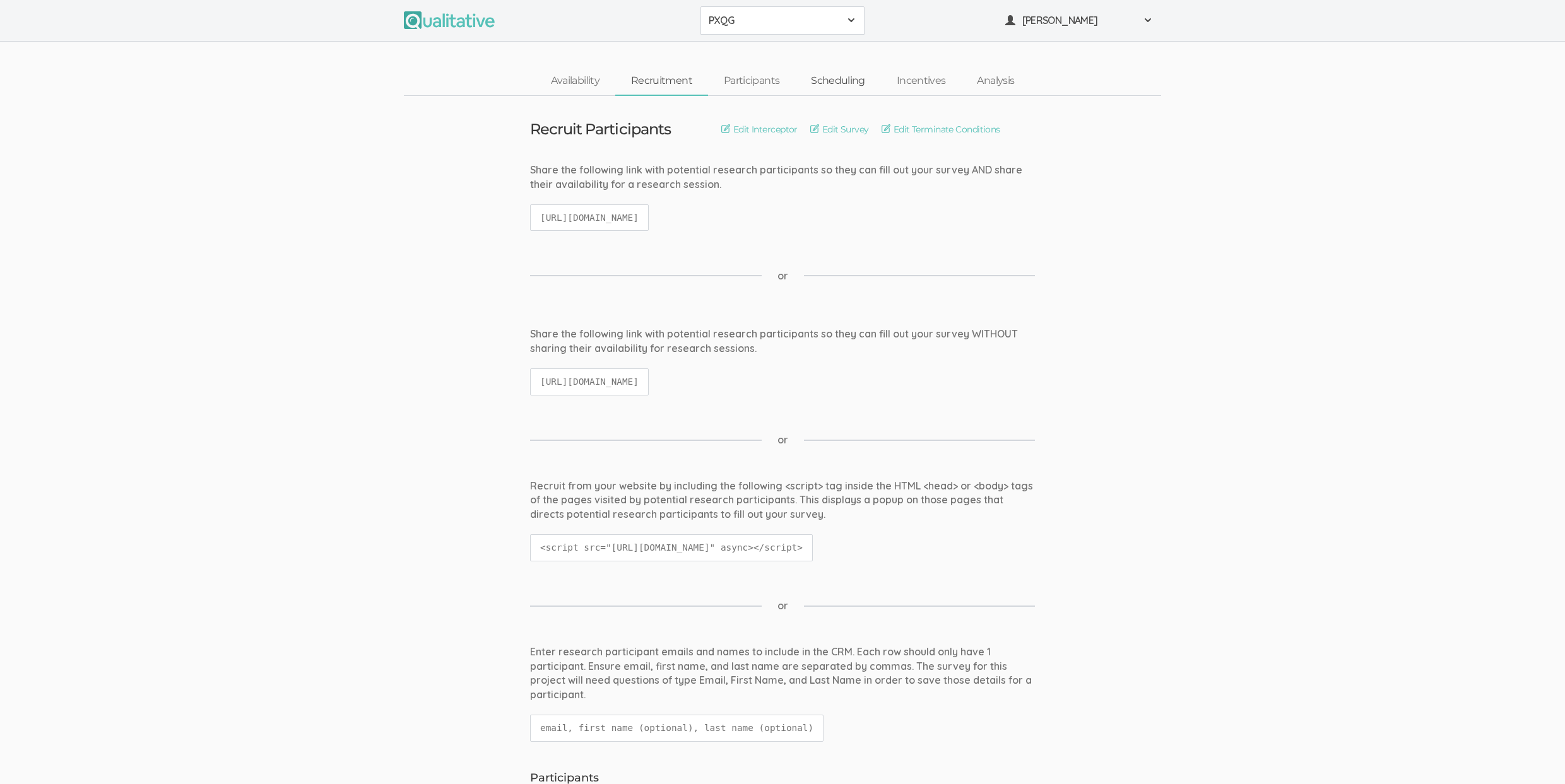
click at [833, 81] on link "Scheduling" at bounding box center [838, 81] width 86 height 27
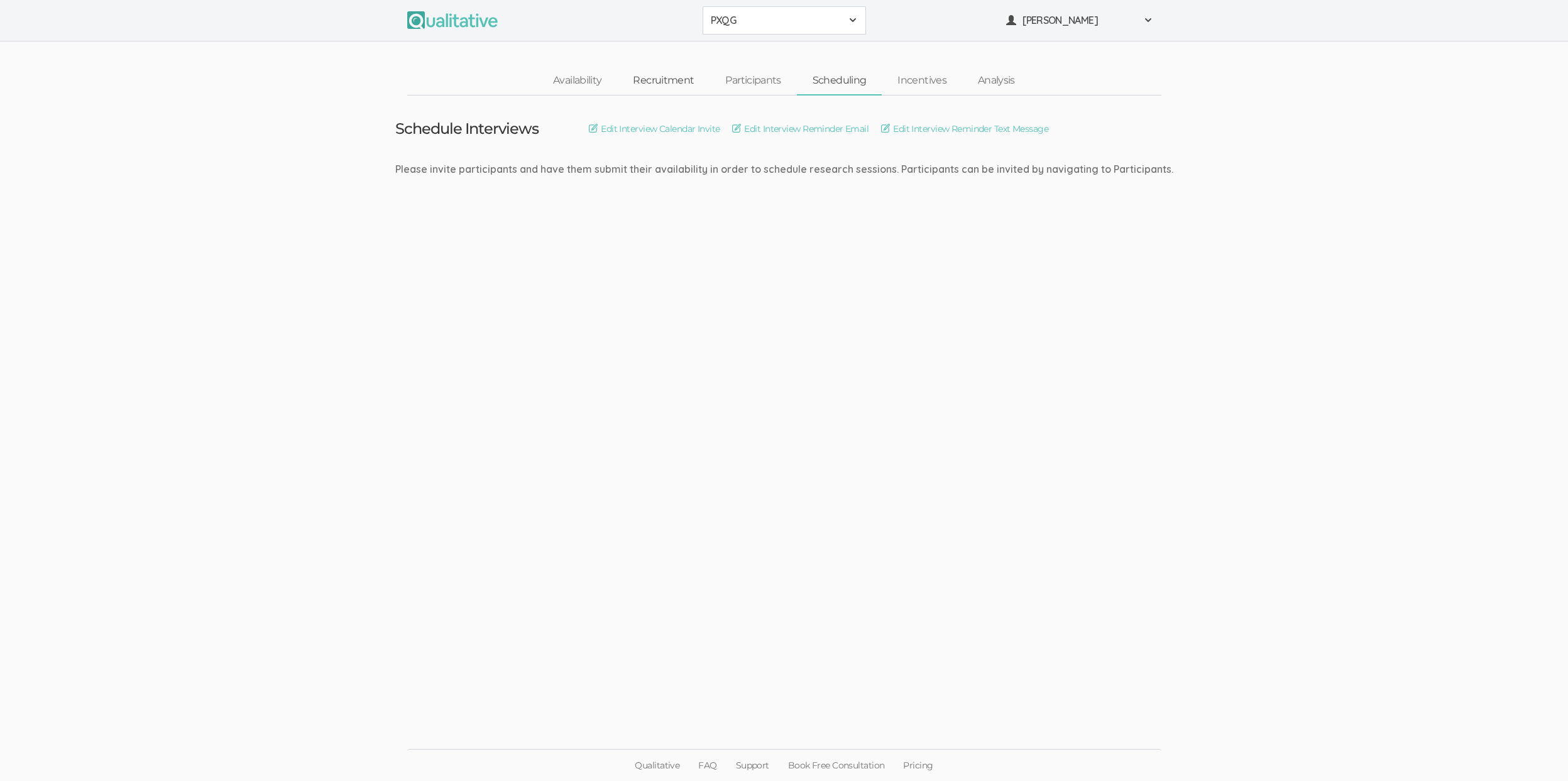
click at [682, 75] on link "Recruitment" at bounding box center [663, 80] width 93 height 27
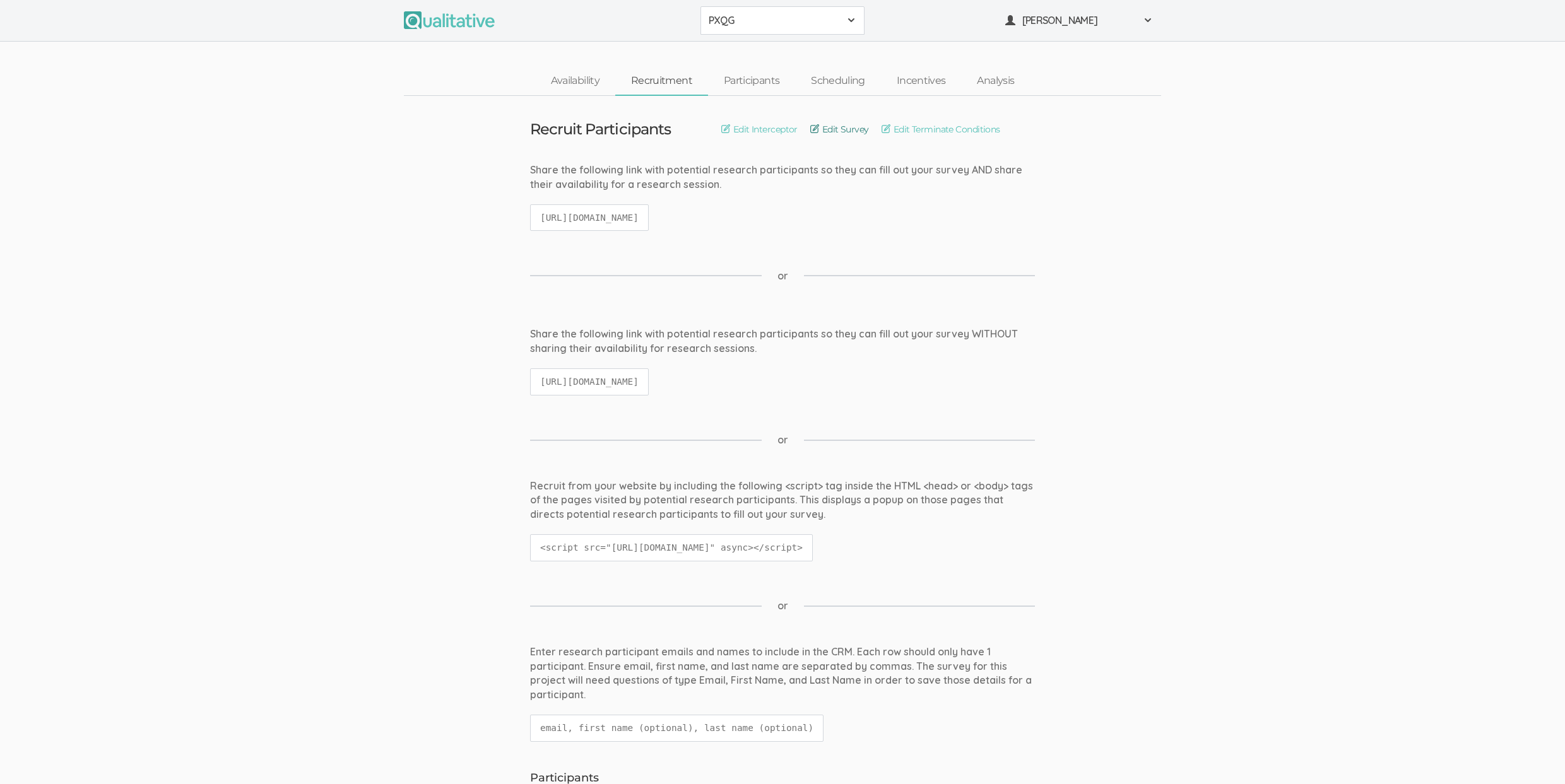
click at [835, 131] on link "Edit Survey" at bounding box center [839, 129] width 59 height 14
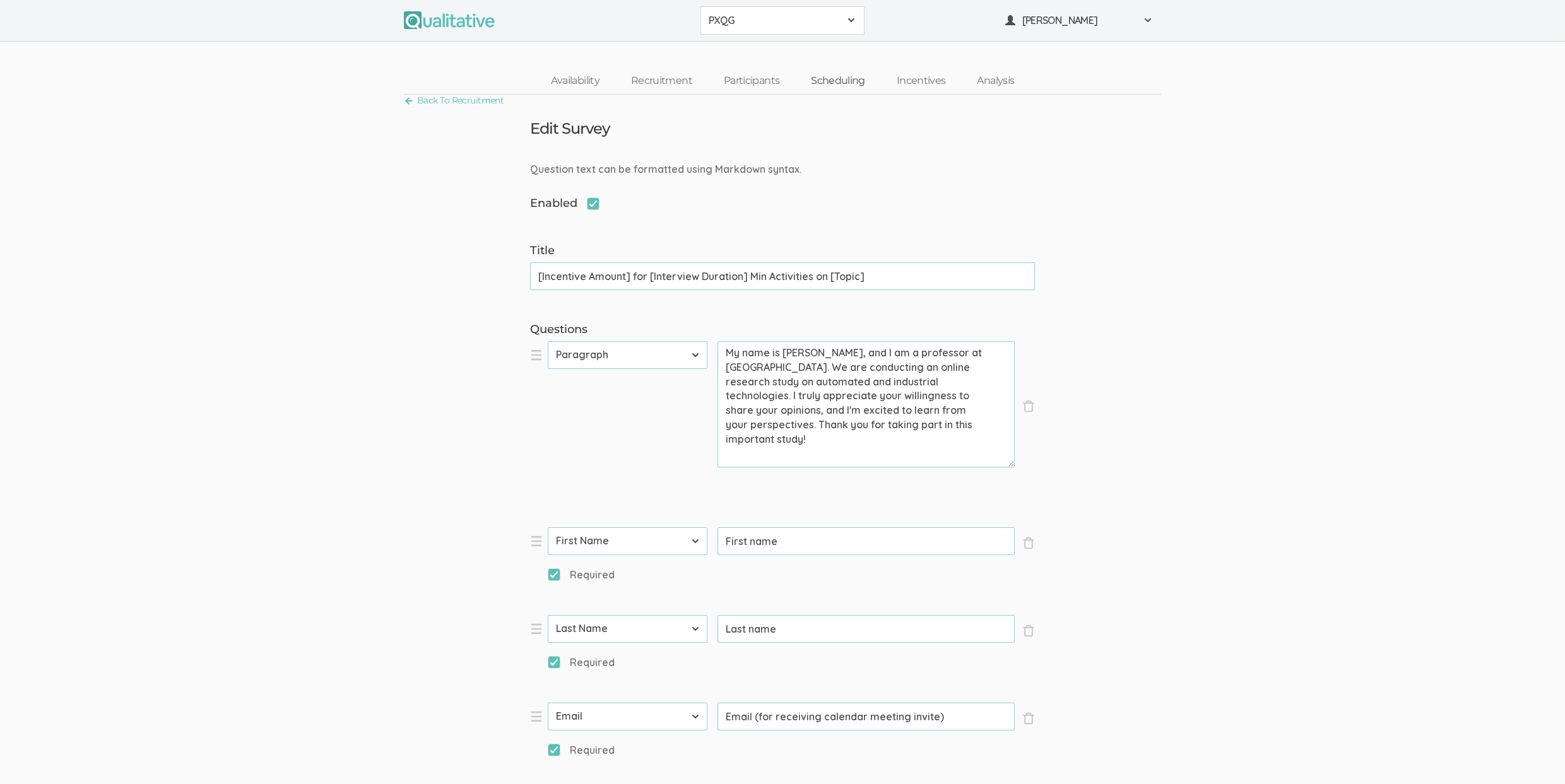
click at [853, 85] on link "Scheduling" at bounding box center [838, 81] width 86 height 27
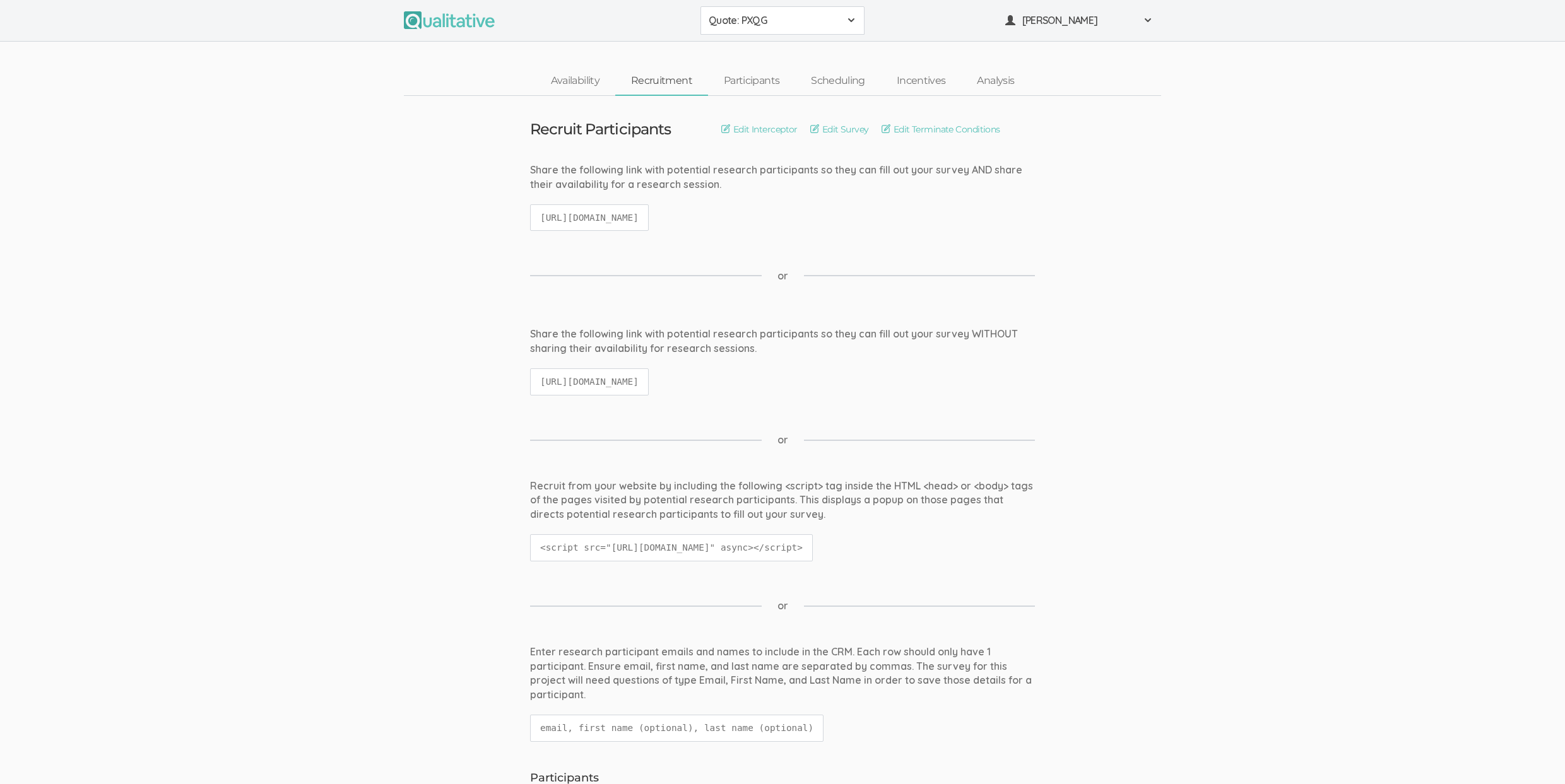
click at [664, 85] on link "Recruitment" at bounding box center [662, 81] width 93 height 27
click at [839, 131] on link "Edit Survey" at bounding box center [839, 129] width 59 height 14
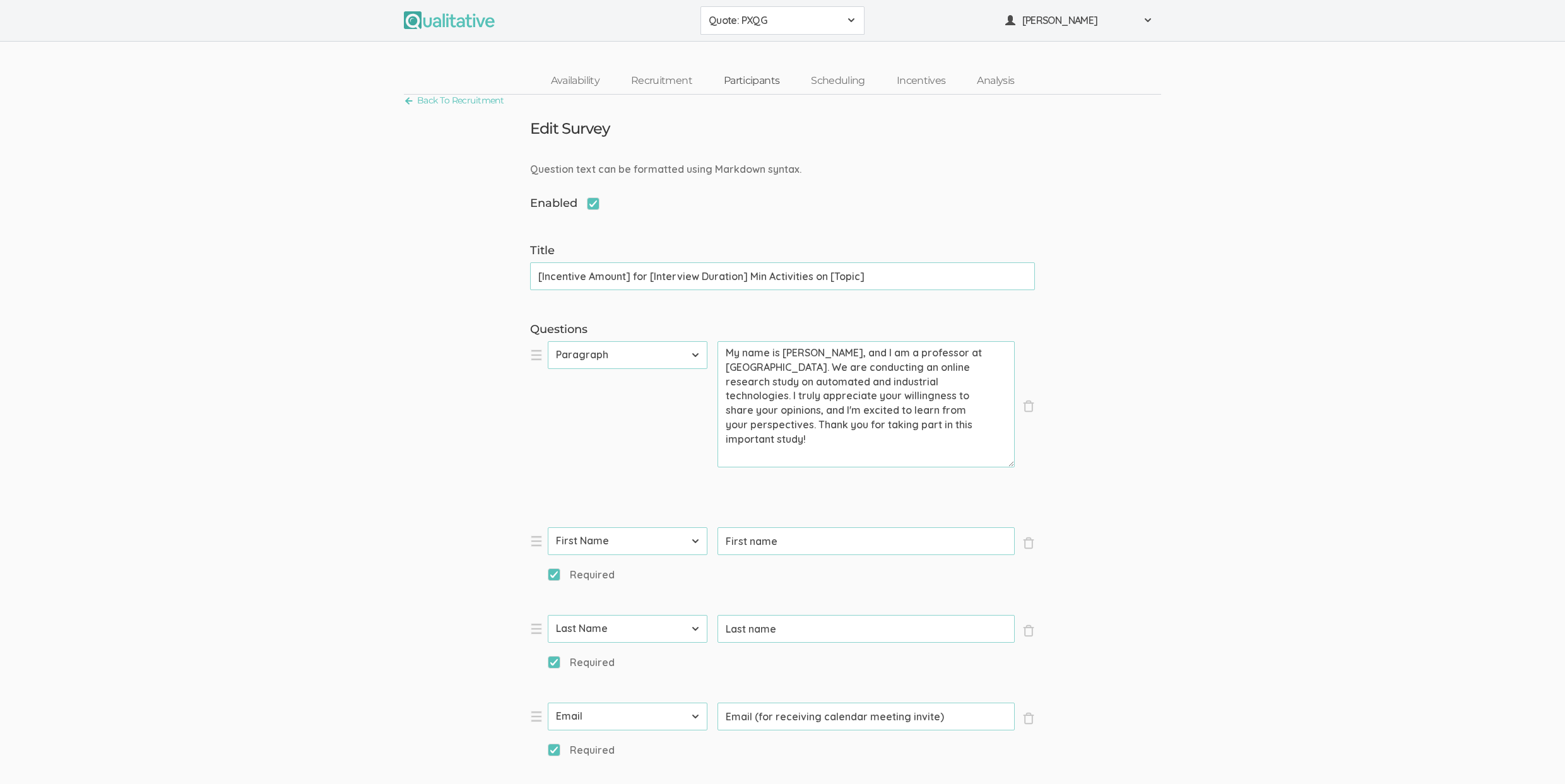
click at [753, 70] on link "Participants" at bounding box center [751, 81] width 87 height 27
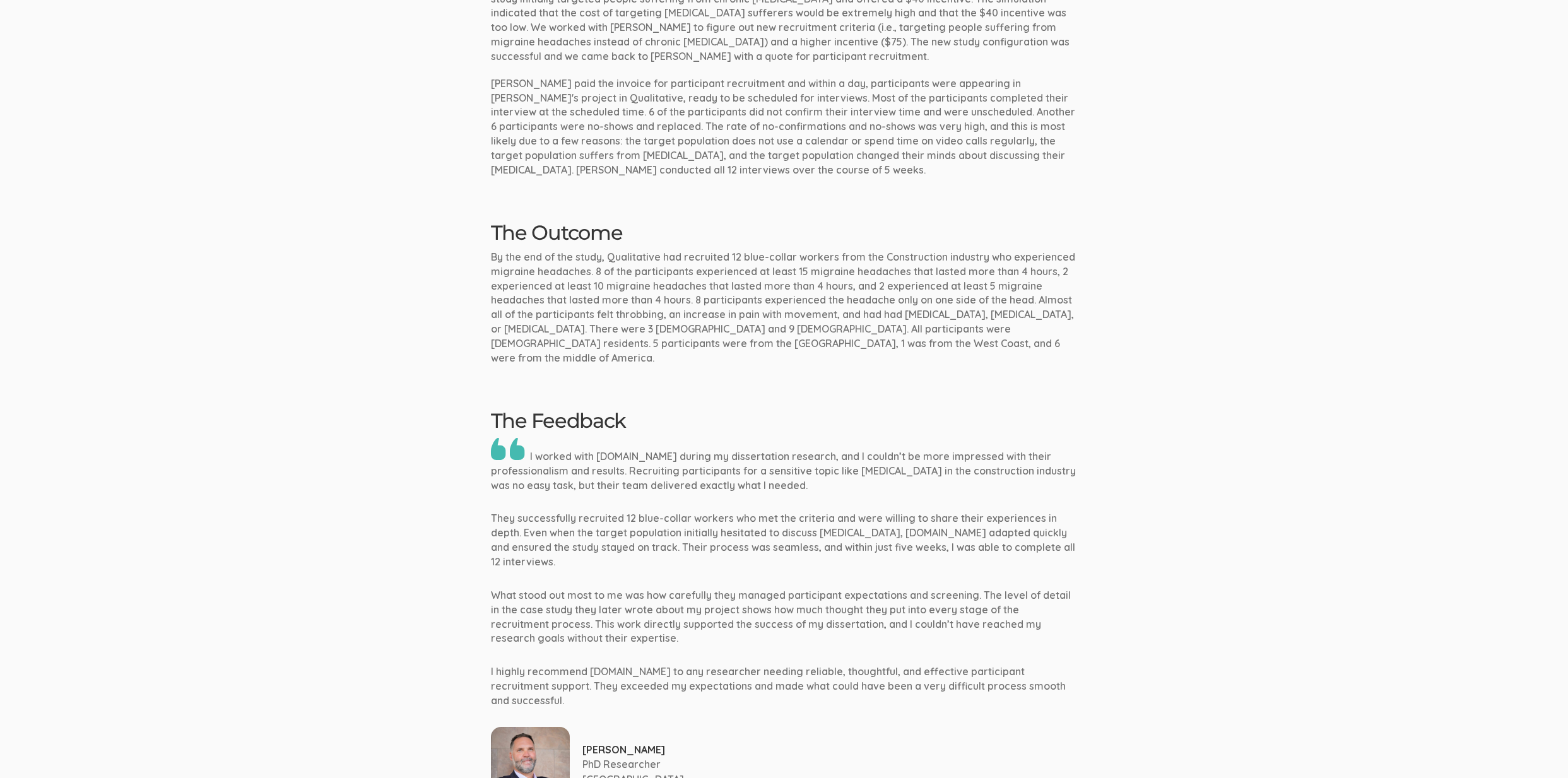
scroll to position [1420, 0]
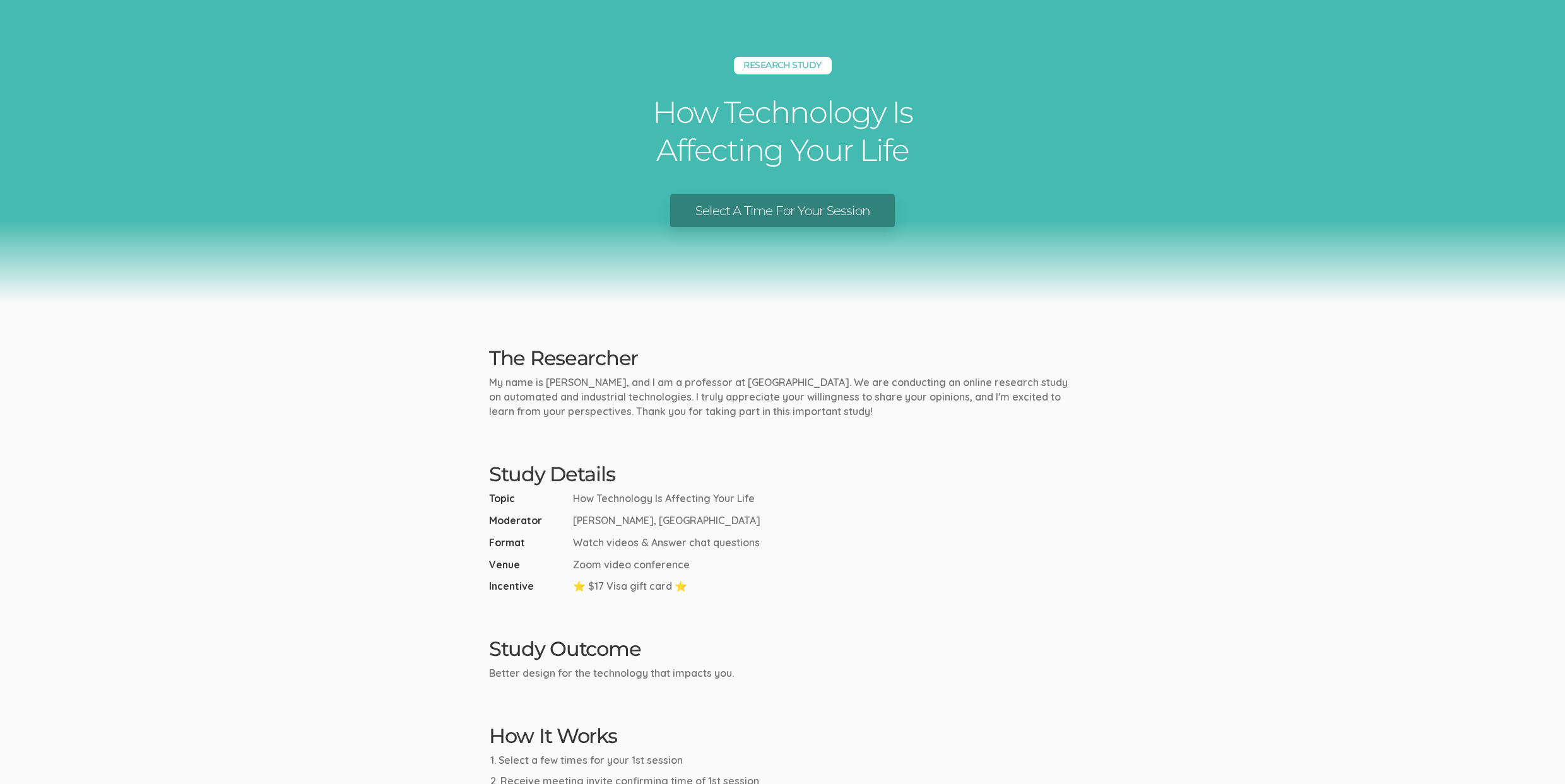
click at [864, 221] on link "Select A Time For Your Session" at bounding box center [783, 211] width 225 height 33
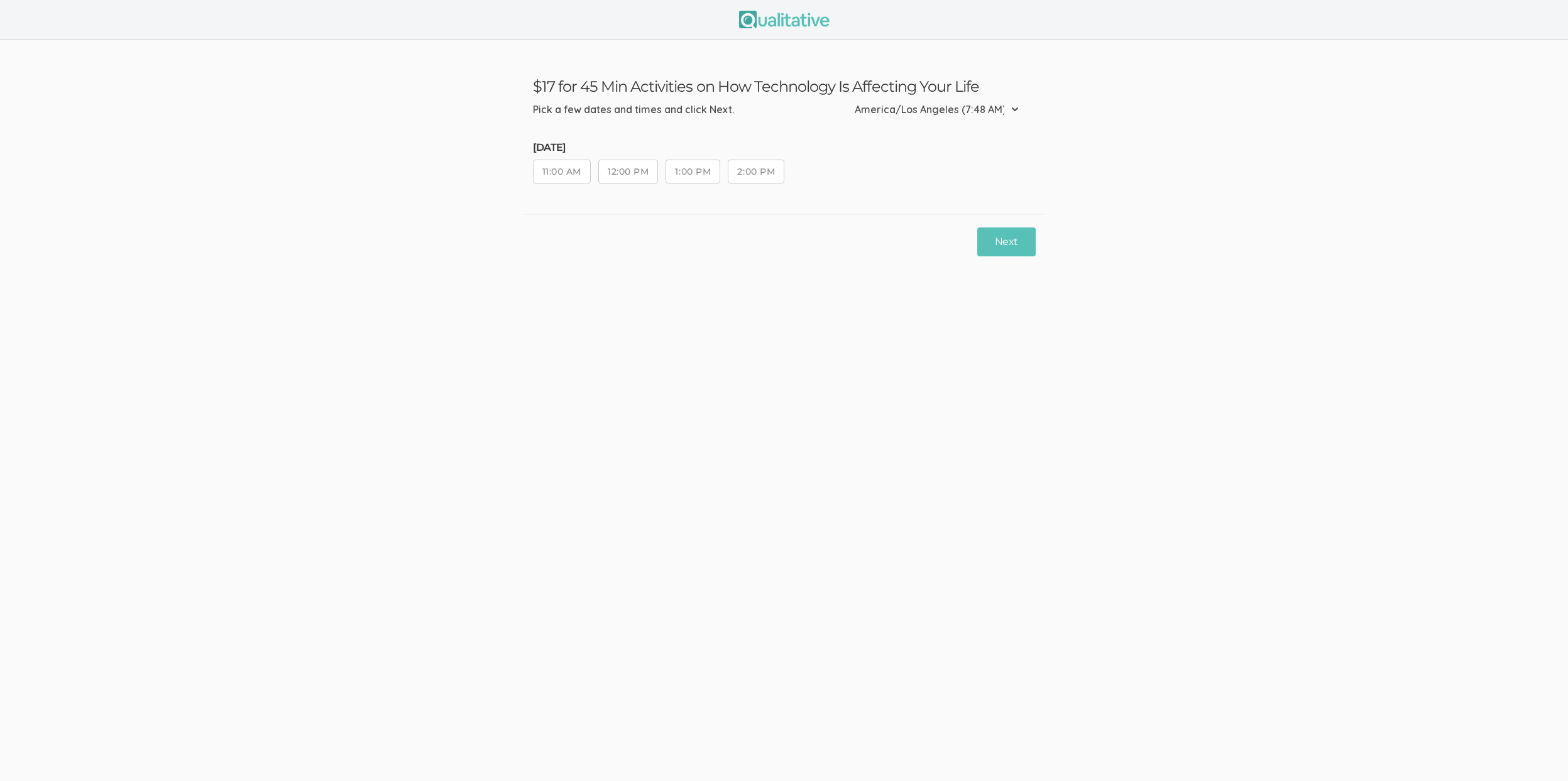
click at [640, 174] on button "12:00 PM" at bounding box center [628, 171] width 59 height 24
click at [1002, 242] on button "Next" at bounding box center [1006, 242] width 58 height 29
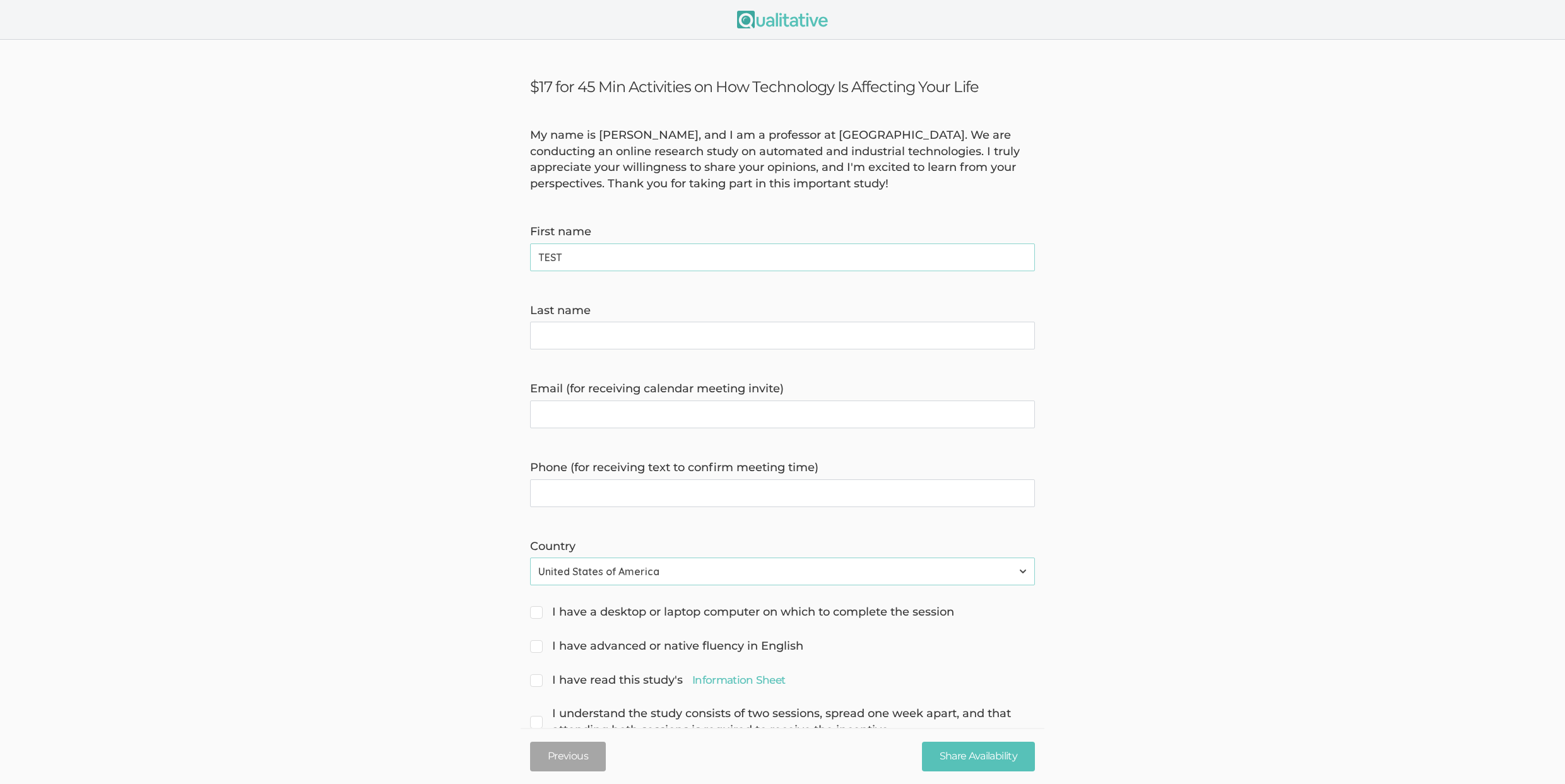
type name "TEST"
type name "IGNORE"
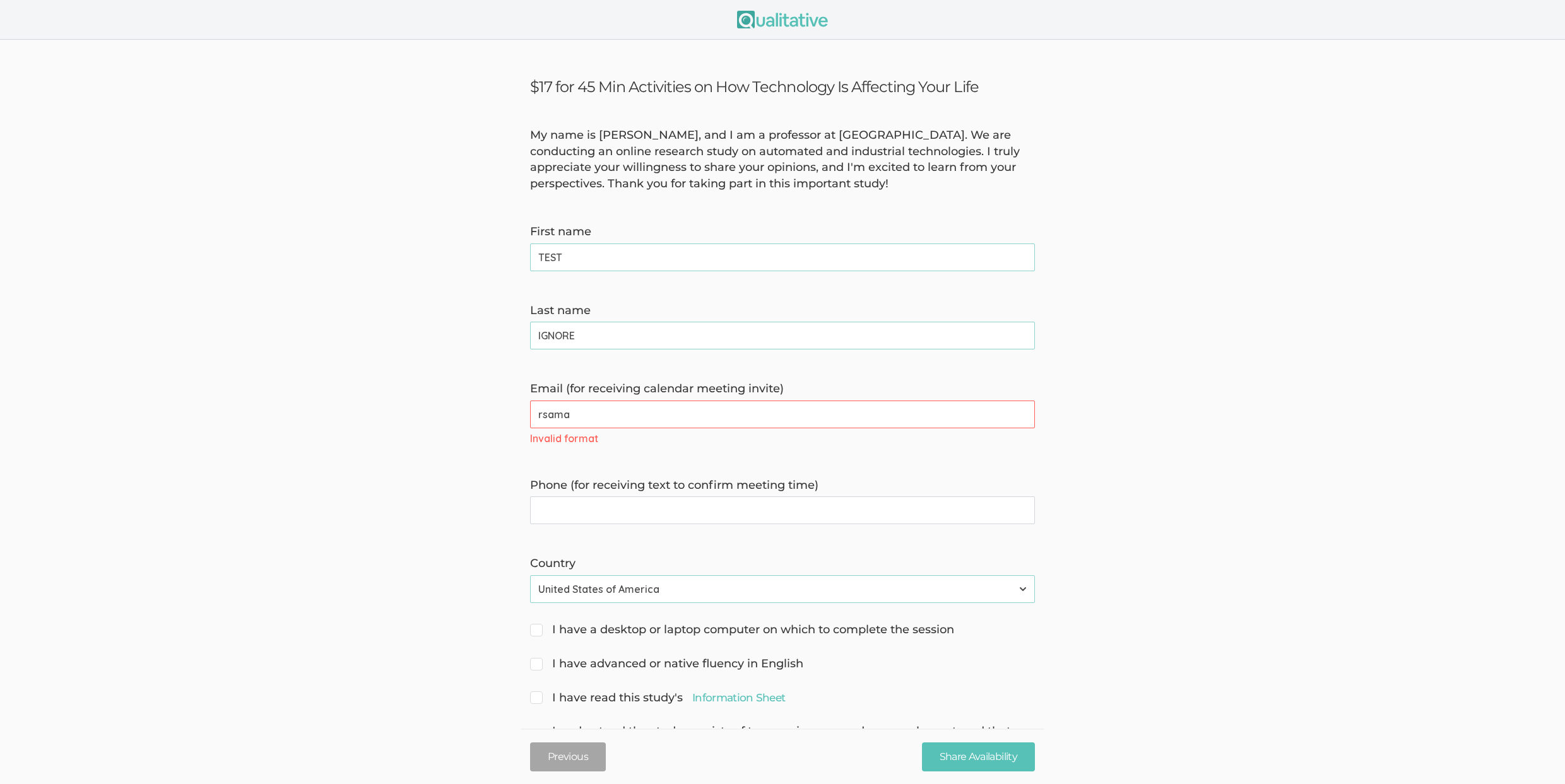
type invite\) "[EMAIL_ADDRESS][DOMAIN_NAME]"
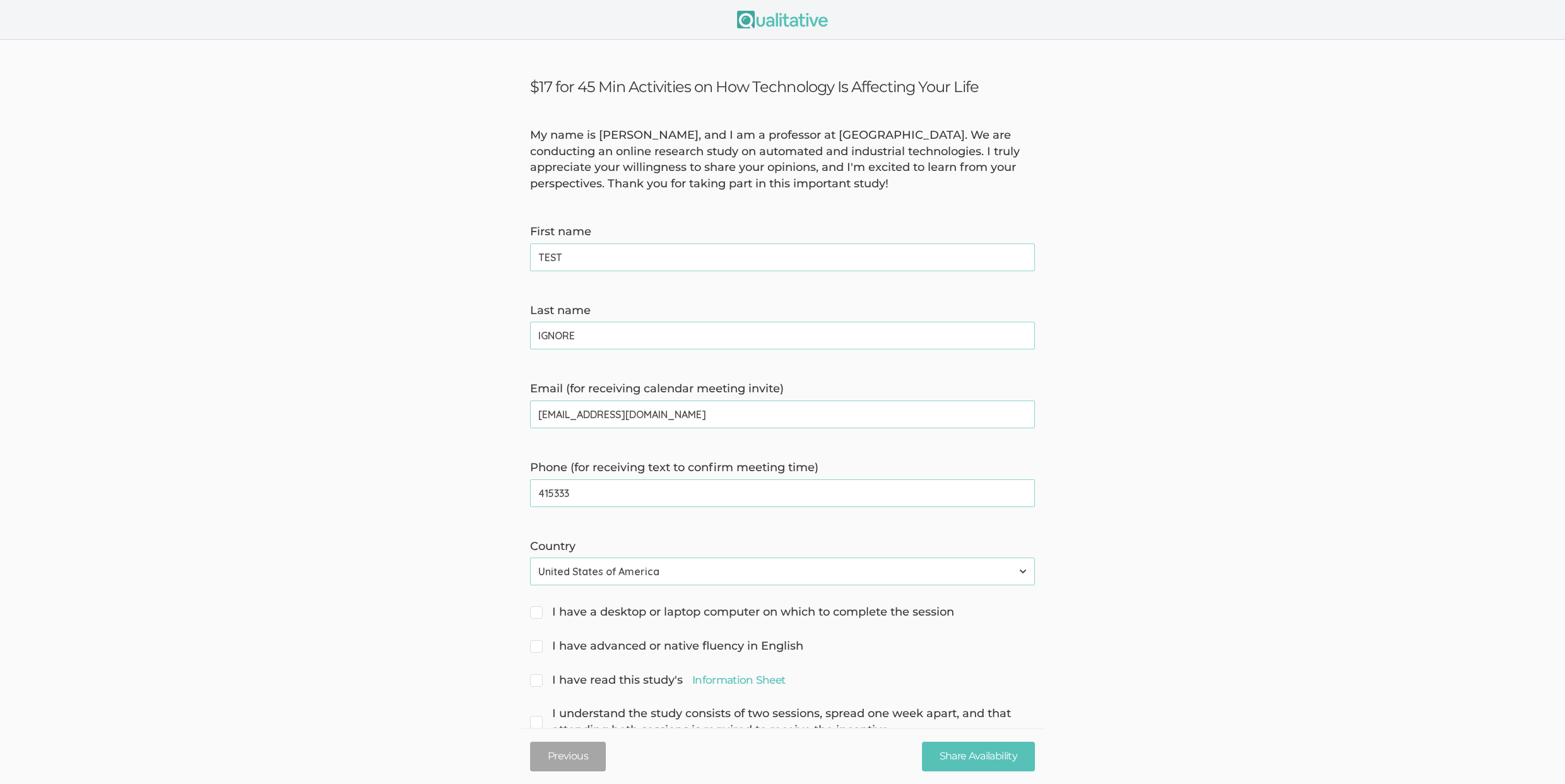
type time\) "4153333333"
click at [1003, 758] on input "Share Availability" at bounding box center [978, 756] width 113 height 29
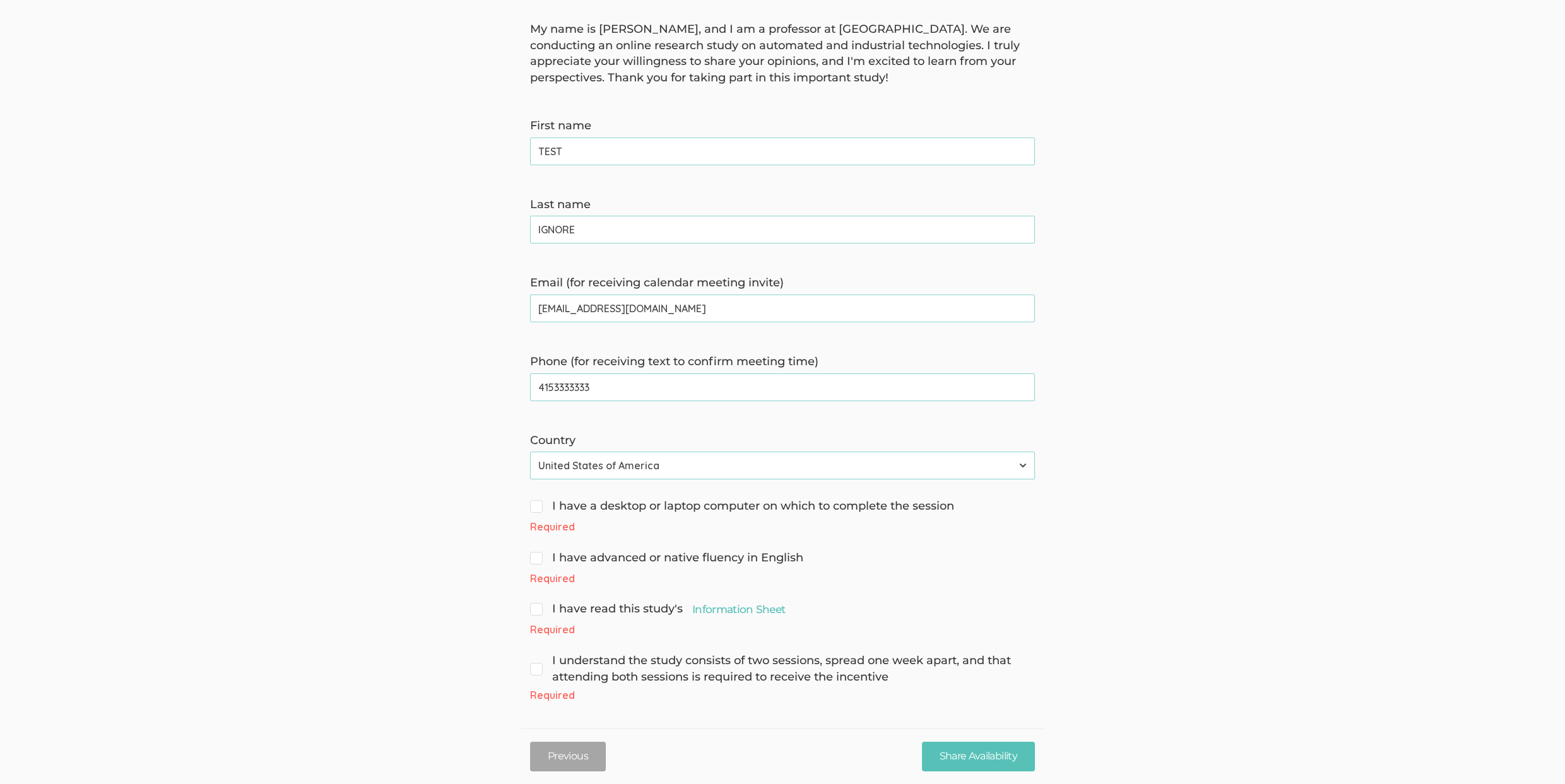
scroll to position [112, 0]
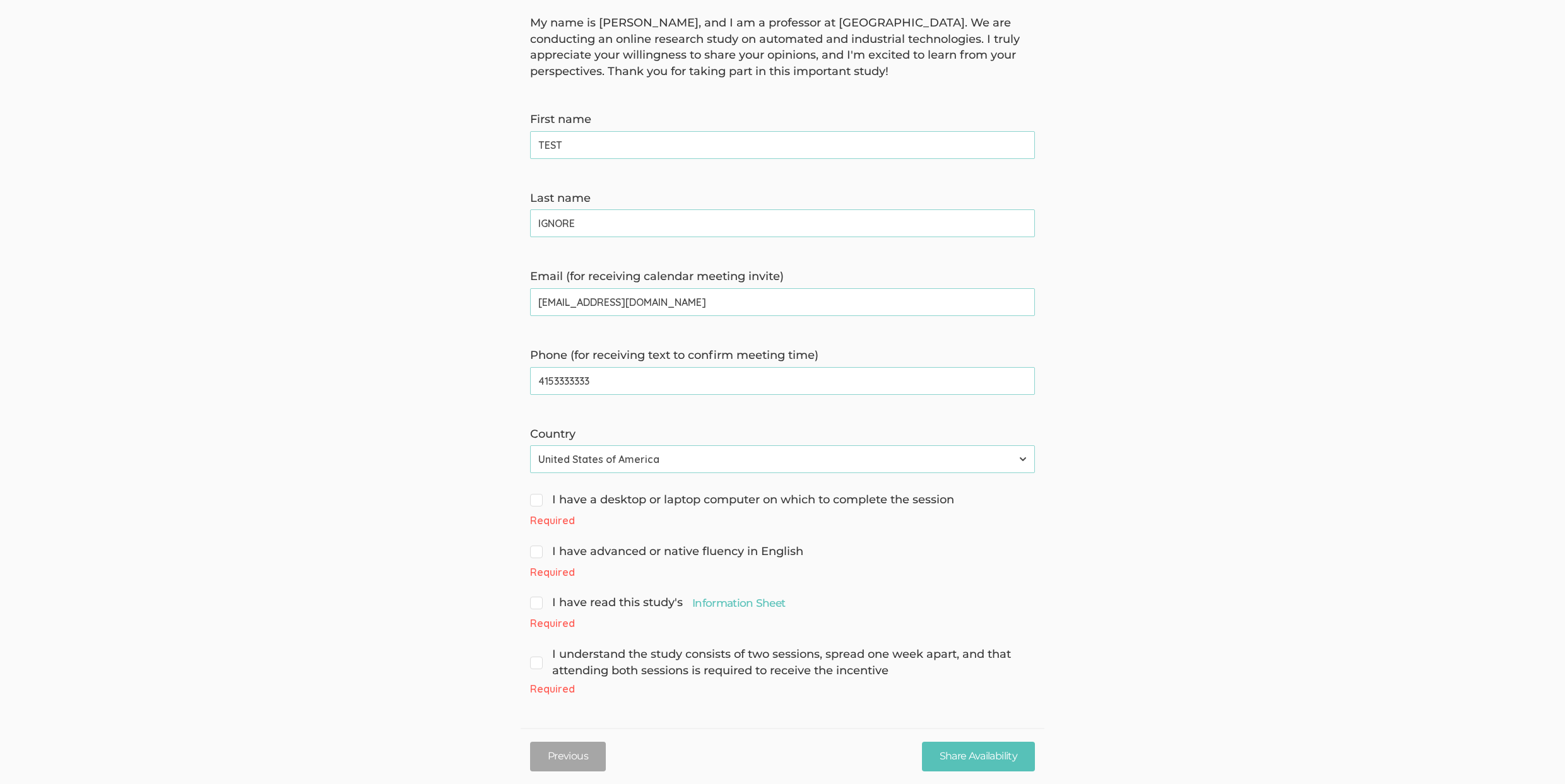
click at [844, 502] on span "I have a desktop or laptop computer on which to complete the session" at bounding box center [742, 500] width 424 height 16
click at [538, 502] on input "I have a desktop or laptop computer on which to complete the session" at bounding box center [534, 498] width 9 height 9
checkbox input "true"
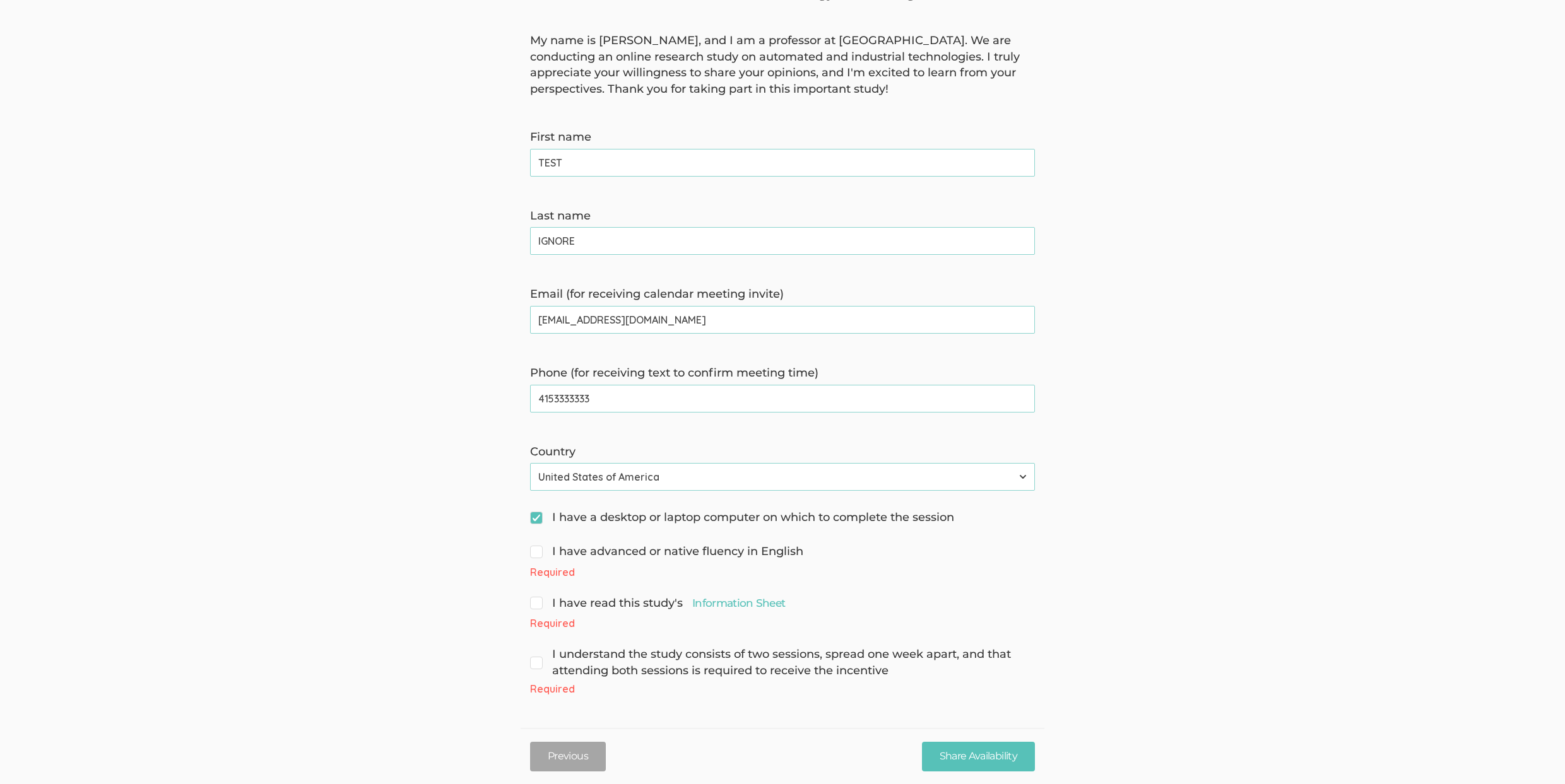
drag, startPoint x: 705, startPoint y: 548, endPoint x: 724, endPoint y: 555, distance: 20.2
click at [706, 548] on span "I have advanced or native fluency in English" at bounding box center [667, 552] width 273 height 16
click at [538, 548] on input "I have advanced or native fluency in English" at bounding box center [534, 550] width 9 height 9
checkbox input "true"
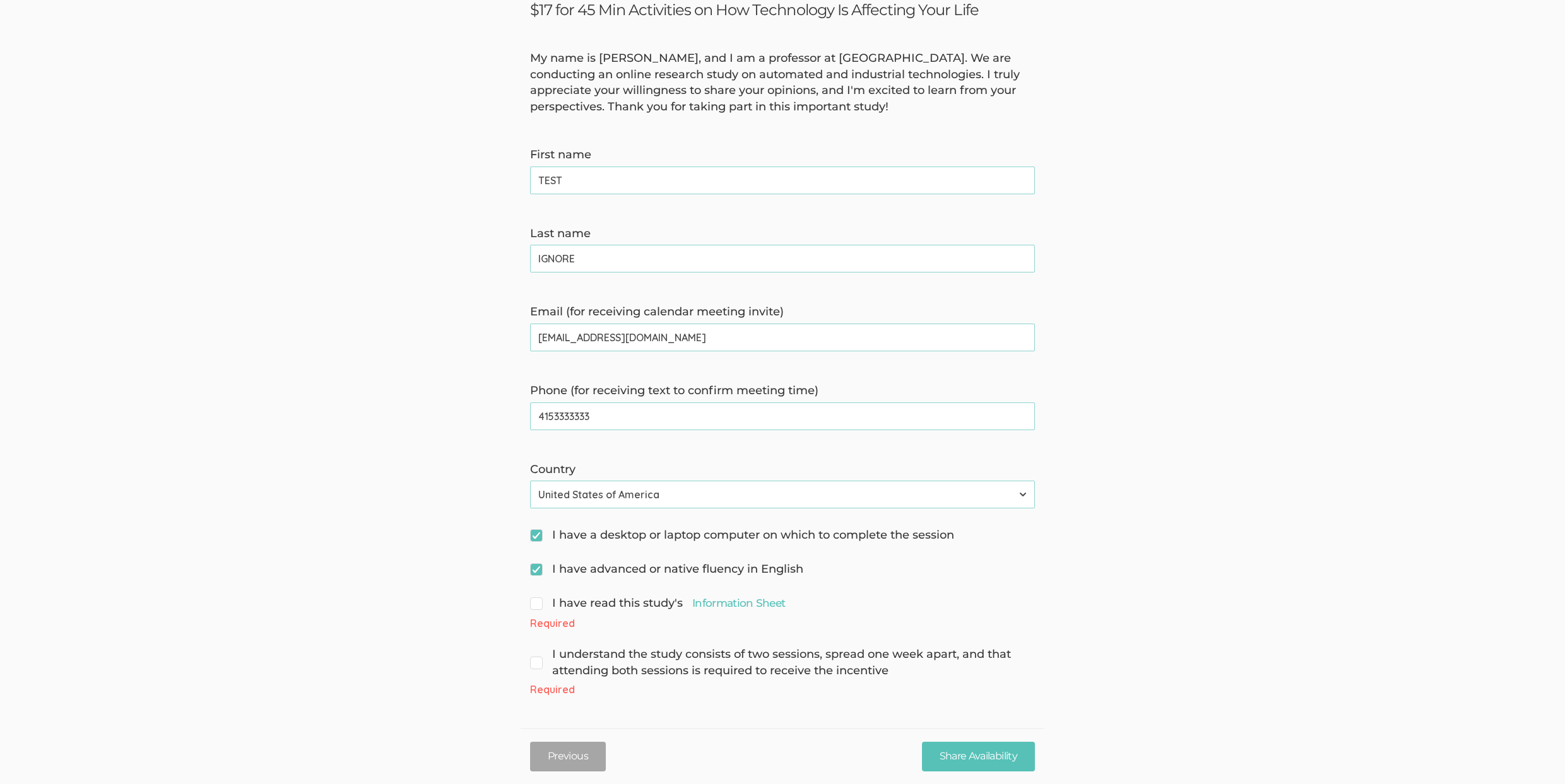
scroll to position [77, 0]
click at [962, 748] on input "Share Availability" at bounding box center [978, 756] width 113 height 29
click at [589, 589] on form "My name is David Hyde, and I am a professor at Vanderbilt University. We are co…" at bounding box center [782, 373] width 1565 height 646
click at [593, 600] on span "I have read this study's Information Sheet" at bounding box center [657, 603] width 255 height 16
click at [538, 600] on input "I have read this study's Information Sheet" at bounding box center [534, 602] width 9 height 9
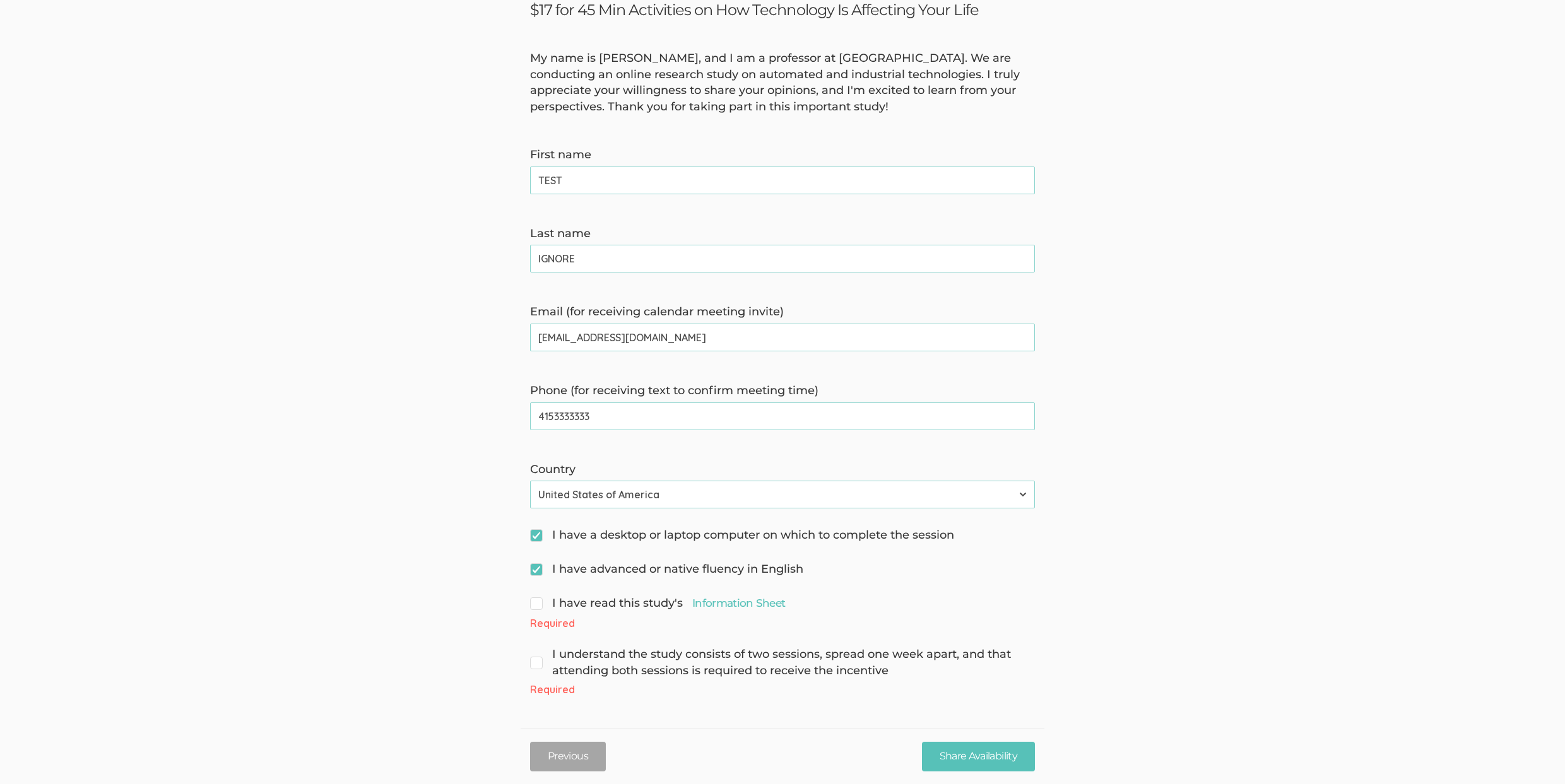
checkbox input "true"
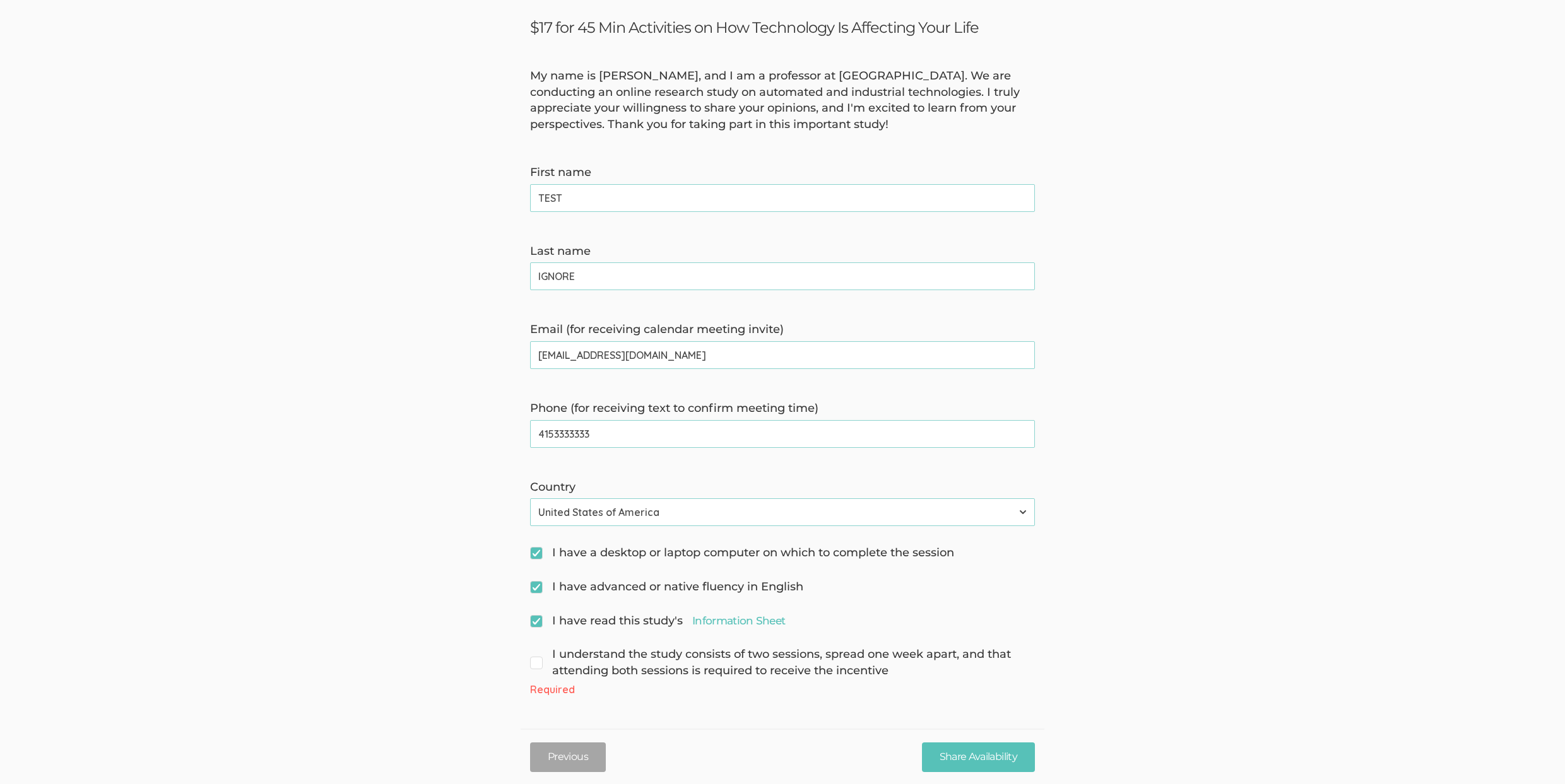
scroll to position [60, 0]
click at [715, 616] on link "Information Sheet" at bounding box center [739, 621] width 93 height 15
click at [752, 660] on span "I understand the study consists of two sessions, spread one week apart, and tha…" at bounding box center [782, 662] width 505 height 33
click at [538, 657] on input "I understand the study consists of two sessions, spread one week apart, and tha…" at bounding box center [534, 653] width 9 height 9
checkbox input "true"
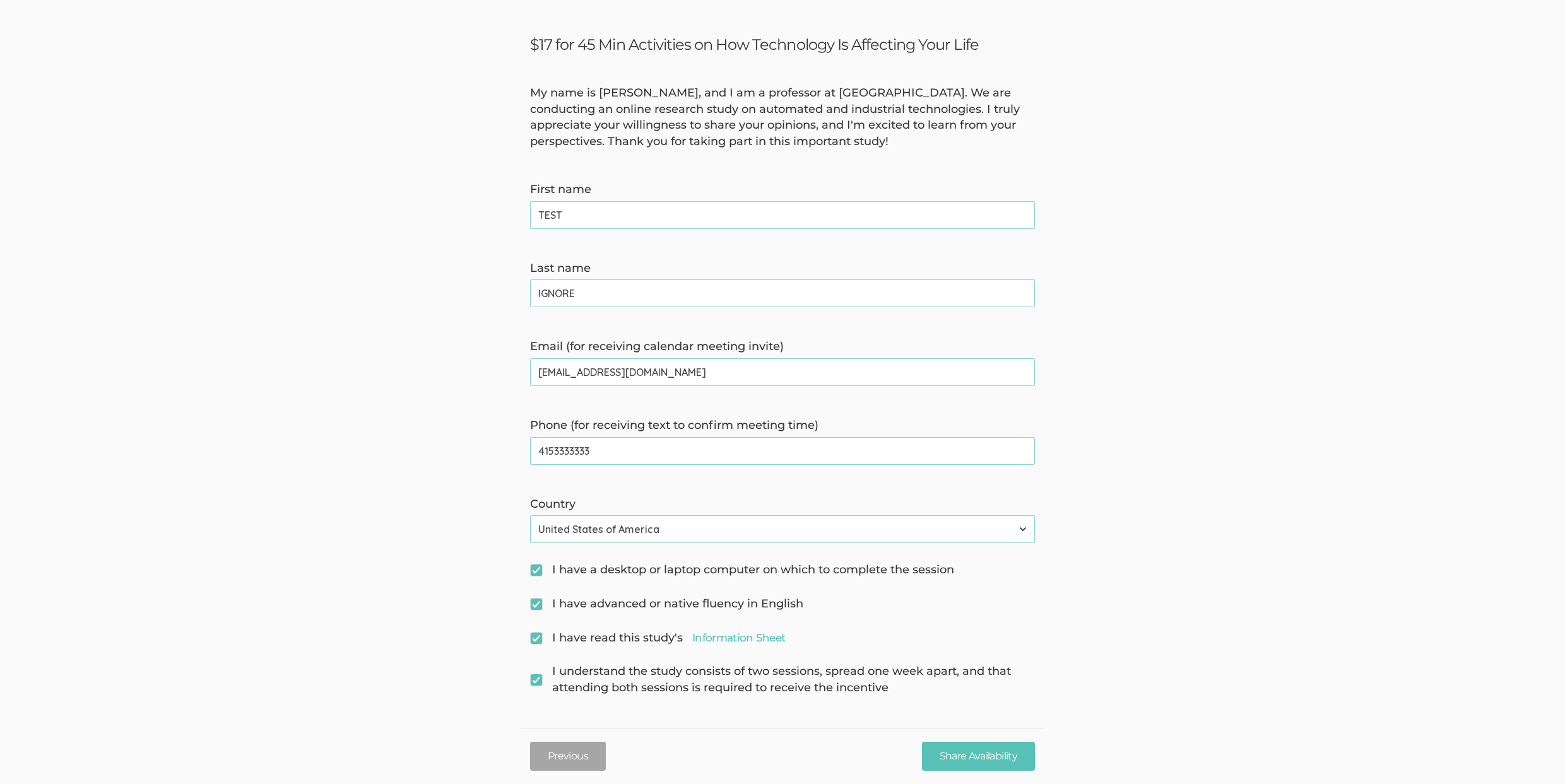
scroll to position [43, 0]
click at [981, 748] on input "Share Availability" at bounding box center [978, 756] width 113 height 29
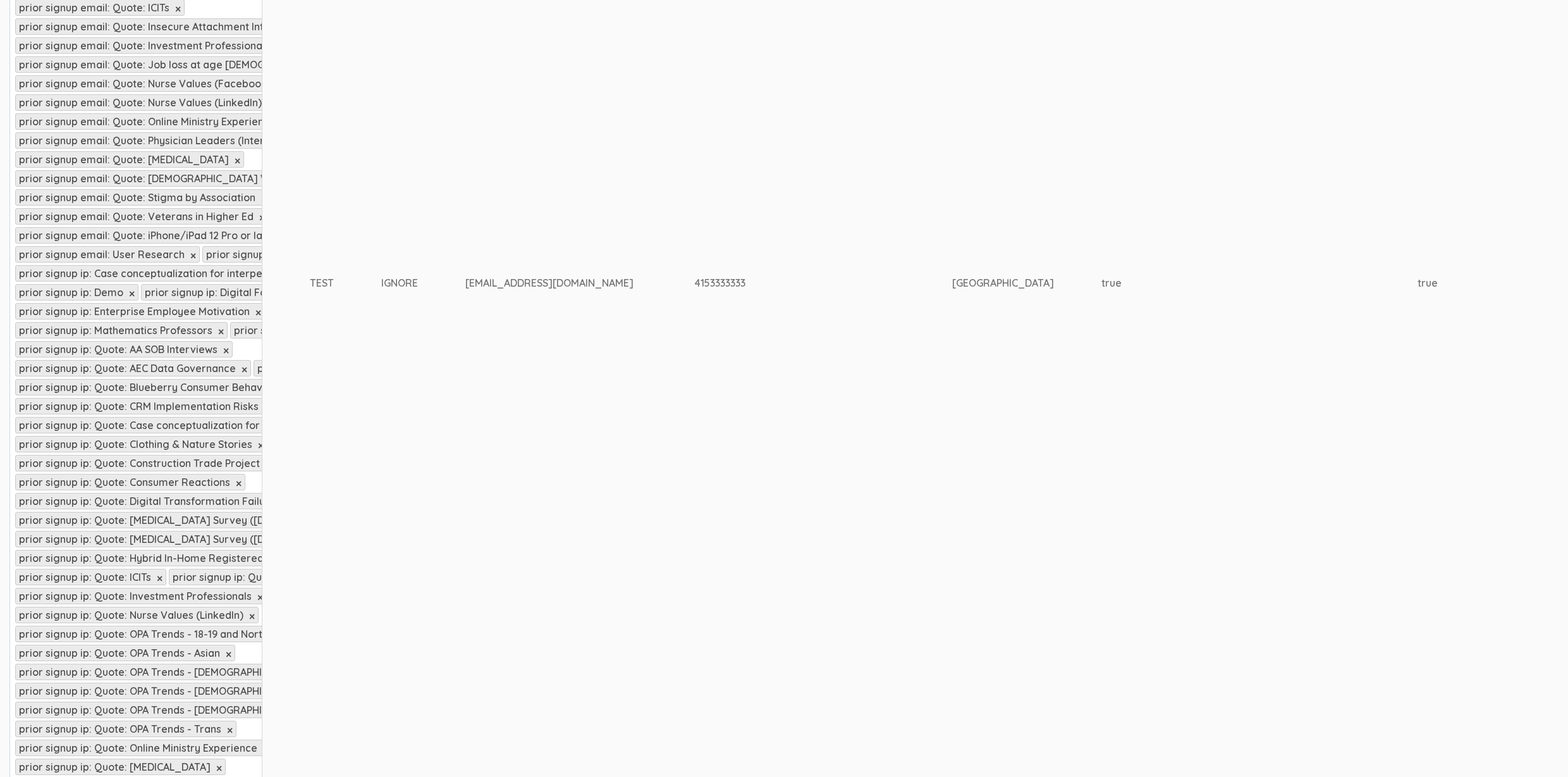
scroll to position [1089, 0]
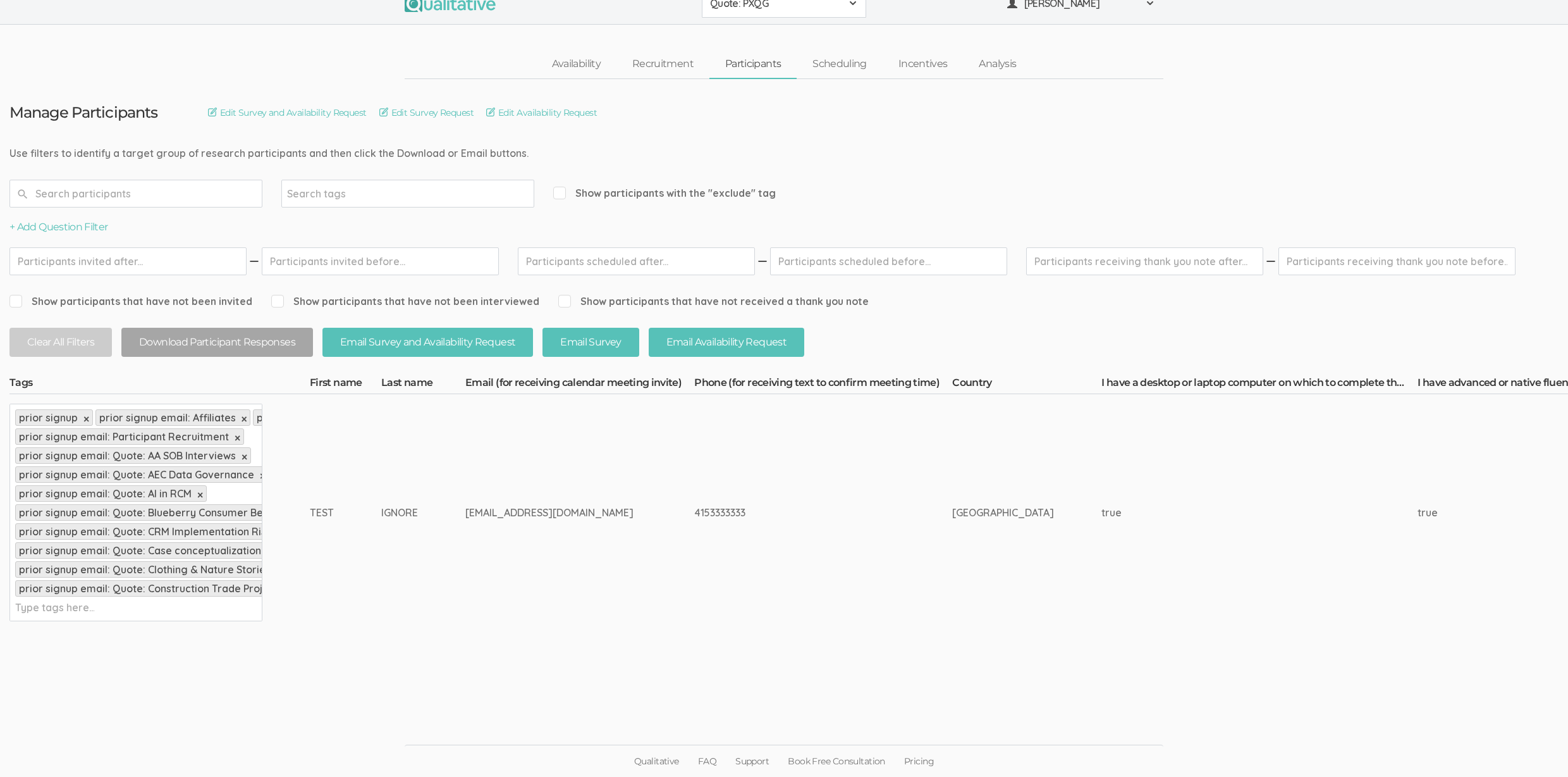
scroll to position [9, 0]
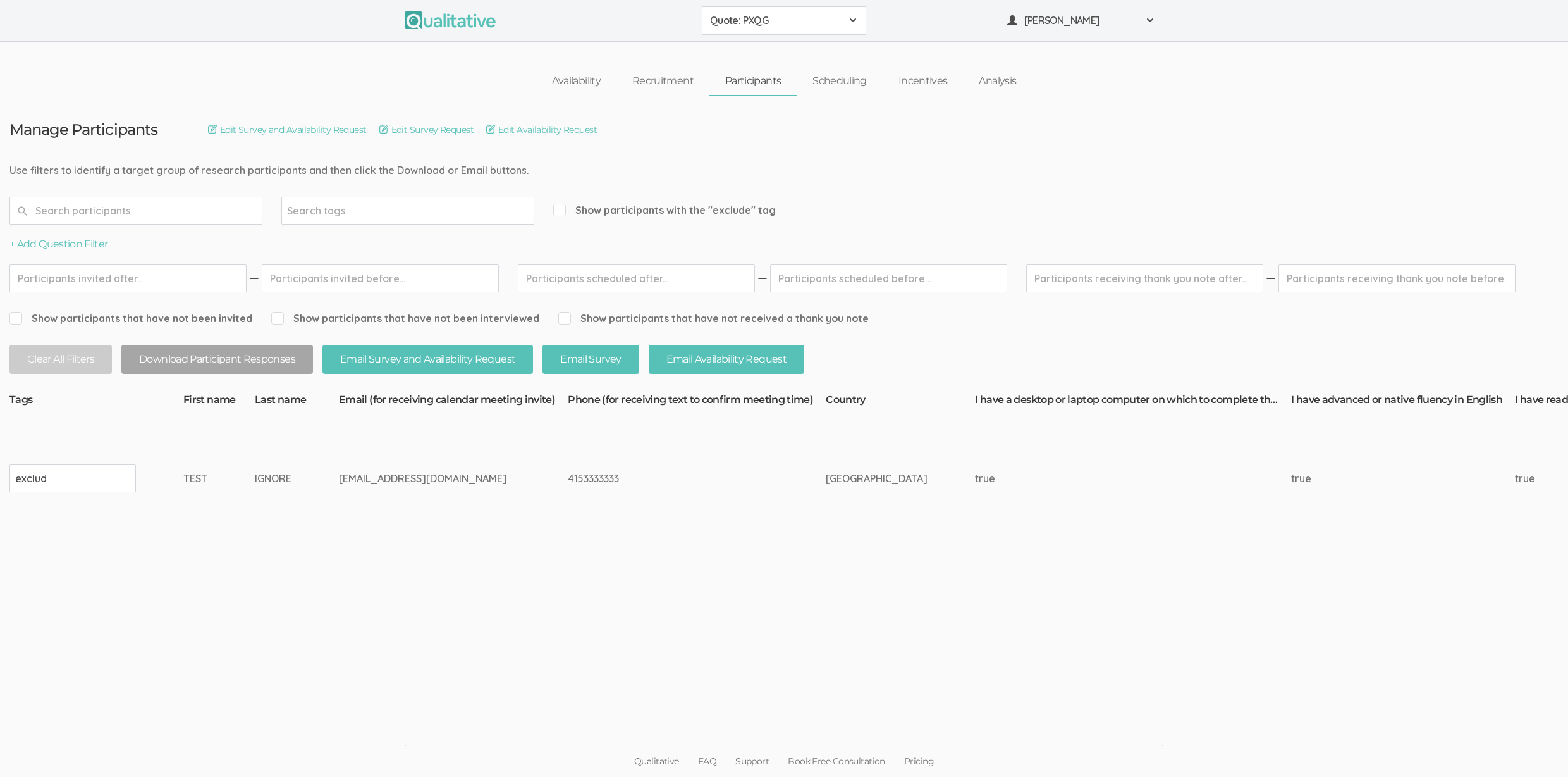
type input "exclude"
click at [585, 204] on span "Show participants with the "exclude" tag" at bounding box center [664, 210] width 223 height 15
click at [561, 206] on input "Show participants with the "exclude" tag" at bounding box center [557, 210] width 9 height 9
click at [585, 204] on span "Show participants with the "exclude" tag" at bounding box center [664, 210] width 223 height 15
click at [561, 206] on input "Show participants with the "exclude" tag" at bounding box center [557, 210] width 9 height 9
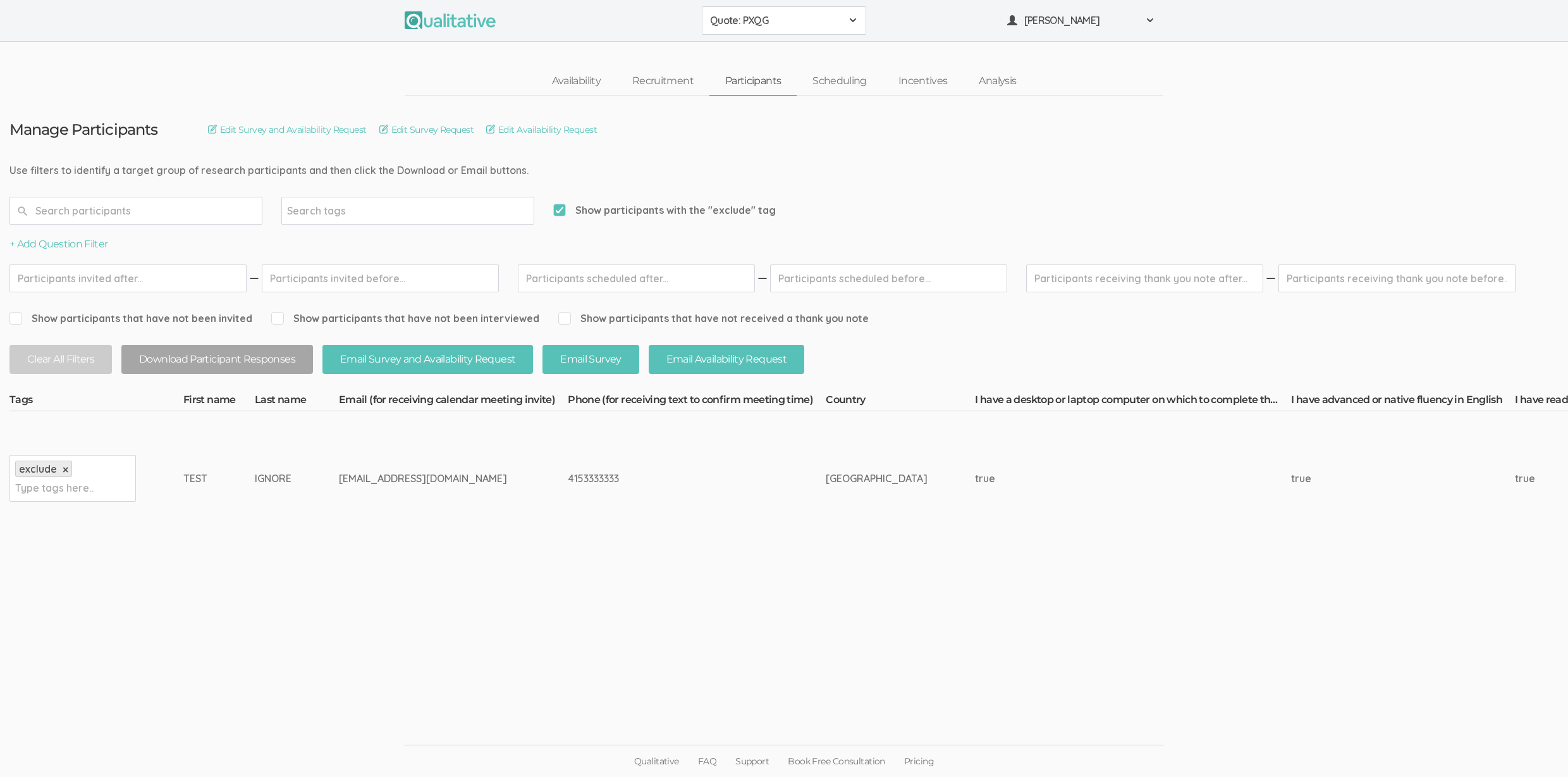
checkbox input "false"
click at [263, 465] on ui-view "Manage Participants Edit Survey and Availability Request Edit Survey Request Ed…" at bounding box center [784, 388] width 1568 height 585
